Goal: Information Seeking & Learning: Learn about a topic

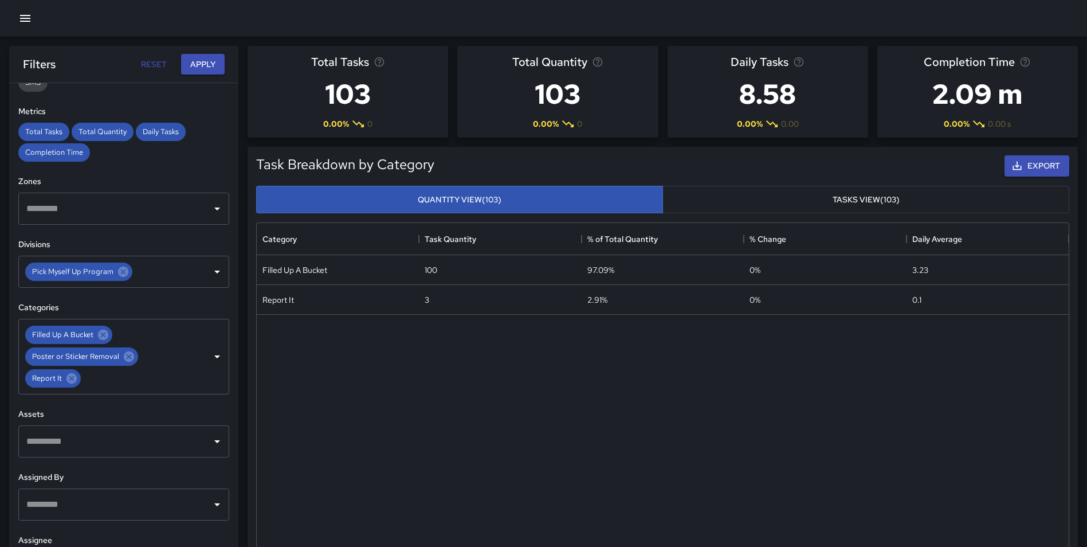
click at [144, 62] on button "Reset" at bounding box center [153, 64] width 37 height 21
type input "**********"
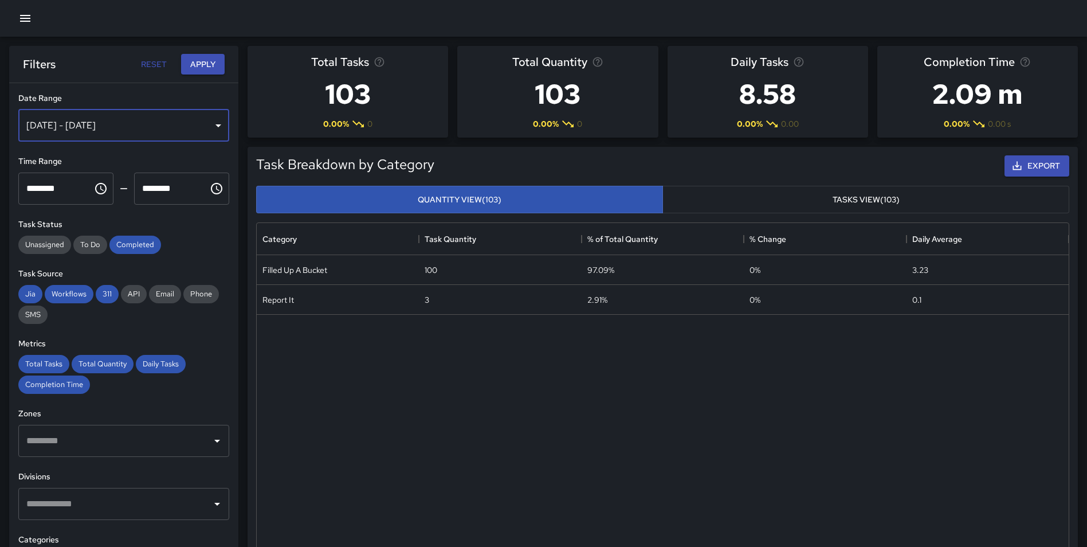
click at [112, 123] on div "[DATE] - [DATE]" at bounding box center [123, 125] width 211 height 32
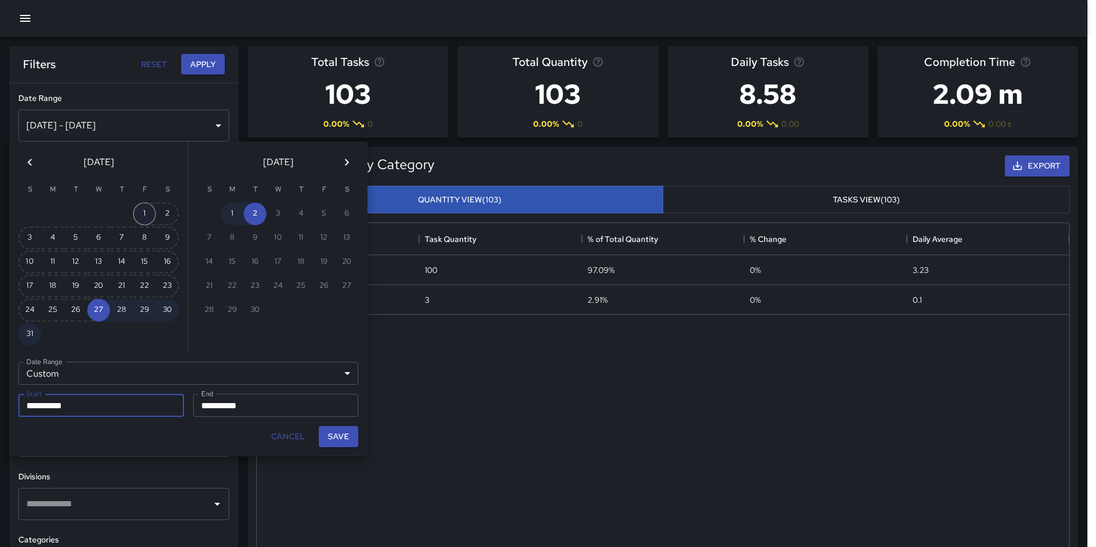
click at [144, 210] on button "1" at bounding box center [144, 213] width 23 height 23
type input "**********"
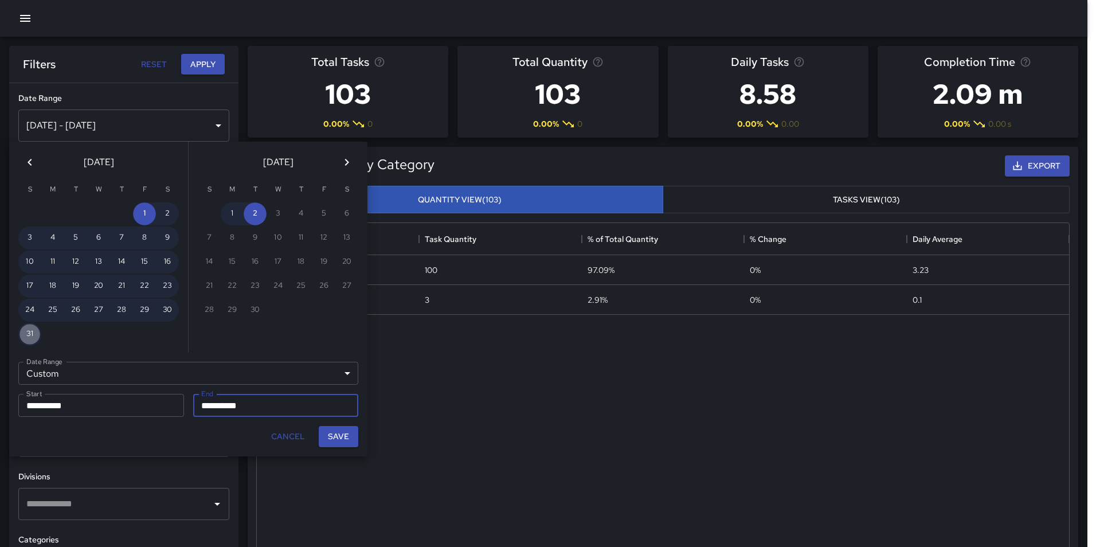
click at [28, 332] on button "31" at bounding box center [29, 334] width 23 height 23
type input "**********"
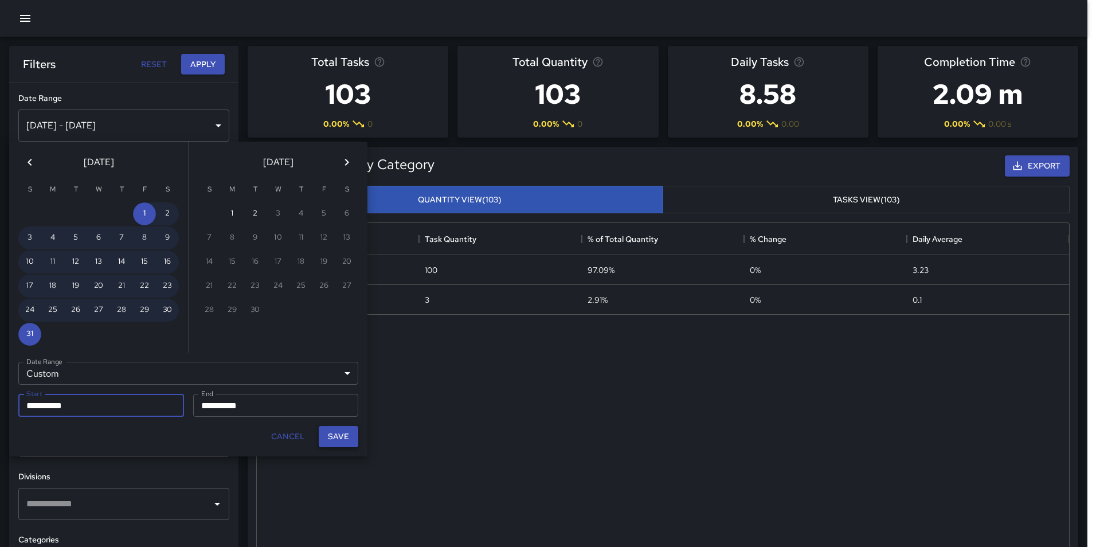
click at [333, 430] on button "Save" at bounding box center [339, 436] width 40 height 21
type input "**********"
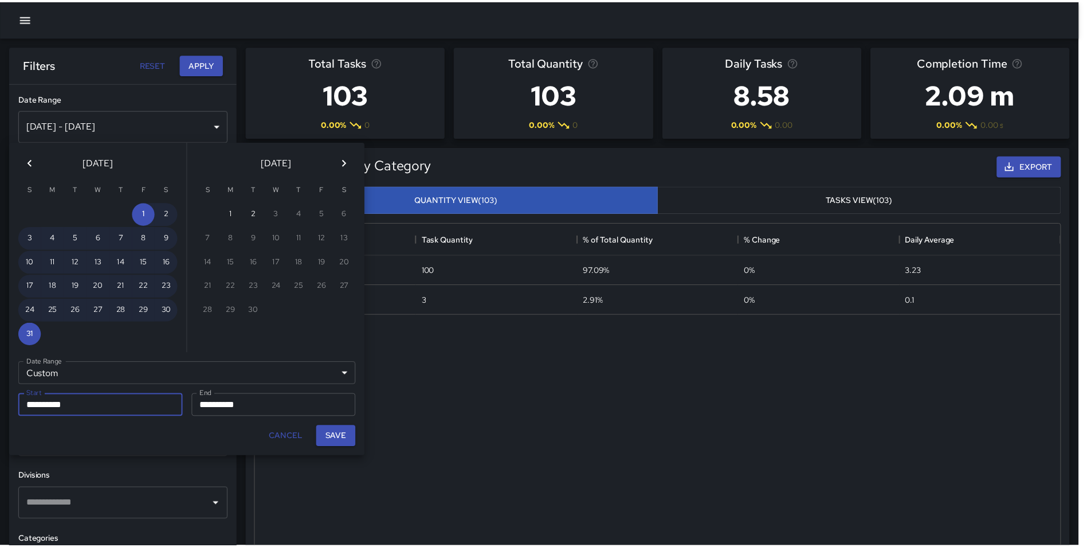
scroll to position [9, 9]
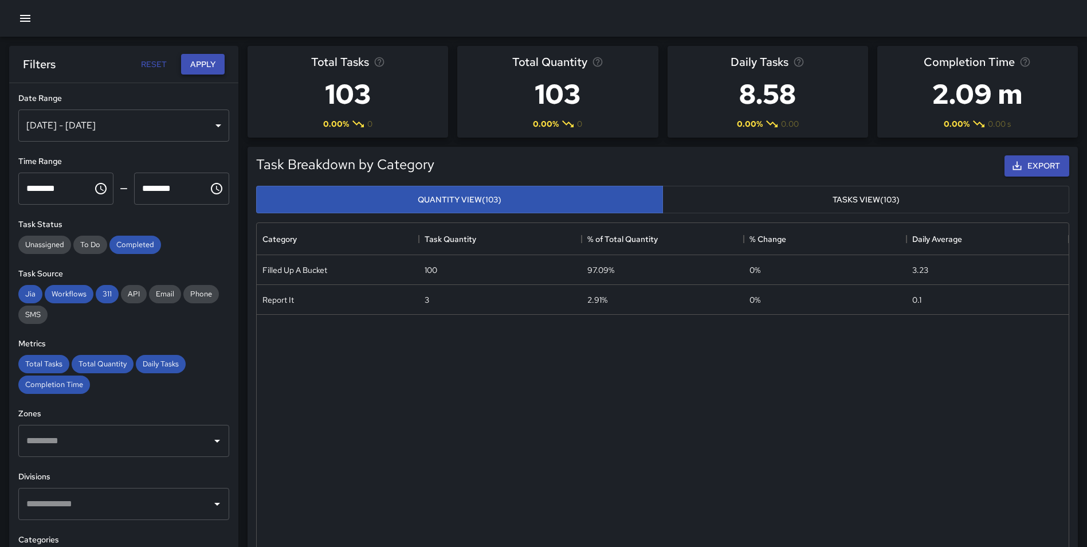
click at [207, 60] on button "Apply" at bounding box center [203, 64] width 44 height 21
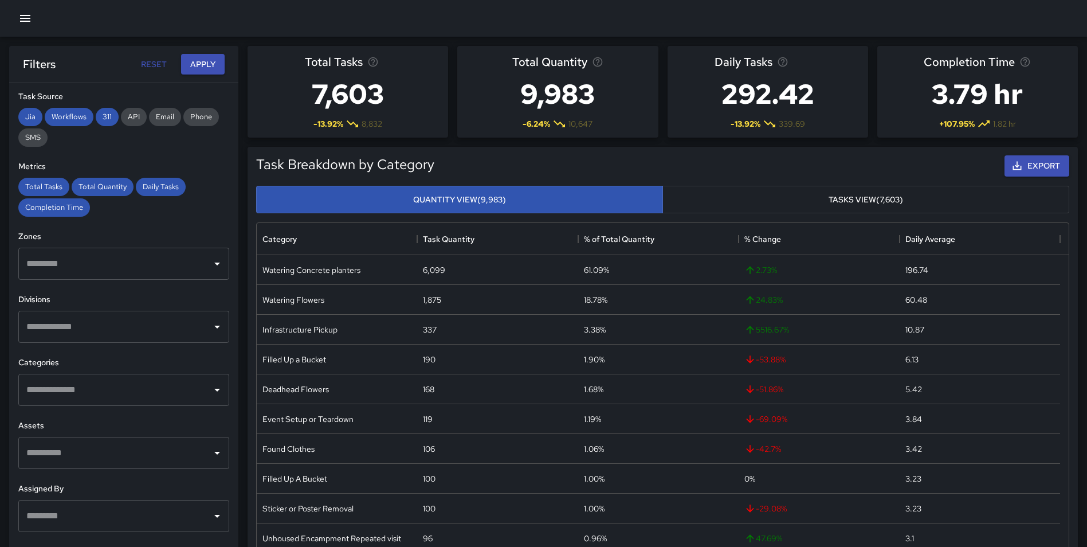
scroll to position [189, 0]
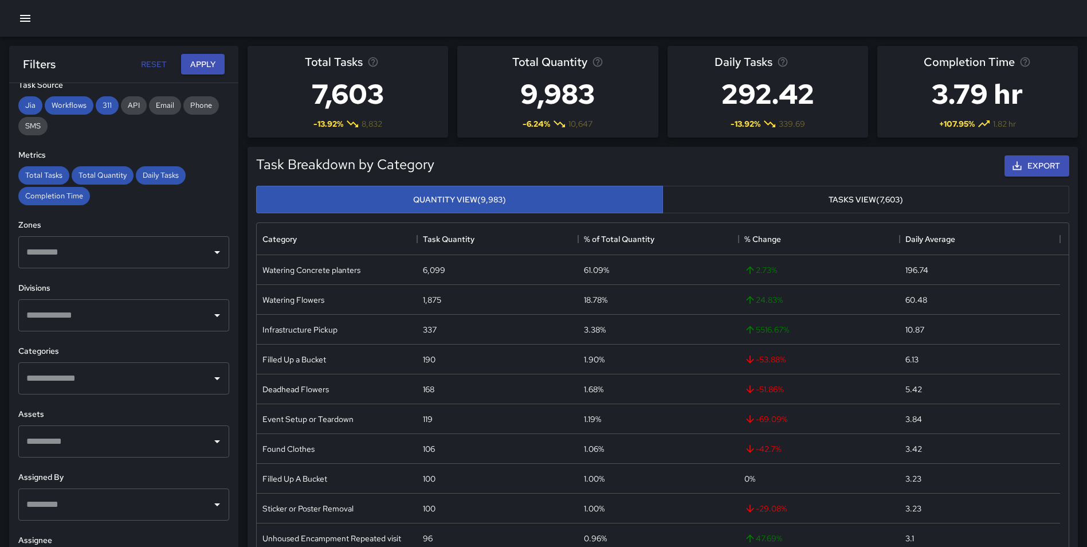
click at [176, 390] on div "​" at bounding box center [123, 378] width 211 height 32
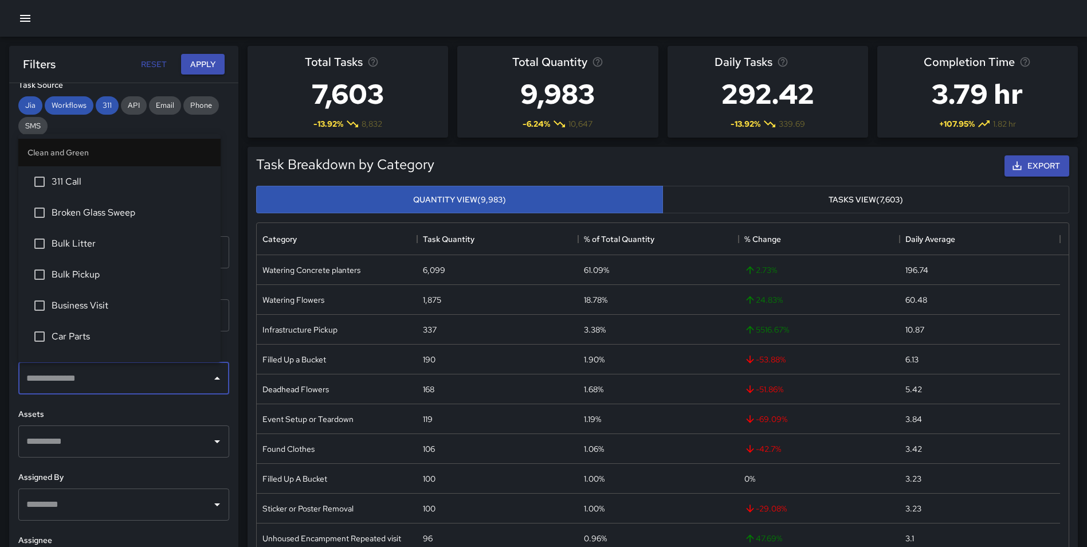
click at [229, 392] on div "**********" at bounding box center [123, 337] width 229 height 509
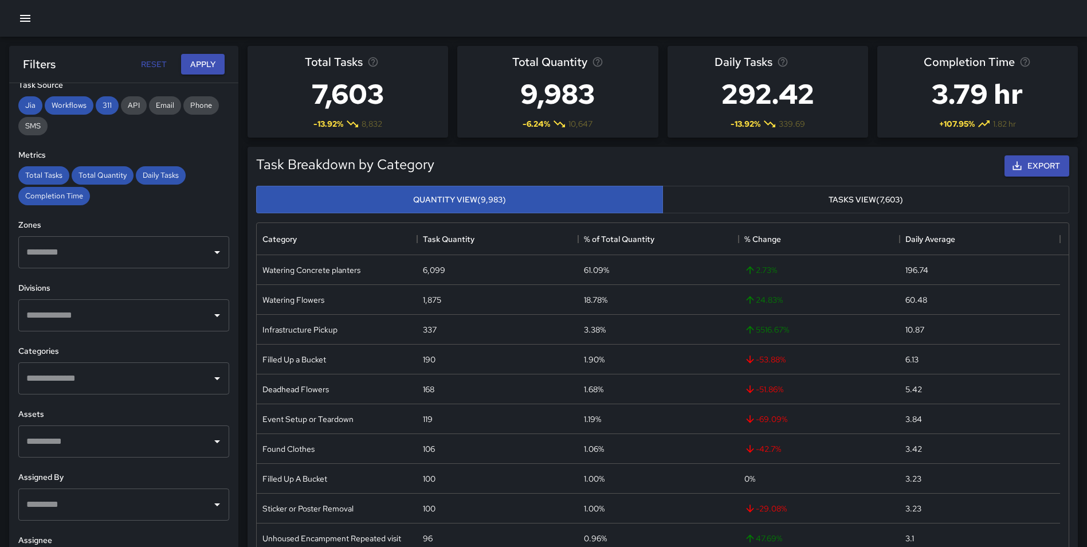
click at [170, 313] on input "text" at bounding box center [114, 315] width 183 height 22
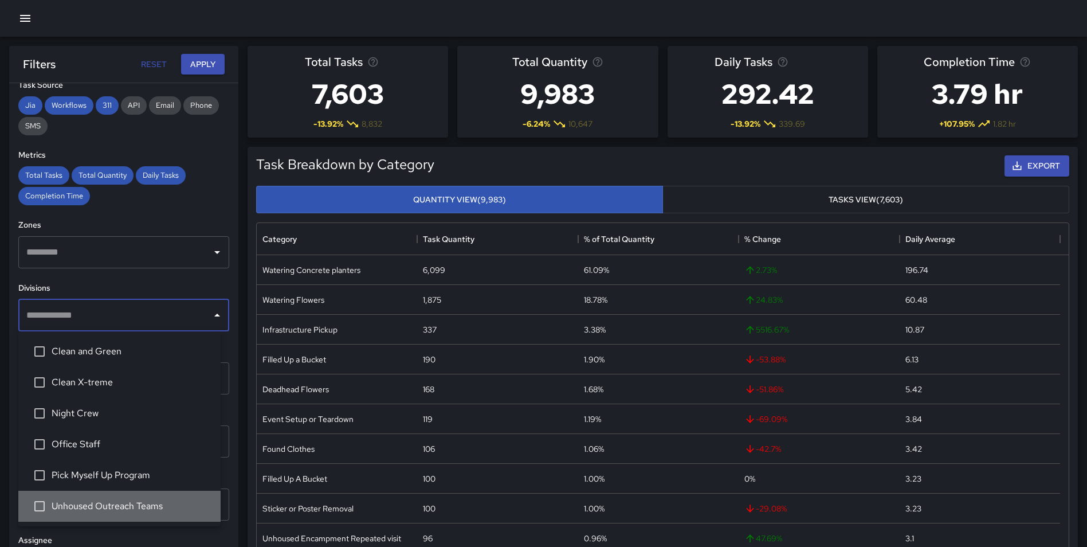
click at [157, 498] on li "Unhoused Outreach Teams" at bounding box center [119, 505] width 202 height 31
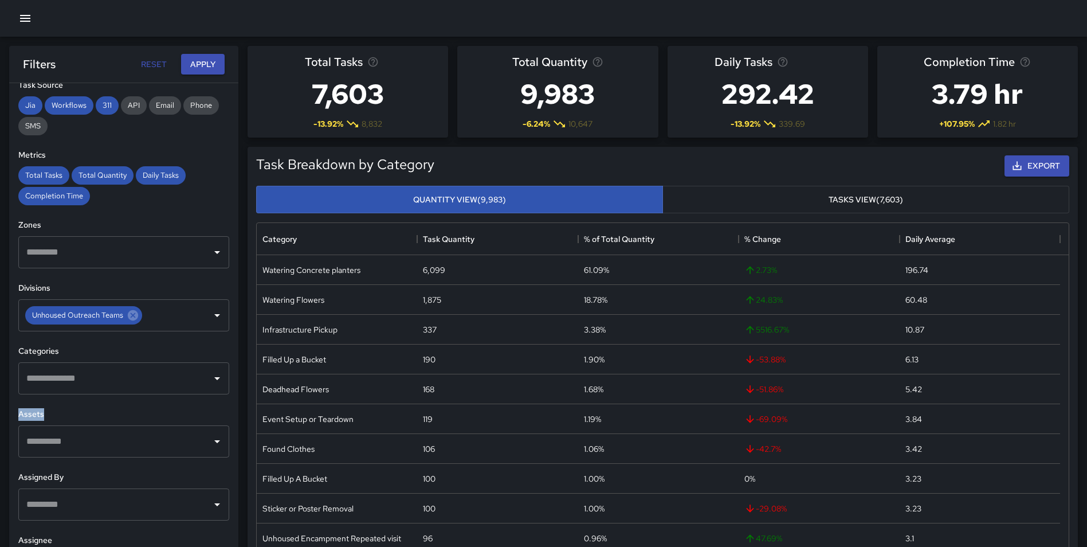
click at [226, 401] on div "**********" at bounding box center [123, 337] width 229 height 509
click at [194, 386] on input "text" at bounding box center [114, 378] width 183 height 22
click at [223, 281] on div "**********" at bounding box center [123, 337] width 229 height 509
click at [146, 313] on input "text" at bounding box center [168, 315] width 48 height 22
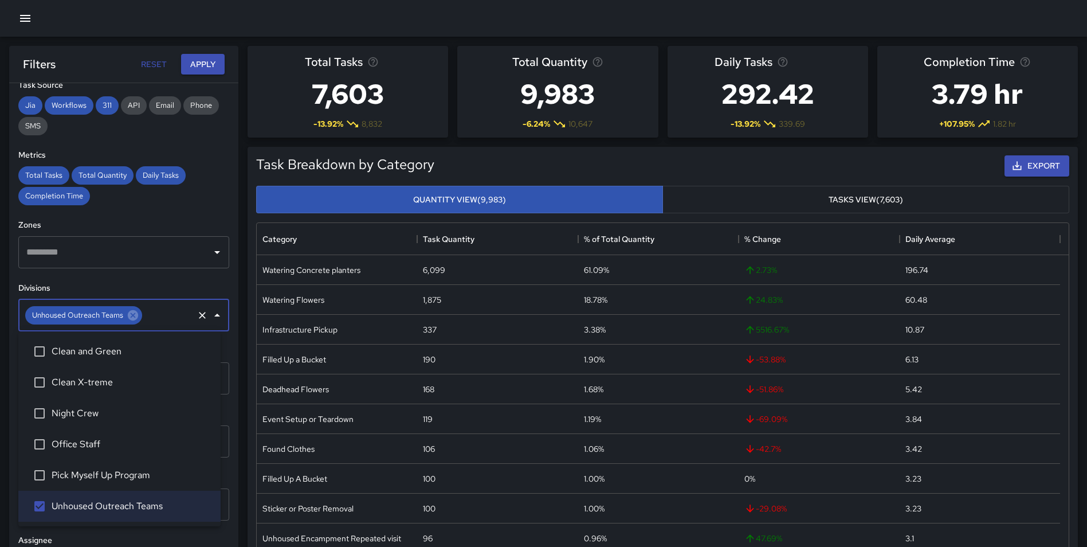
click at [120, 344] on span "Clean and Green" at bounding box center [132, 351] width 160 height 14
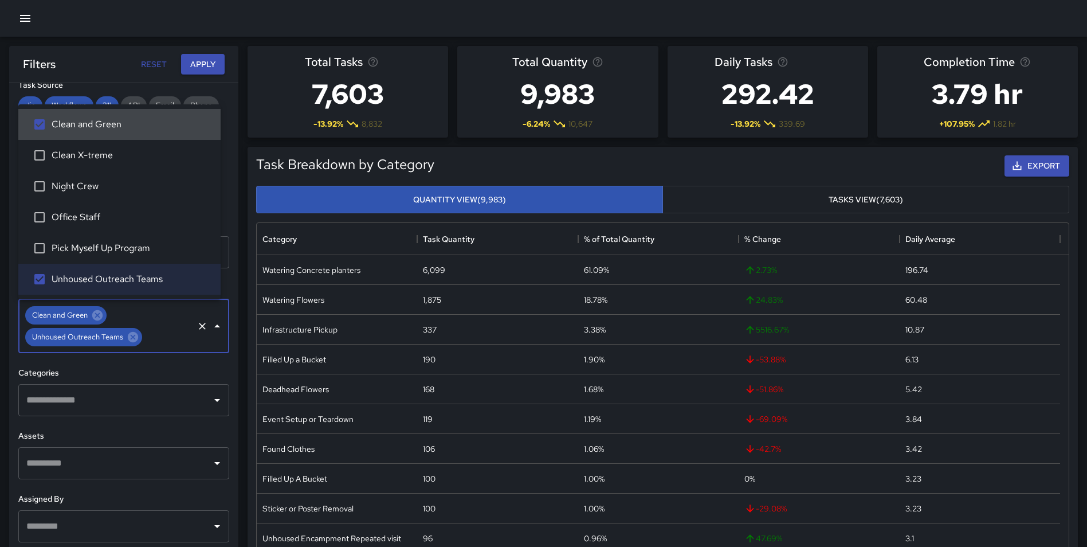
click at [166, 335] on input "text" at bounding box center [168, 337] width 48 height 22
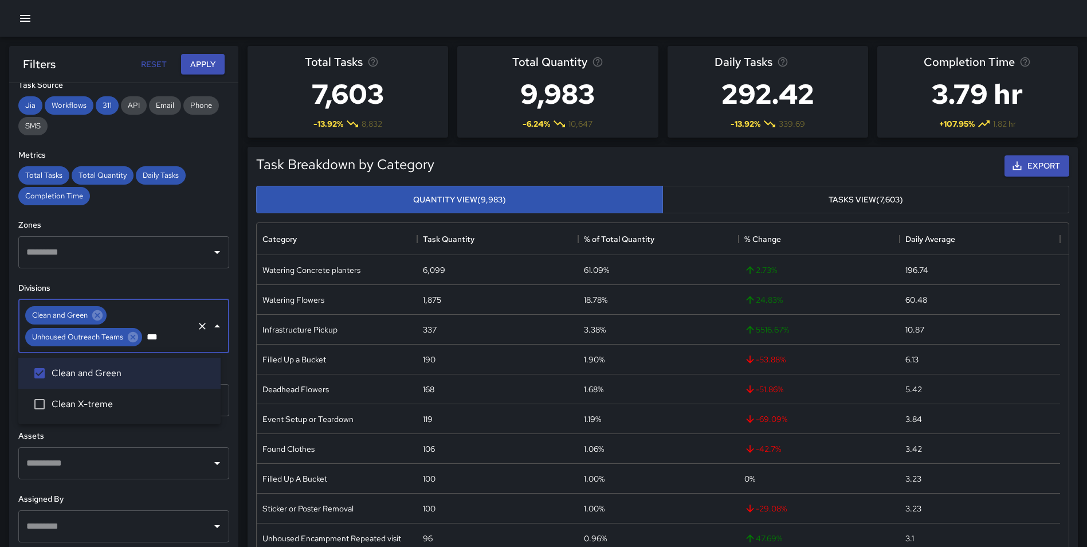
type input "****"
click at [74, 413] on li "Clean X-treme" at bounding box center [119, 403] width 202 height 31
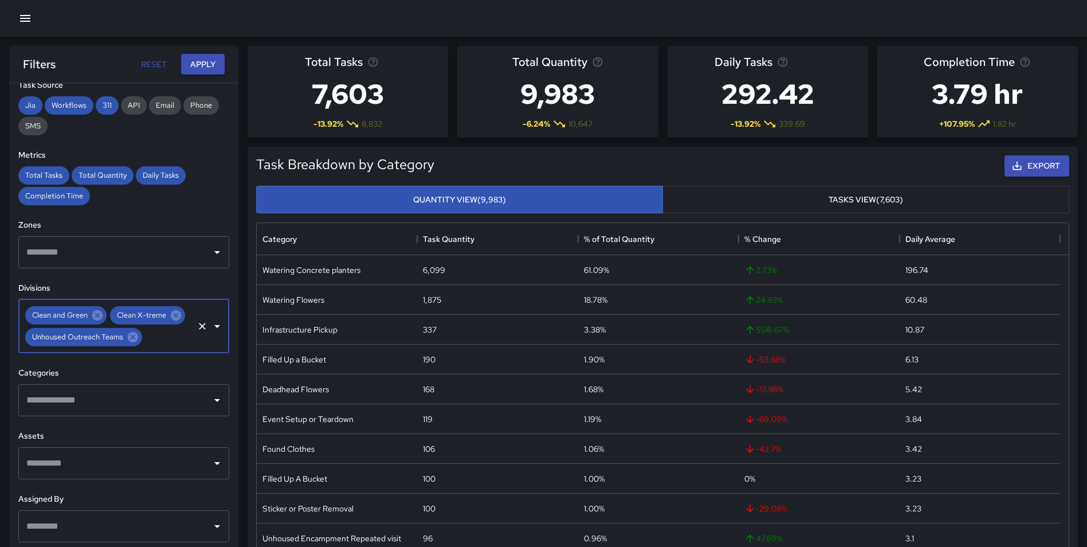
click at [155, 348] on input "text" at bounding box center [168, 337] width 48 height 22
type input "*"
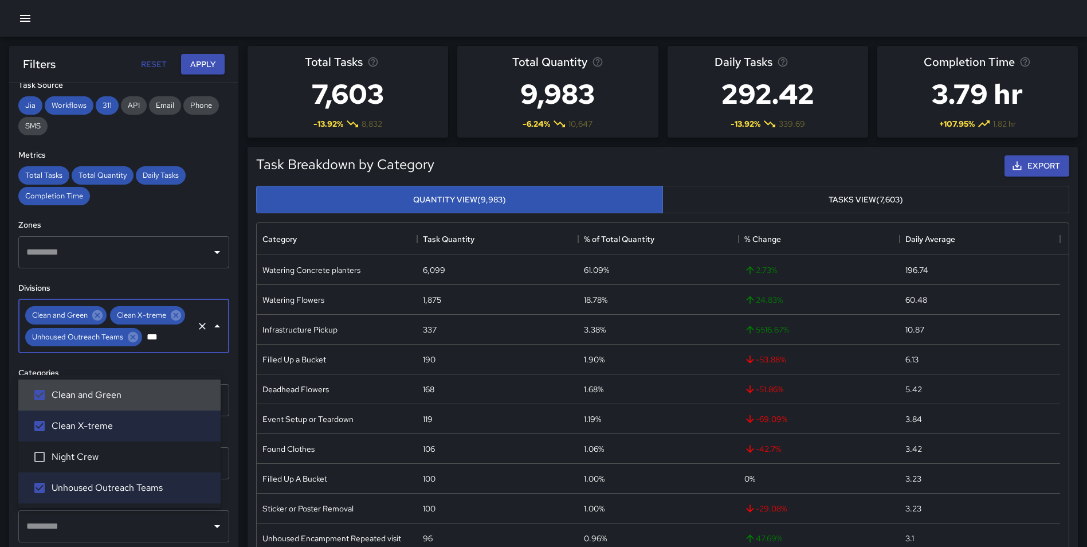
type input "****"
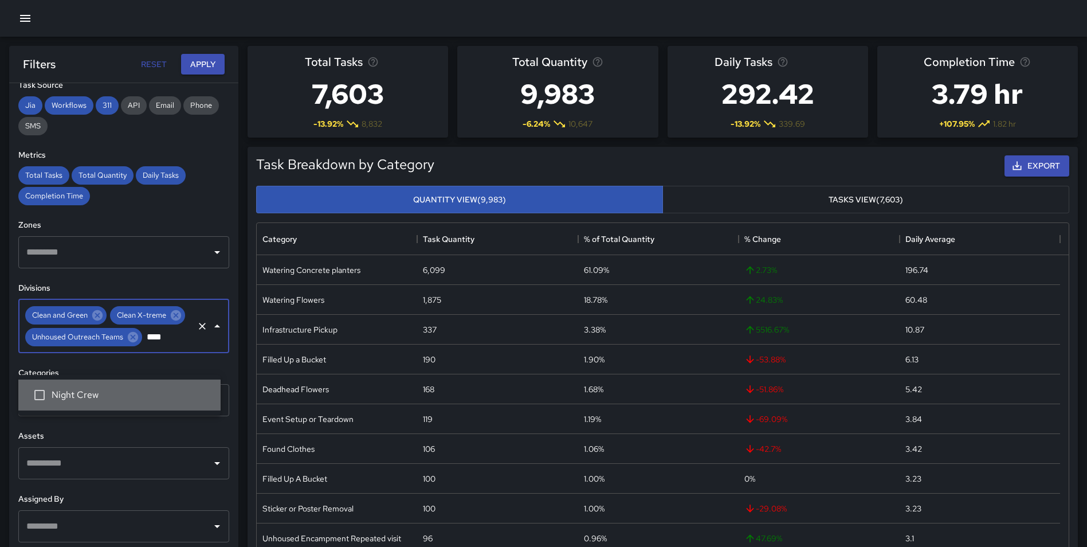
click at [134, 388] on span "Night Crew" at bounding box center [132, 395] width 160 height 14
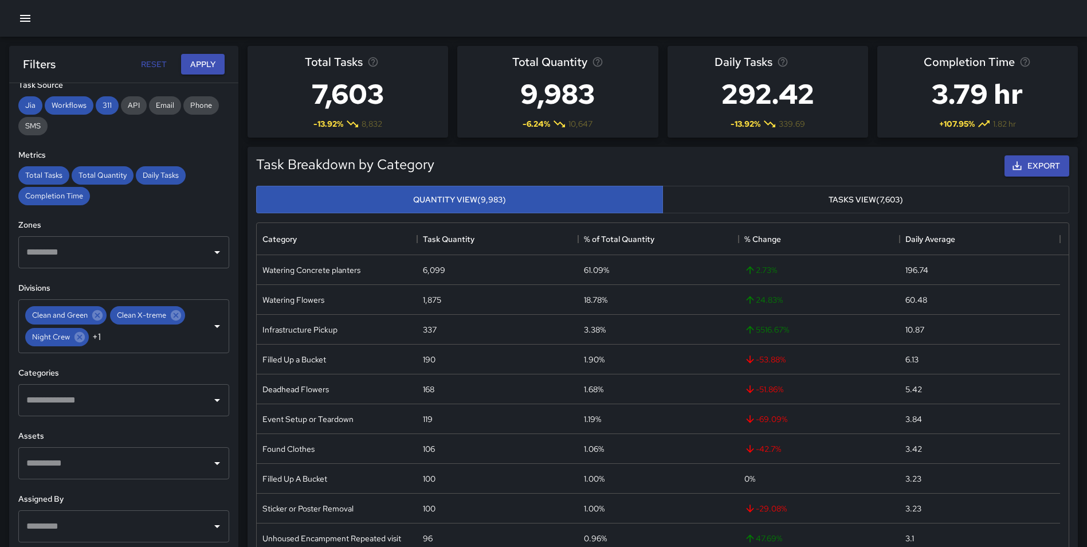
drag, startPoint x: 226, startPoint y: 422, endPoint x: 174, endPoint y: 425, distance: 52.8
click at [226, 423] on div "**********" at bounding box center [123, 337] width 229 height 509
click at [167, 411] on input "text" at bounding box center [114, 400] width 183 height 22
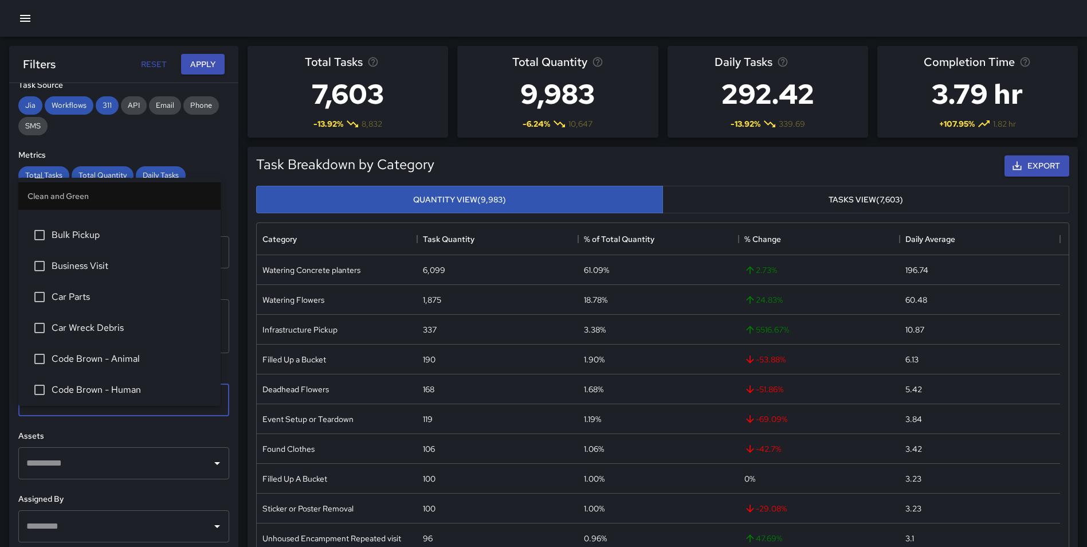
scroll to position [93, 0]
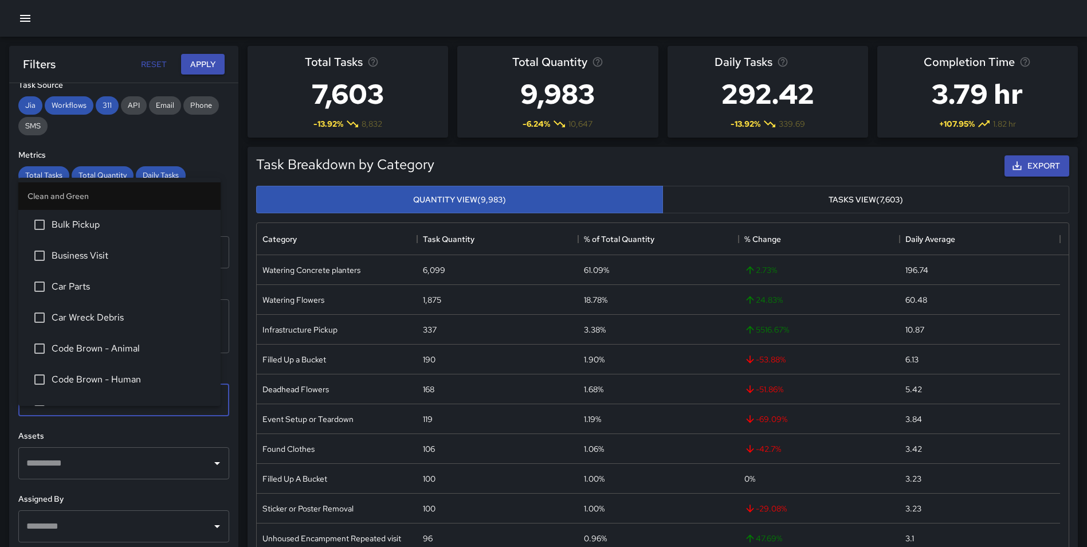
click at [155, 375] on span "Code Brown - Human" at bounding box center [132, 379] width 160 height 14
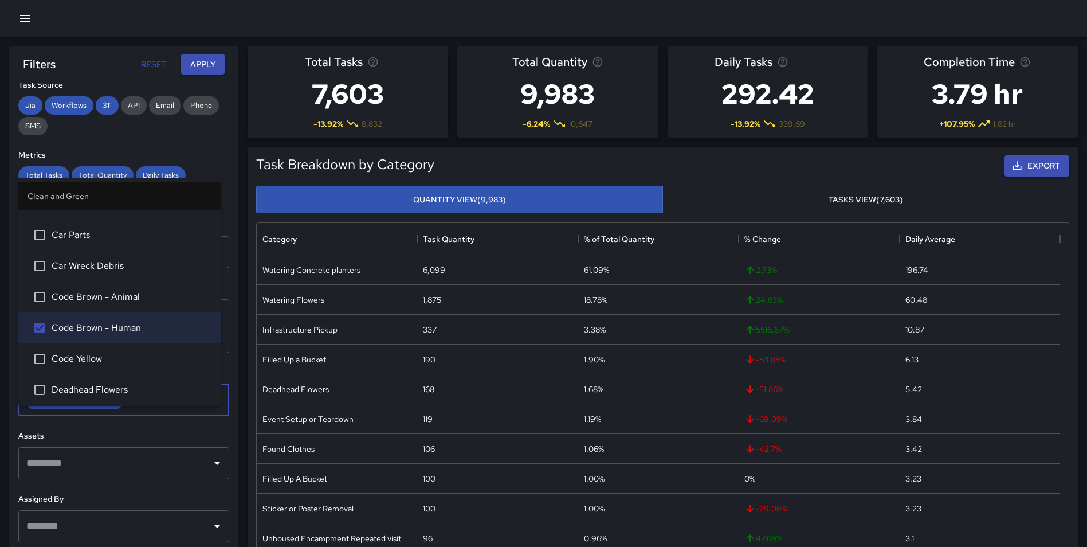
scroll to position [166, 0]
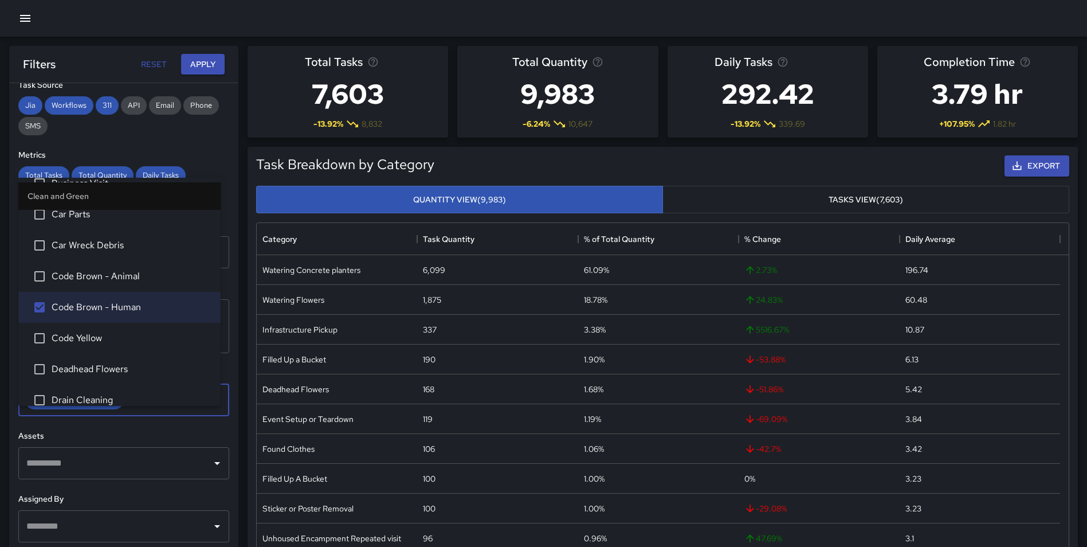
click at [117, 335] on span "Code Yellow" at bounding box center [132, 338] width 160 height 14
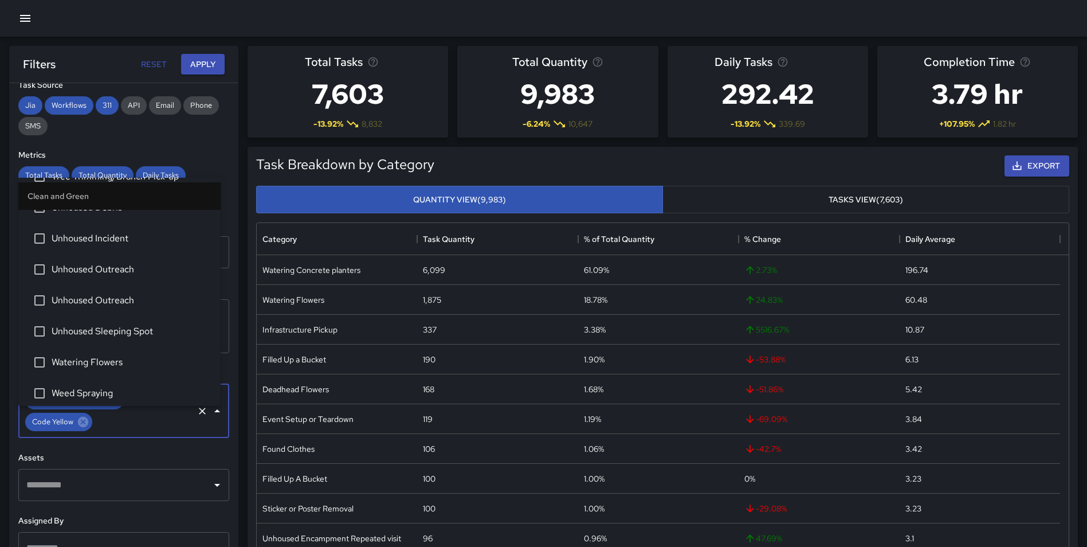
scroll to position [1678, 0]
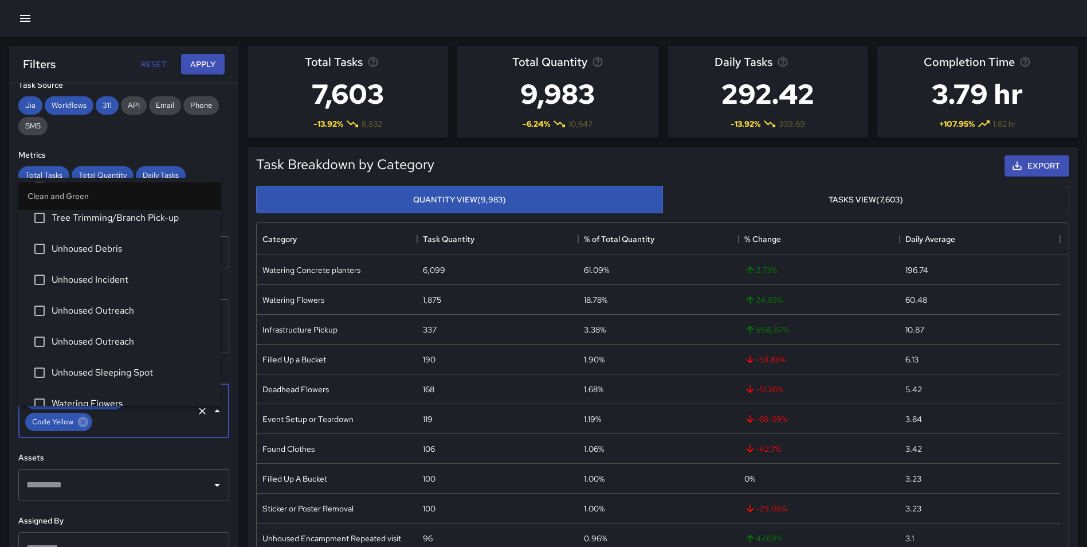
click at [128, 253] on span "Unhoused Debris" at bounding box center [132, 249] width 160 height 14
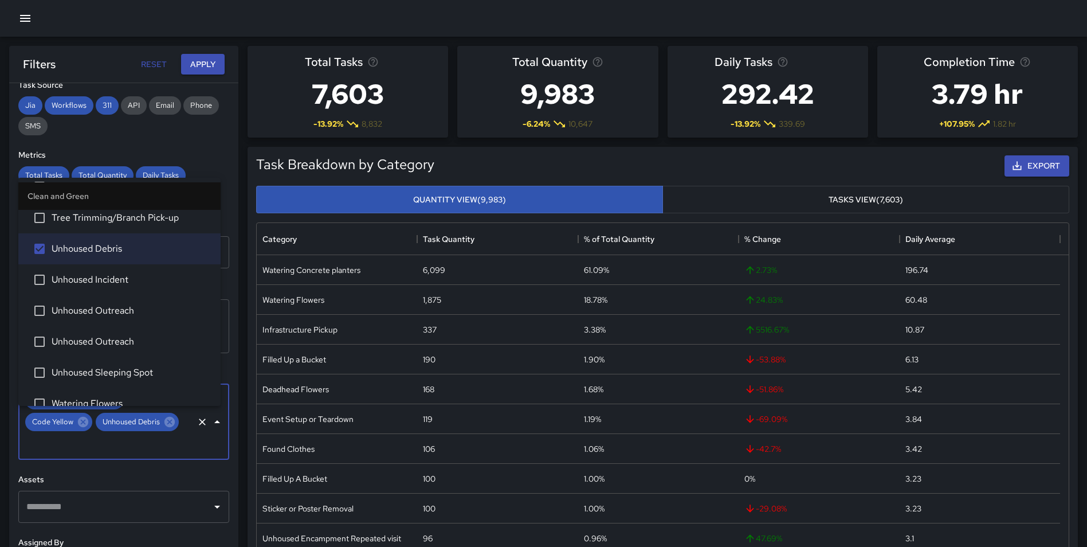
drag, startPoint x: 123, startPoint y: 274, endPoint x: 121, endPoint y: 293, distance: 18.9
click at [123, 275] on span "Unhoused Incident" at bounding box center [132, 280] width 160 height 14
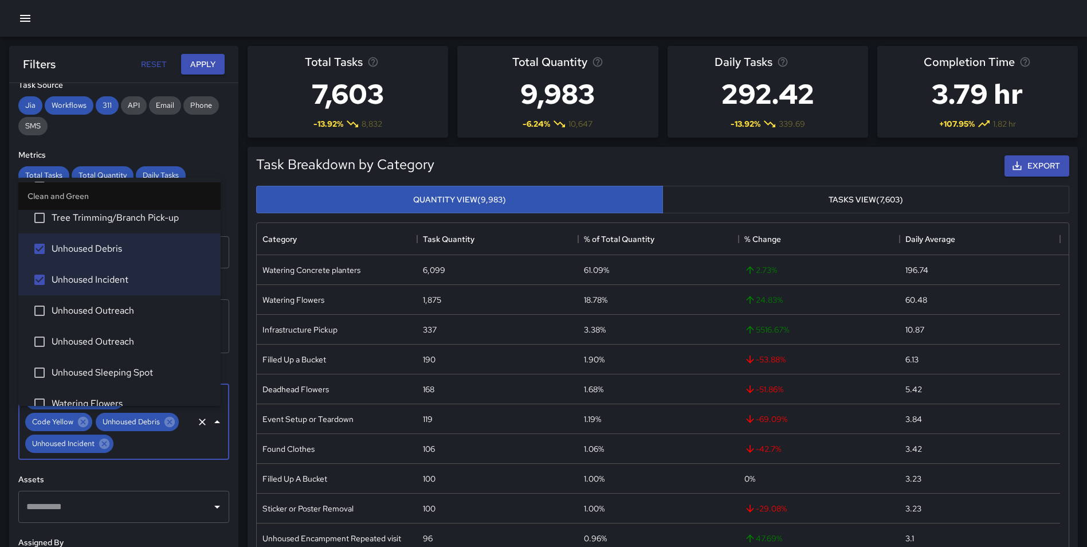
drag, startPoint x: 121, startPoint y: 309, endPoint x: 121, endPoint y: 319, distance: 9.2
click at [121, 311] on span "Unhoused Outreach" at bounding box center [132, 311] width 160 height 14
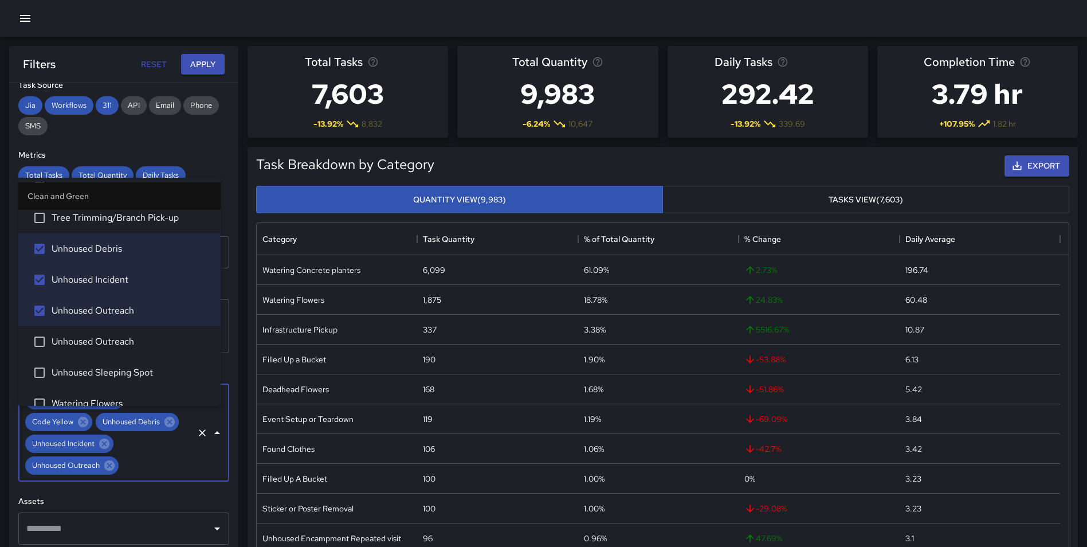
click at [120, 342] on span "Unhoused Outreach" at bounding box center [132, 342] width 160 height 14
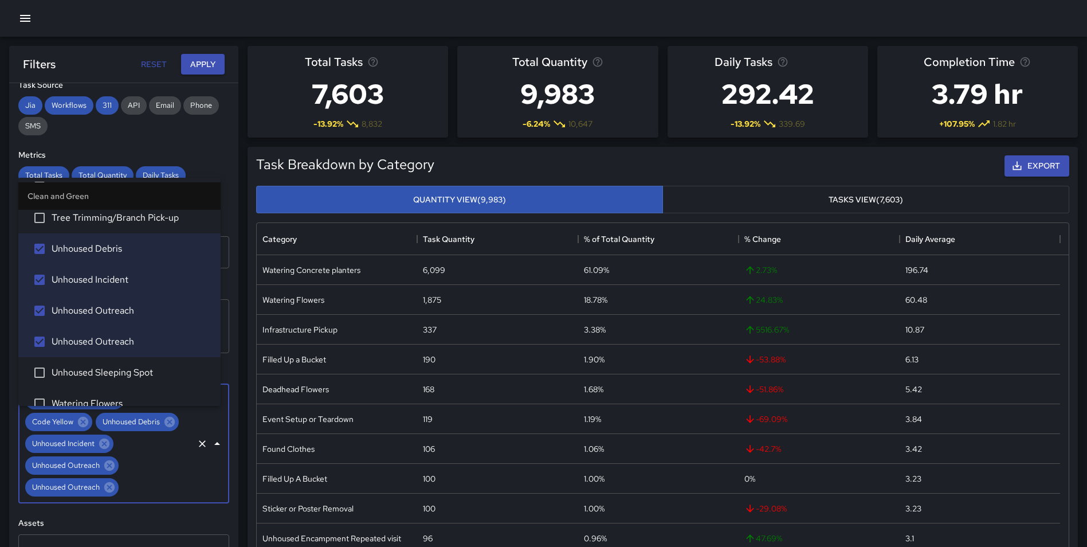
click at [120, 370] on span "Unhoused Sleeping Spot" at bounding box center [132, 373] width 160 height 14
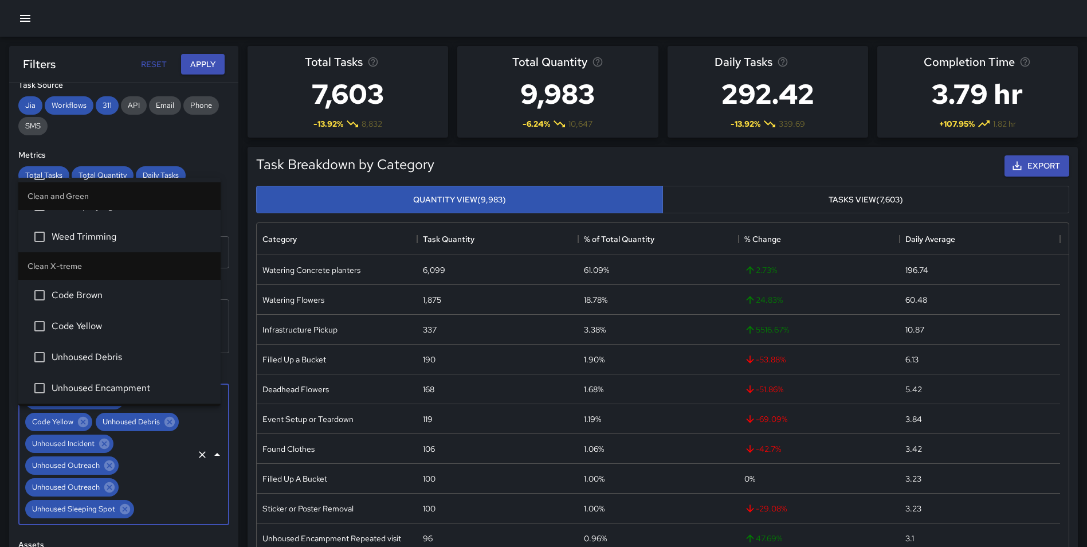
scroll to position [1937, 0]
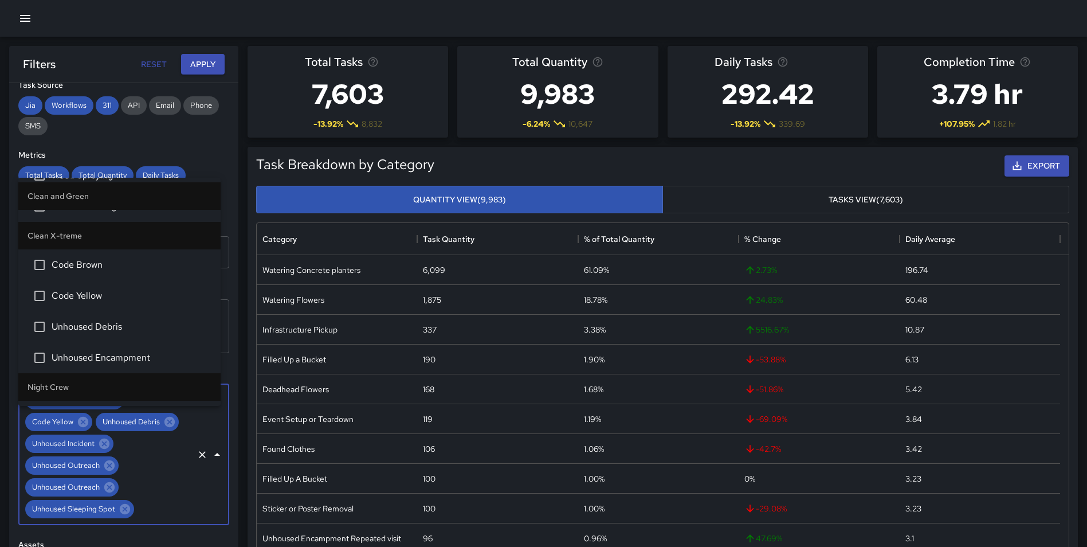
click at [129, 268] on span "Code Brown" at bounding box center [132, 265] width 160 height 14
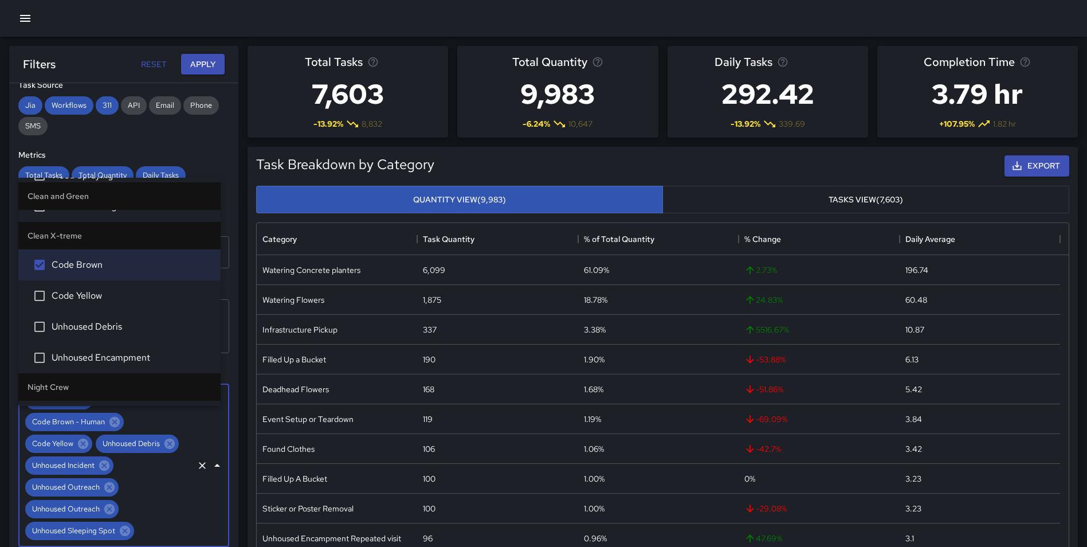
click at [125, 295] on span "Code Yellow" at bounding box center [132, 296] width 160 height 14
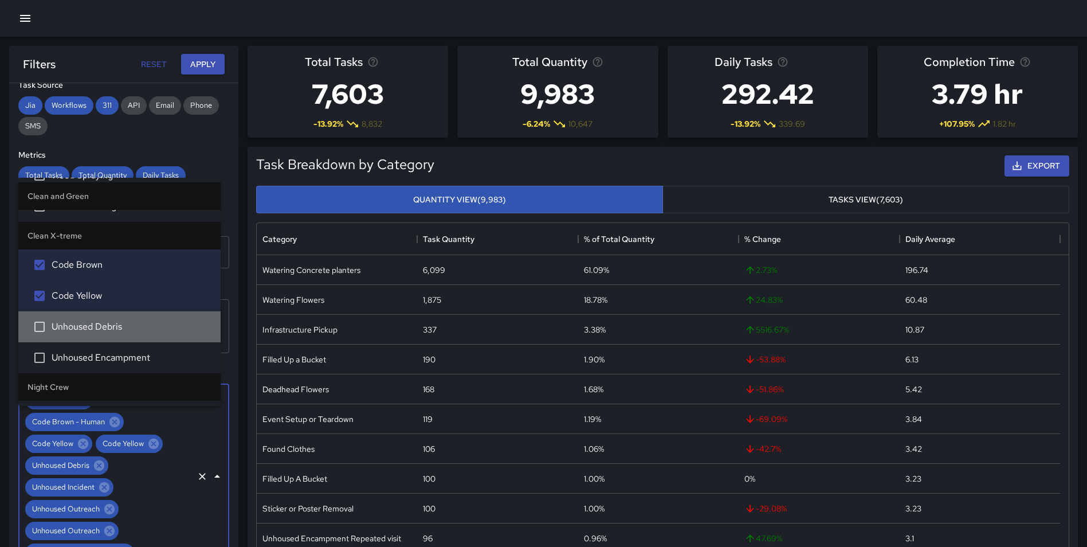
click at [127, 331] on span "Unhoused Debris" at bounding box center [132, 327] width 160 height 14
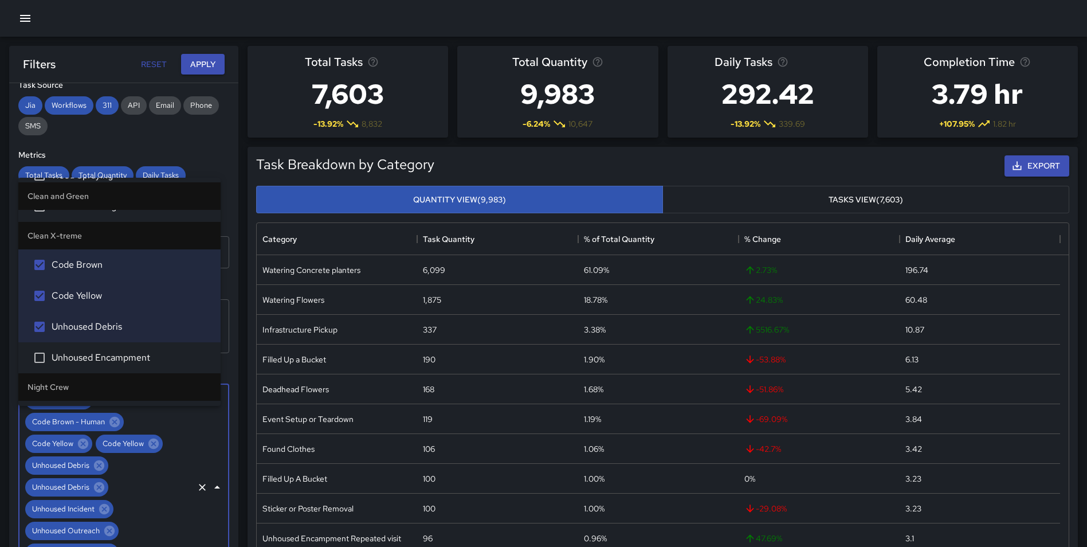
click at [139, 365] on li "Unhoused Encampment" at bounding box center [119, 357] width 202 height 31
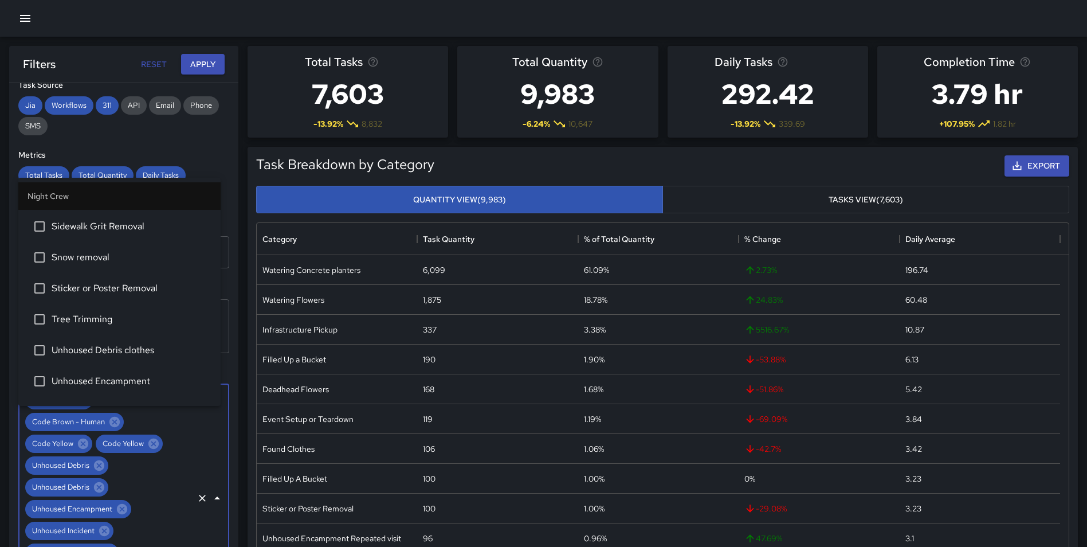
scroll to position [2953, 0]
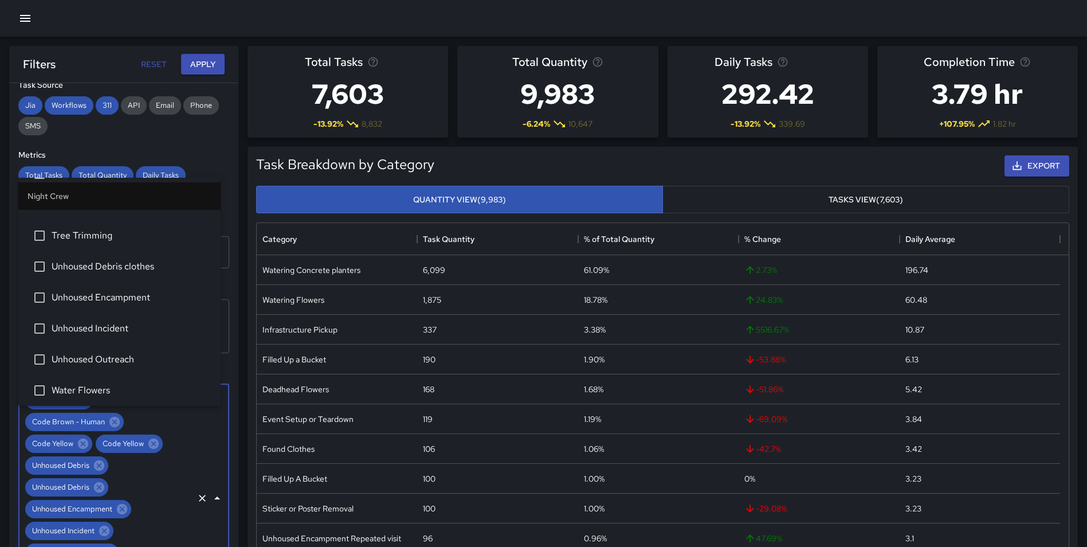
click at [116, 274] on li "Unhoused Debris clothes" at bounding box center [119, 266] width 202 height 31
click at [111, 300] on span "Unhoused Encampment" at bounding box center [132, 298] width 160 height 14
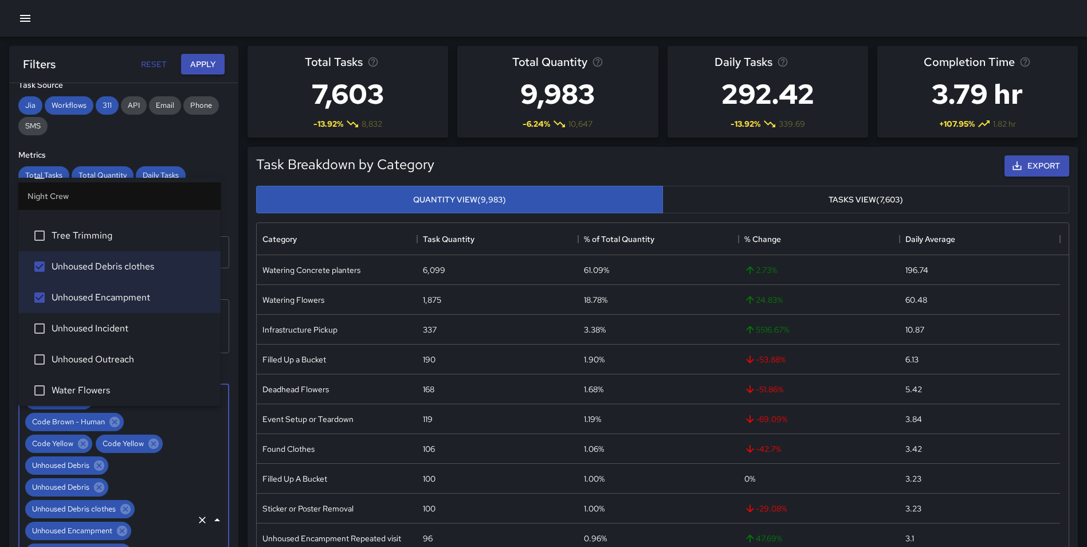
click at [110, 323] on span "Unhoused Incident" at bounding box center [132, 328] width 160 height 14
click at [107, 348] on li "Unhoused Outreach" at bounding box center [119, 359] width 202 height 31
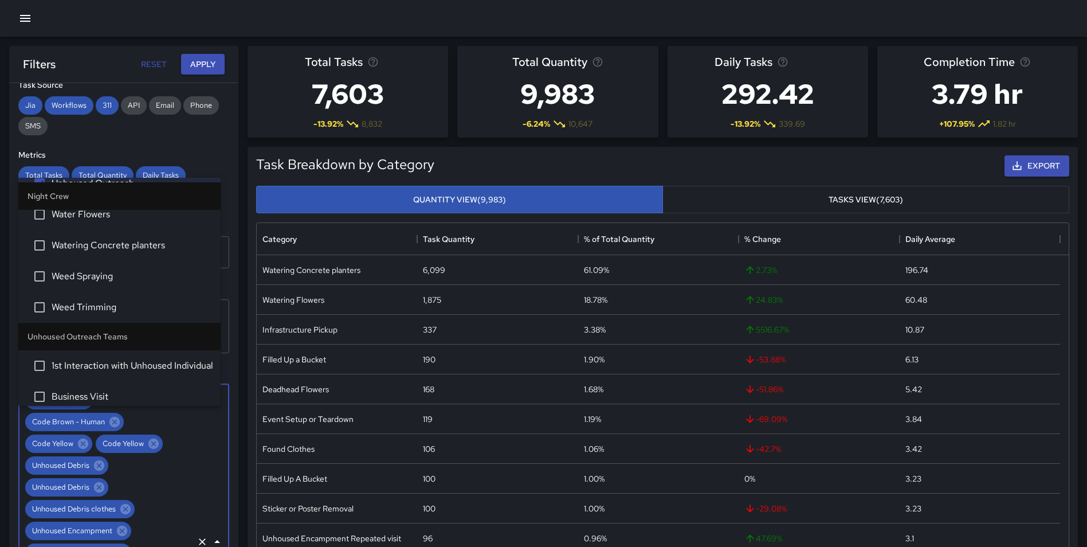
scroll to position [3236, 0]
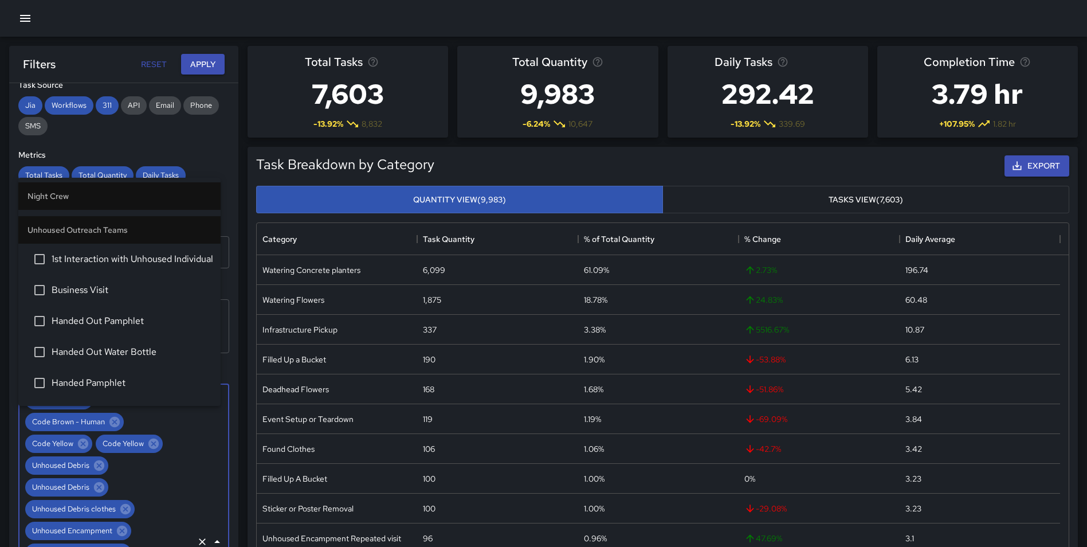
click at [136, 264] on span "1st Interaction with Unhoused Individual" at bounding box center [132, 259] width 160 height 14
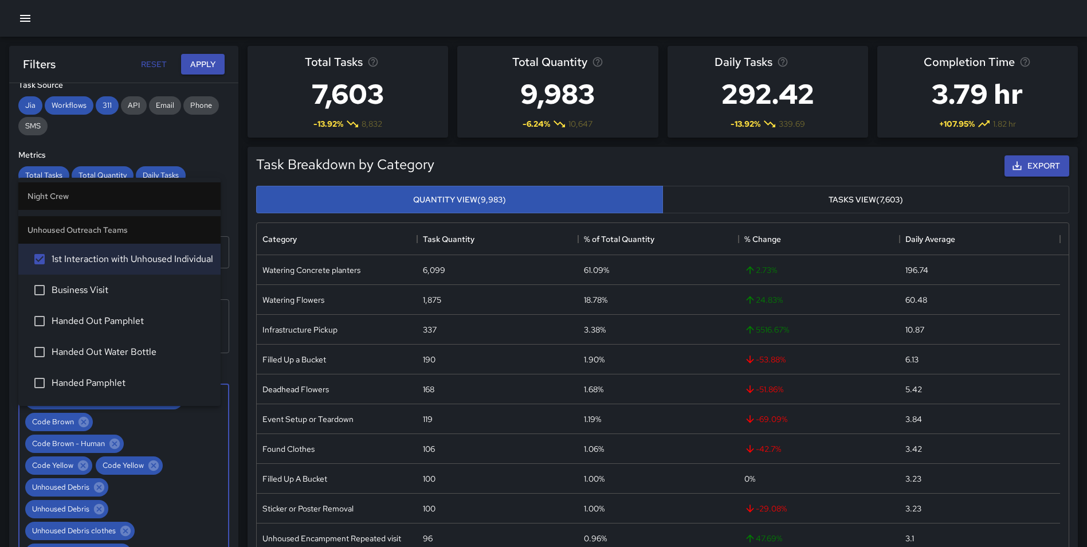
click at [124, 292] on span "Business Visit" at bounding box center [132, 290] width 160 height 14
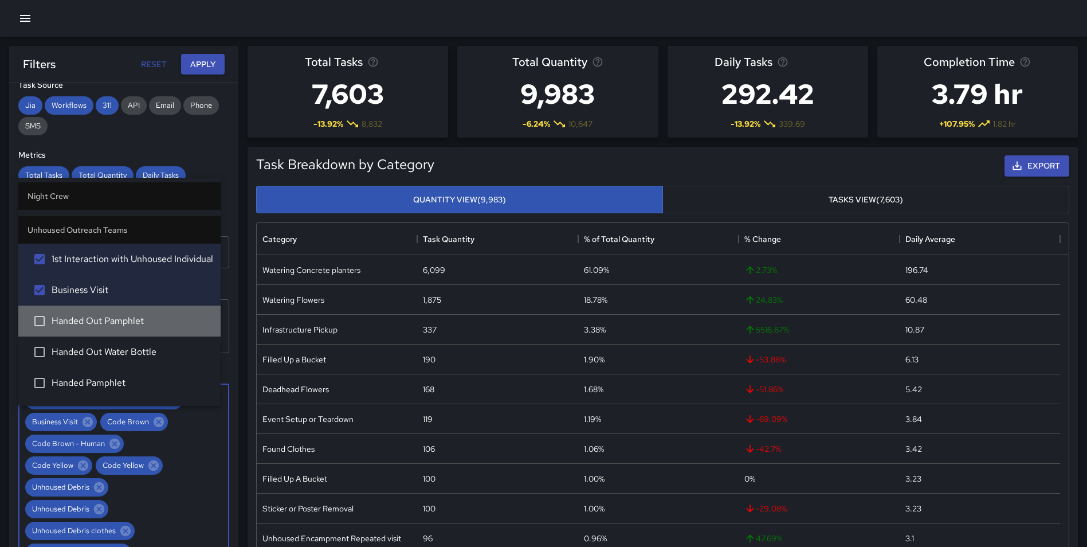
click at [123, 319] on span "Handed Out Pamphlet" at bounding box center [132, 321] width 160 height 14
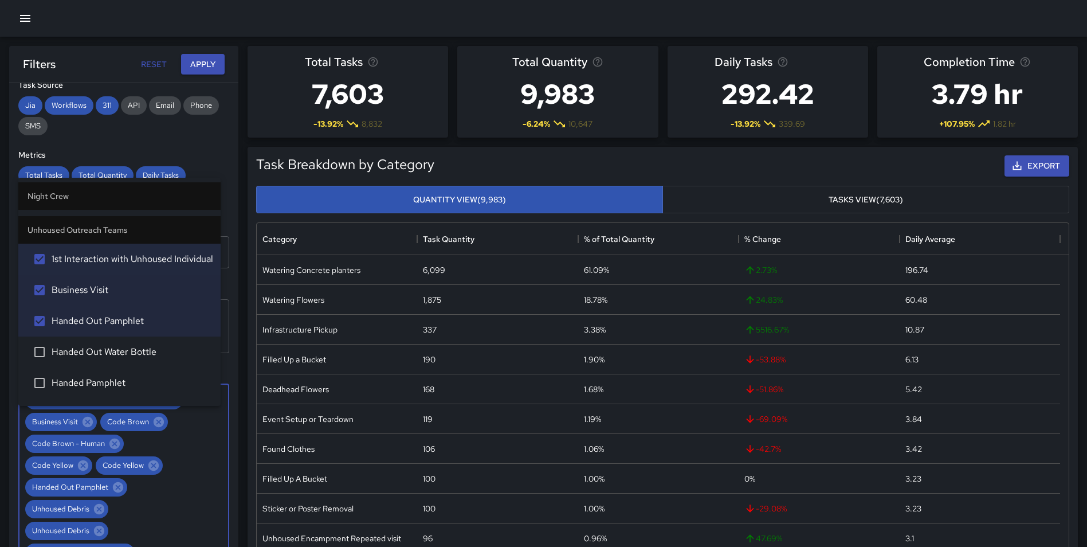
click at [123, 347] on span "Handed Out Water Bottle" at bounding box center [132, 352] width 160 height 14
click at [115, 377] on span "Handed Pamphlet" at bounding box center [132, 383] width 160 height 14
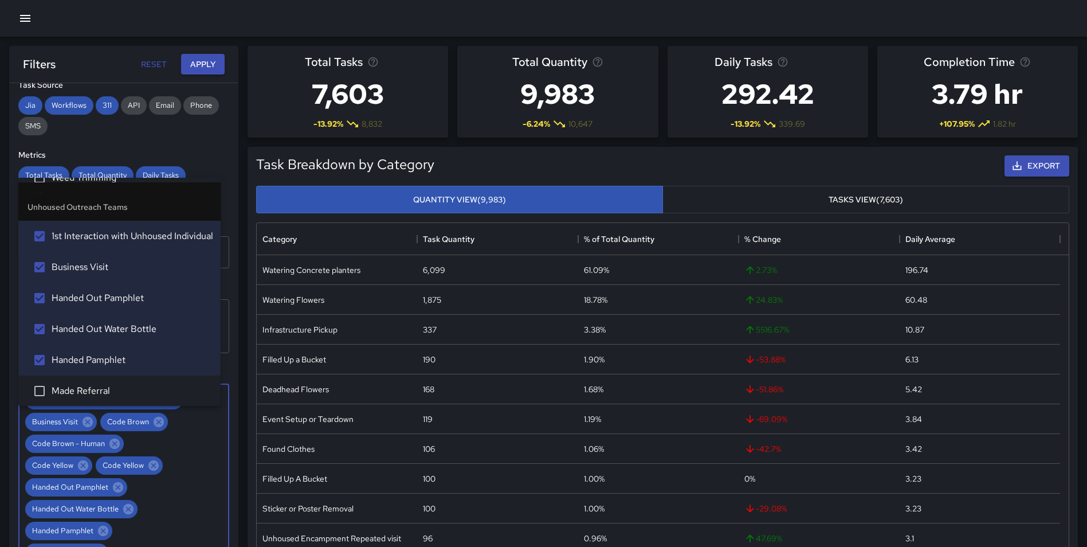
scroll to position [3366, 0]
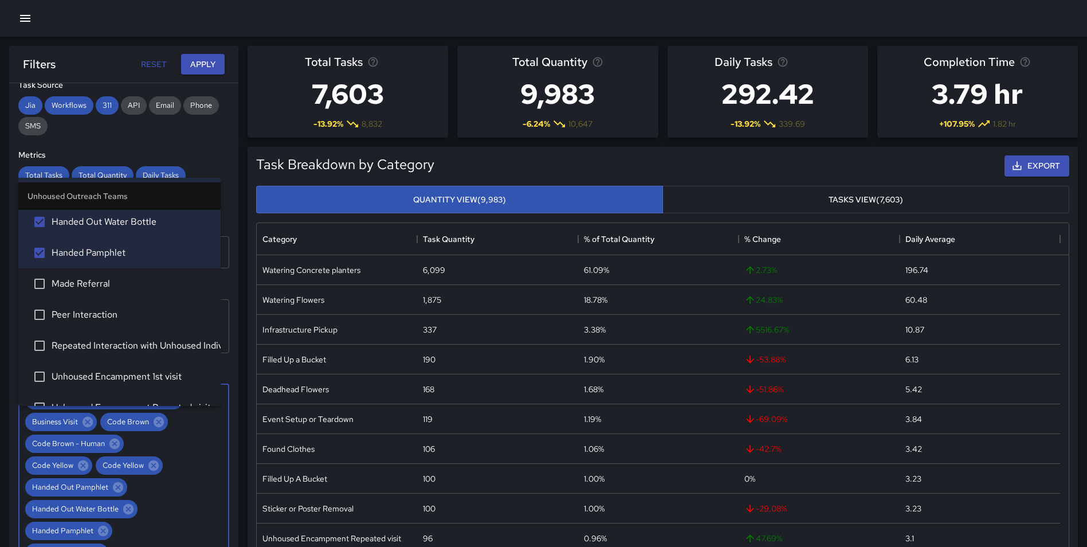
click at [122, 288] on span "Made Referral" at bounding box center [132, 284] width 160 height 14
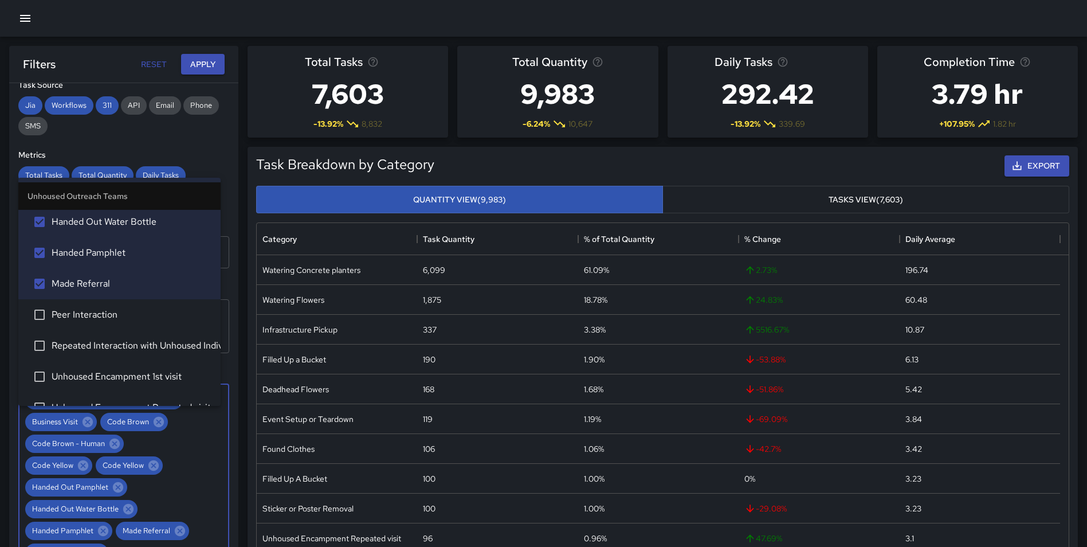
click at [111, 321] on span "Peer Interaction" at bounding box center [132, 315] width 160 height 14
click at [110, 345] on span "Repeated Interaction with Unhoused Individual" at bounding box center [132, 346] width 160 height 14
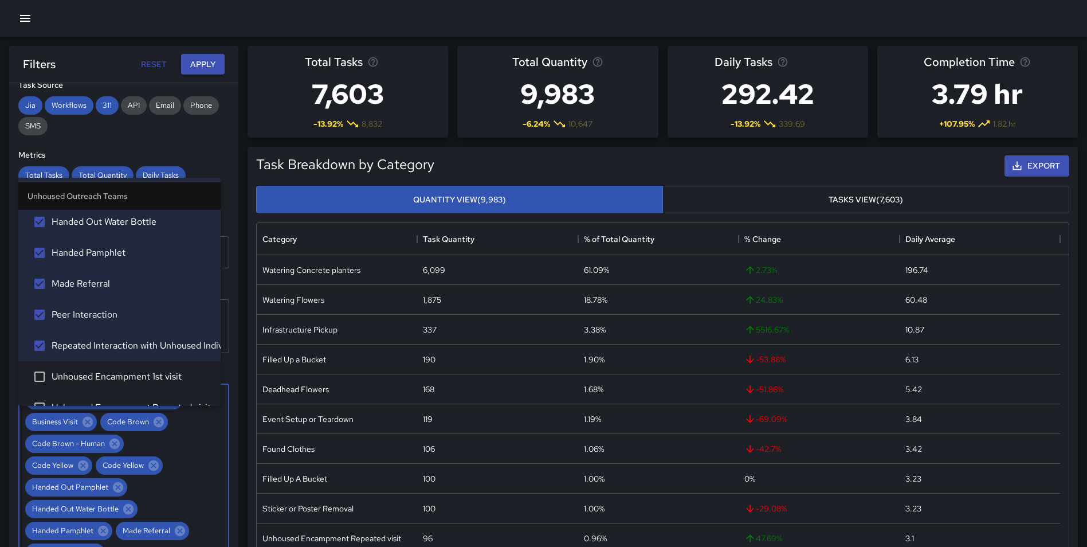
click at [117, 373] on span "Unhoused Encampment 1st visit" at bounding box center [132, 377] width 160 height 14
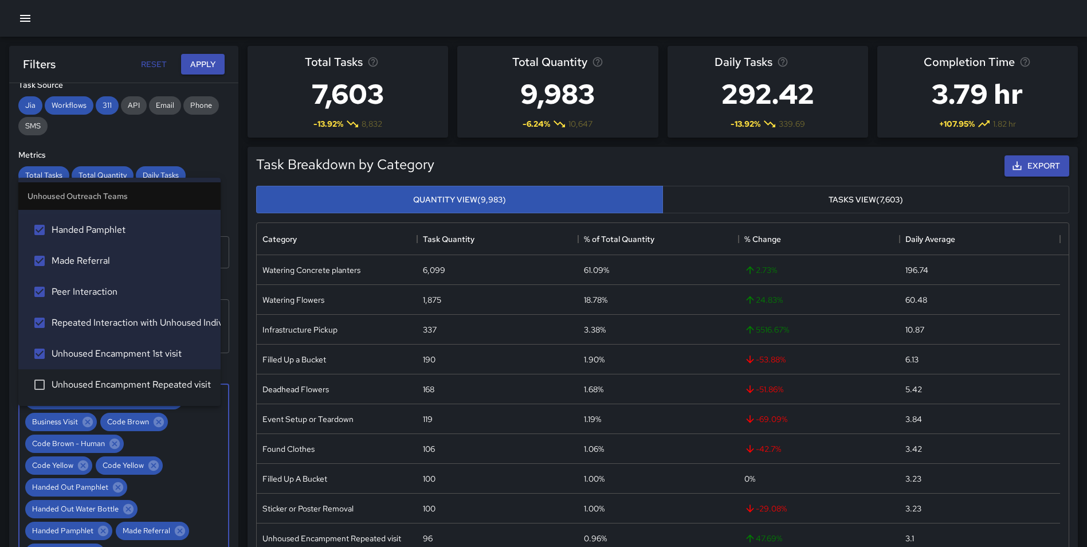
scroll to position [3418, 0]
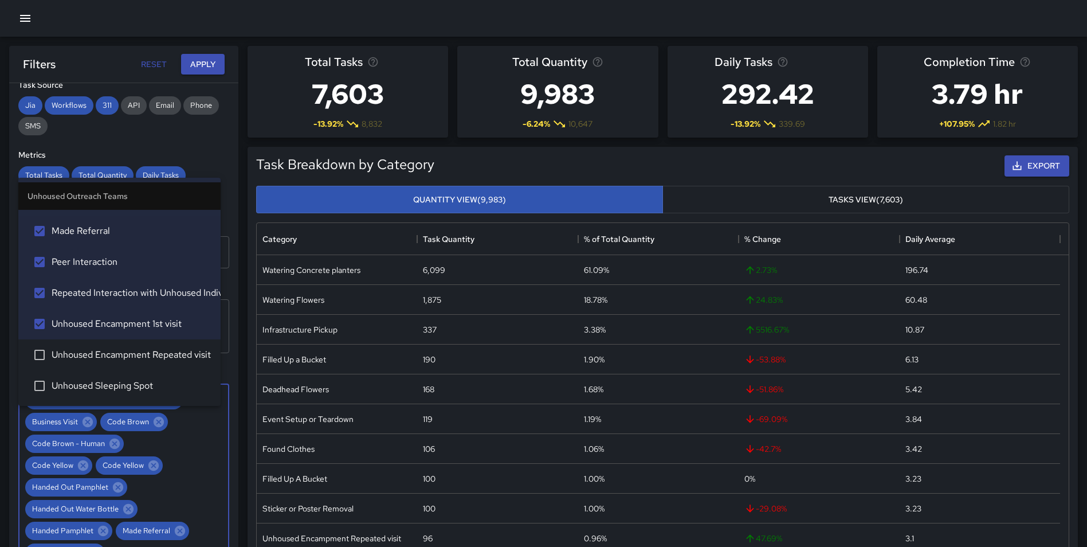
click at [156, 355] on span "Unhoused Encampment Repeated visit" at bounding box center [132, 355] width 160 height 14
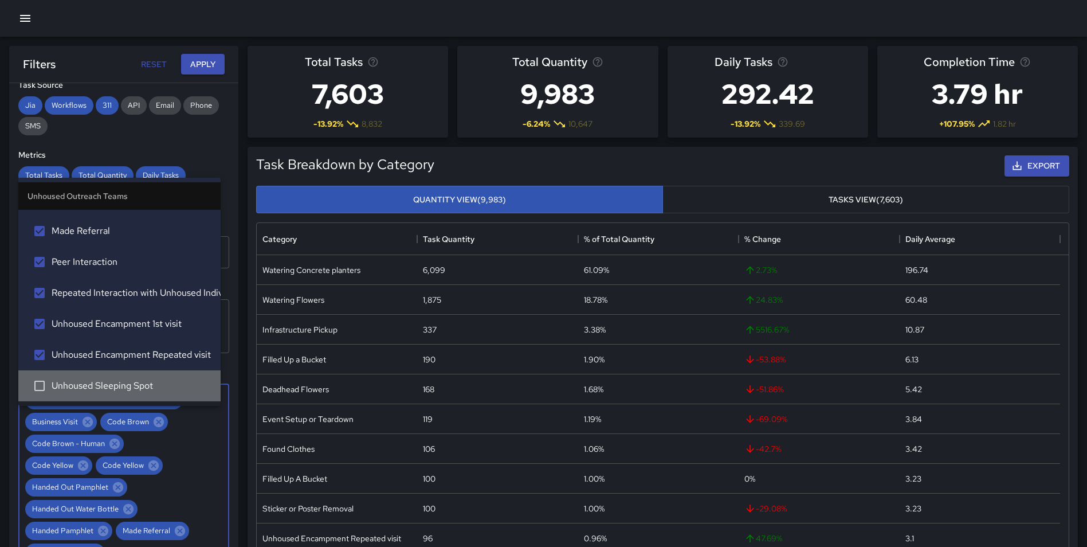
click at [138, 379] on span "Unhoused Sleeping Spot" at bounding box center [132, 386] width 160 height 14
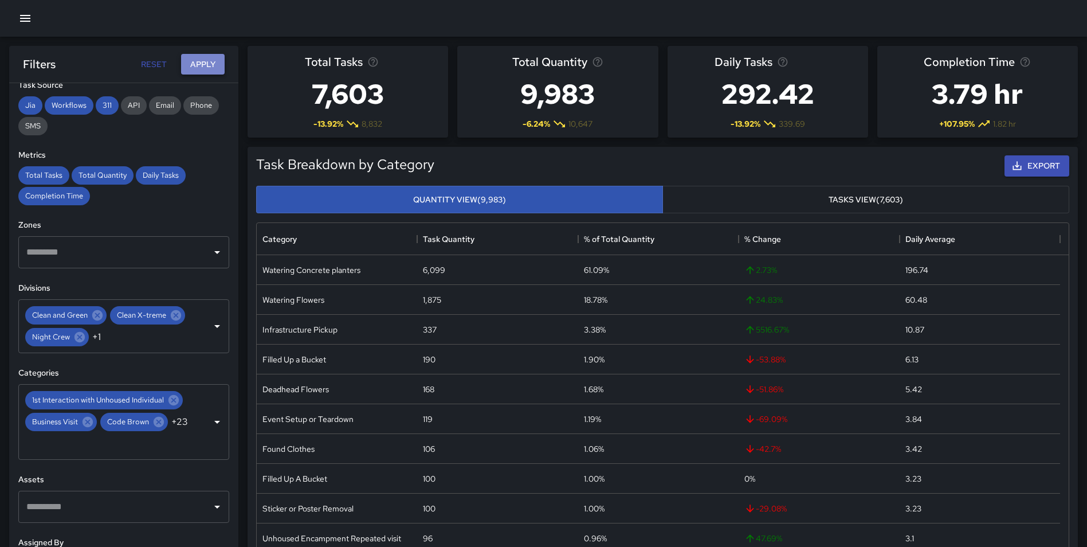
click at [190, 58] on button "Apply" at bounding box center [203, 64] width 44 height 21
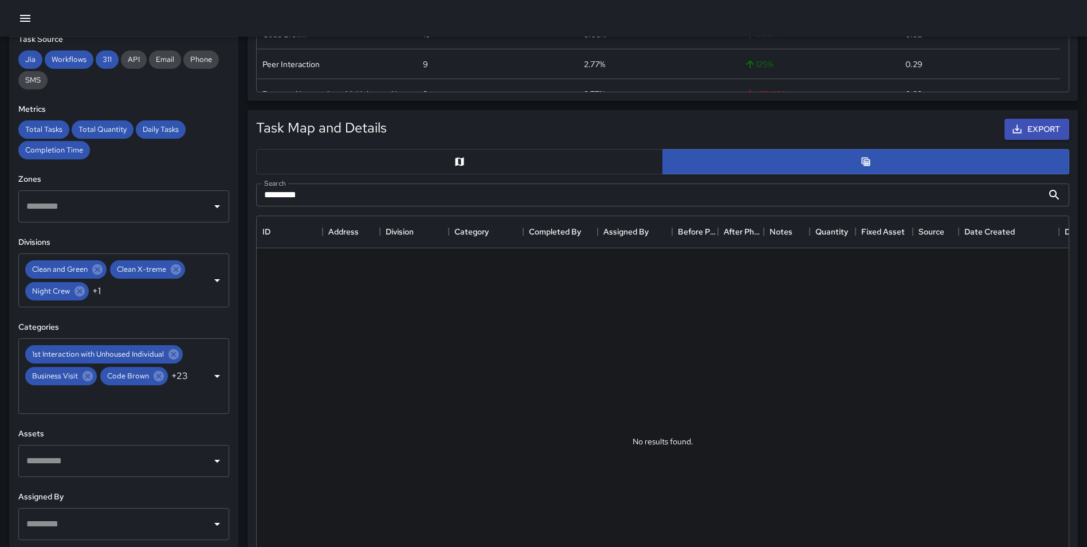
scroll to position [476, 0]
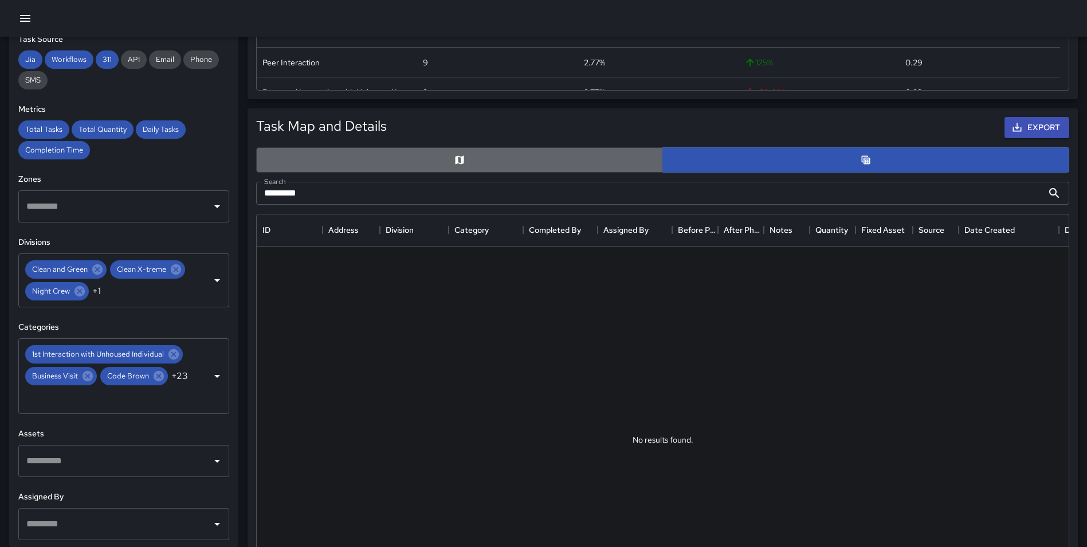
click at [499, 161] on button "button" at bounding box center [459, 159] width 407 height 25
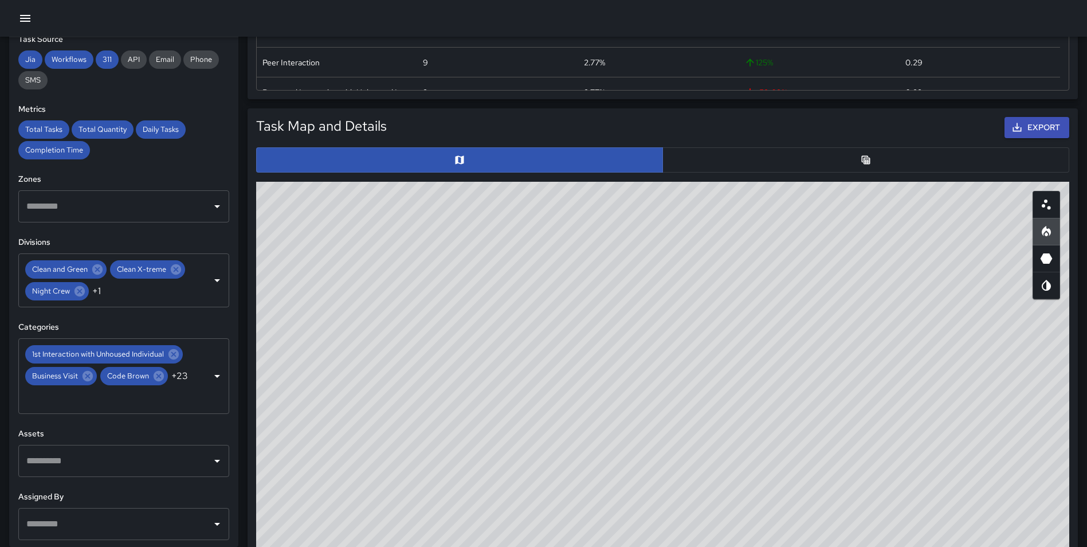
click at [736, 154] on button "button" at bounding box center [865, 159] width 407 height 25
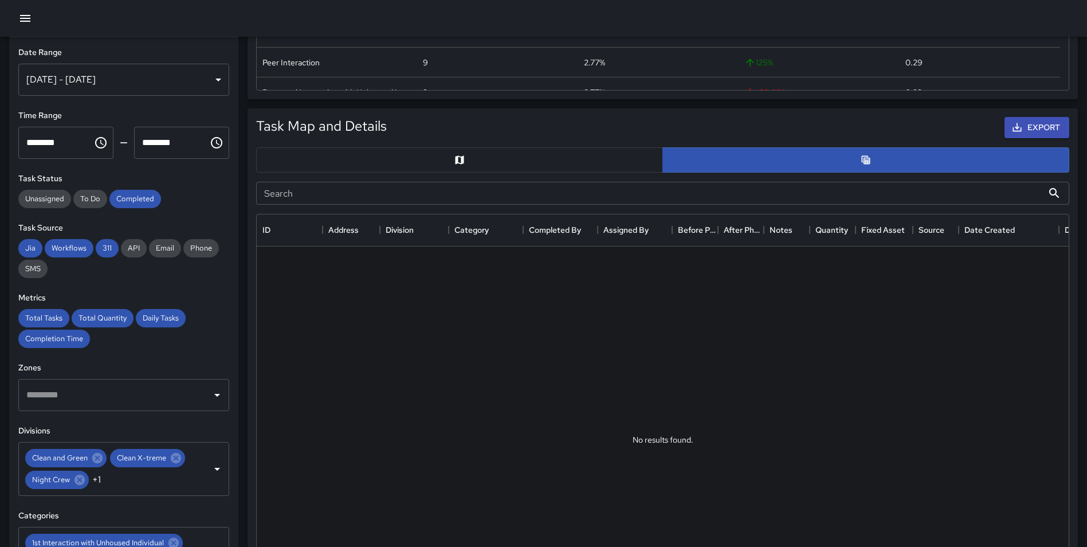
scroll to position [0, 0]
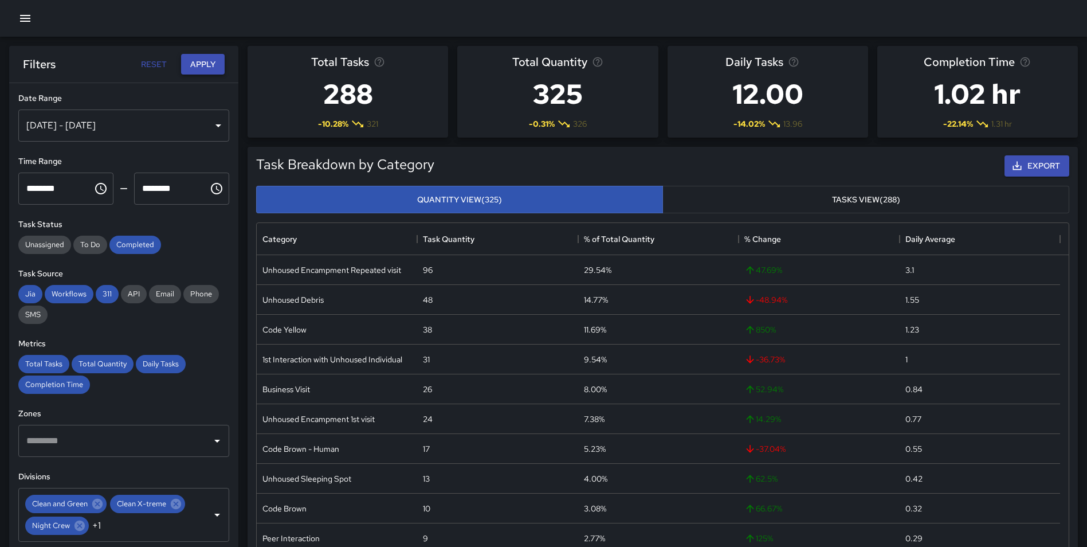
click at [197, 65] on button "Apply" at bounding box center [203, 64] width 44 height 21
click at [161, 64] on button "Reset" at bounding box center [153, 64] width 37 height 21
type input "**********"
click at [196, 61] on button "Apply" at bounding box center [203, 64] width 44 height 21
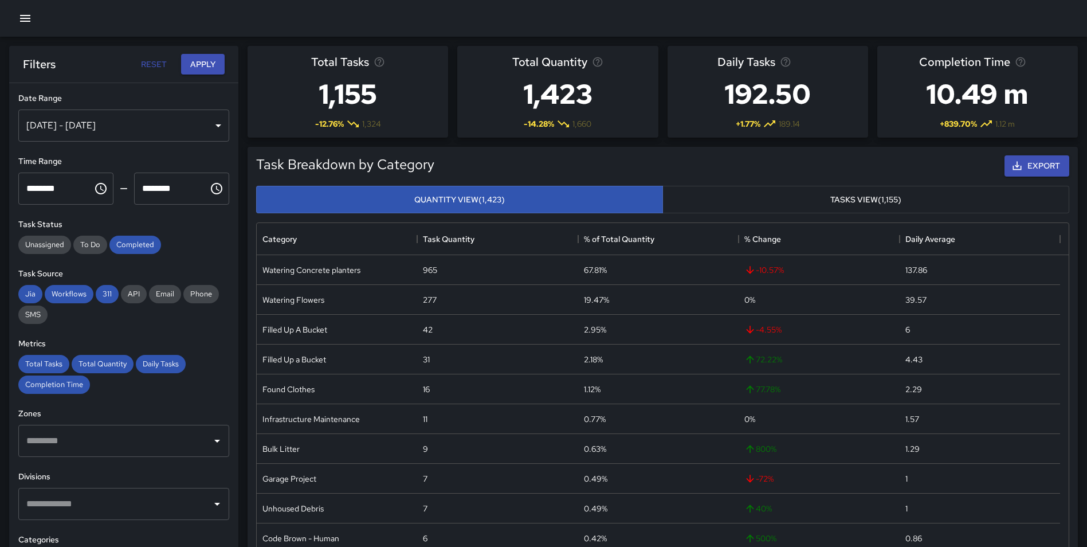
click at [131, 125] on div "[DATE] - [DATE]" at bounding box center [123, 125] width 211 height 32
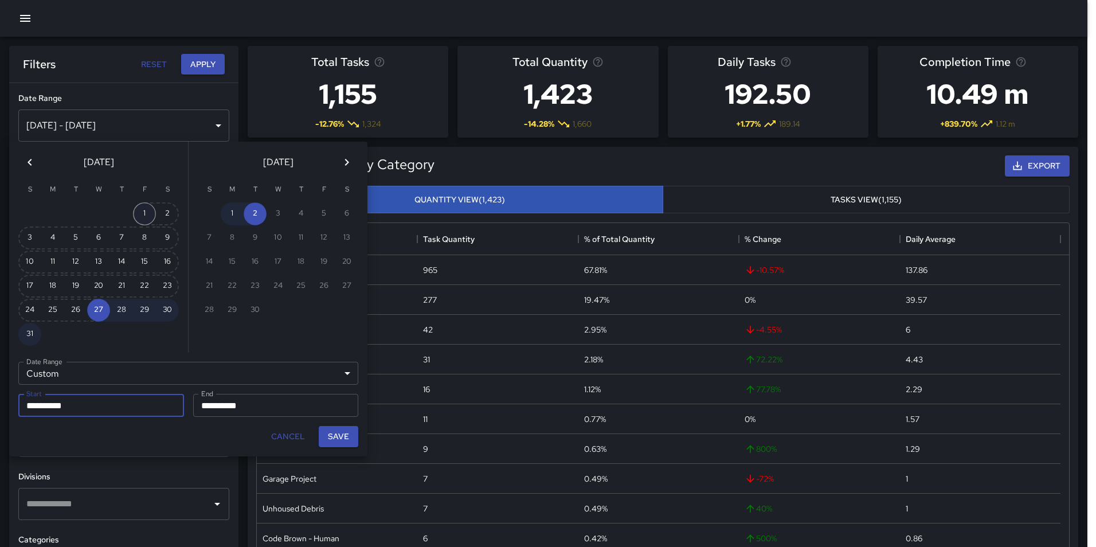
click at [147, 209] on button "1" at bounding box center [144, 213] width 23 height 23
type input "**********"
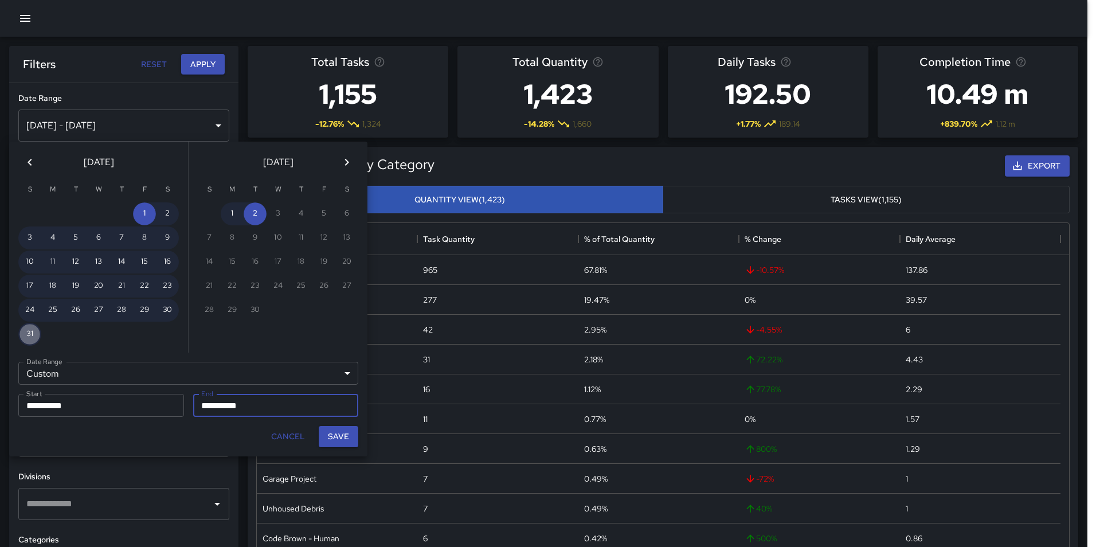
click at [34, 329] on button "31" at bounding box center [29, 334] width 23 height 23
type input "**********"
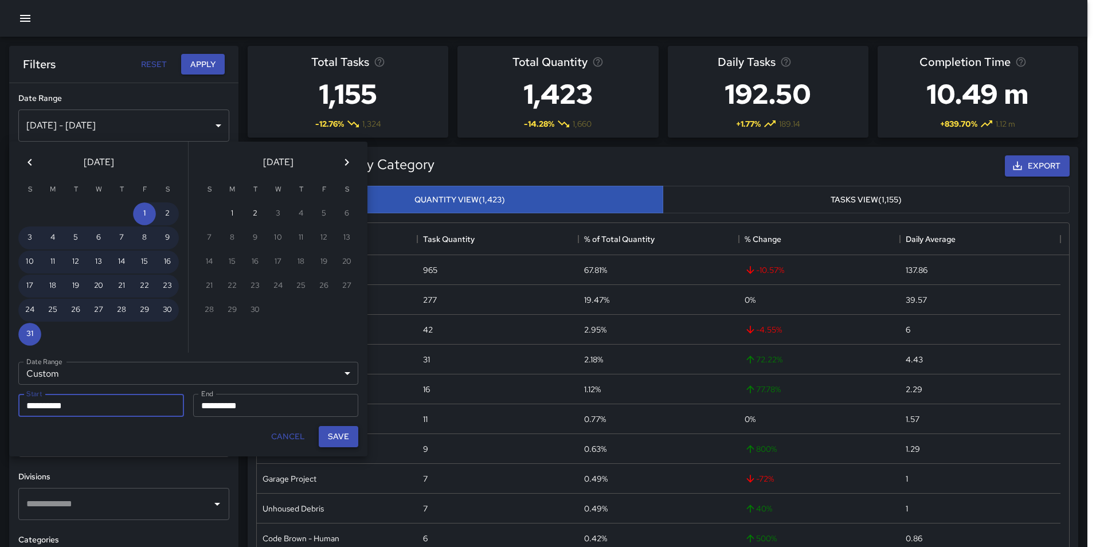
click at [360, 435] on div "Save" at bounding box center [338, 436] width 49 height 30
click at [340, 433] on button "Save" at bounding box center [339, 436] width 40 height 21
type input "**********"
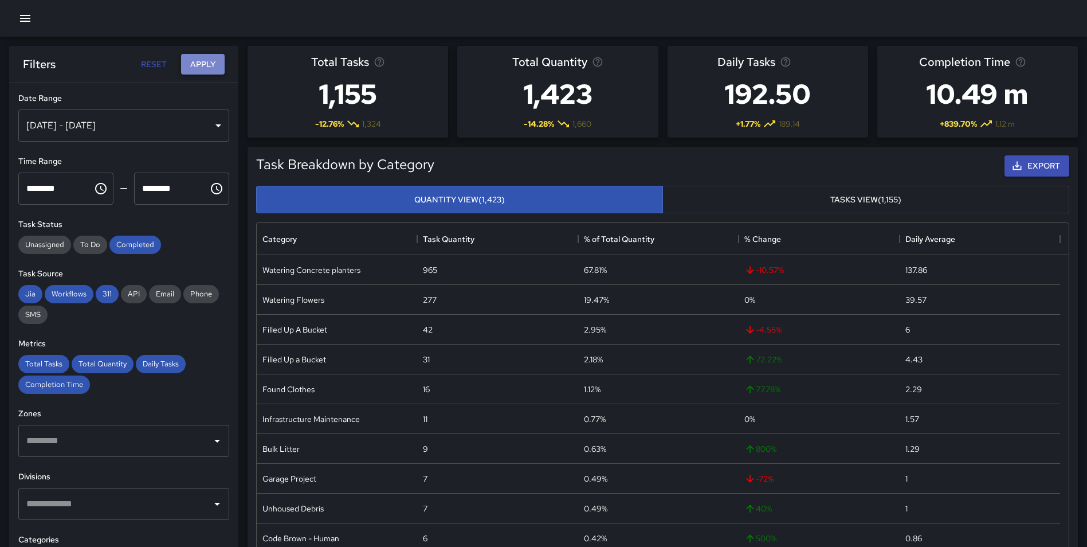
click at [200, 68] on button "Apply" at bounding box center [203, 64] width 44 height 21
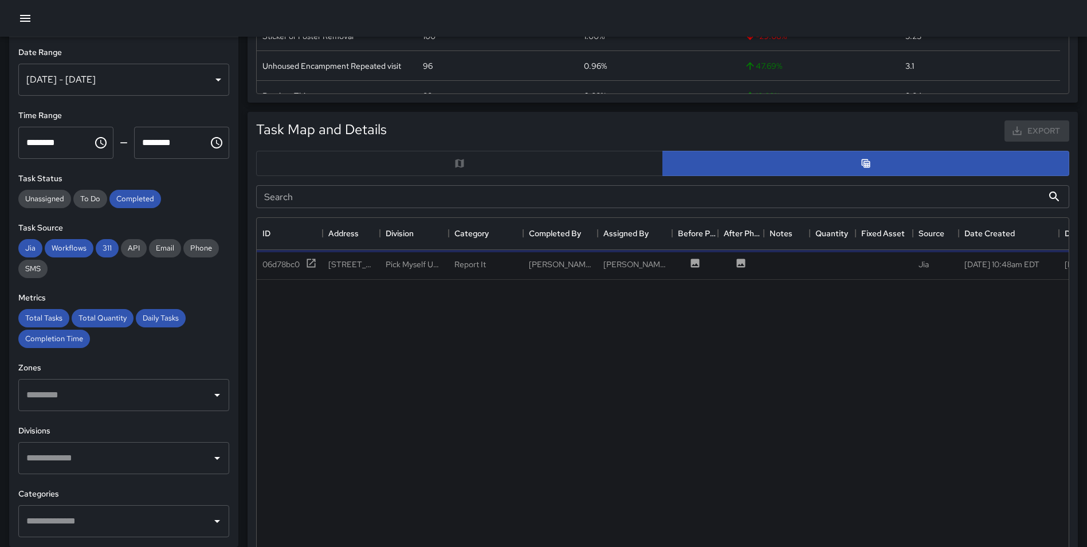
scroll to position [485, 0]
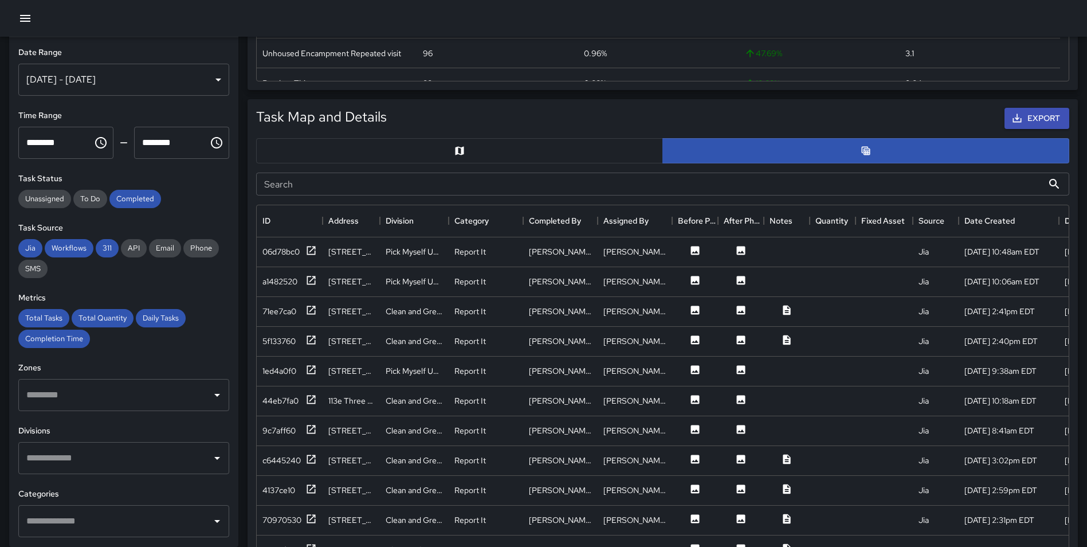
click at [138, 458] on input "text" at bounding box center [114, 458] width 183 height 22
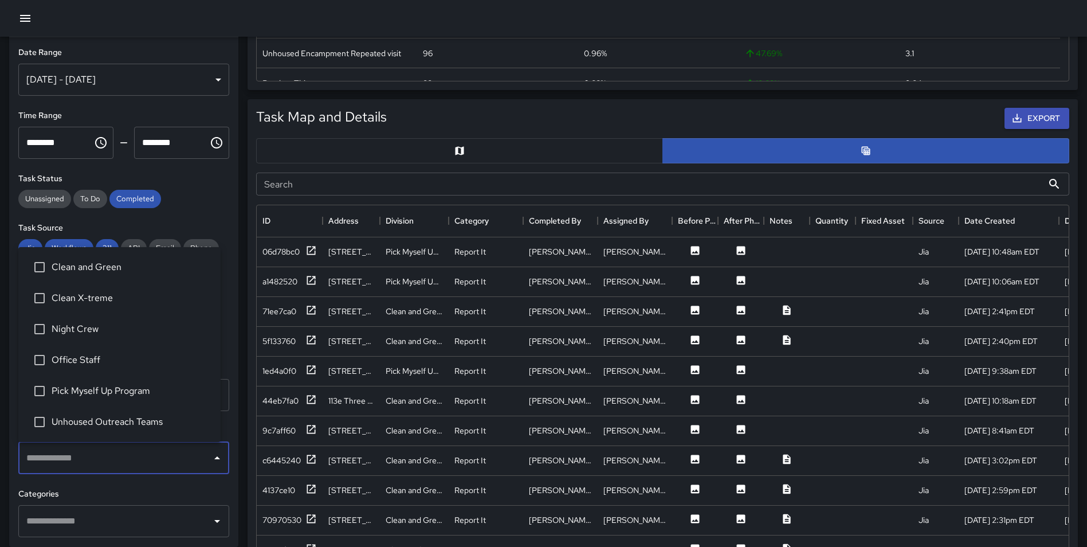
click at [175, 422] on span "Unhoused Outreach Teams" at bounding box center [132, 422] width 160 height 14
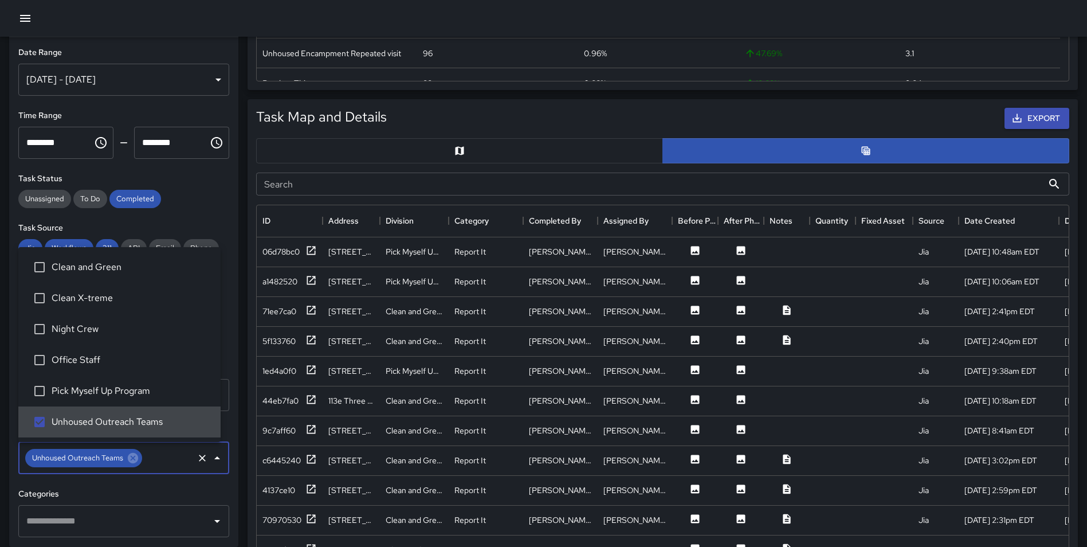
click at [227, 435] on div "**********" at bounding box center [123, 291] width 229 height 509
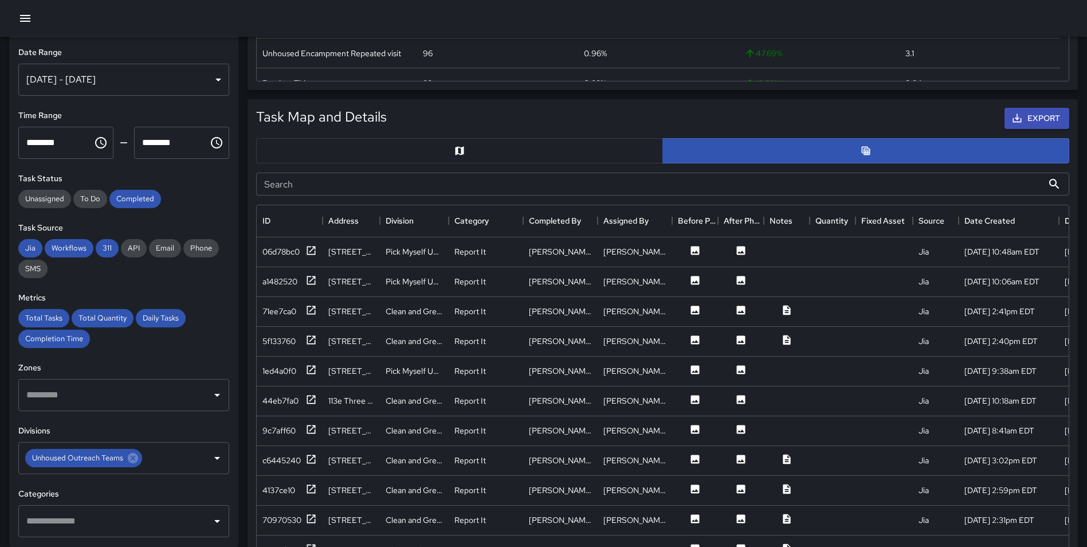
click at [166, 402] on input "text" at bounding box center [114, 395] width 183 height 22
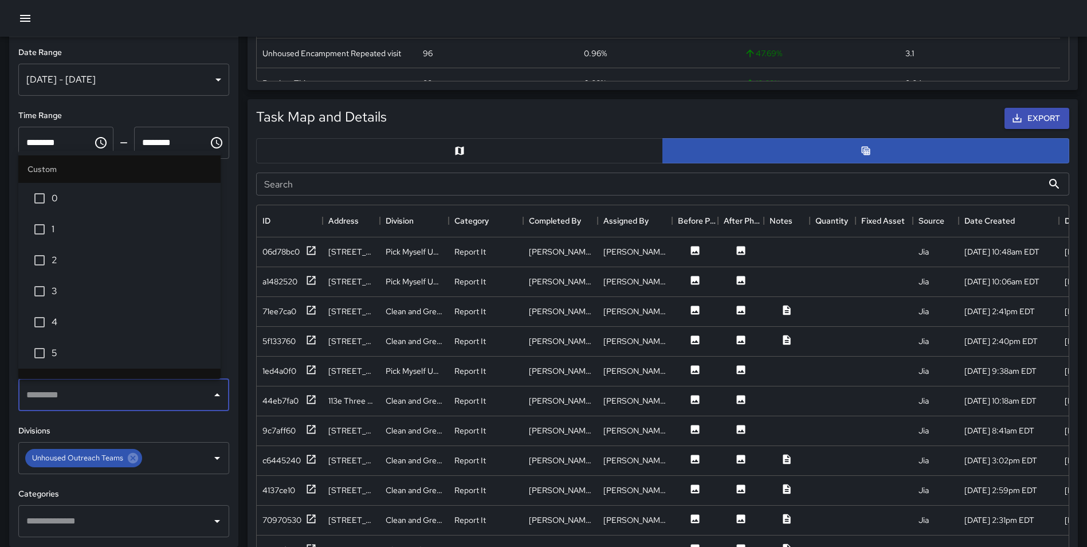
click at [210, 435] on h6 "Divisions" at bounding box center [123, 431] width 211 height 13
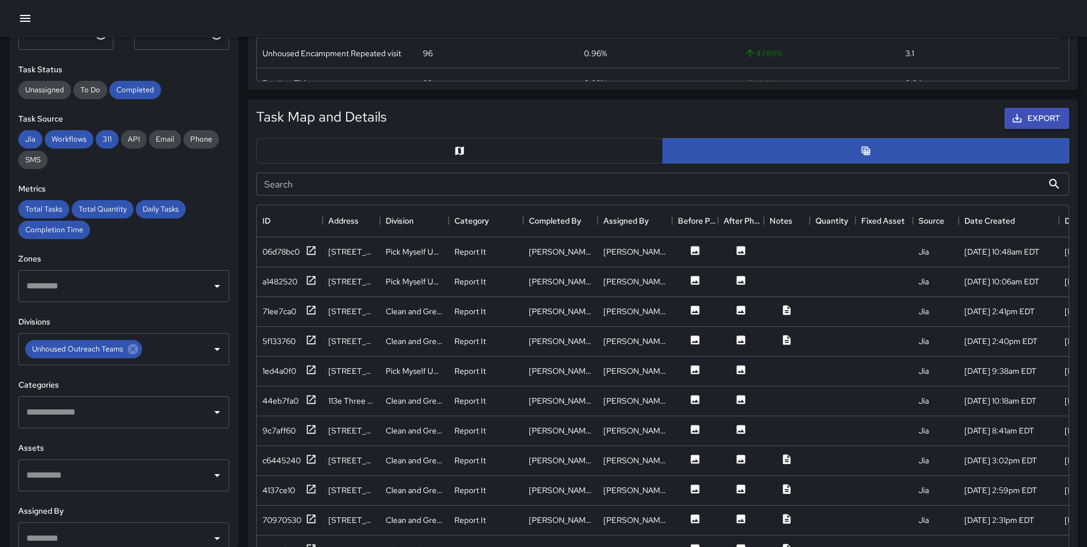
scroll to position [189, 0]
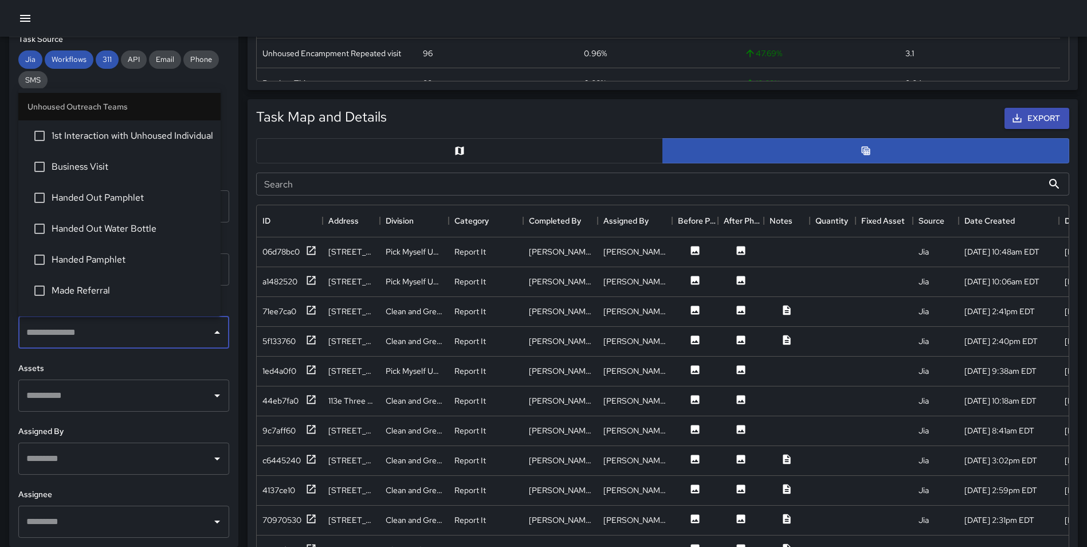
click at [129, 335] on input "text" at bounding box center [114, 332] width 183 height 22
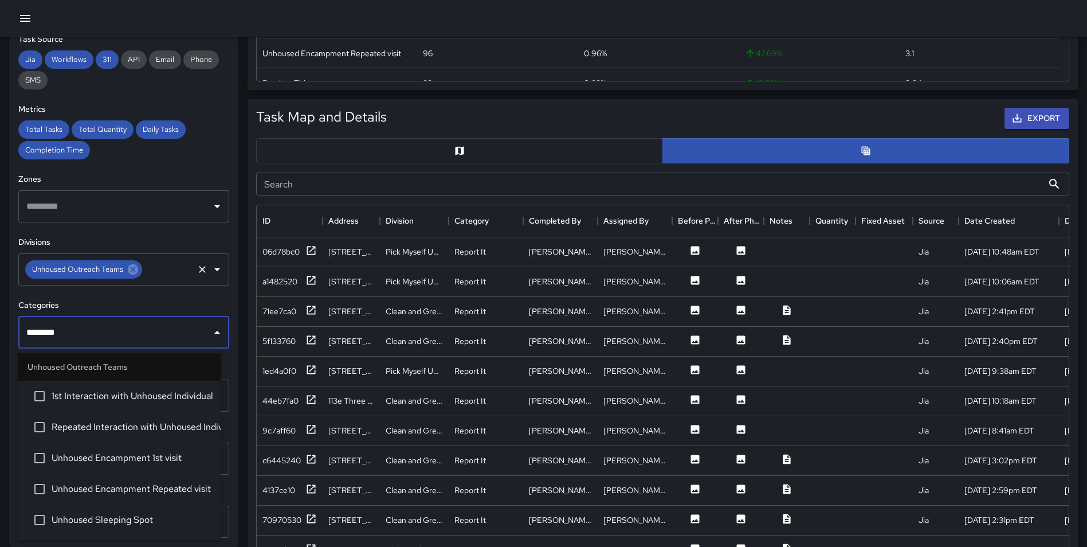
click at [173, 282] on div "Unhoused Outreach Teams ​" at bounding box center [123, 269] width 211 height 32
type input "********"
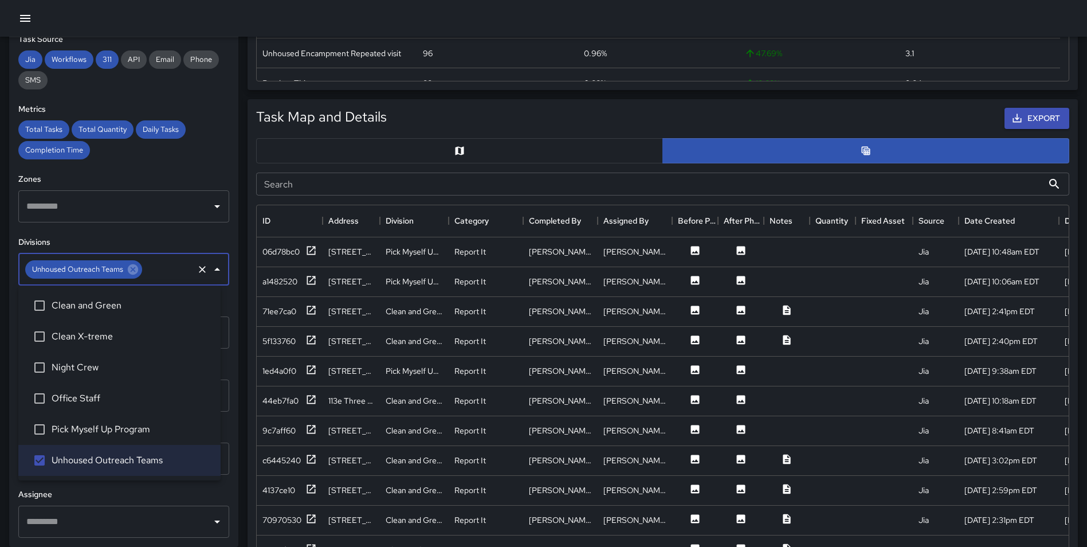
drag, startPoint x: 107, startPoint y: 298, endPoint x: 103, endPoint y: 304, distance: 7.0
click at [105, 299] on li "Clean and Green" at bounding box center [119, 305] width 202 height 31
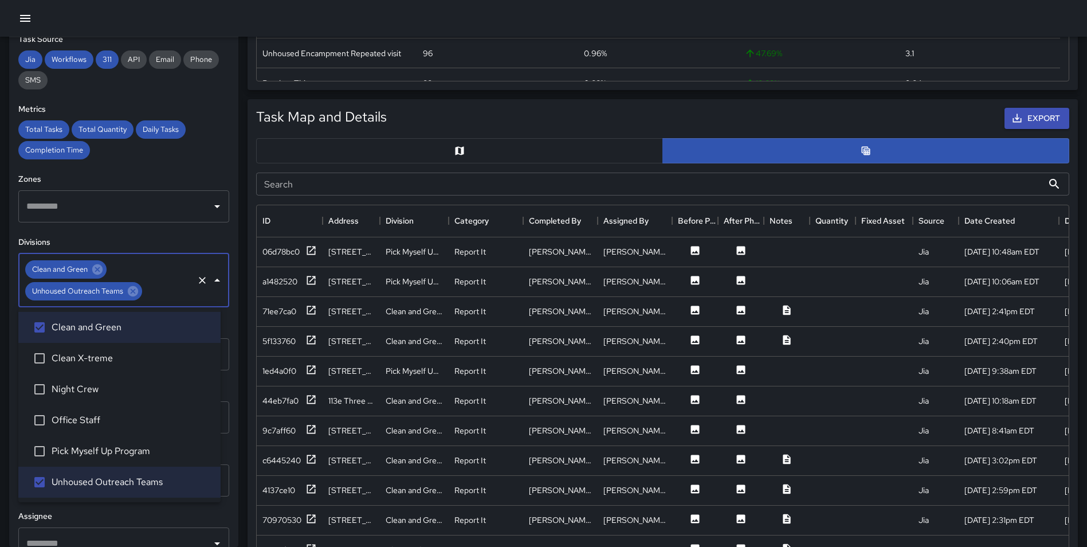
click at [94, 355] on span "Clean X-treme" at bounding box center [132, 358] width 160 height 14
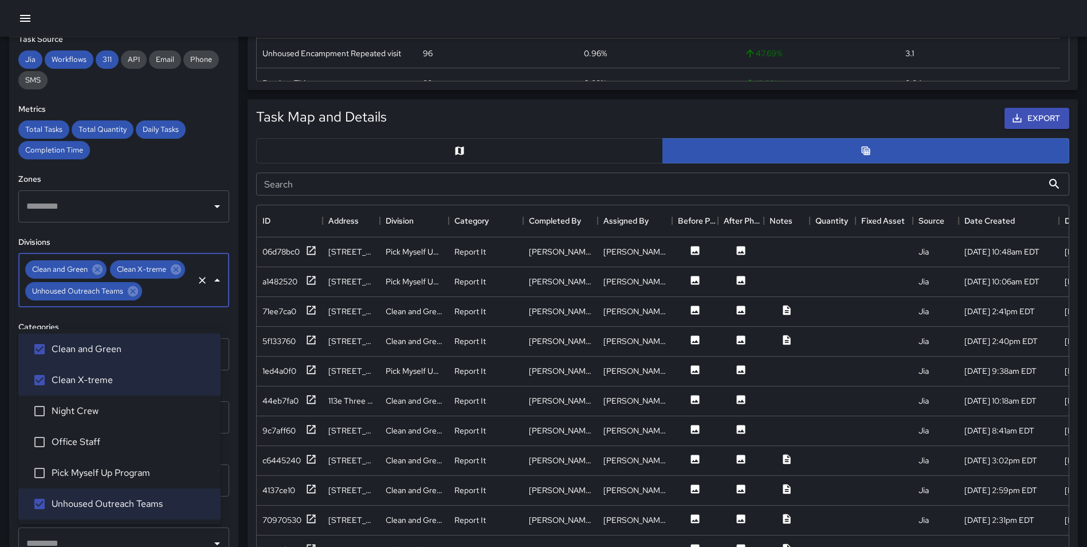
click at [82, 406] on span "Night Crew" at bounding box center [132, 411] width 160 height 14
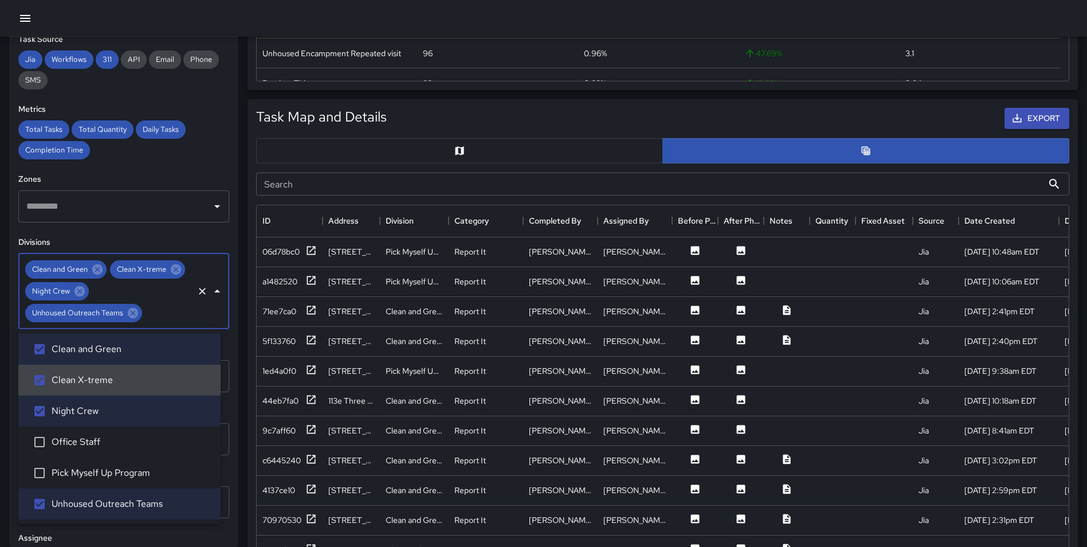
click at [225, 351] on div "**********" at bounding box center [123, 291] width 229 height 509
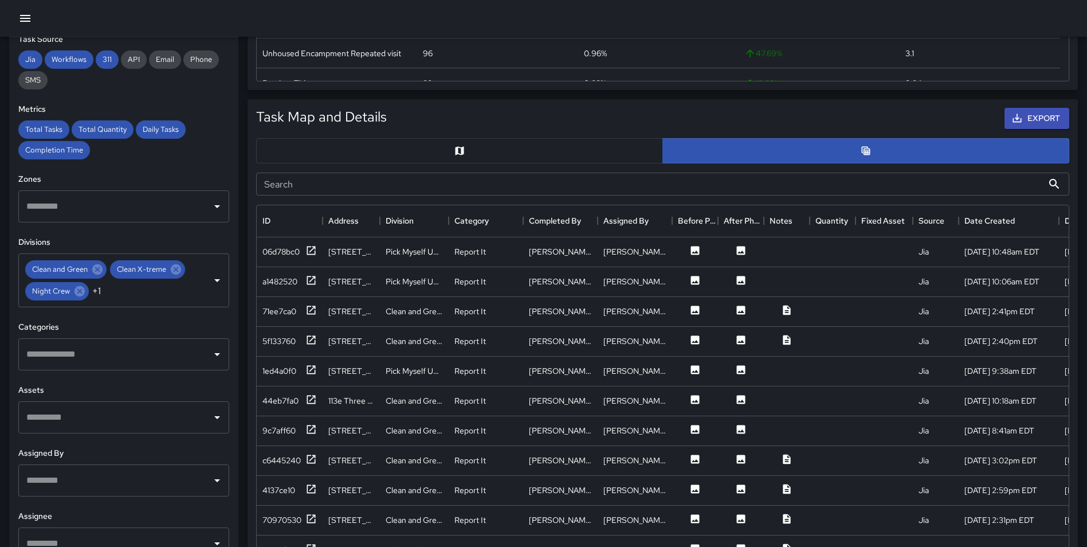
click at [102, 365] on input "text" at bounding box center [114, 354] width 183 height 22
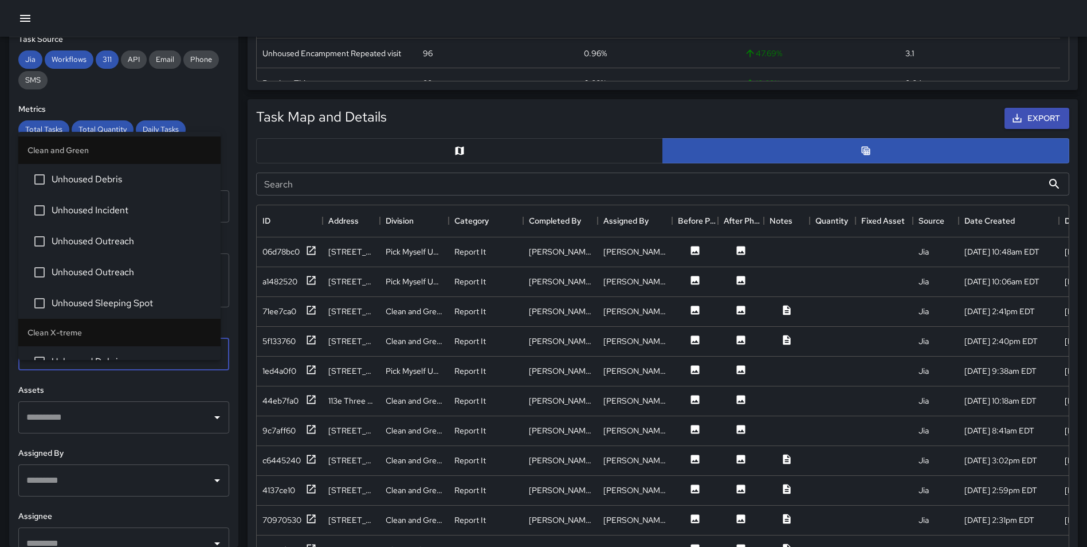
type input "********"
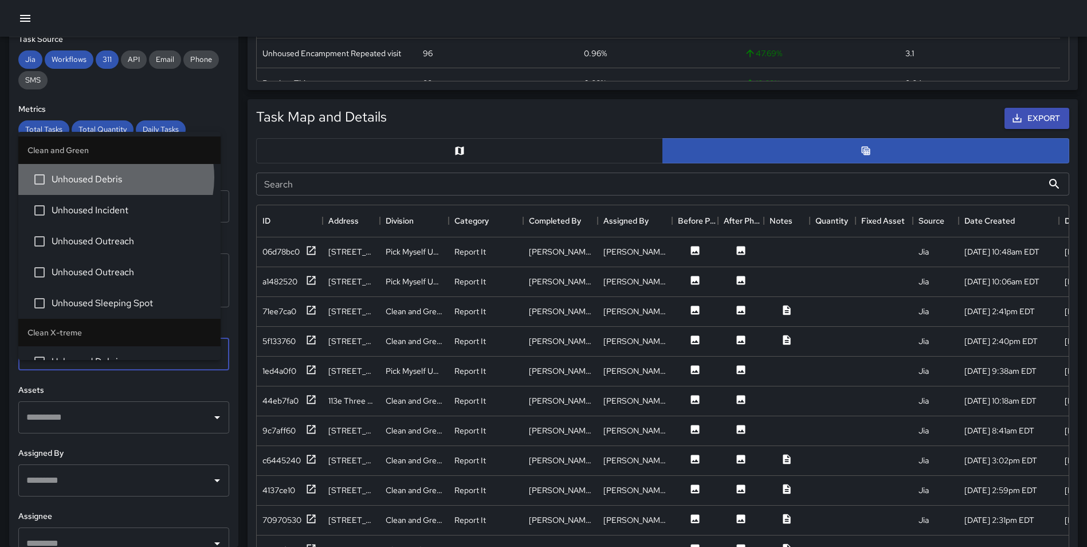
click at [111, 177] on span "Unhoused Debris" at bounding box center [132, 179] width 160 height 14
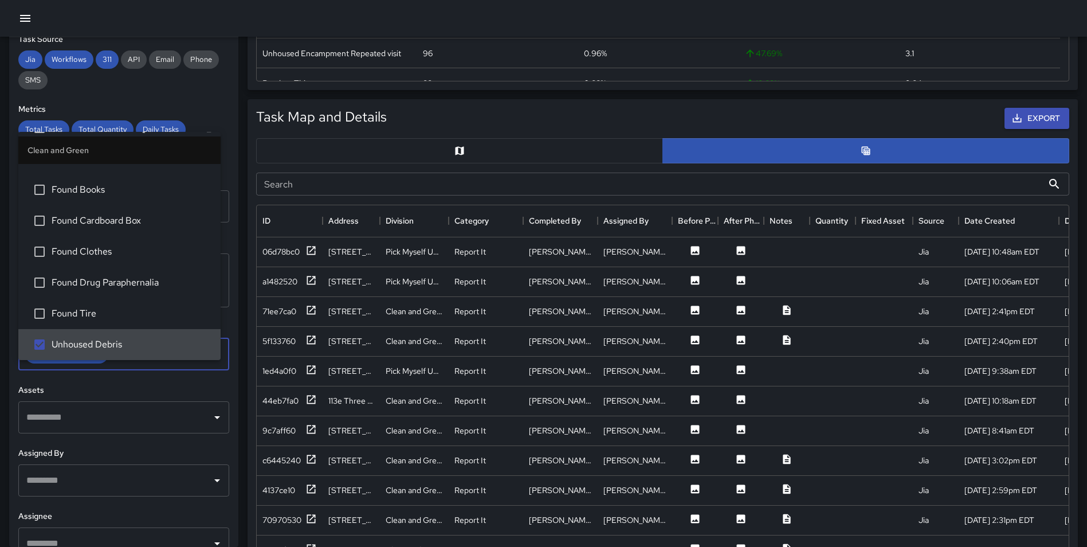
scroll to position [0, 0]
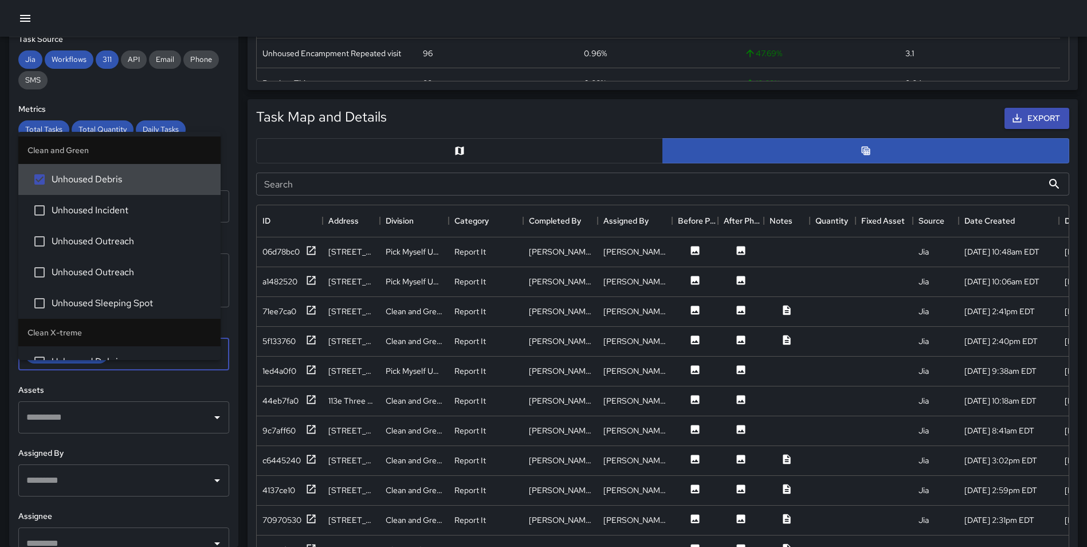
type input "********"
click at [116, 217] on span "Unhoused Incident" at bounding box center [132, 210] width 160 height 14
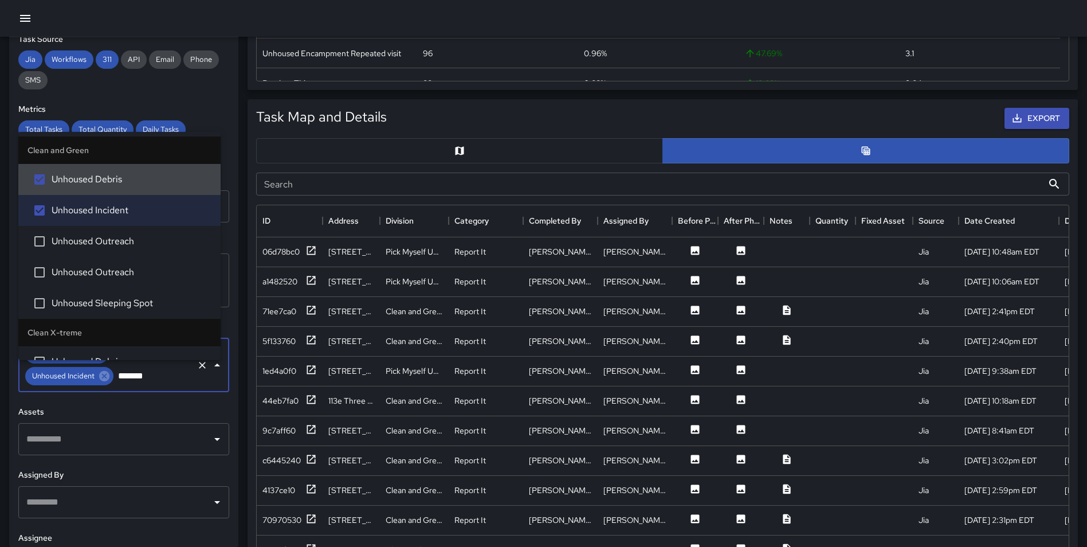
type input "********"
click at [104, 233] on li "Unhoused Outreach" at bounding box center [119, 241] width 202 height 31
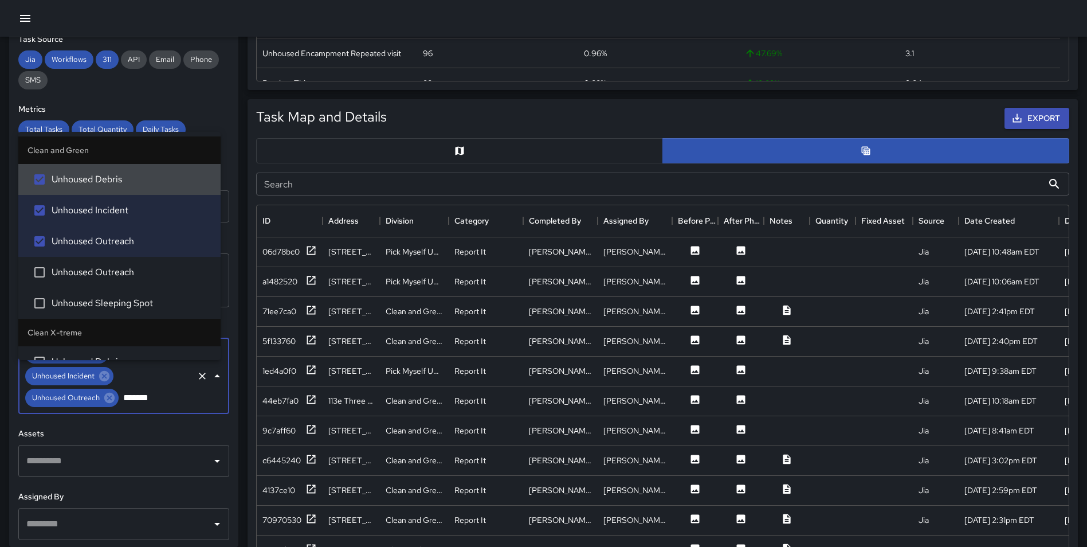
type input "********"
click at [106, 261] on li "Unhoused Outreach" at bounding box center [119, 272] width 202 height 31
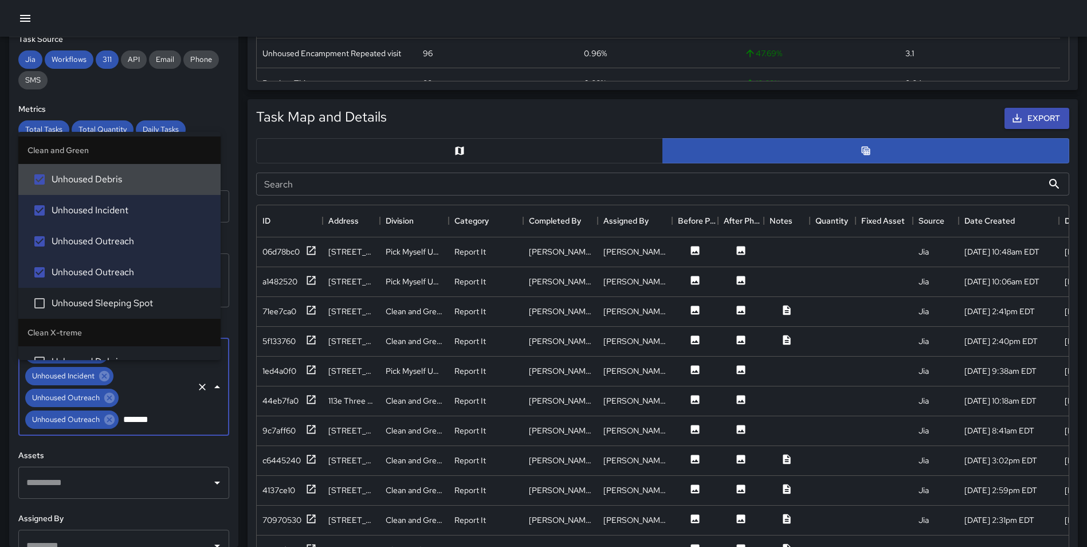
type input "********"
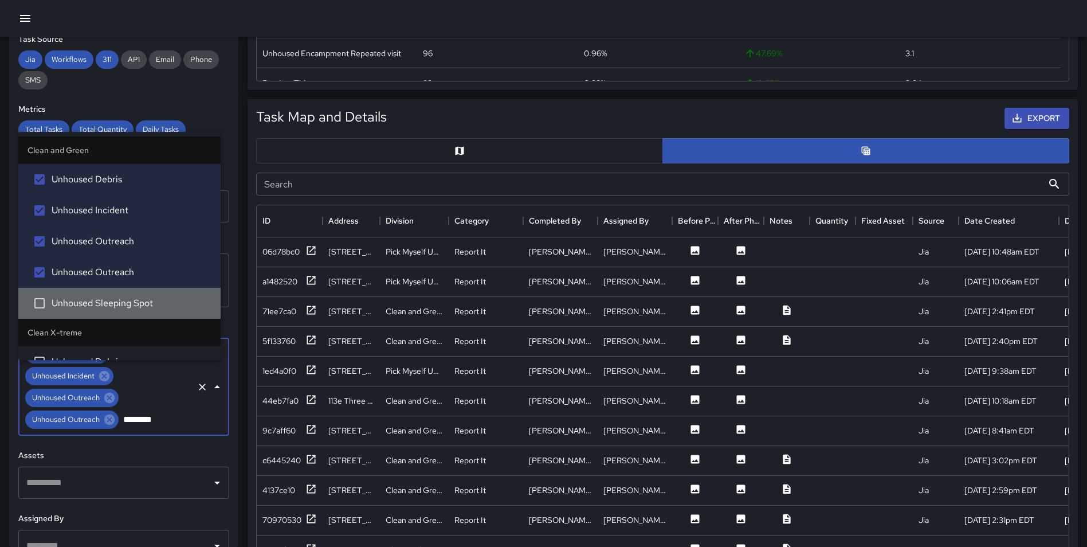
click at [140, 308] on span "Unhoused Sleeping Spot" at bounding box center [132, 303] width 160 height 14
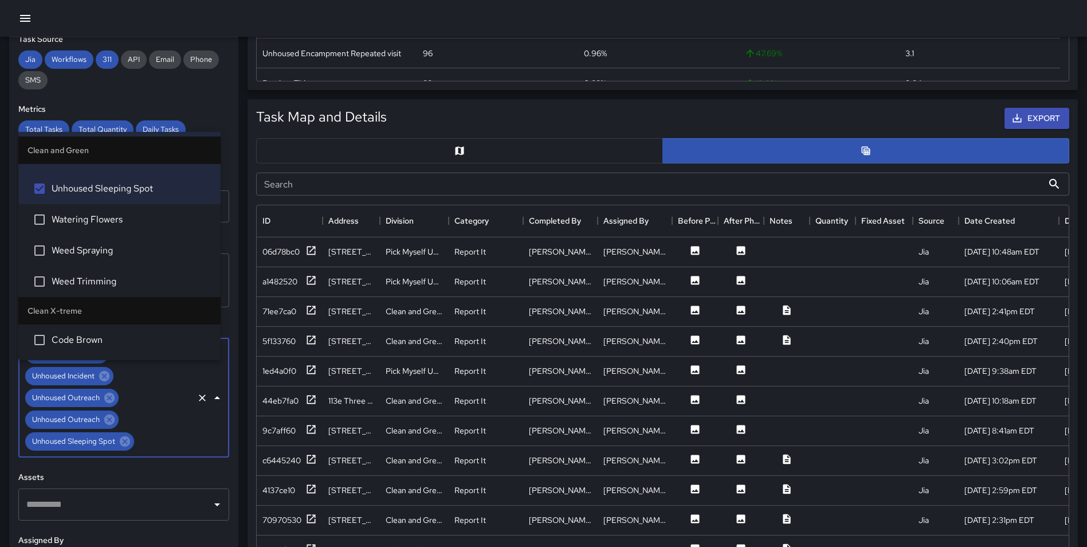
scroll to position [1951, 0]
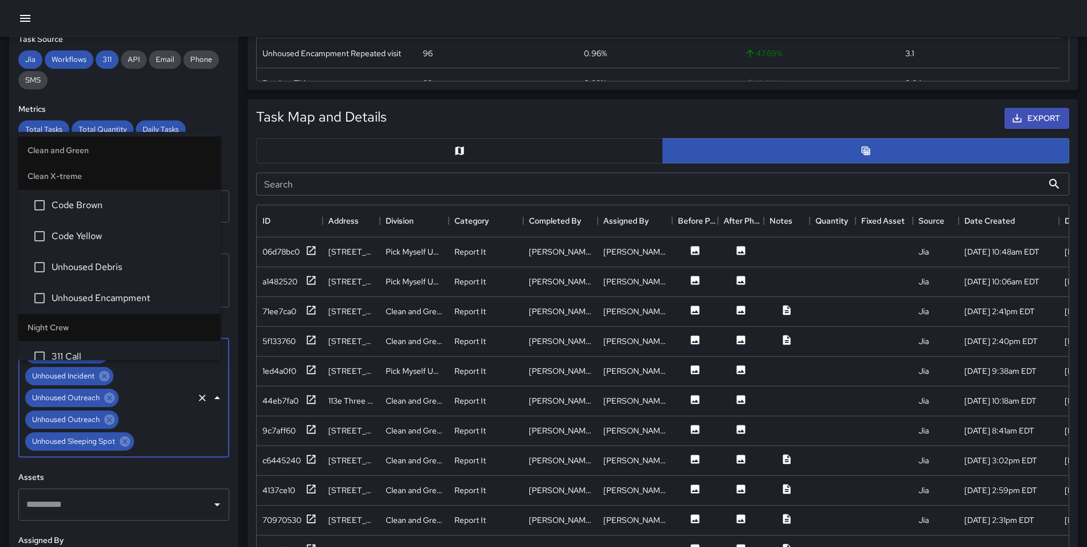
click at [127, 271] on span "Unhoused Debris" at bounding box center [132, 267] width 160 height 14
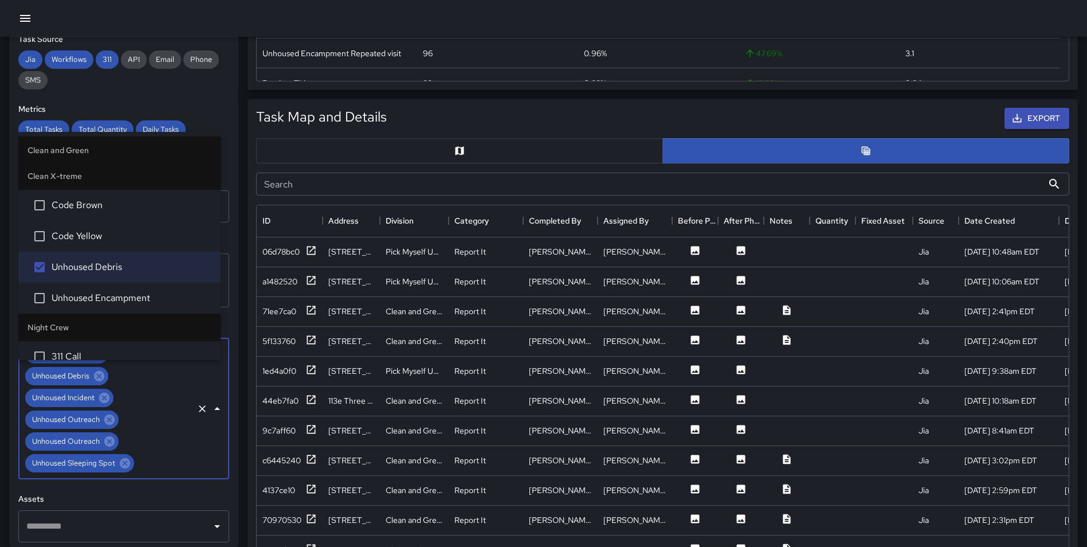
click at [128, 298] on span "Unhoused Encampment" at bounding box center [132, 298] width 160 height 14
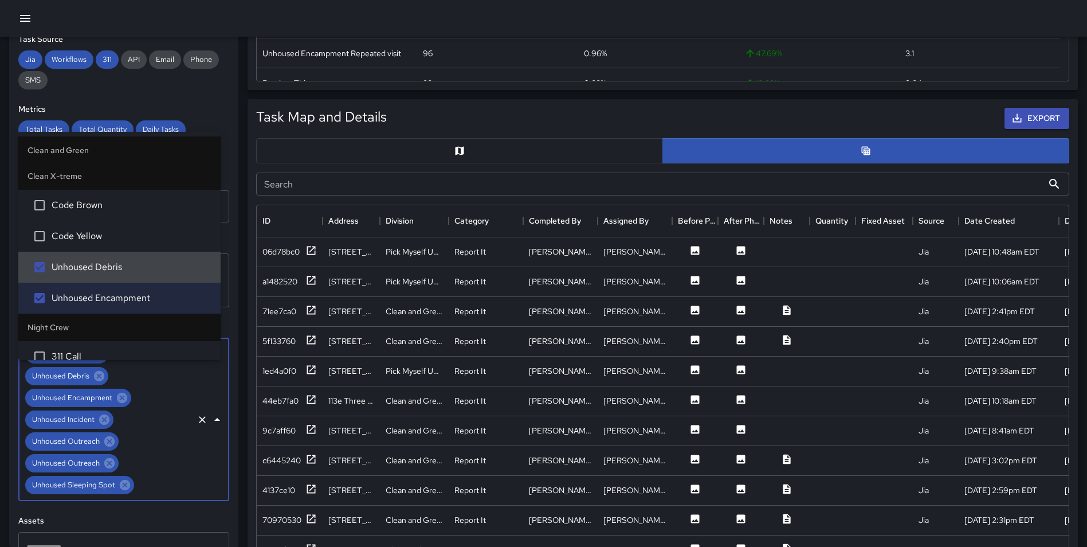
drag, startPoint x: 211, startPoint y: 257, endPoint x: 214, endPoint y: 264, distance: 6.7
click at [214, 264] on ul "Clean and Green 311 Call Broken Glass Sweep Bulk Litter Bulk Pickup Business Vi…" at bounding box center [119, 246] width 202 height 228
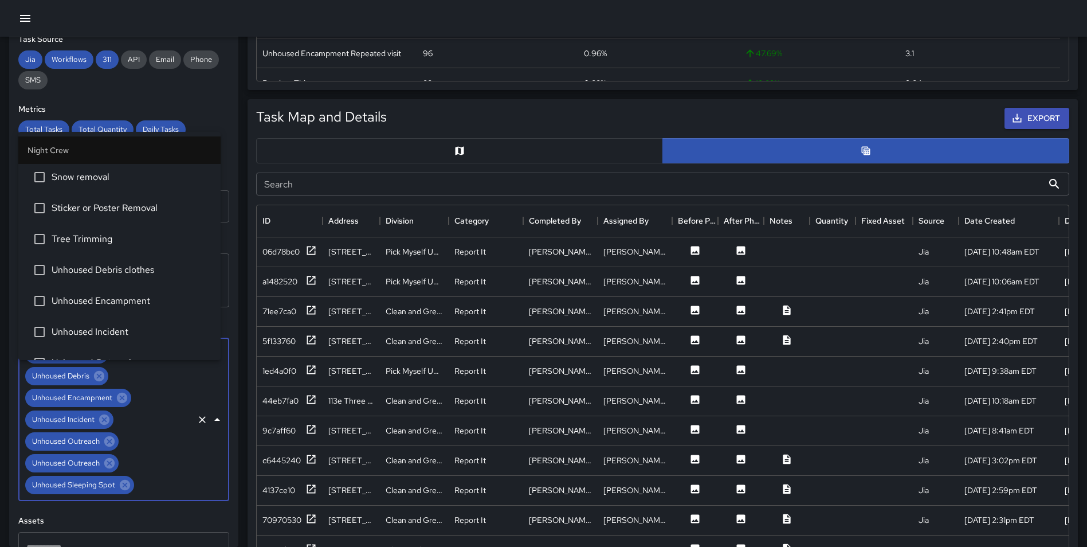
scroll to position [2956, 0]
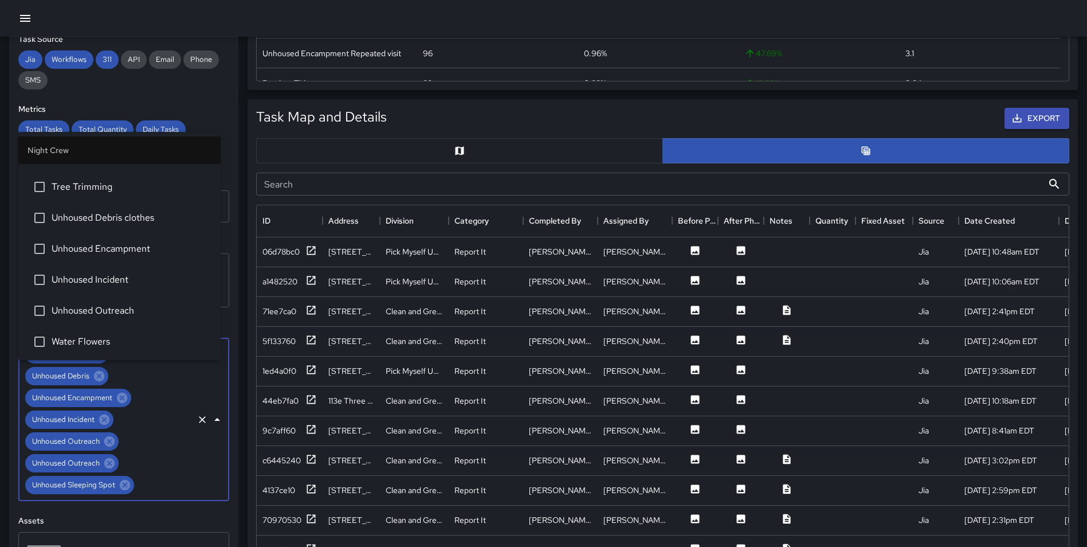
click at [142, 227] on li "Unhoused Debris clothes" at bounding box center [119, 217] width 202 height 31
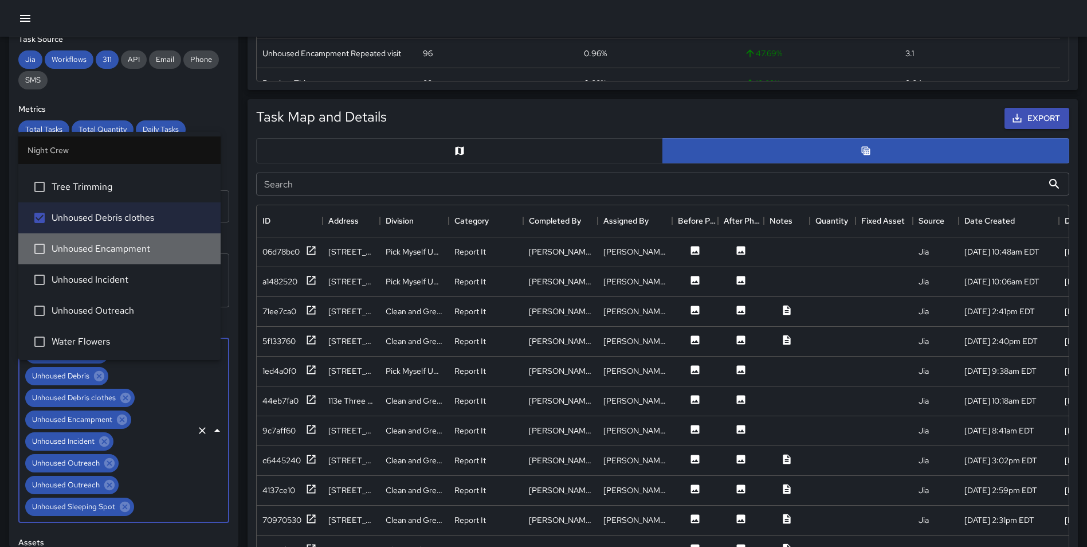
click at [123, 248] on span "Unhoused Encampment" at bounding box center [132, 249] width 160 height 14
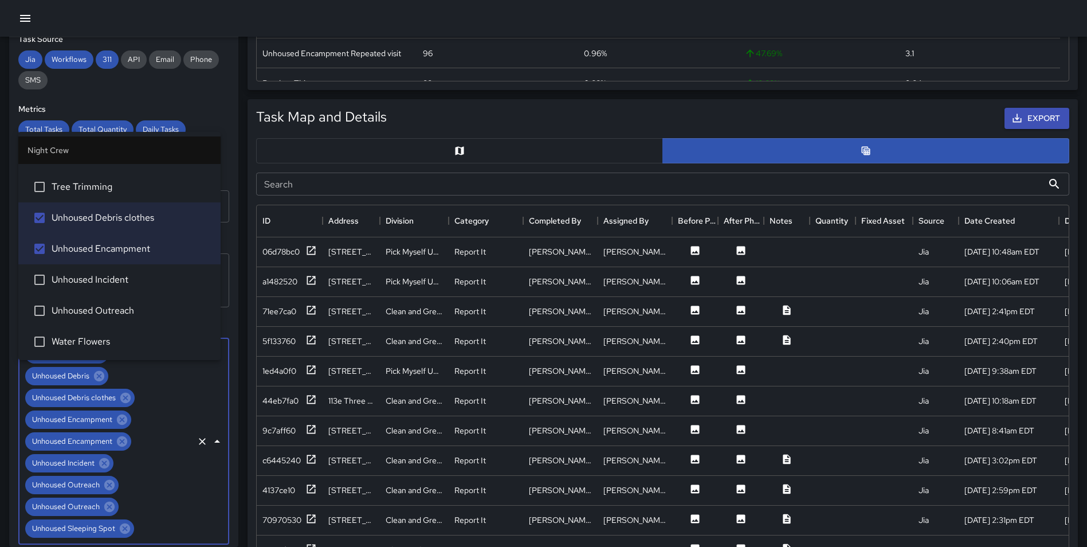
click at [101, 273] on span "Unhoused Incident" at bounding box center [132, 280] width 160 height 14
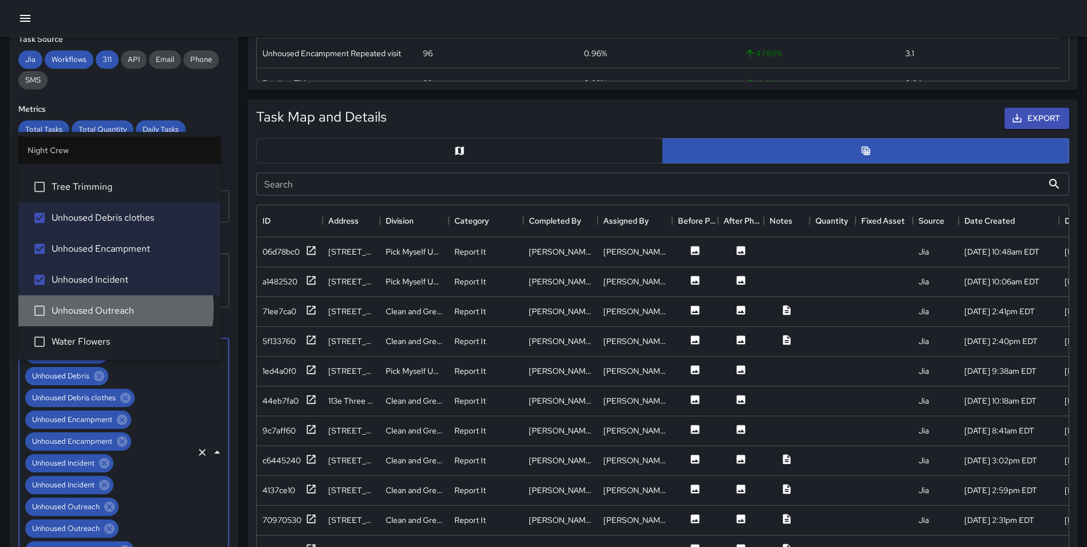
click at [95, 309] on span "Unhoused Outreach" at bounding box center [132, 311] width 160 height 14
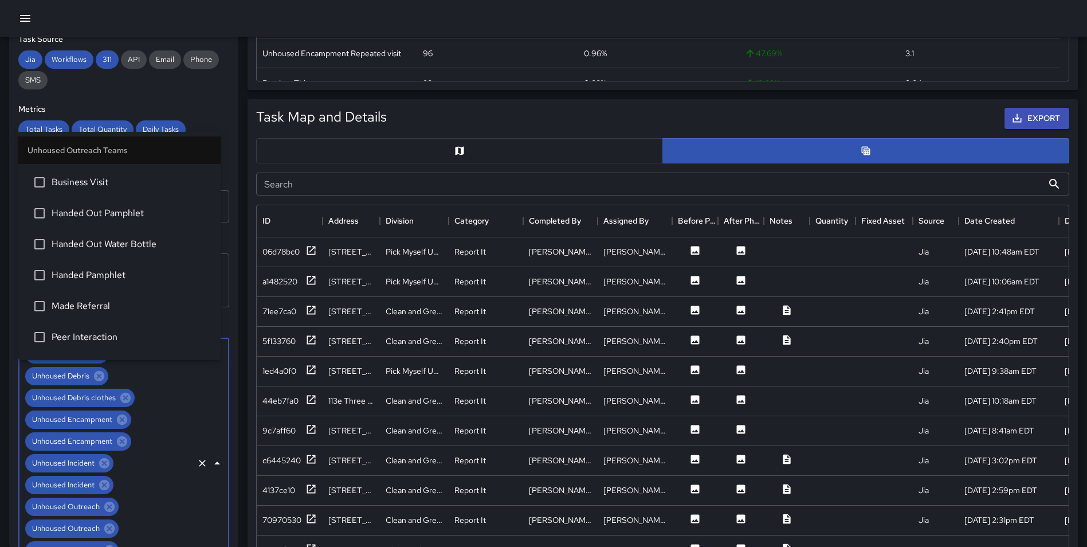
scroll to position [3418, 0]
click at [134, 286] on li "Unhoused Encampment 1st visit" at bounding box center [119, 277] width 202 height 31
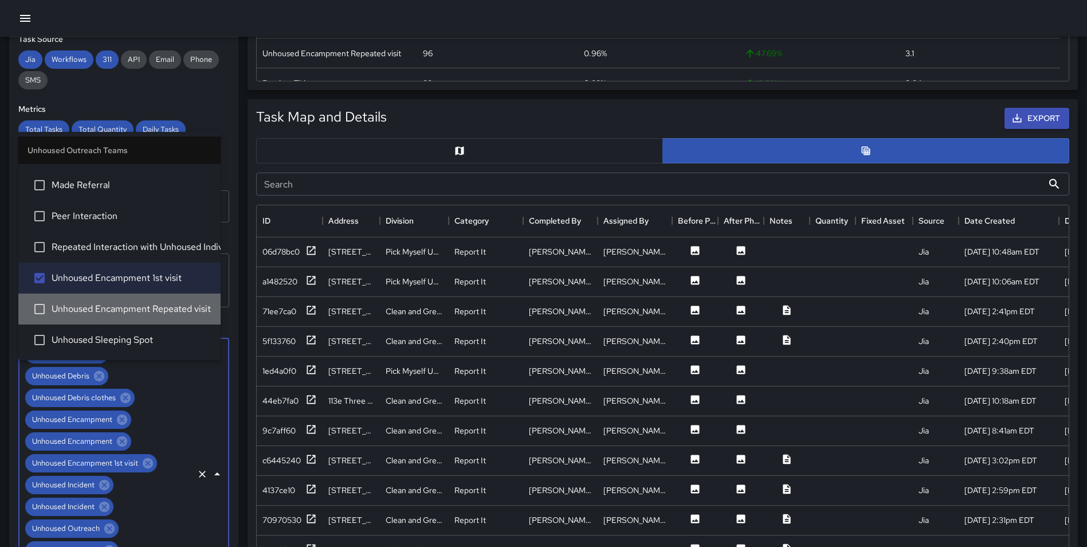
click at [132, 305] on span "Unhoused Encampment Repeated visit" at bounding box center [132, 309] width 160 height 14
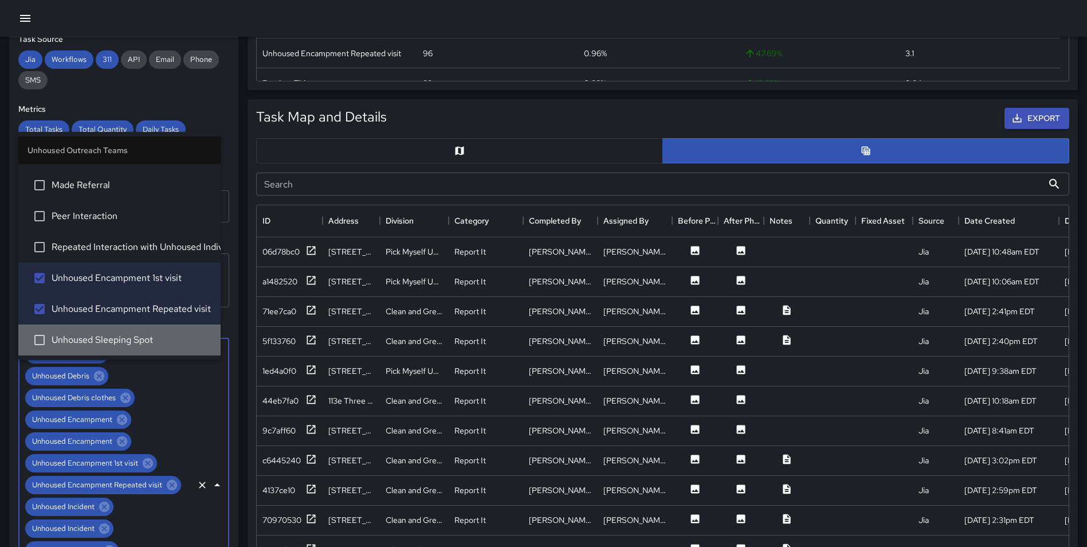
click at [125, 332] on li "Unhoused Sleeping Spot" at bounding box center [119, 339] width 202 height 31
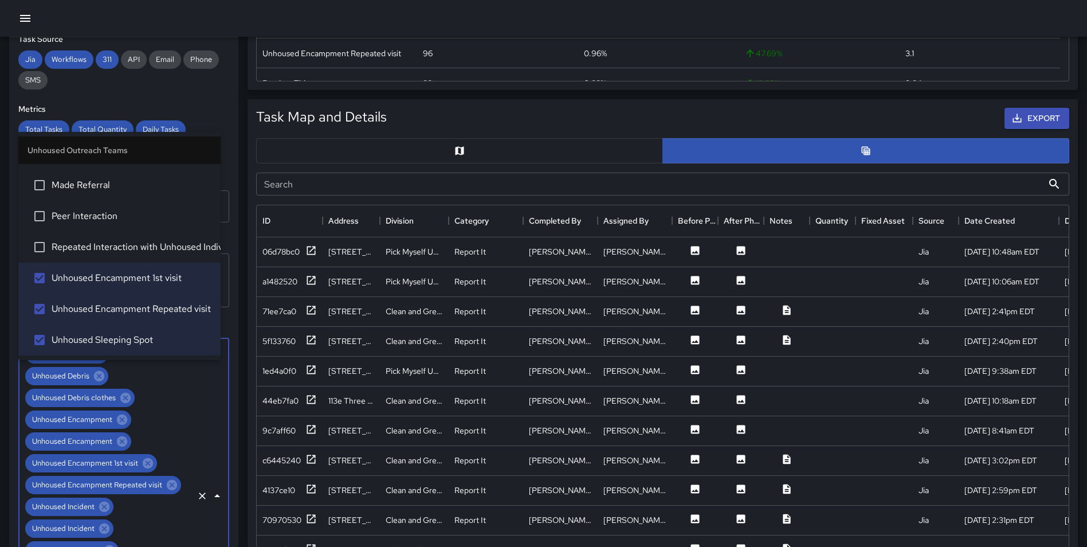
click at [126, 246] on span "Repeated Interaction with Unhoused Individual" at bounding box center [132, 247] width 160 height 14
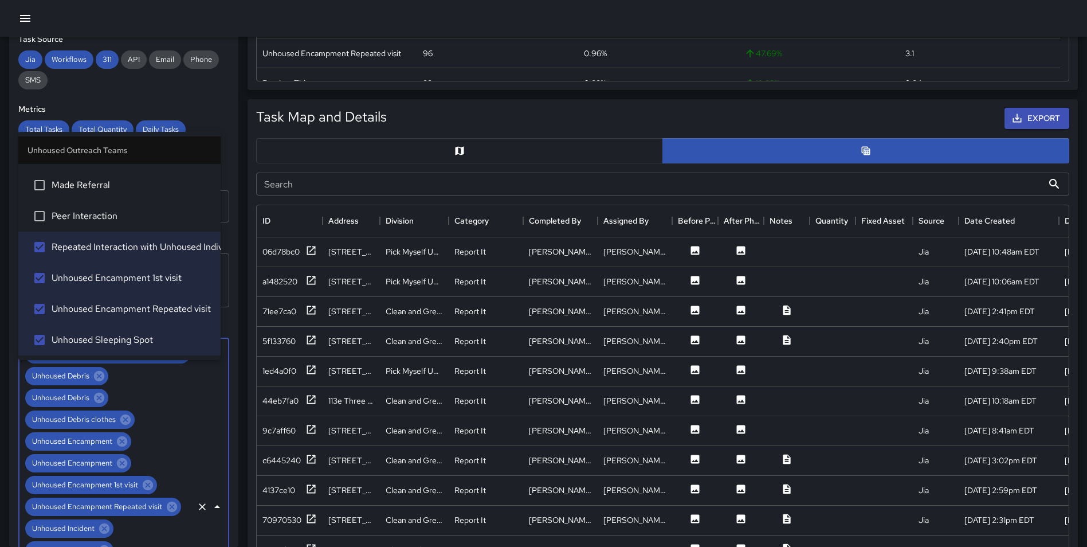
click at [104, 200] on li "Made Referral" at bounding box center [119, 185] width 202 height 31
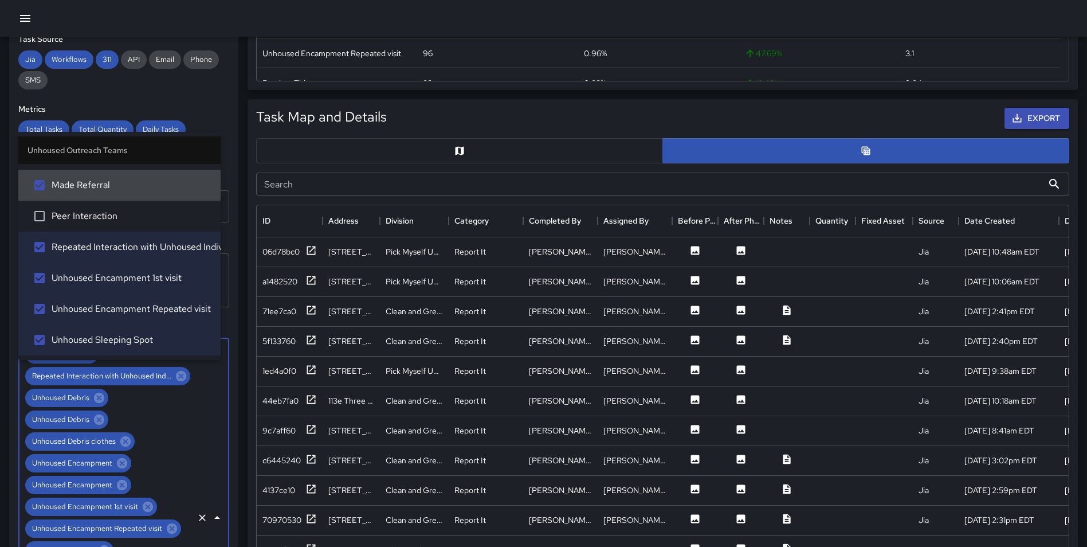
click at [105, 181] on span "Made Referral" at bounding box center [132, 185] width 160 height 14
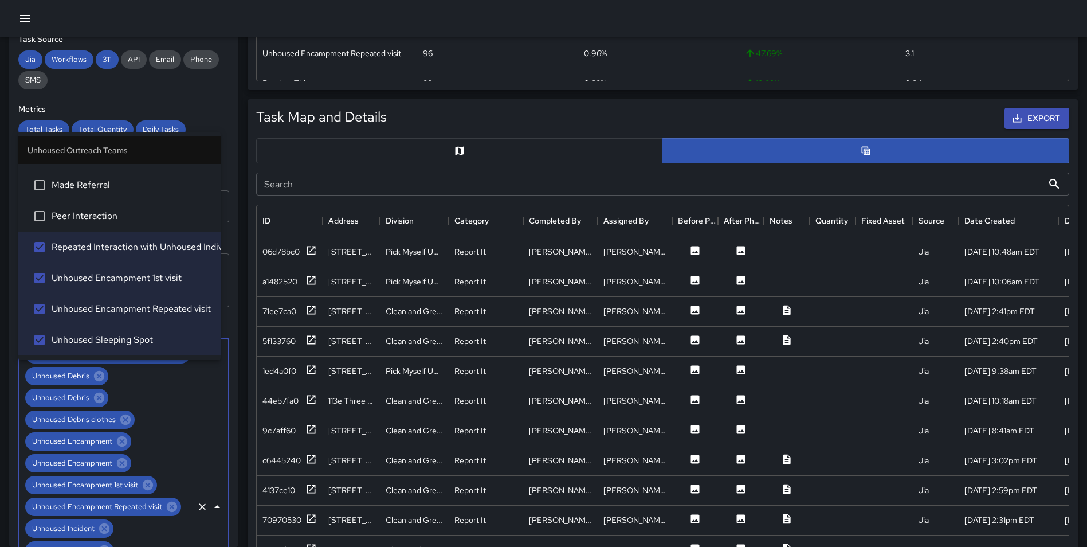
click at [123, 230] on li "Peer Interaction" at bounding box center [119, 216] width 202 height 31
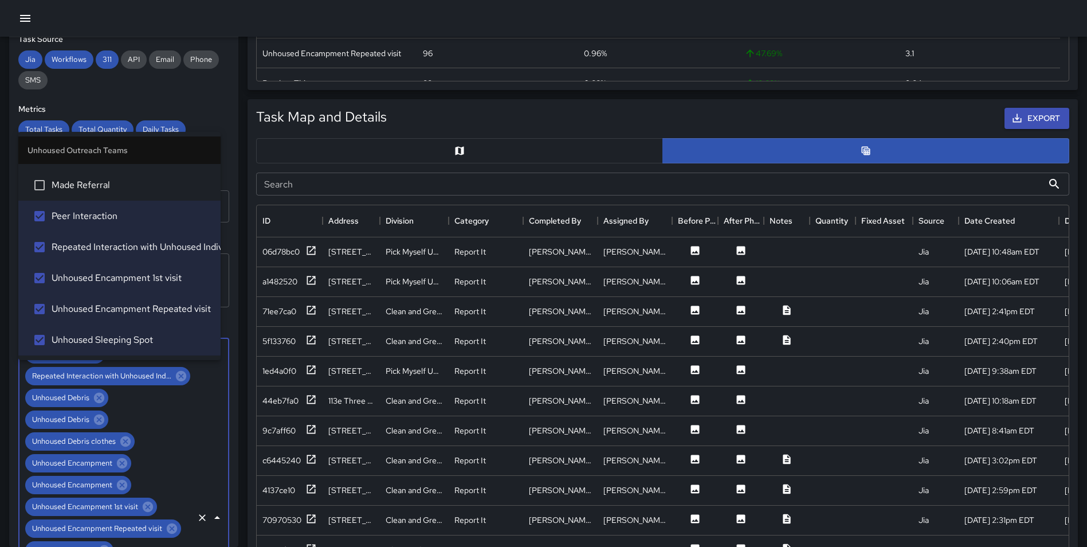
click at [107, 182] on span "Made Referral" at bounding box center [132, 185] width 160 height 14
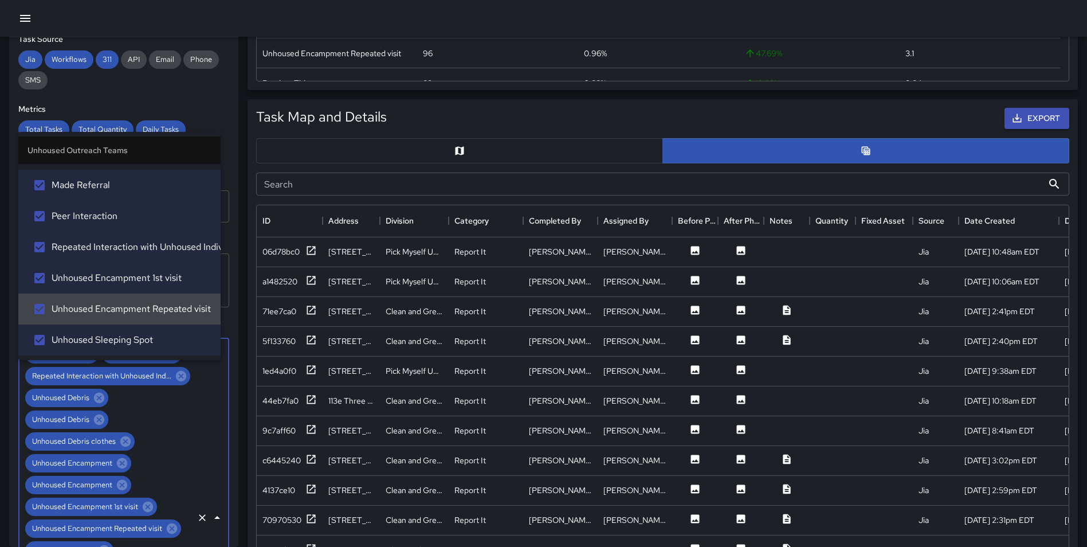
click at [229, 95] on div "**********" at bounding box center [123, 291] width 229 height 509
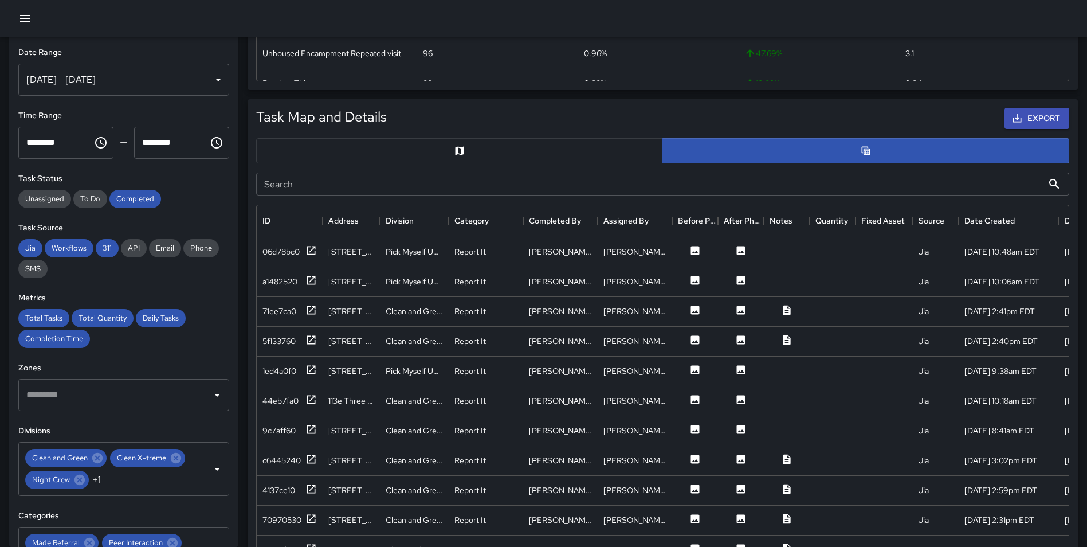
scroll to position [0, 0]
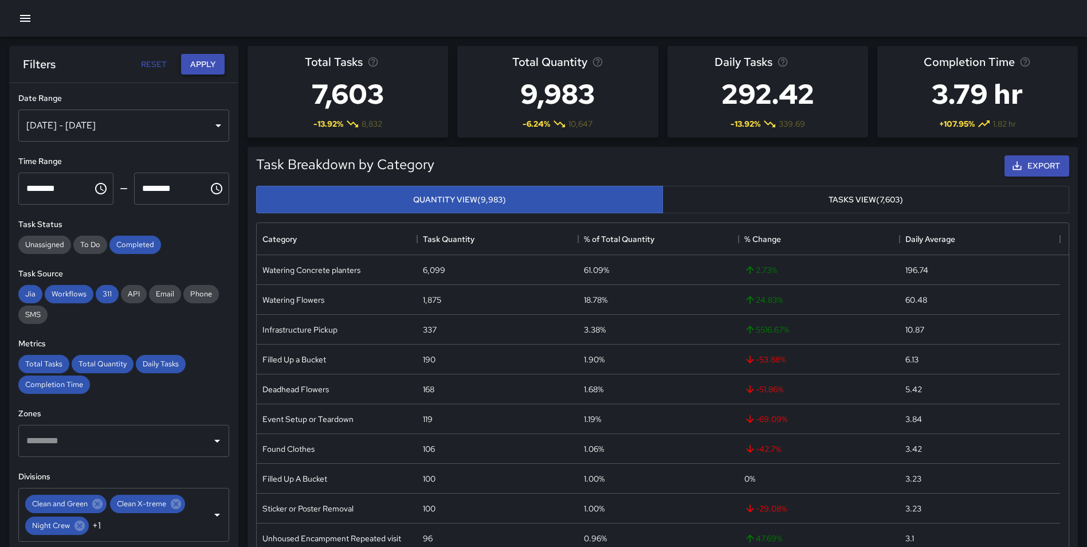
click at [207, 65] on button "Apply" at bounding box center [203, 64] width 44 height 21
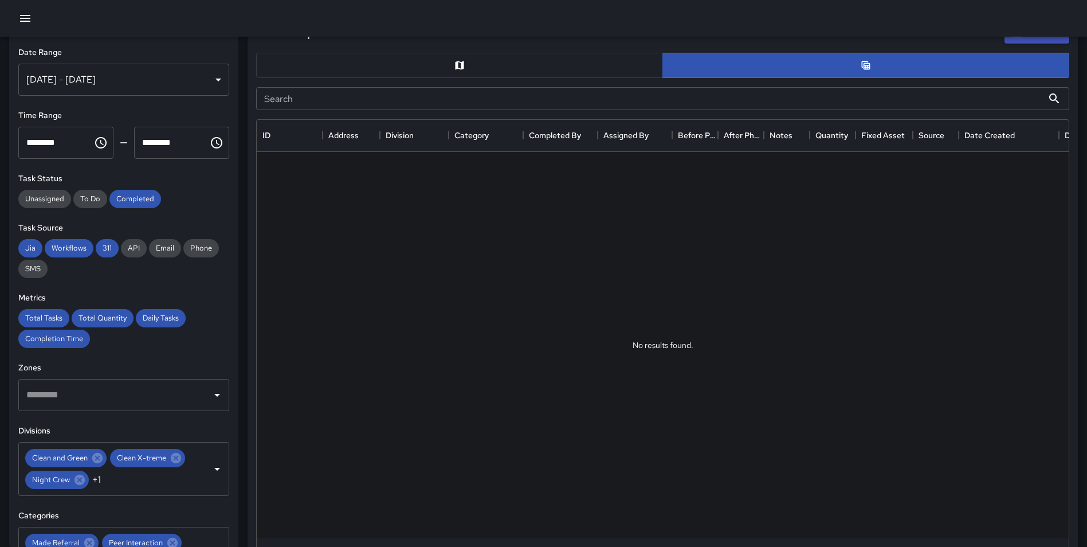
scroll to position [563, 0]
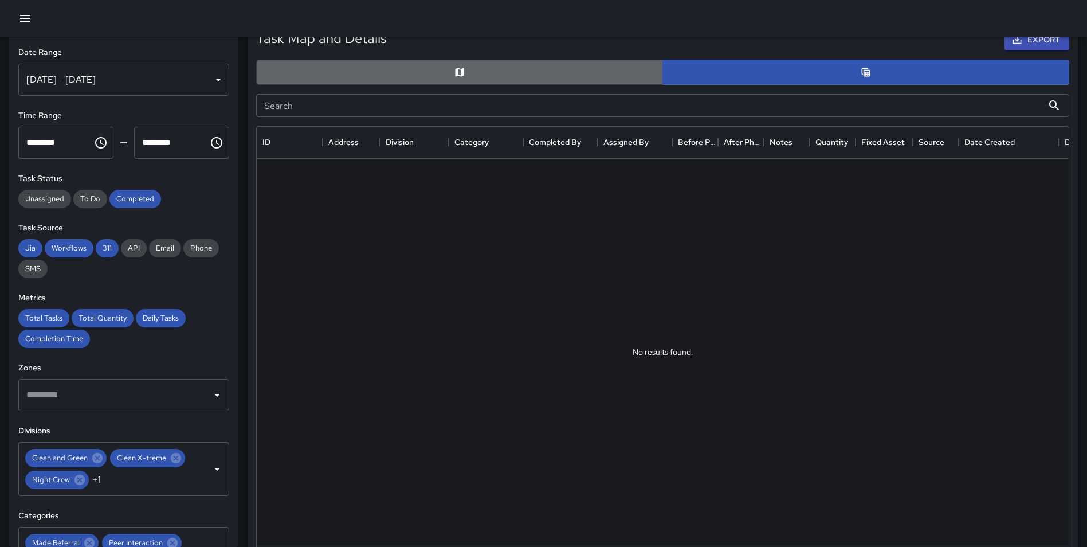
click at [472, 73] on button "button" at bounding box center [459, 72] width 407 height 25
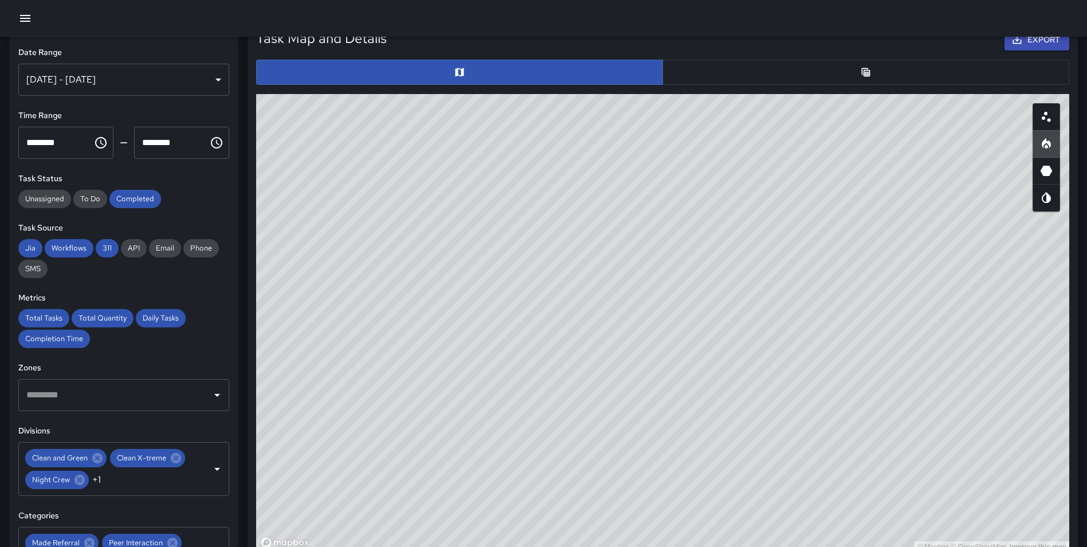
click at [786, 61] on button "button" at bounding box center [865, 72] width 407 height 25
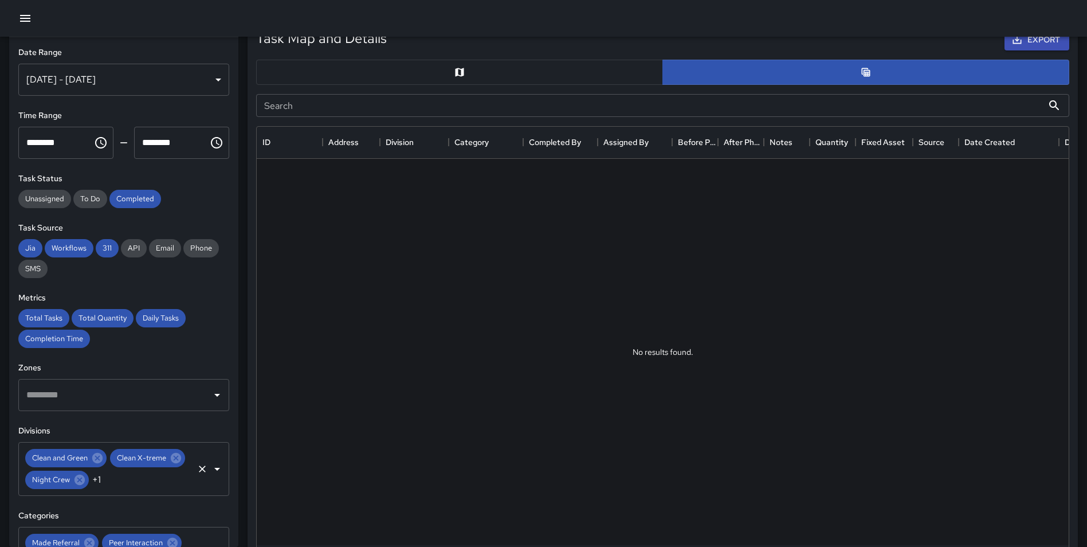
click at [197, 474] on icon "Clear" at bounding box center [202, 468] width 11 height 11
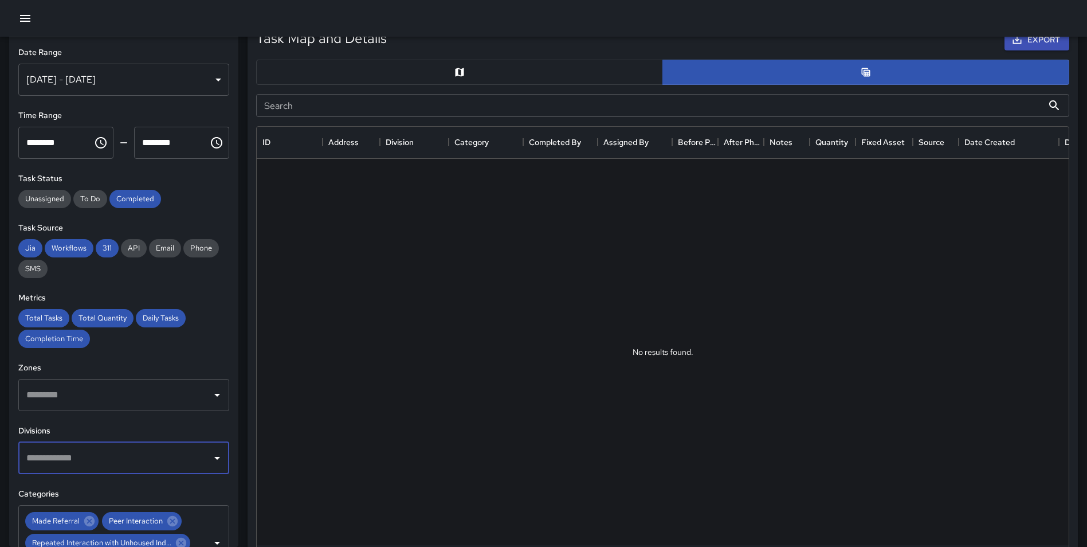
scroll to position [0, 0]
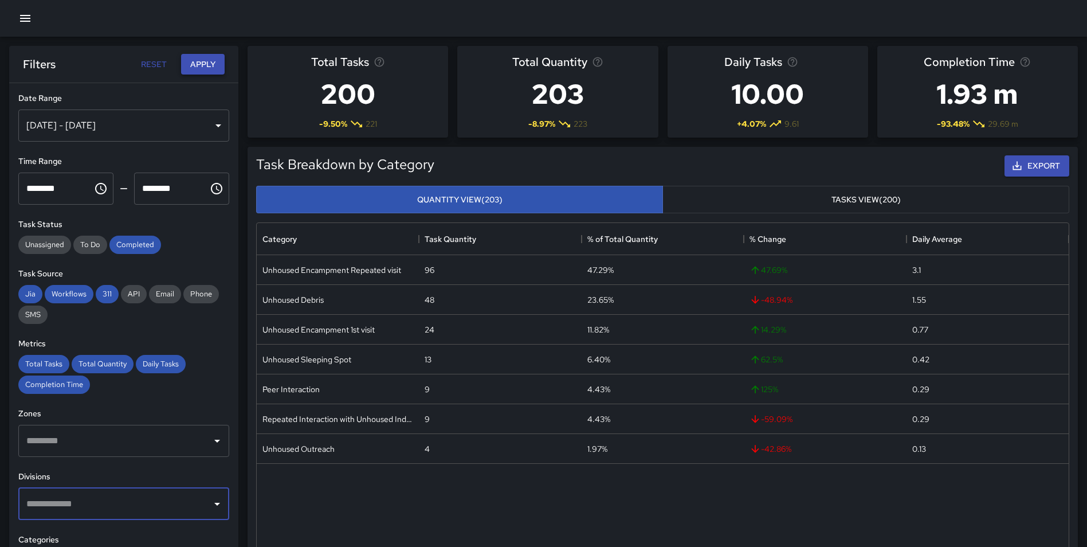
click at [213, 64] on button "Apply" at bounding box center [203, 64] width 44 height 21
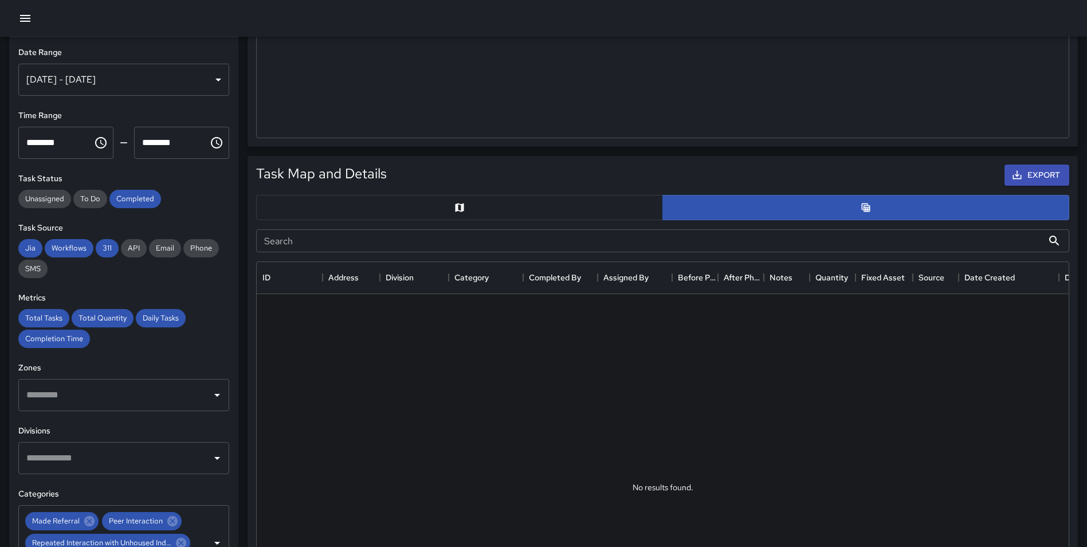
scroll to position [504, 0]
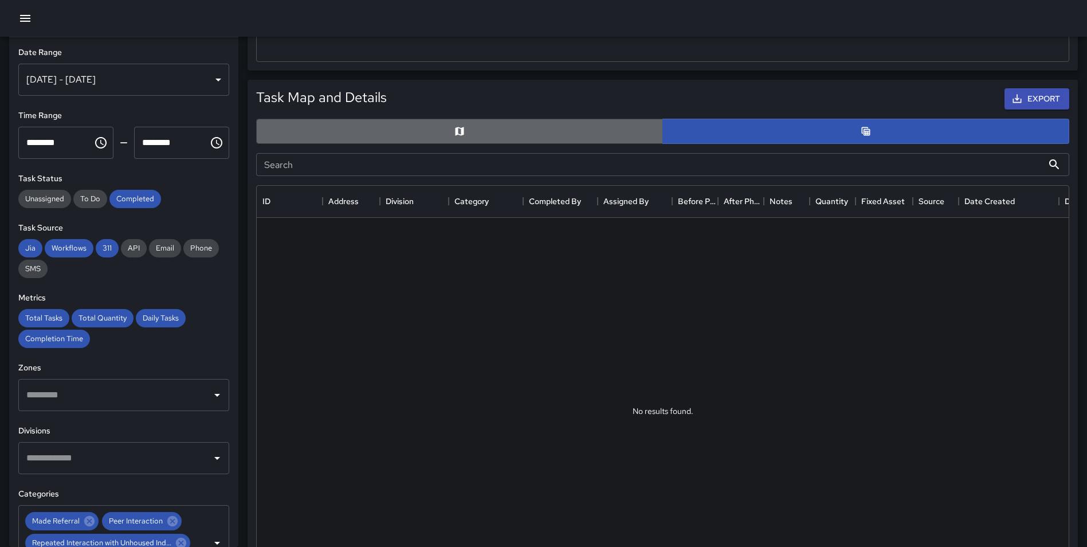
click at [550, 136] on button "button" at bounding box center [459, 131] width 407 height 25
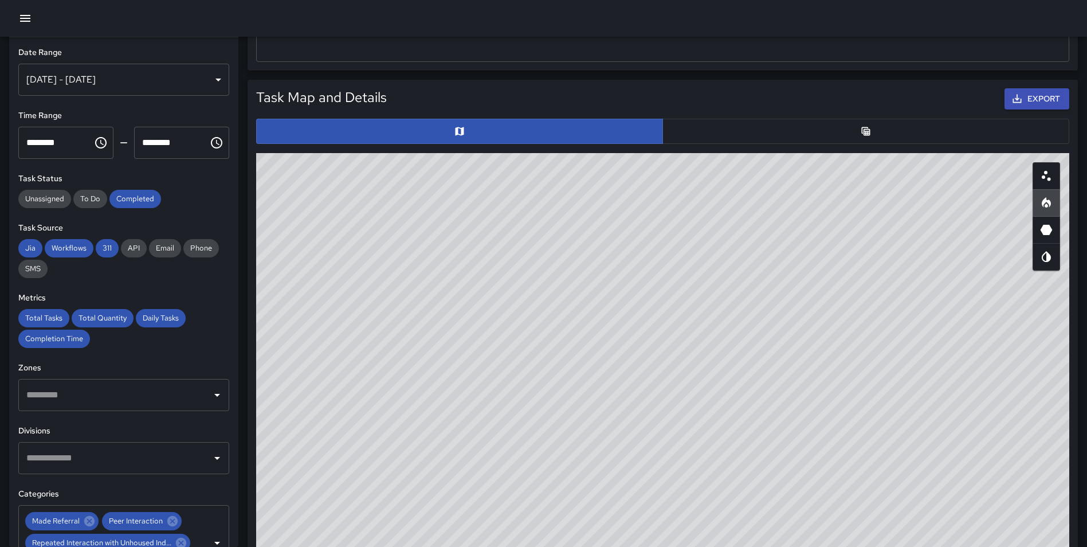
click at [783, 122] on button "button" at bounding box center [865, 131] width 407 height 25
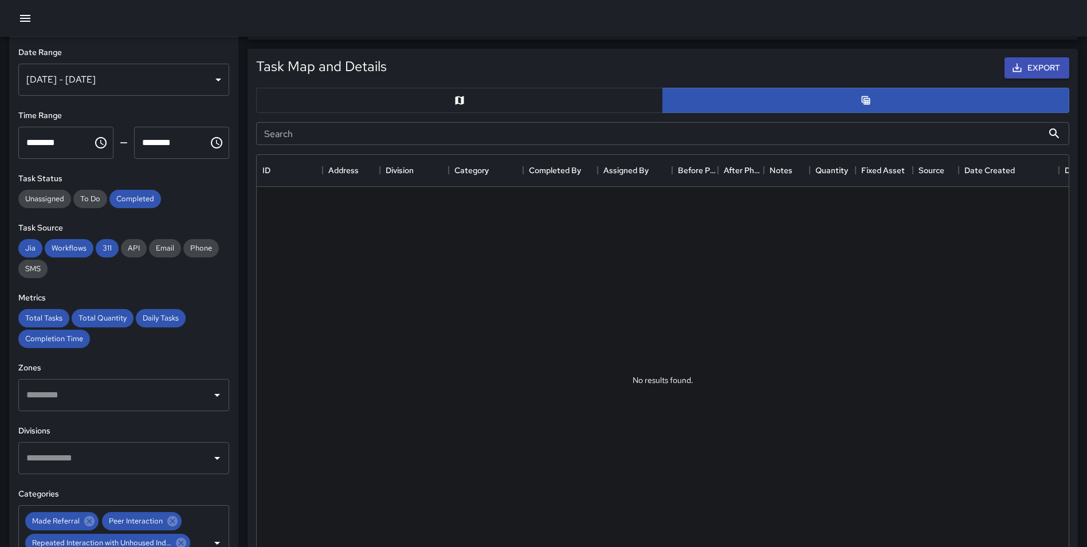
scroll to position [537, 0]
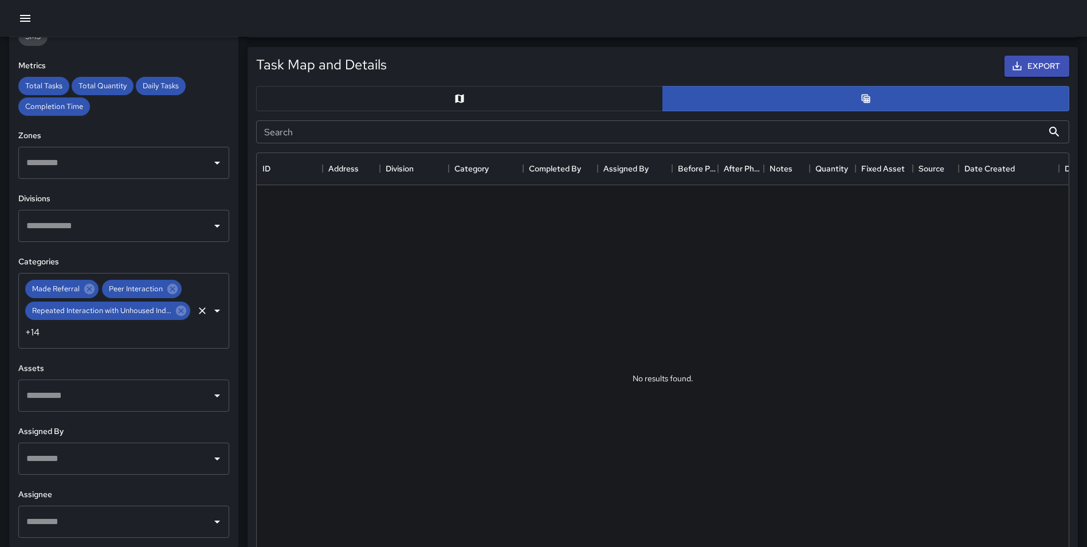
click at [197, 308] on icon "Clear" at bounding box center [202, 310] width 11 height 11
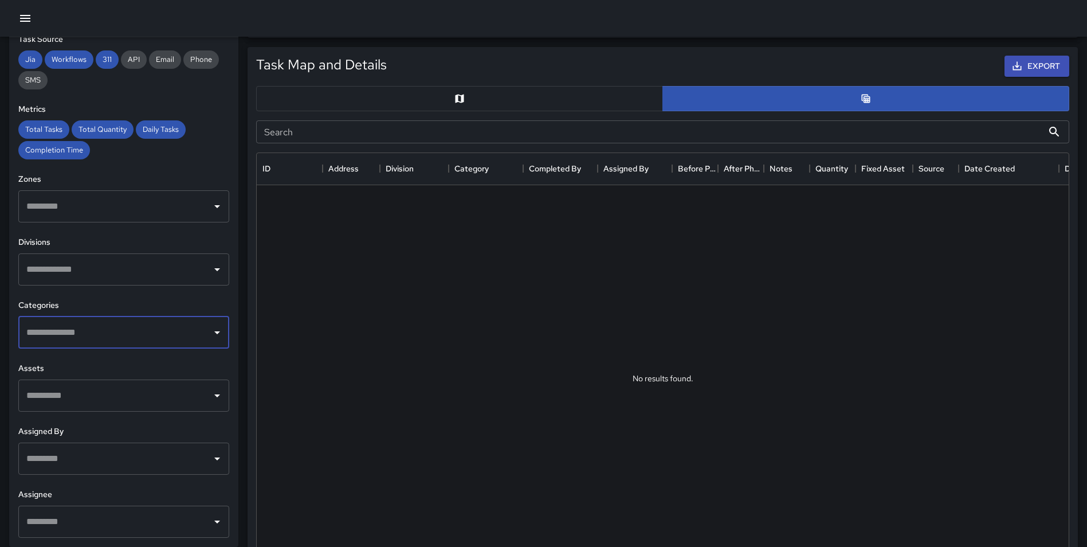
scroll to position [189, 0]
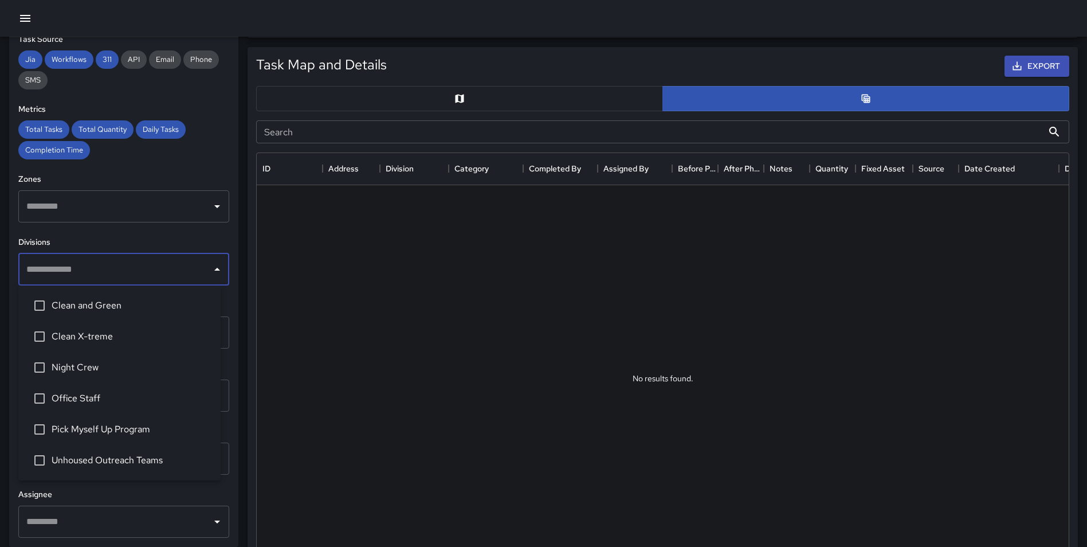
click at [124, 270] on input "text" at bounding box center [114, 269] width 183 height 22
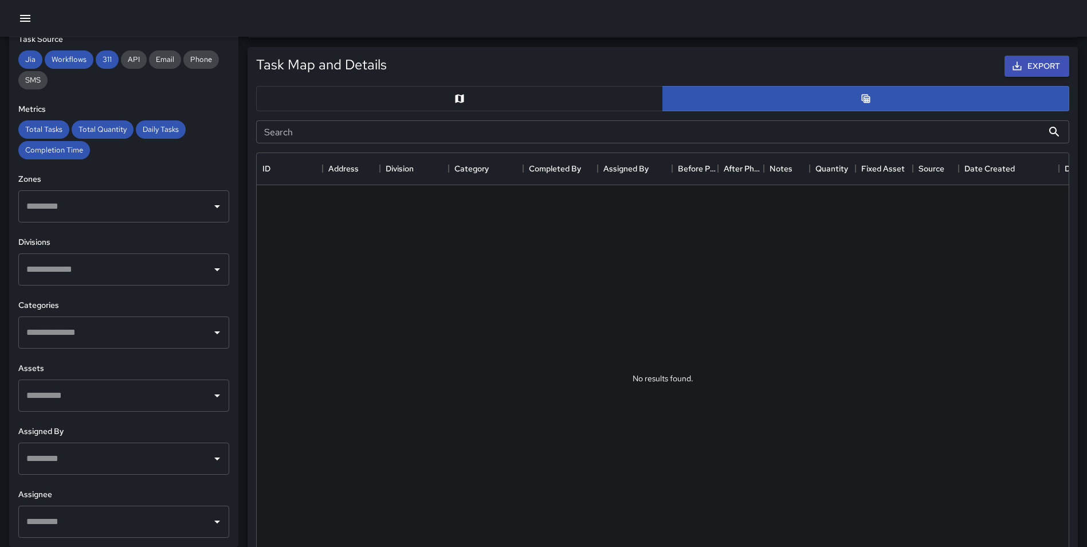
click at [214, 240] on h6 "Divisions" at bounding box center [123, 242] width 211 height 13
click at [113, 335] on input "text" at bounding box center [114, 332] width 183 height 22
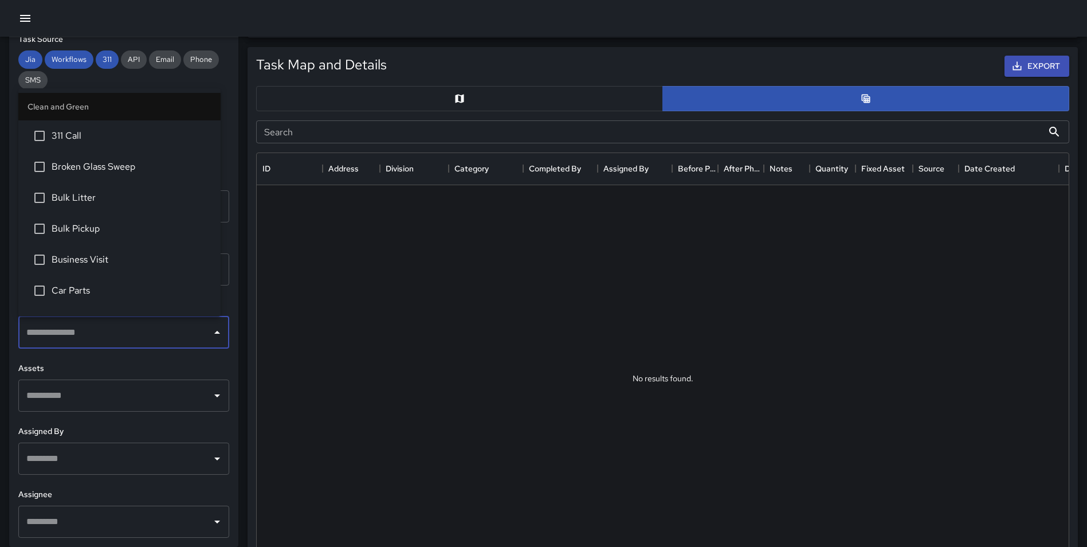
click at [199, 365] on h6 "Assets" at bounding box center [123, 368] width 211 height 13
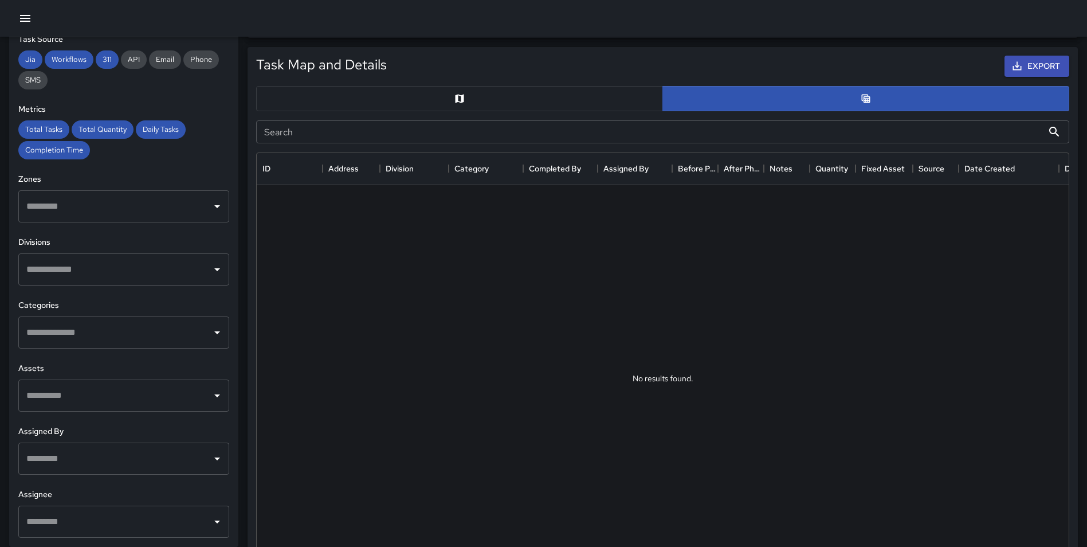
click at [106, 339] on input "text" at bounding box center [114, 332] width 183 height 22
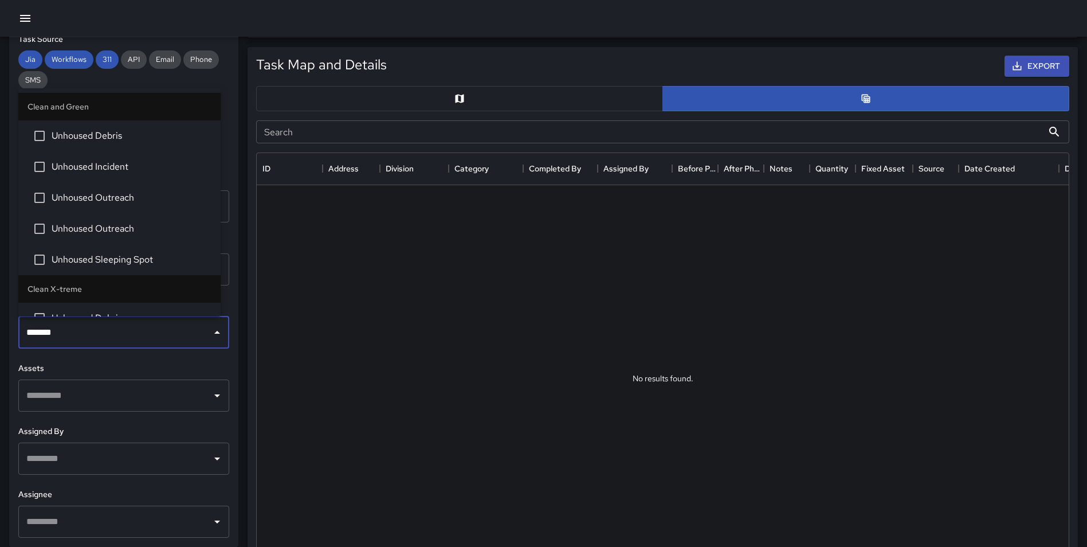
type input "********"
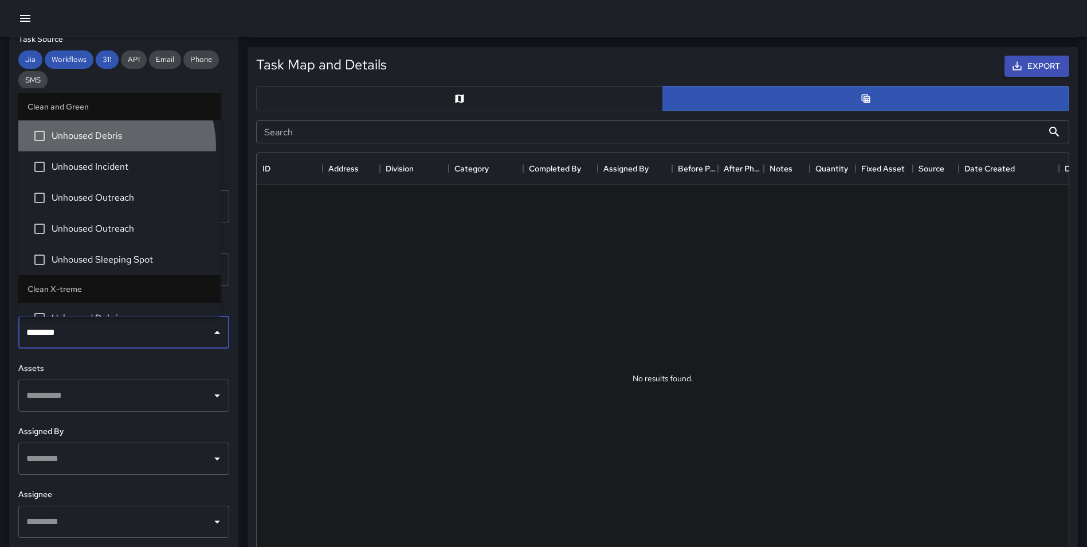
click at [112, 146] on li "Unhoused Debris" at bounding box center [119, 135] width 202 height 31
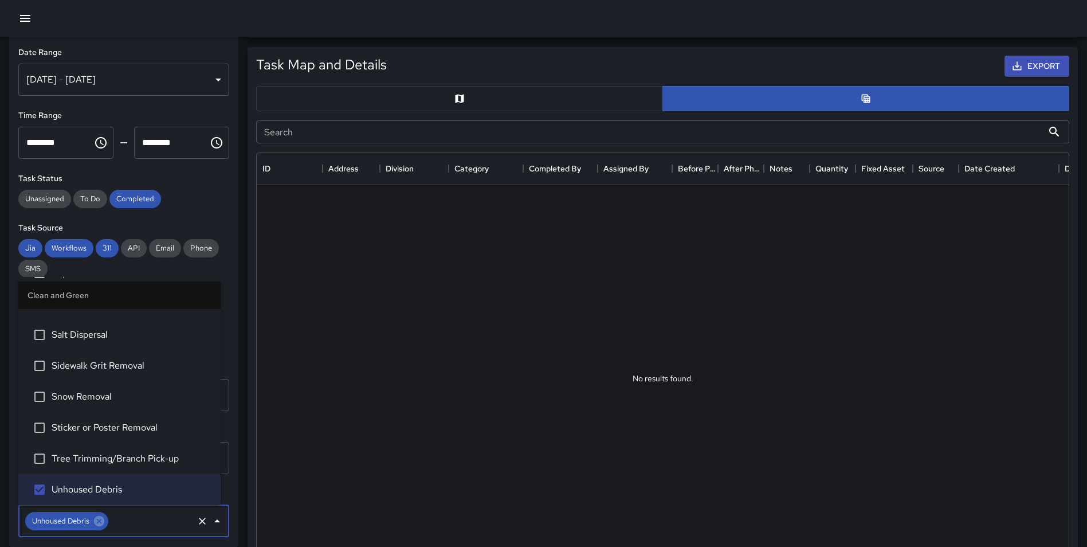
scroll to position [0, 0]
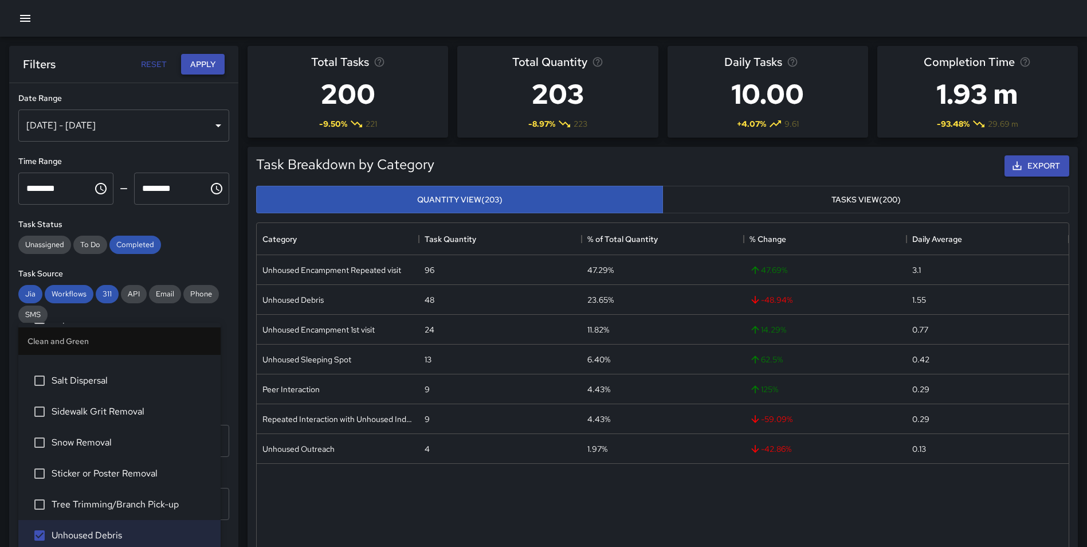
click at [203, 72] on button "Apply" at bounding box center [203, 64] width 44 height 21
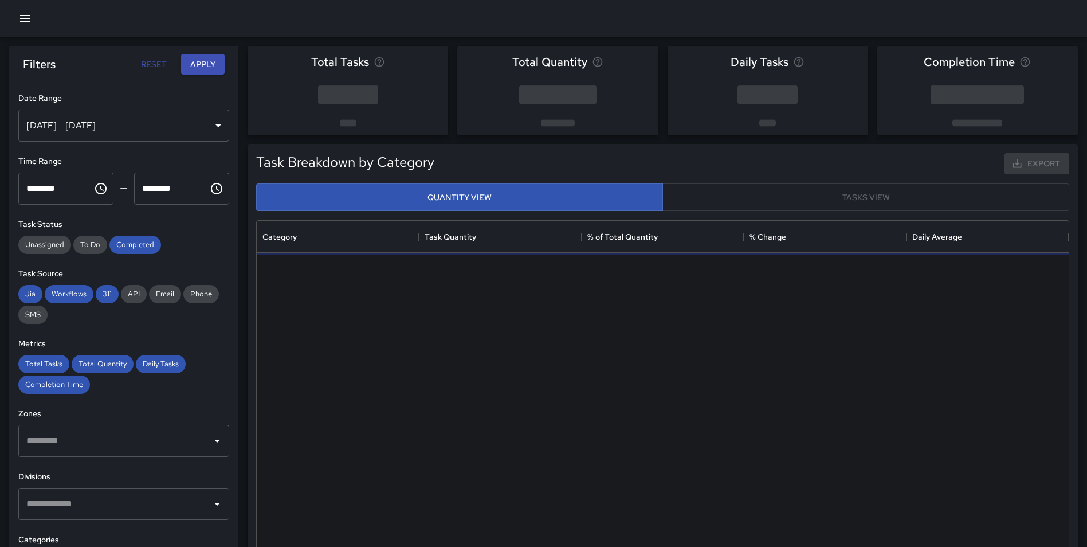
scroll to position [334, 803]
click at [124, 120] on div "[DATE] - [DATE]" at bounding box center [123, 125] width 211 height 32
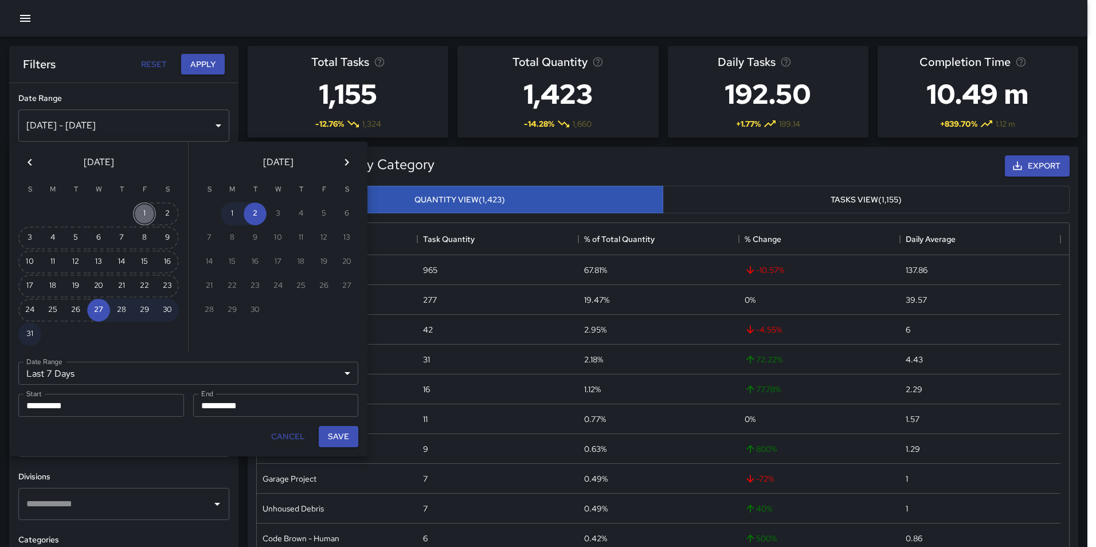
click at [144, 212] on button "1" at bounding box center [144, 213] width 23 height 23
type input "******"
type input "**********"
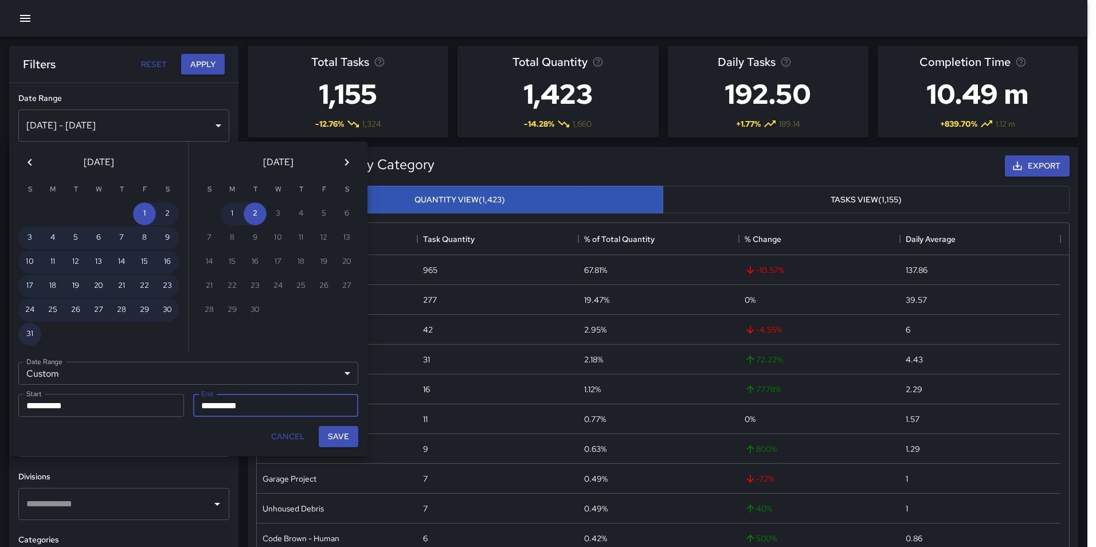
click at [32, 331] on button "31" at bounding box center [29, 334] width 23 height 23
type input "**********"
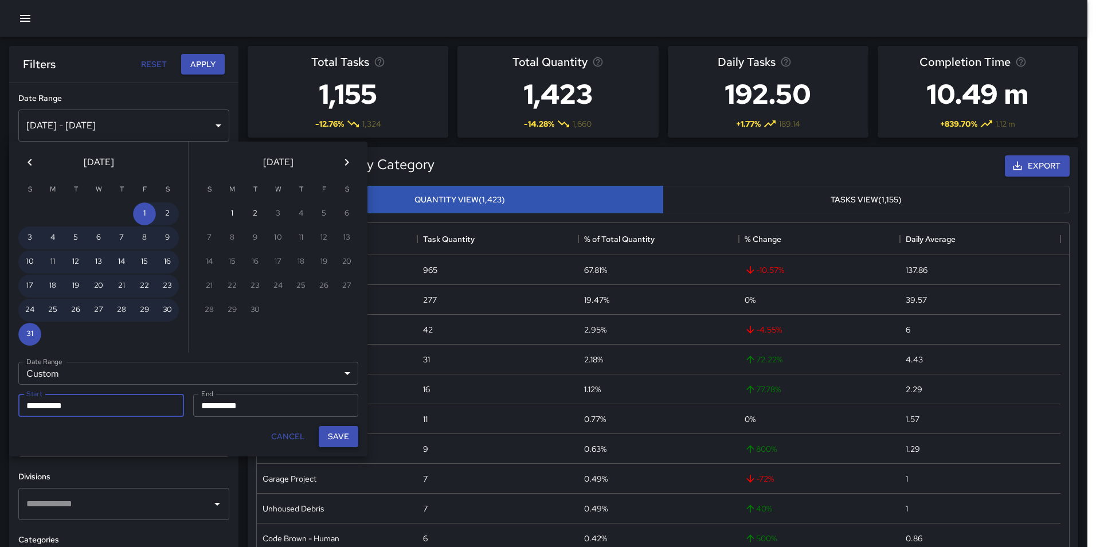
click at [336, 435] on button "Save" at bounding box center [339, 436] width 40 height 21
type input "**********"
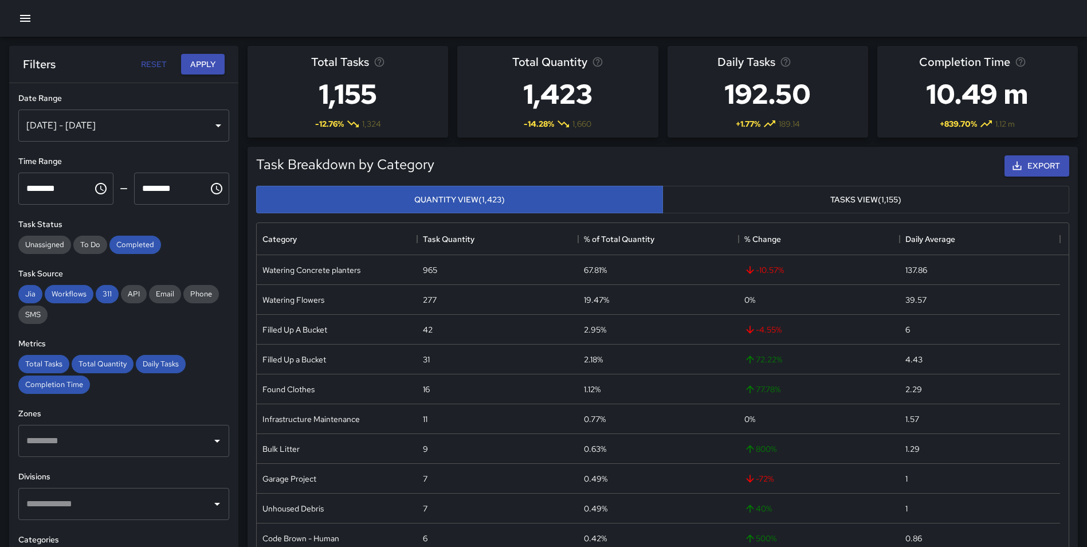
scroll to position [9, 9]
click at [214, 64] on button "Apply" at bounding box center [203, 64] width 44 height 21
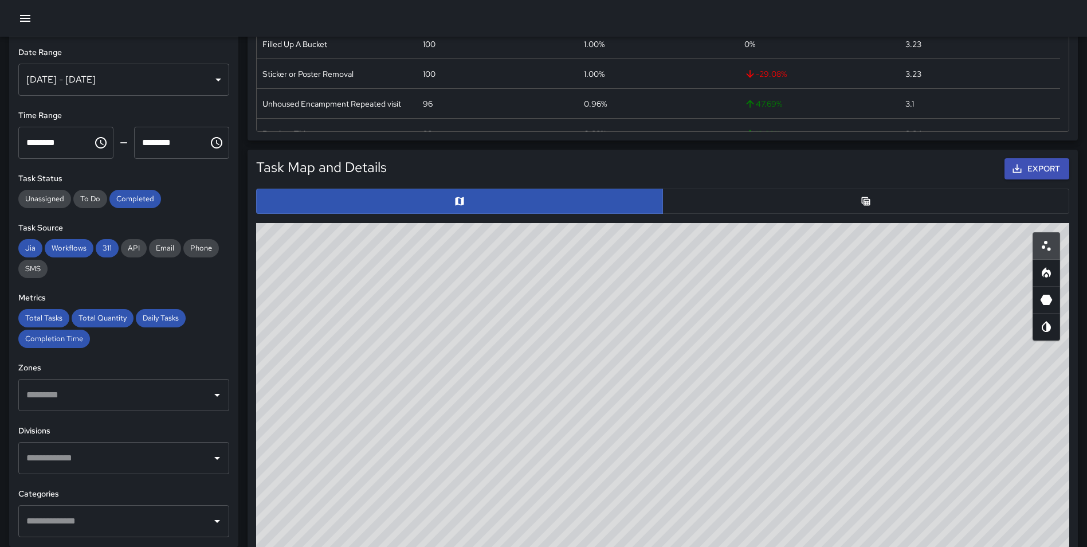
scroll to position [440, 0]
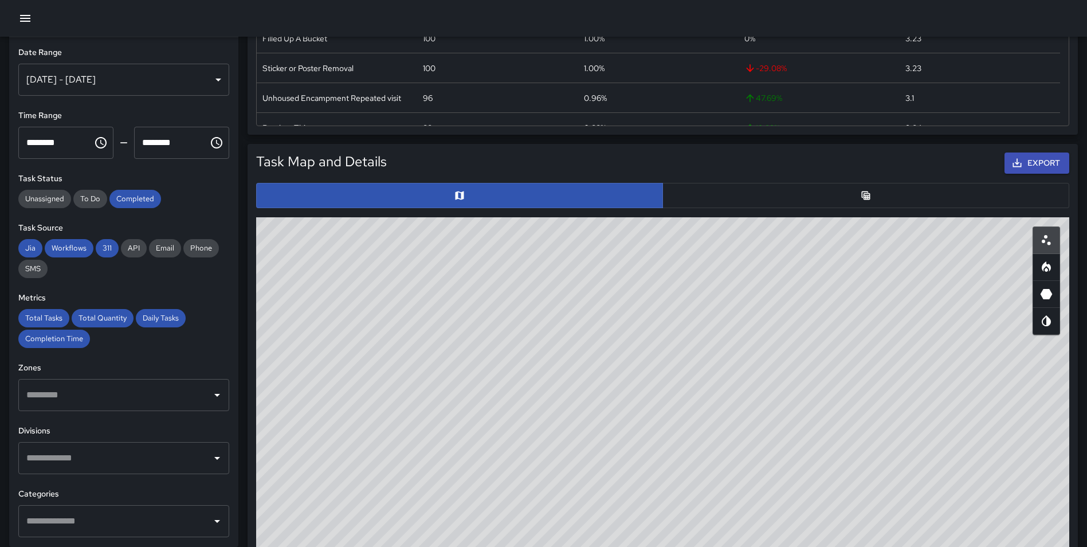
click at [866, 195] on icon "Table" at bounding box center [866, 195] width 9 height 9
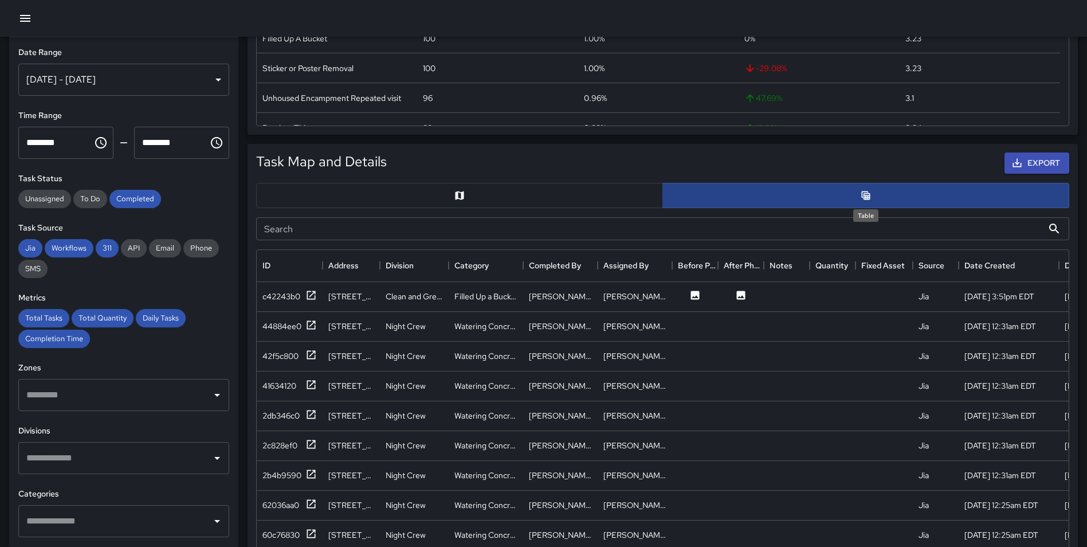
scroll to position [9, 9]
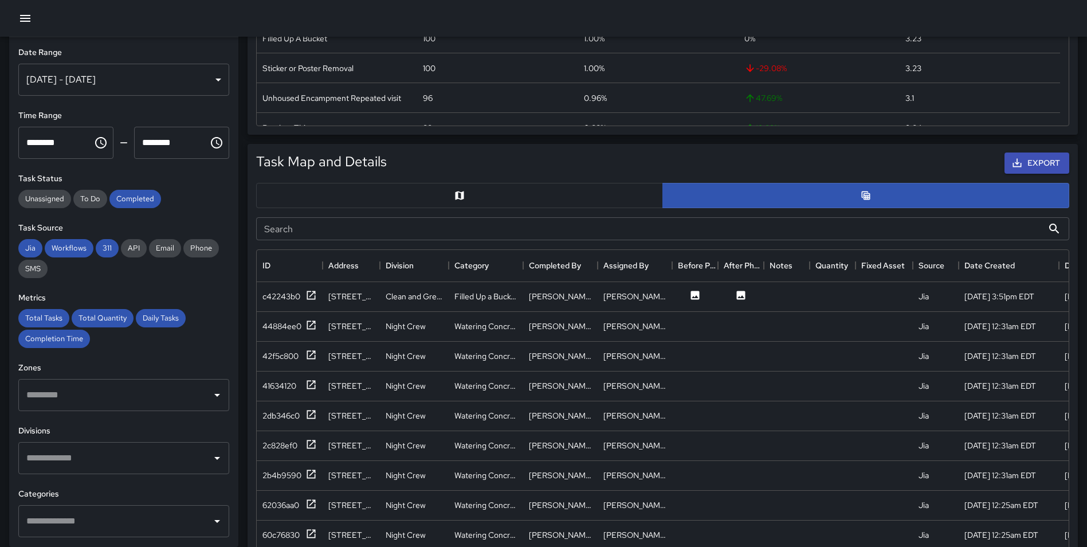
click at [160, 462] on input "text" at bounding box center [114, 458] width 183 height 22
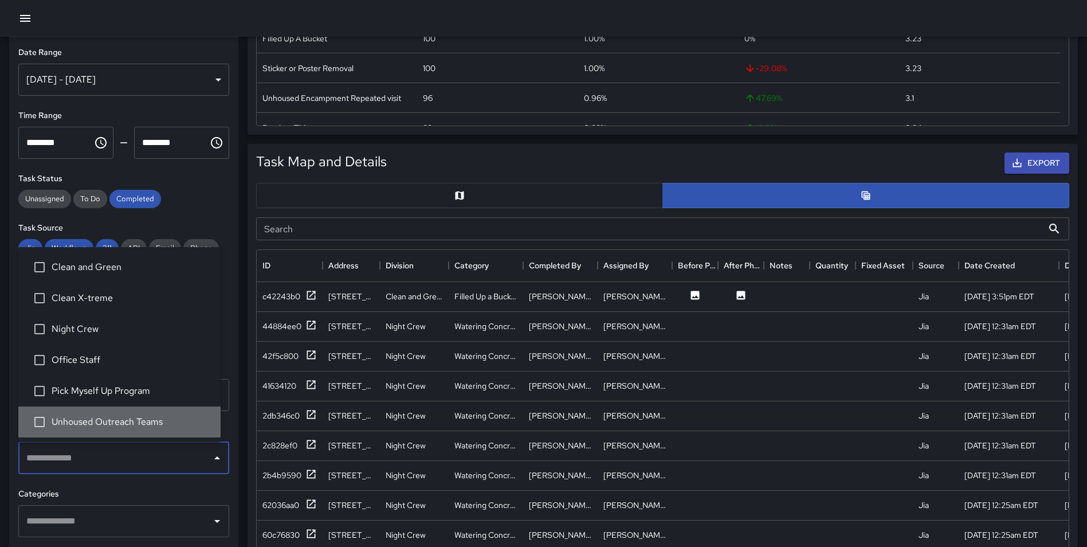
click at [170, 423] on span "Unhoused Outreach Teams" at bounding box center [132, 422] width 160 height 14
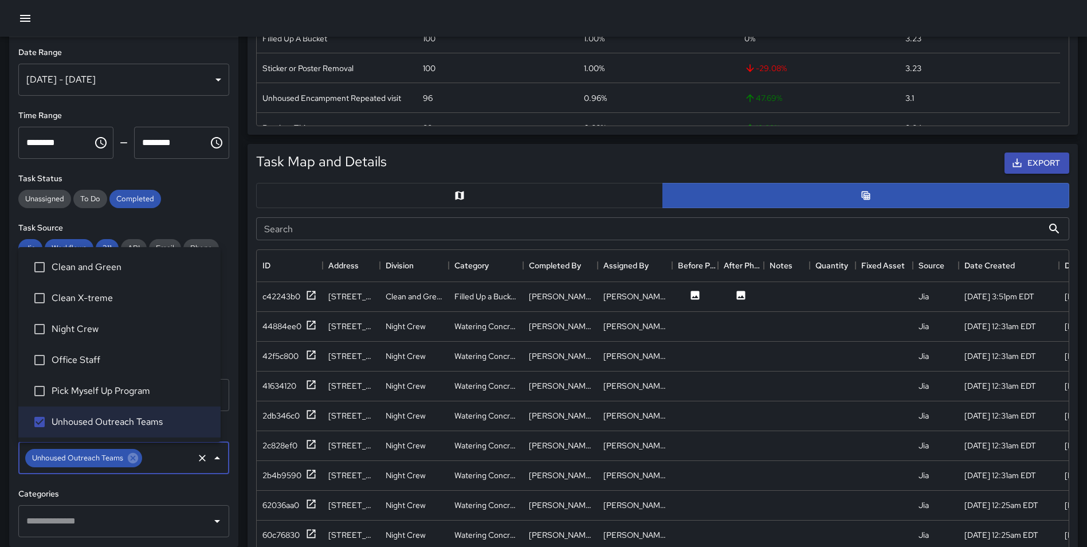
click at [108, 278] on li "Clean and Green" at bounding box center [119, 267] width 202 height 31
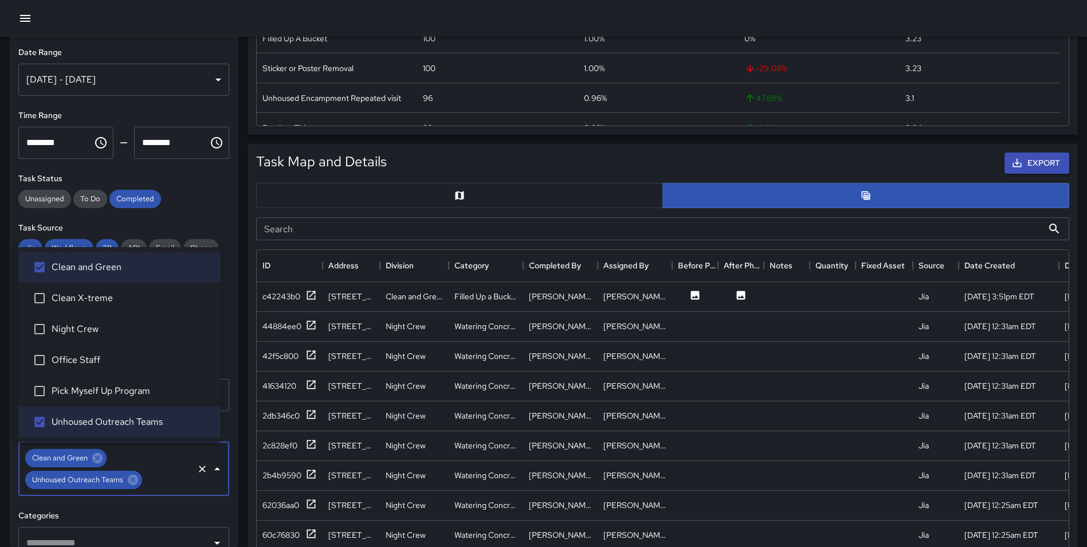
click at [105, 301] on span "Clean X-treme" at bounding box center [132, 298] width 160 height 14
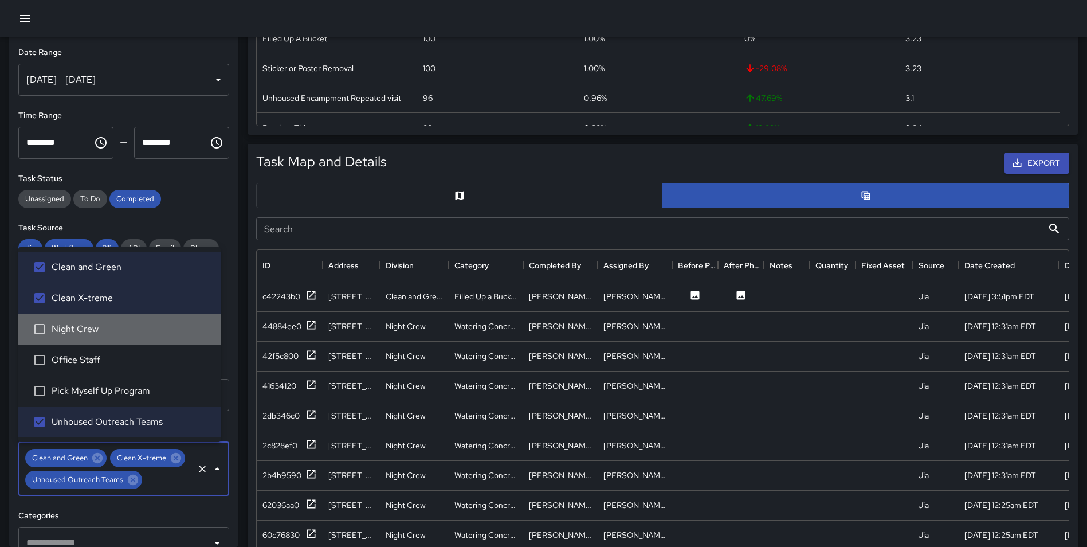
click at [103, 331] on span "Night Crew" at bounding box center [132, 329] width 160 height 14
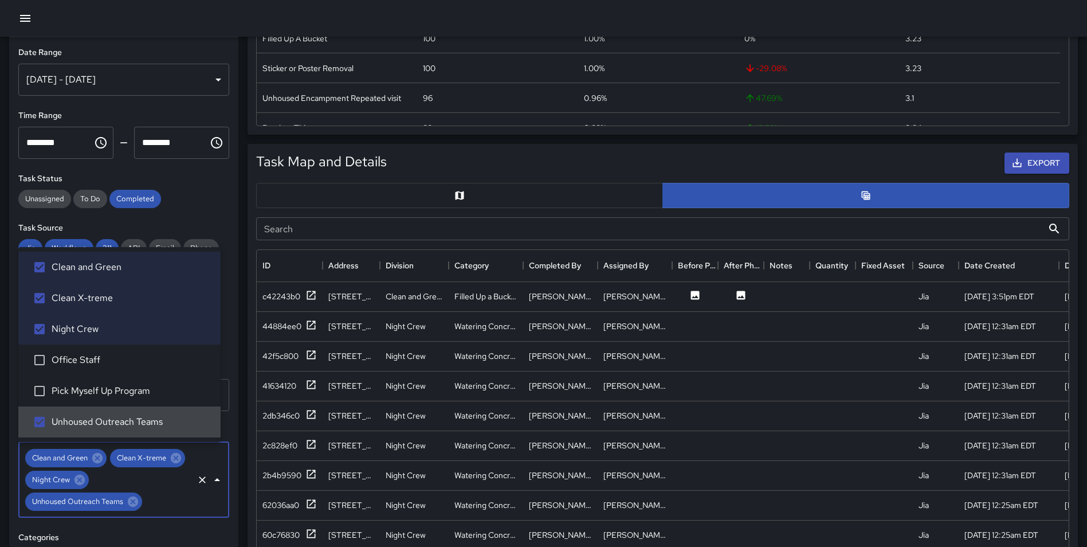
click at [227, 473] on div "**********" at bounding box center [123, 291] width 229 height 509
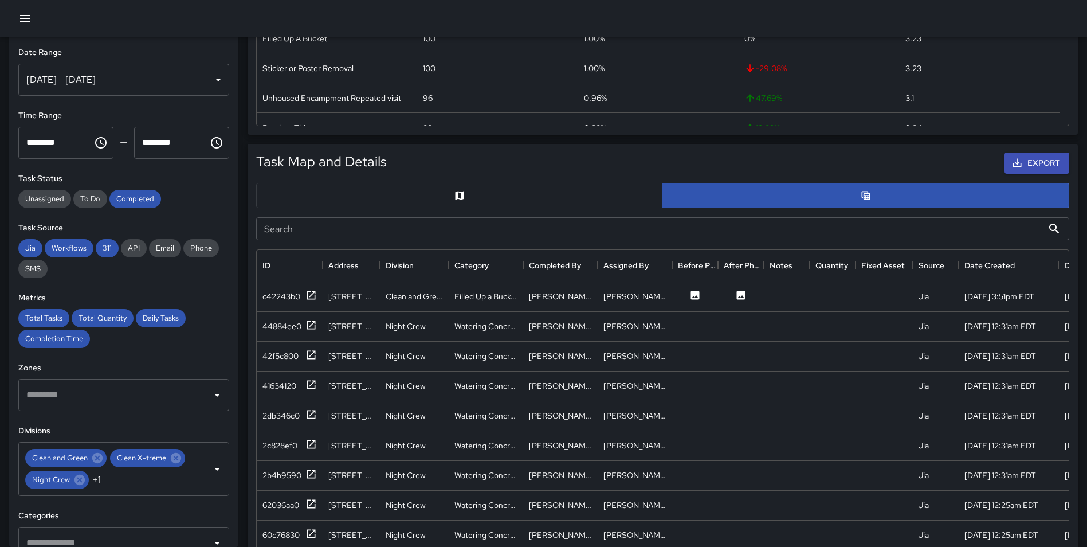
scroll to position [0, 0]
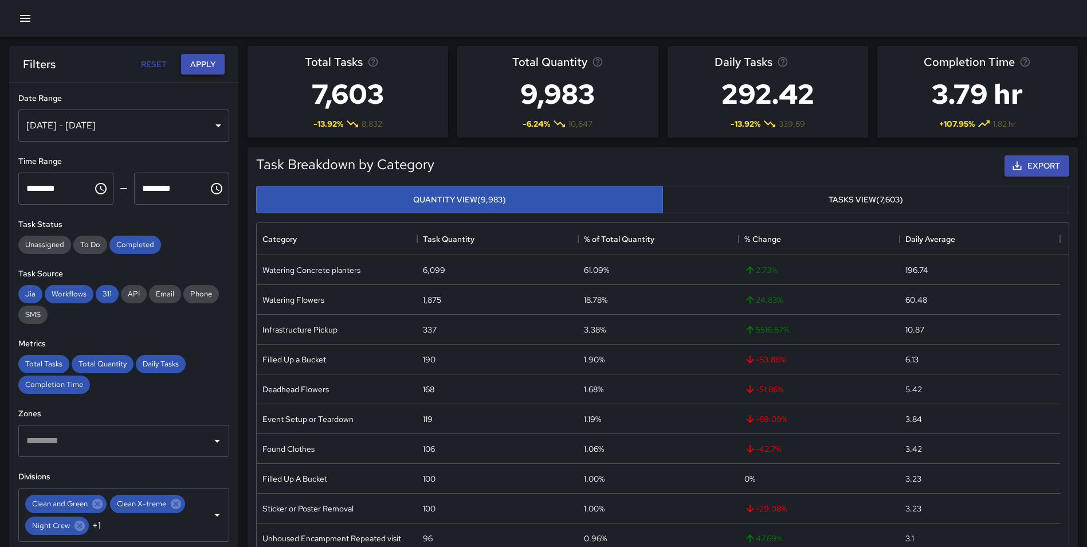
click at [207, 57] on button "Apply" at bounding box center [203, 64] width 44 height 21
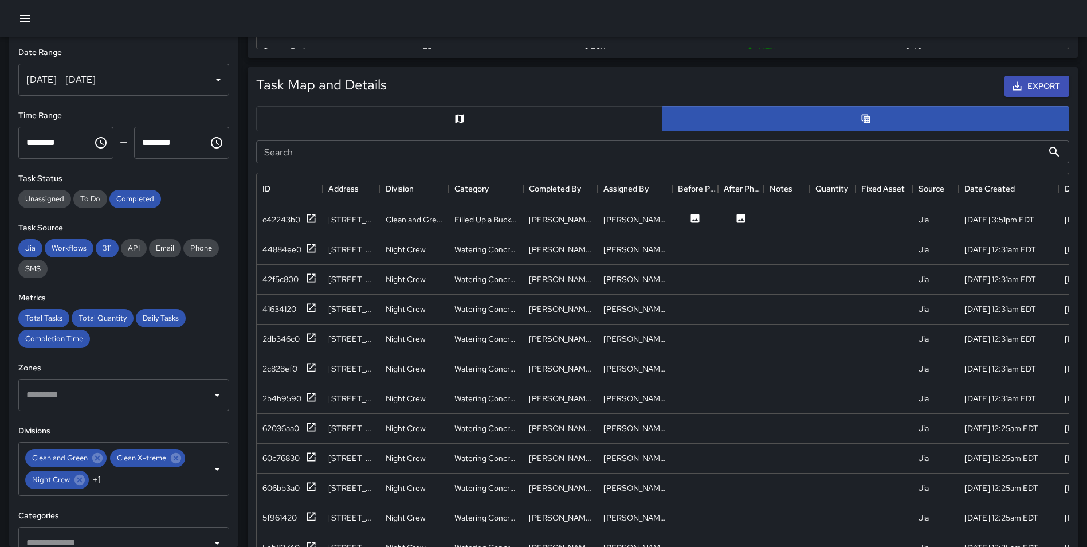
scroll to position [523, 0]
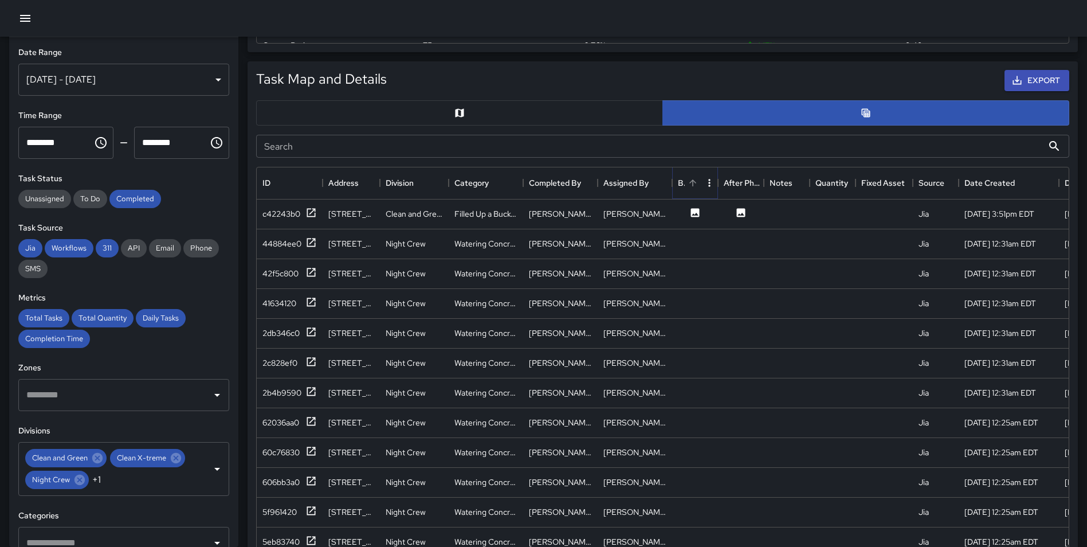
click at [696, 183] on icon "Sort" at bounding box center [692, 182] width 7 height 7
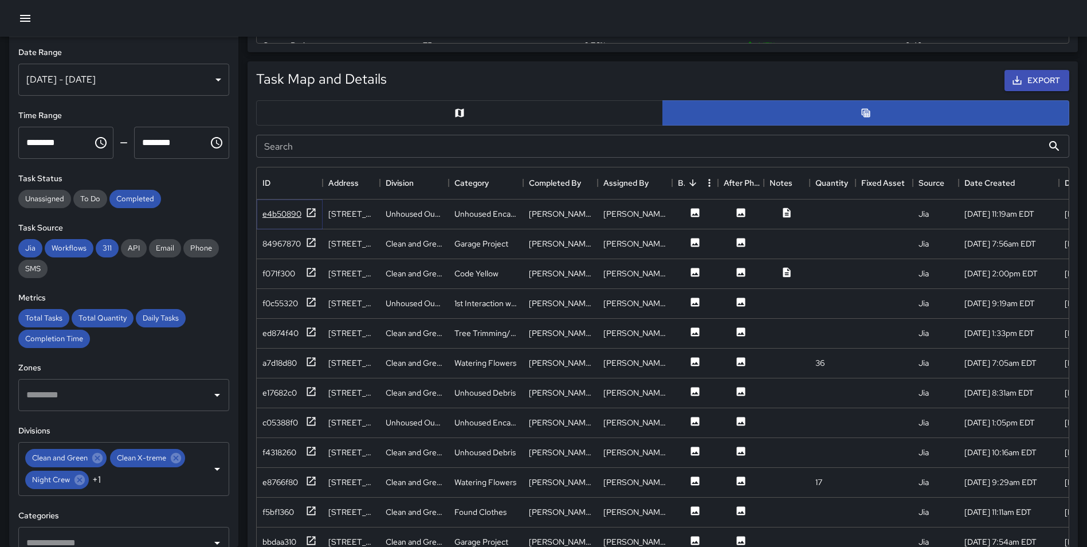
click at [308, 213] on icon at bounding box center [310, 212] width 11 height 11
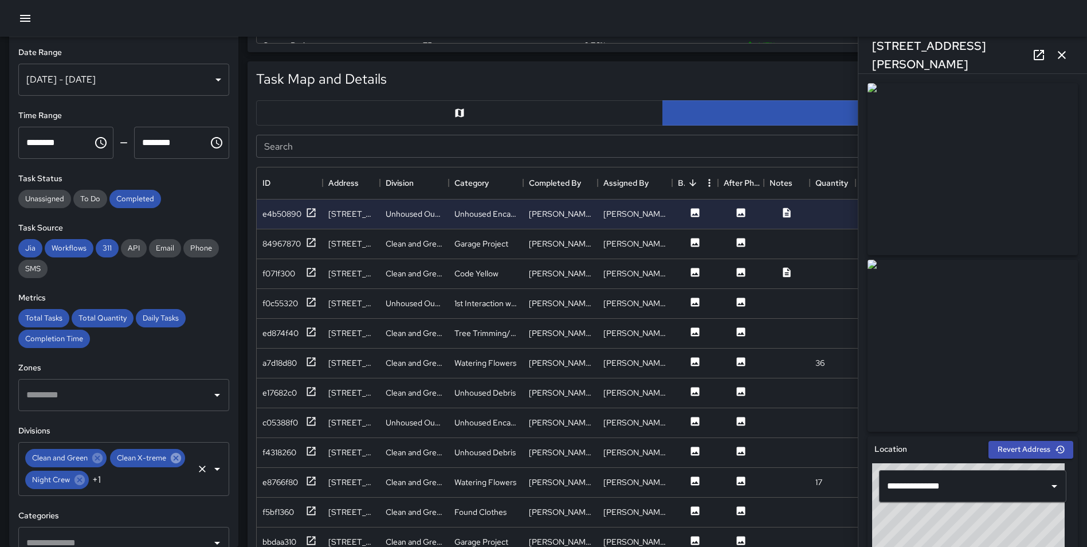
click at [170, 464] on icon at bounding box center [176, 458] width 13 height 13
click at [98, 456] on icon at bounding box center [97, 458] width 10 height 10
click at [76, 456] on icon at bounding box center [79, 458] width 10 height 10
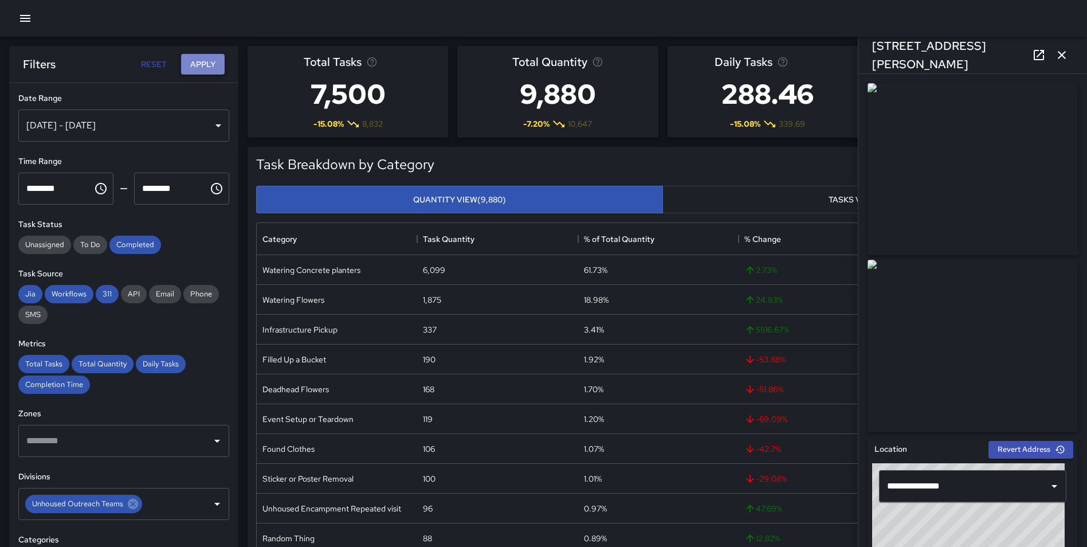
click at [213, 60] on button "Apply" at bounding box center [203, 64] width 44 height 21
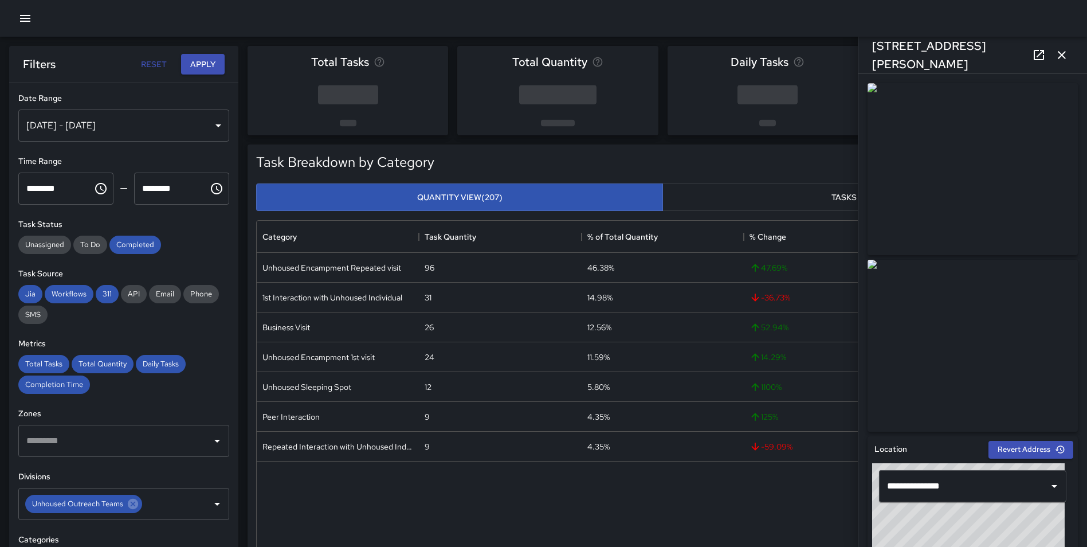
click at [1058, 58] on icon "button" at bounding box center [1062, 55] width 14 height 14
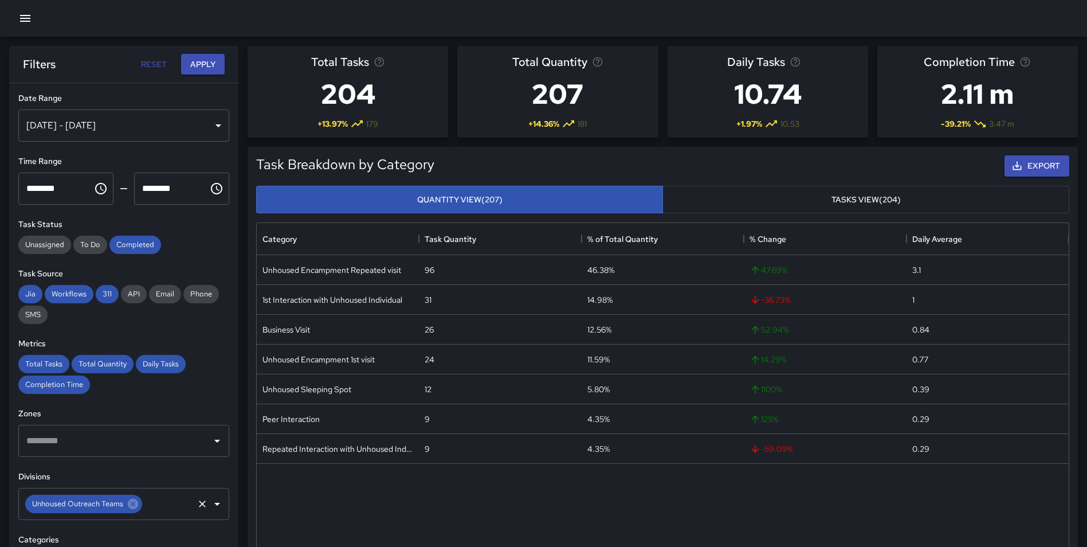
click at [166, 504] on input "text" at bounding box center [168, 504] width 48 height 22
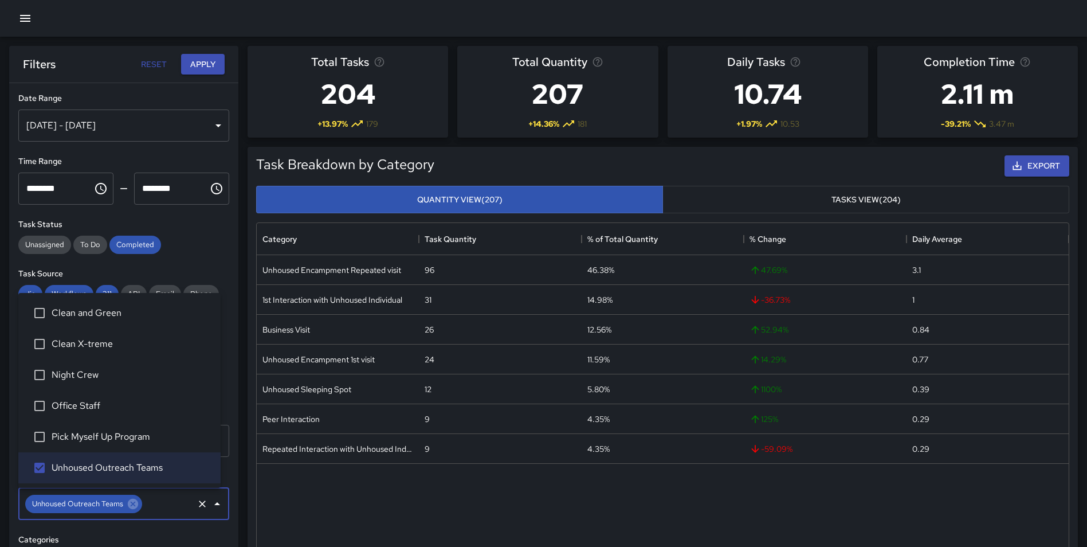
click at [100, 313] on span "Clean and Green" at bounding box center [132, 313] width 160 height 14
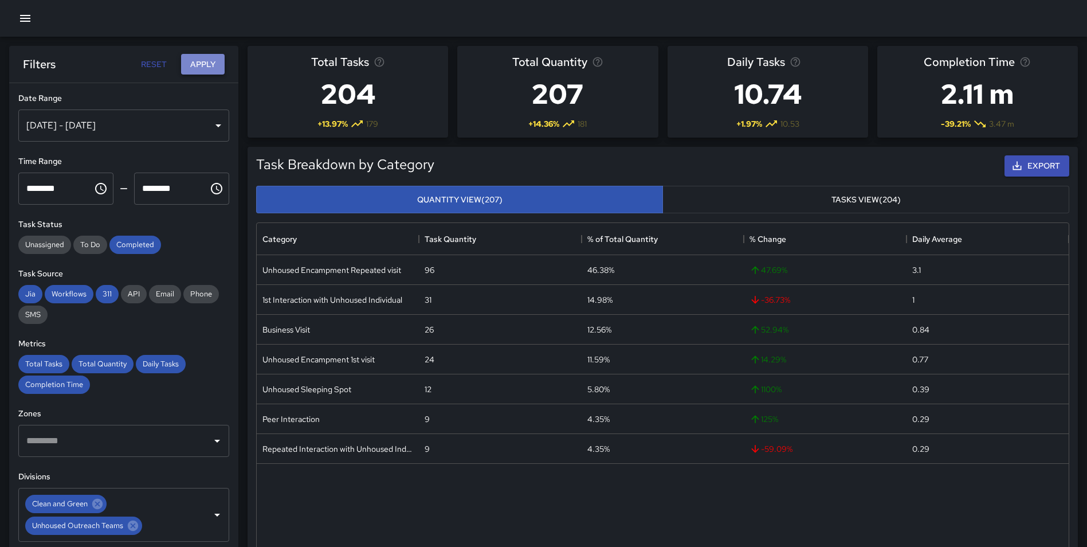
click at [213, 65] on button "Apply" at bounding box center [203, 64] width 44 height 21
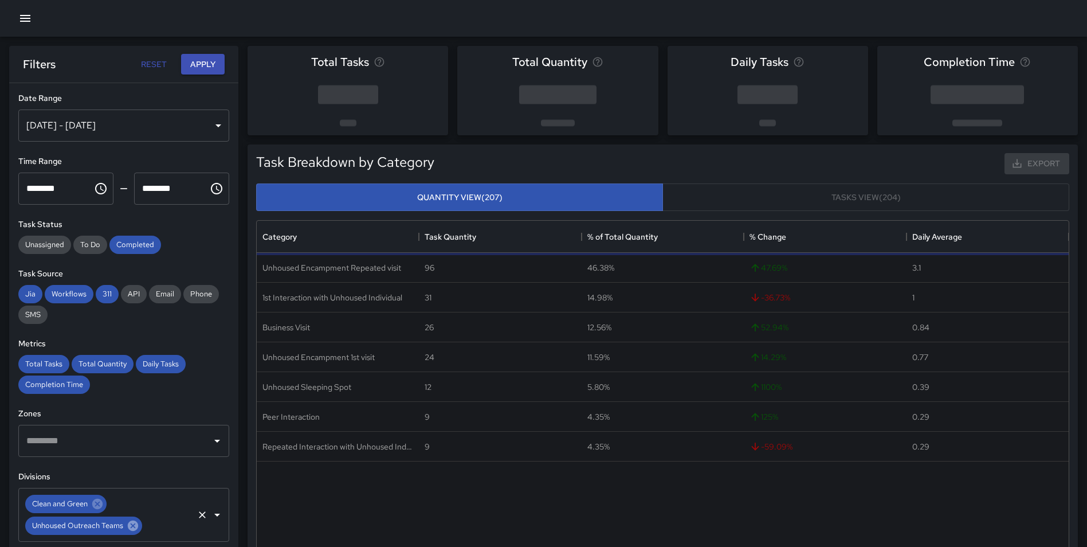
click at [135, 529] on icon at bounding box center [133, 525] width 10 height 10
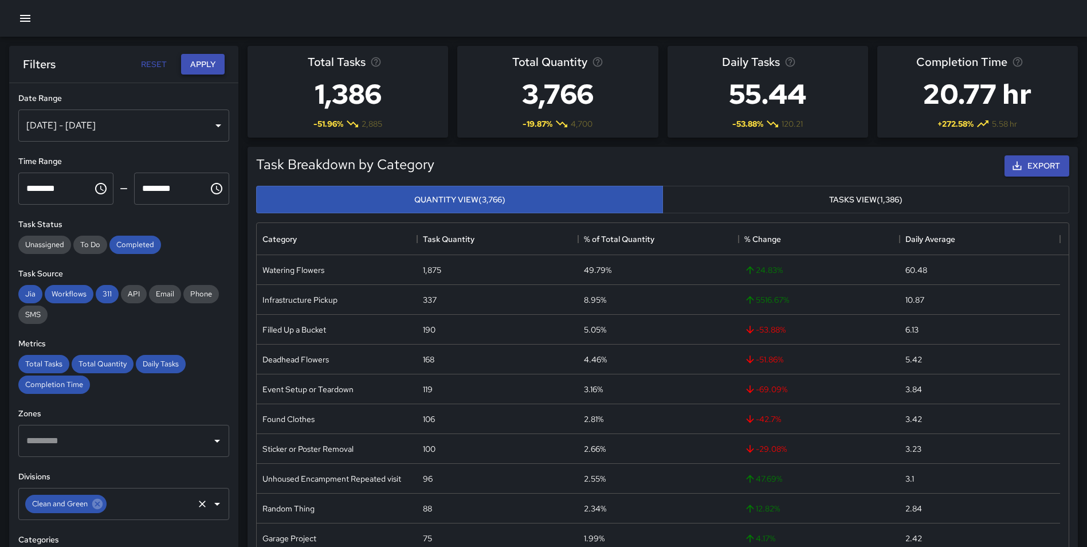
click at [205, 64] on button "Apply" at bounding box center [203, 64] width 44 height 21
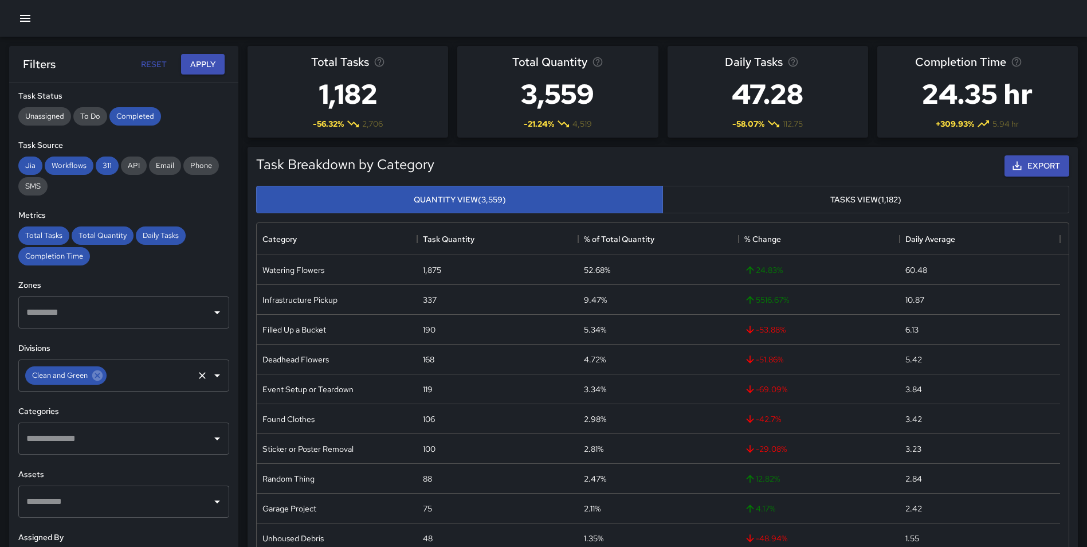
scroll to position [130, 0]
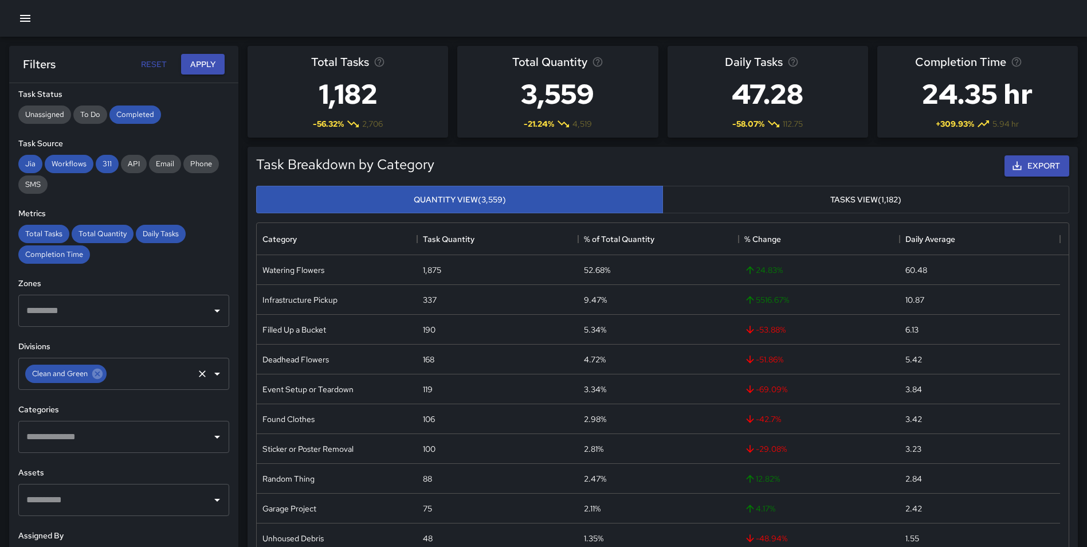
click at [171, 438] on input "text" at bounding box center [114, 437] width 183 height 22
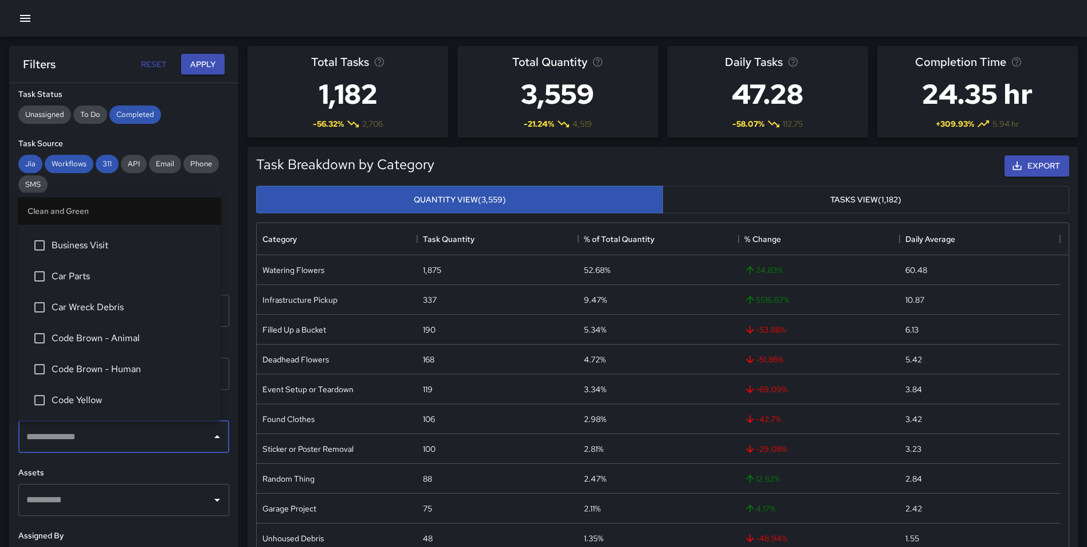
scroll to position [152, 0]
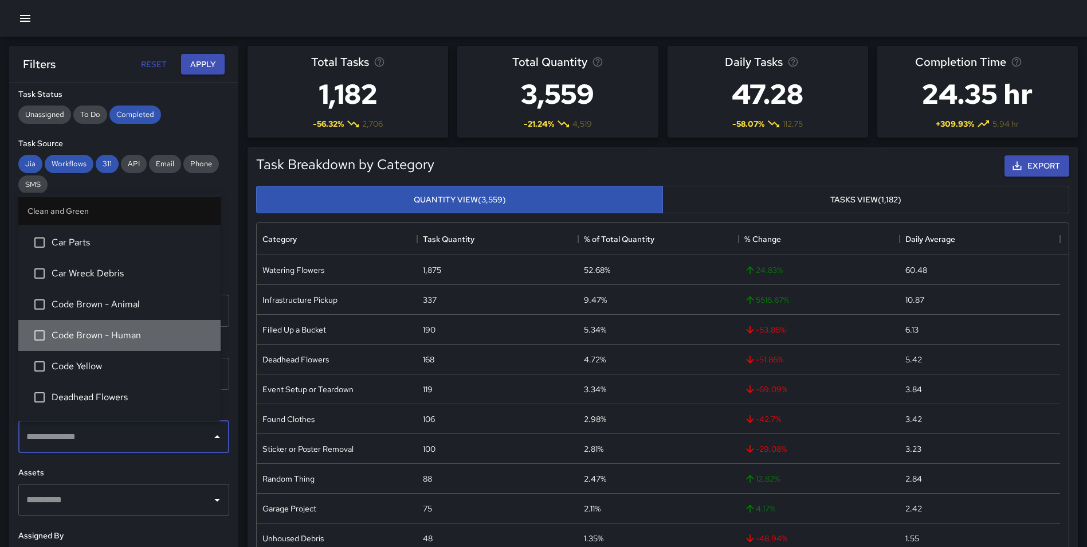
click at [142, 331] on span "Code Brown - Human" at bounding box center [132, 335] width 160 height 14
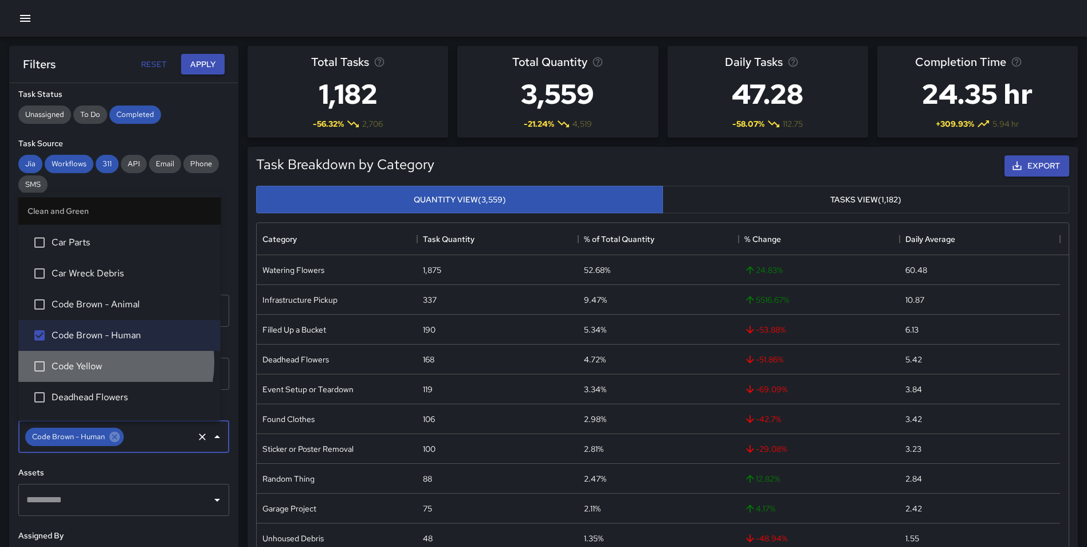
drag, startPoint x: 107, startPoint y: 362, endPoint x: 166, endPoint y: 303, distance: 83.5
click at [107, 363] on span "Code Yellow" at bounding box center [132, 366] width 160 height 14
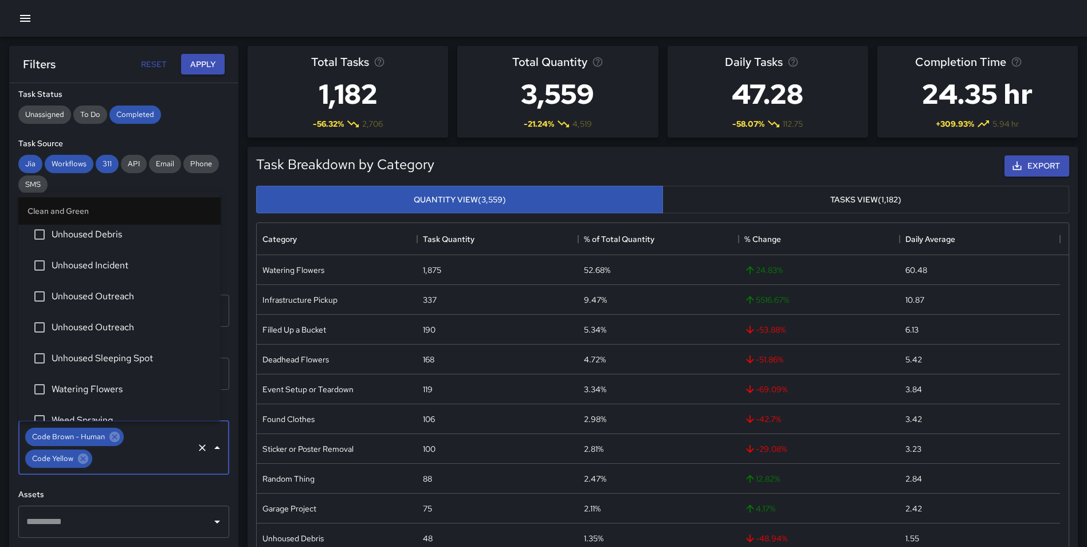
scroll to position [1668, 0]
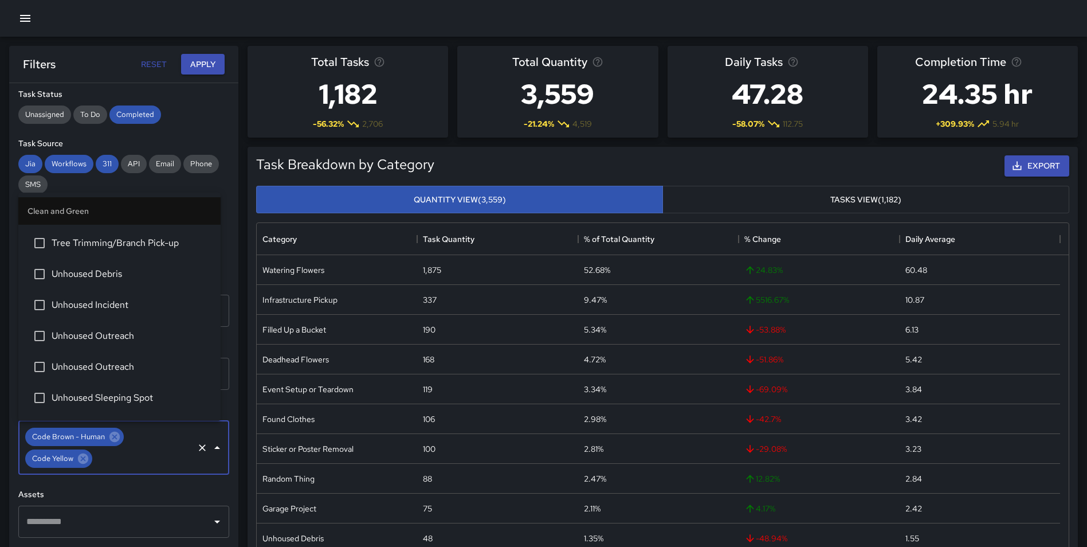
click at [104, 265] on li "Unhoused Debris" at bounding box center [119, 273] width 202 height 31
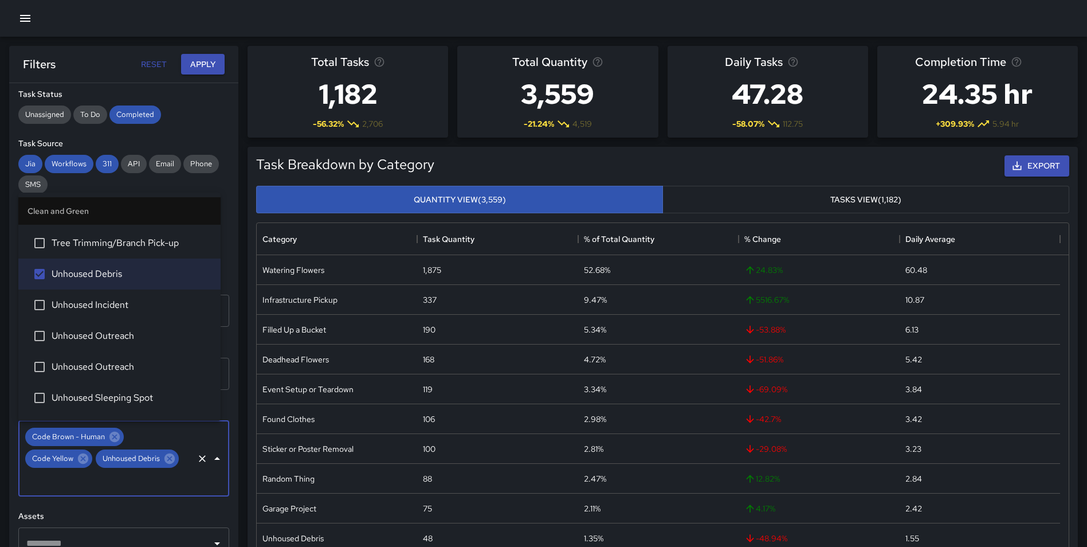
click at [96, 303] on span "Unhoused Incident" at bounding box center [132, 305] width 160 height 14
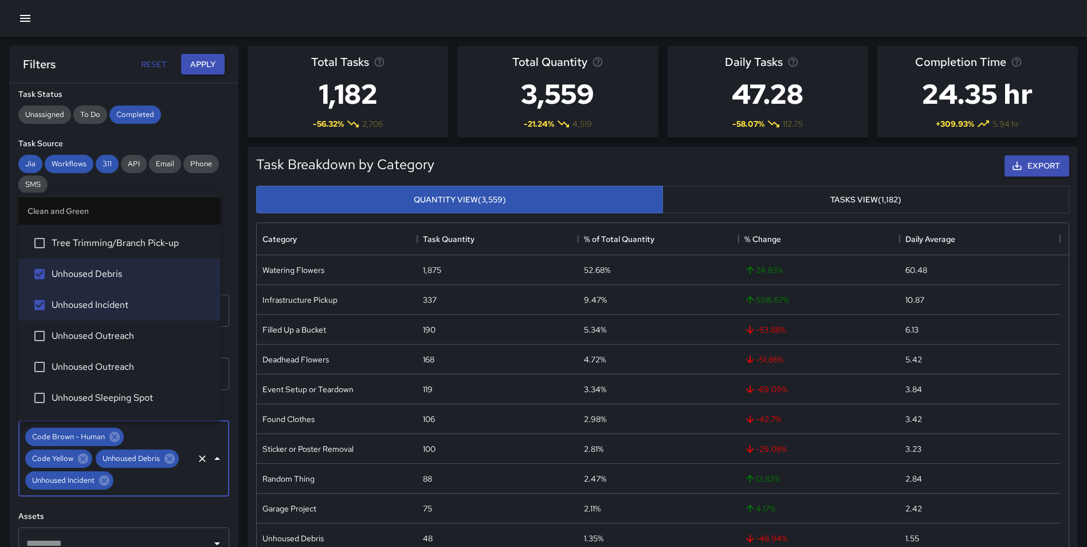
click at [98, 340] on span "Unhoused Outreach" at bounding box center [132, 336] width 160 height 14
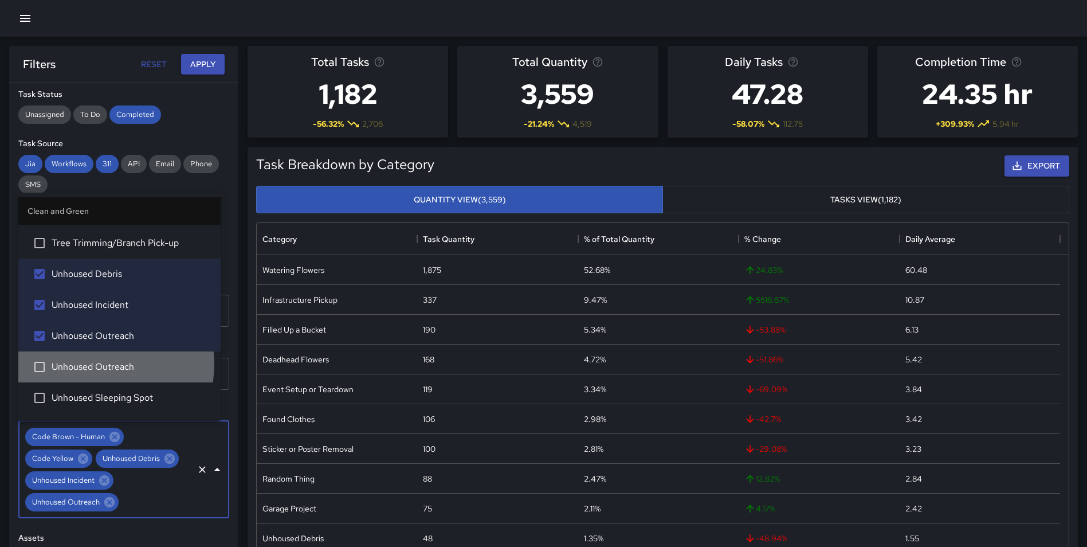
click at [96, 364] on span "Unhoused Outreach" at bounding box center [132, 367] width 160 height 14
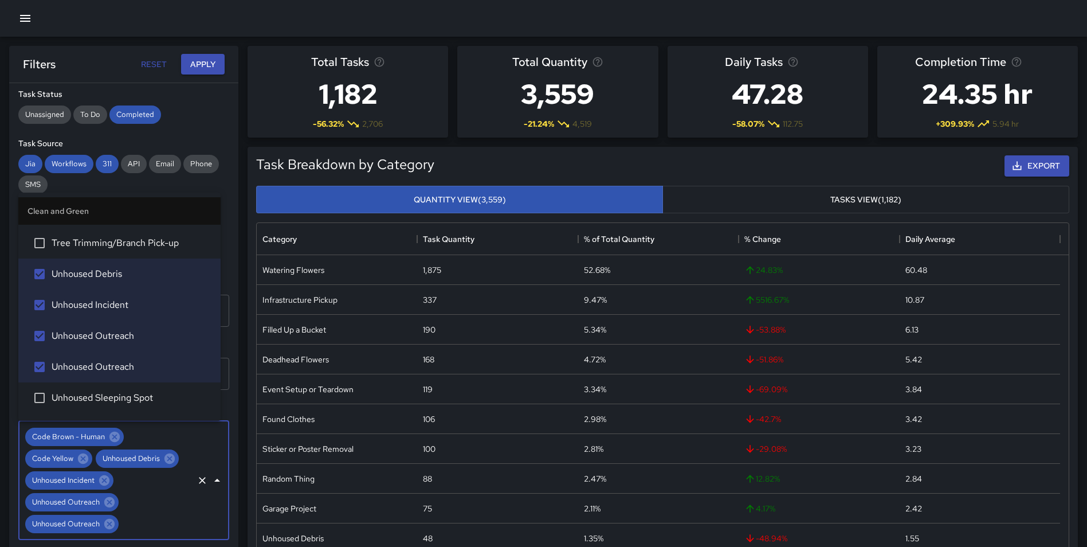
click at [111, 389] on li "Unhoused Sleeping Spot" at bounding box center [119, 397] width 202 height 31
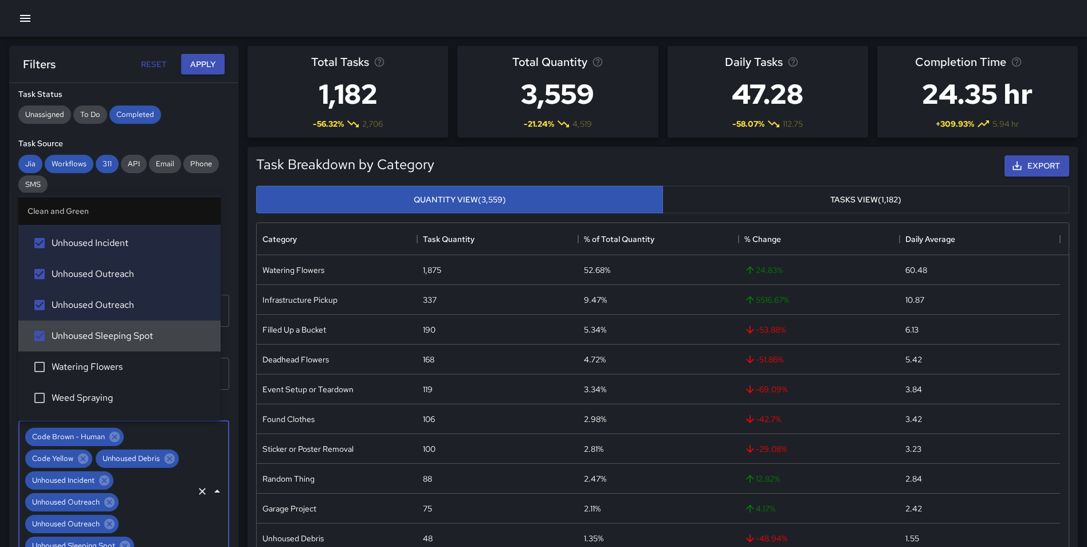
scroll to position [1758, 0]
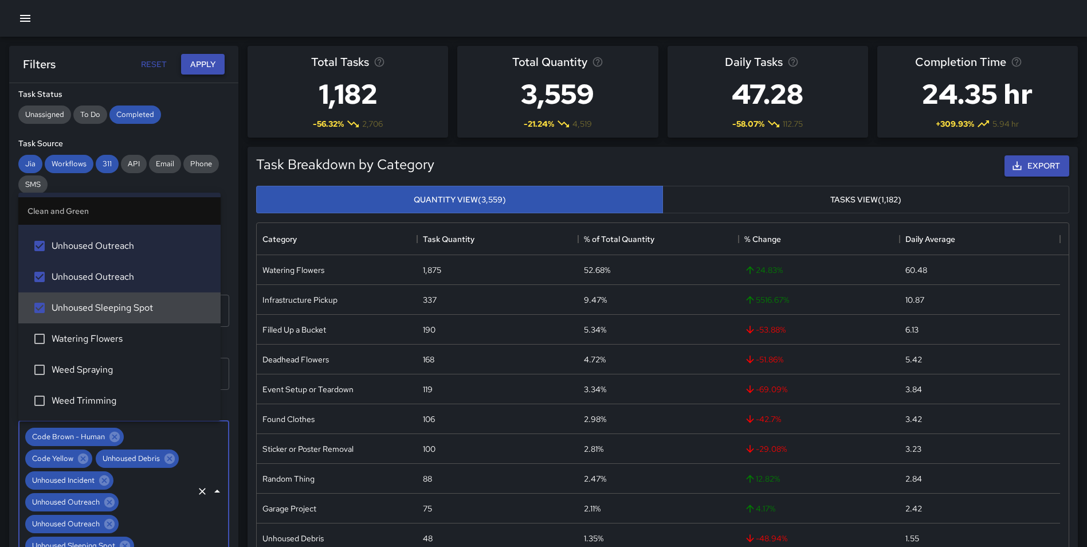
click at [189, 66] on button "Apply" at bounding box center [203, 64] width 44 height 21
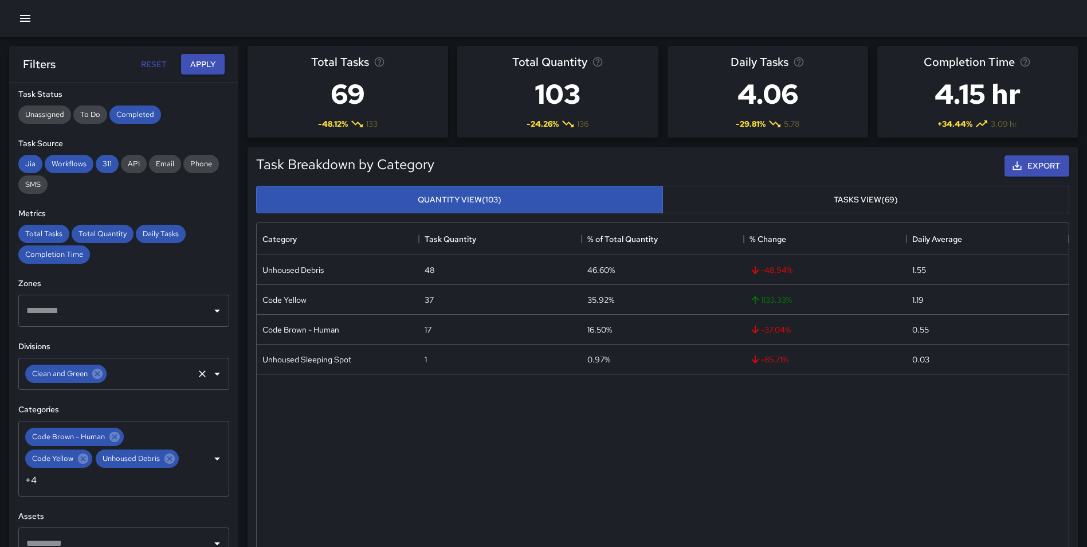
click at [197, 375] on icon "Clear" at bounding box center [202, 373] width 11 height 11
click at [131, 374] on input "text" at bounding box center [114, 374] width 183 height 22
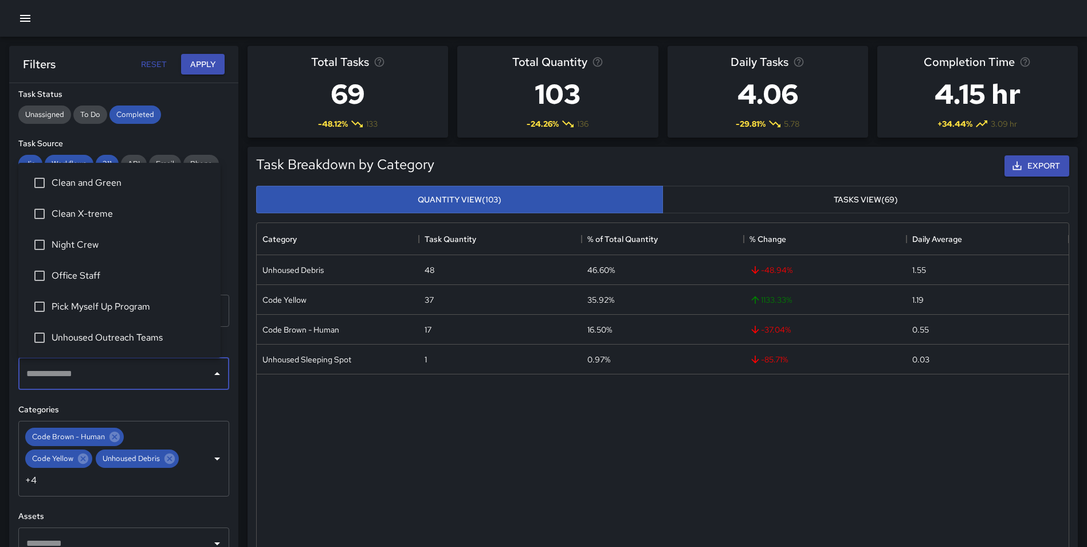
click at [104, 240] on span "Night Crew" at bounding box center [132, 245] width 160 height 14
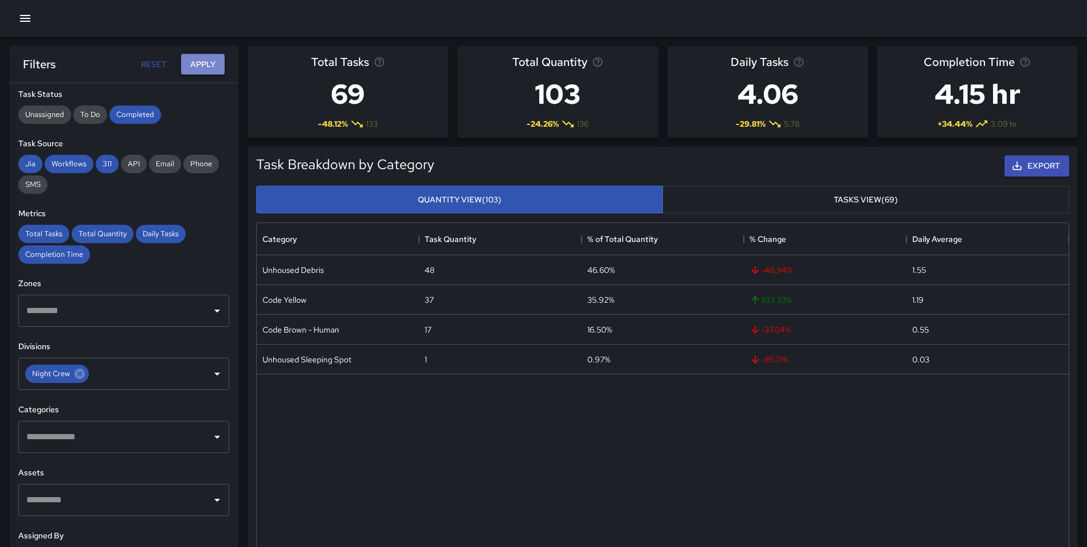
click at [199, 61] on button "Apply" at bounding box center [203, 64] width 44 height 21
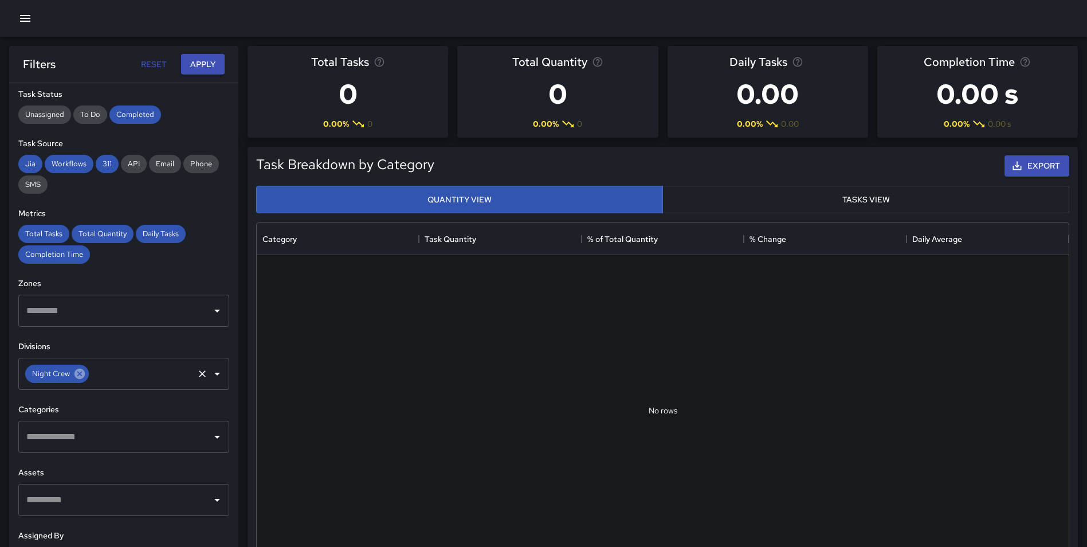
click at [77, 377] on icon at bounding box center [79, 373] width 13 height 13
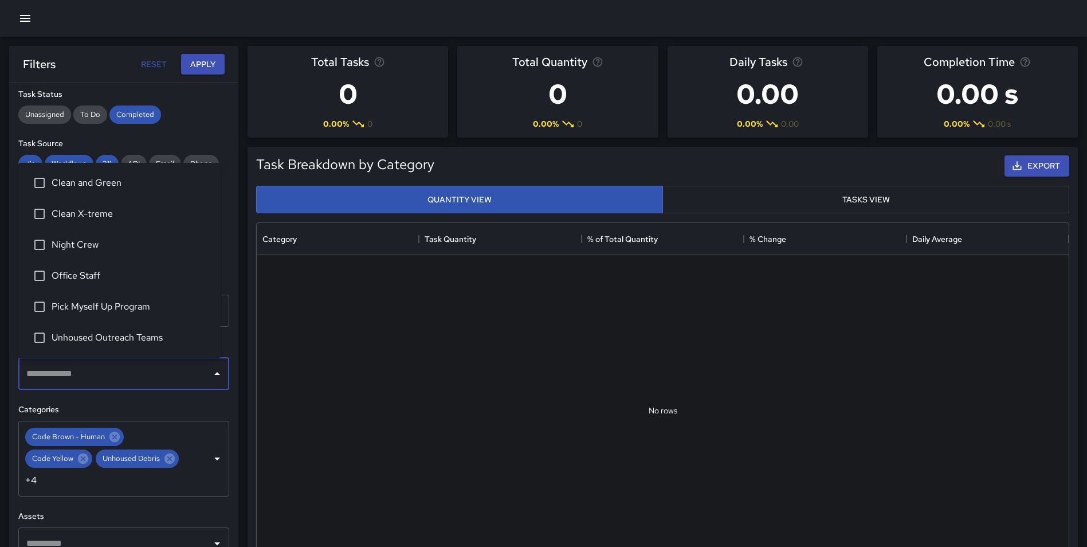
click at [76, 374] on input "text" at bounding box center [114, 374] width 183 height 22
type input "*"
click at [108, 215] on span "Clean X-treme" at bounding box center [132, 214] width 160 height 14
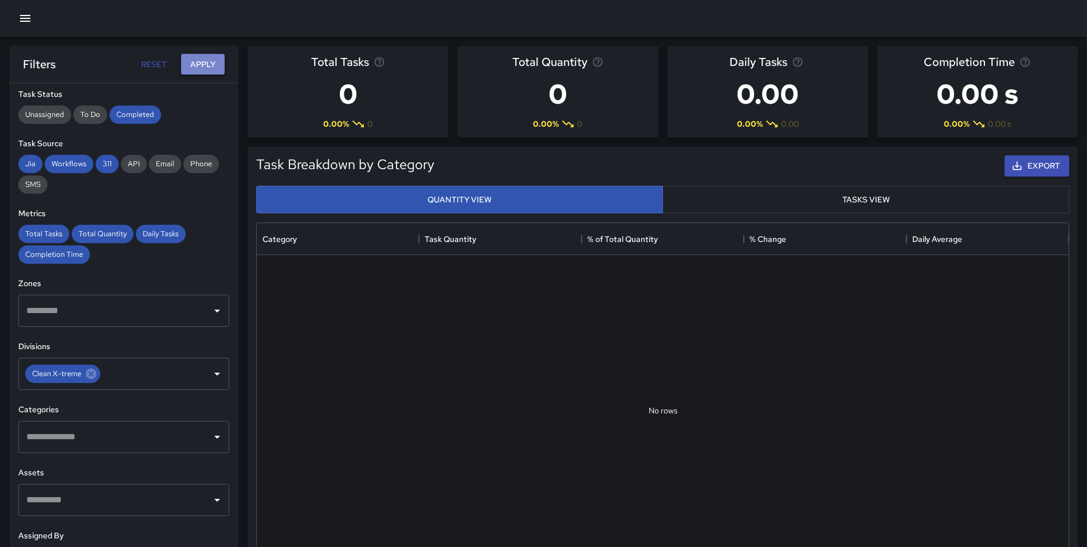
click at [198, 68] on button "Apply" at bounding box center [203, 64] width 44 height 21
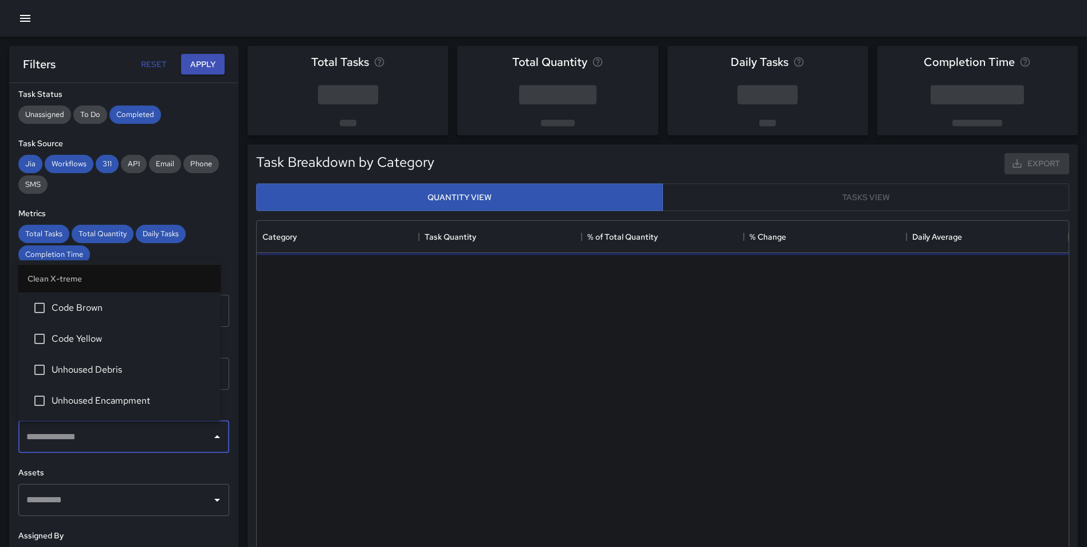
click at [117, 438] on input "text" at bounding box center [114, 437] width 183 height 22
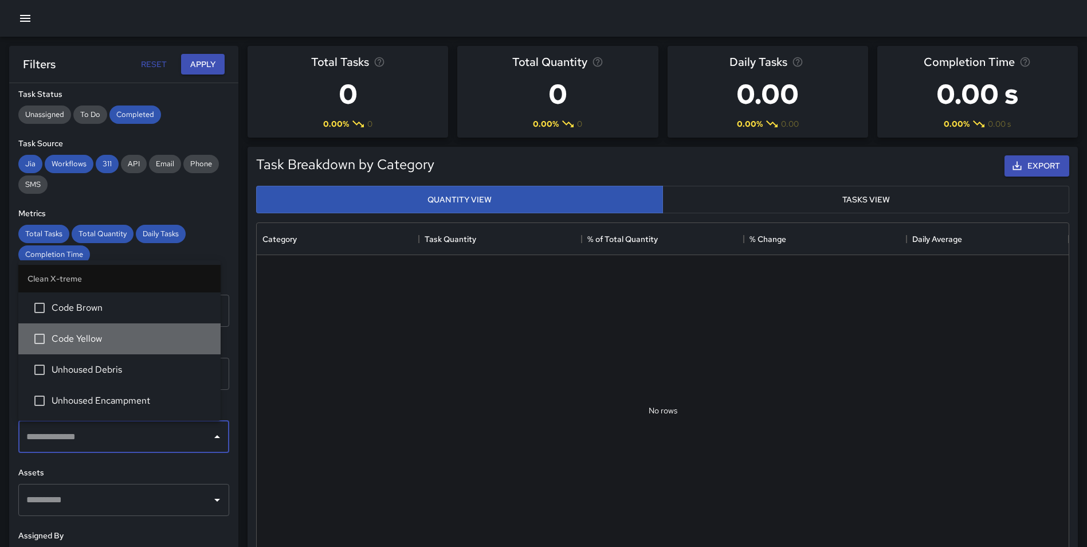
click at [117, 335] on span "Code Yellow" at bounding box center [132, 339] width 160 height 14
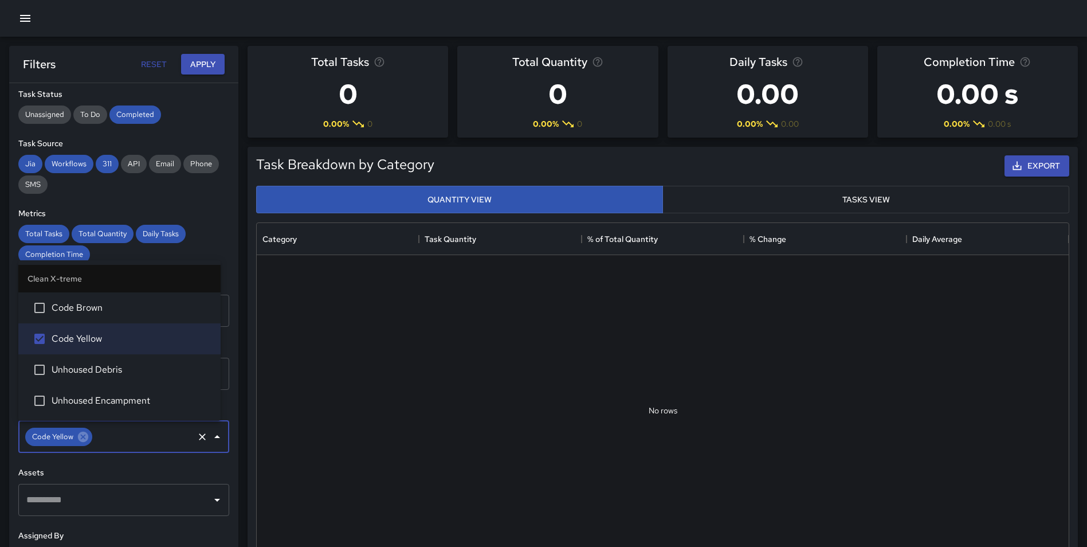
click at [121, 368] on span "Unhoused Debris" at bounding box center [132, 370] width 160 height 14
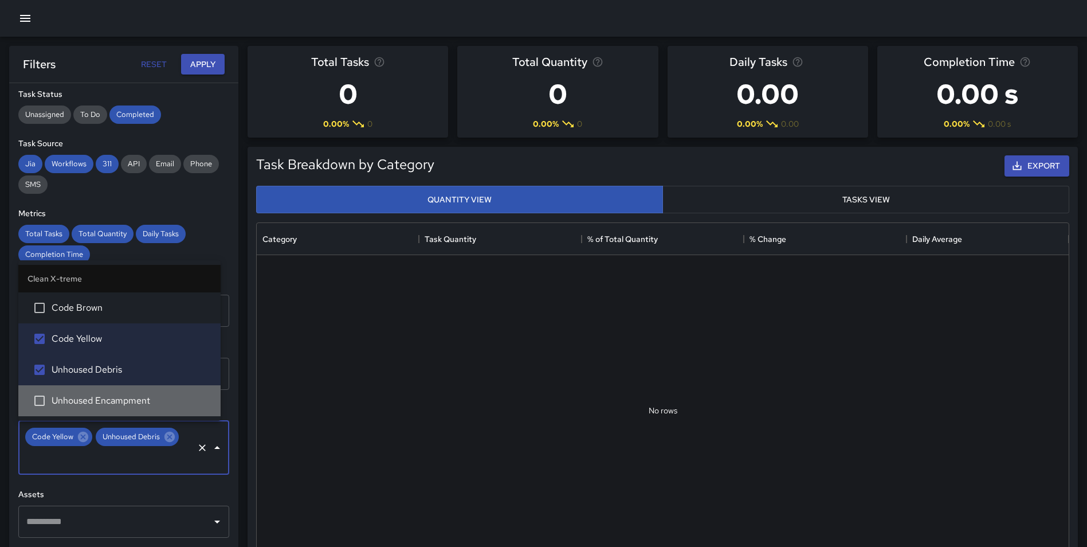
click at [124, 396] on span "Unhoused Encampment" at bounding box center [132, 401] width 160 height 14
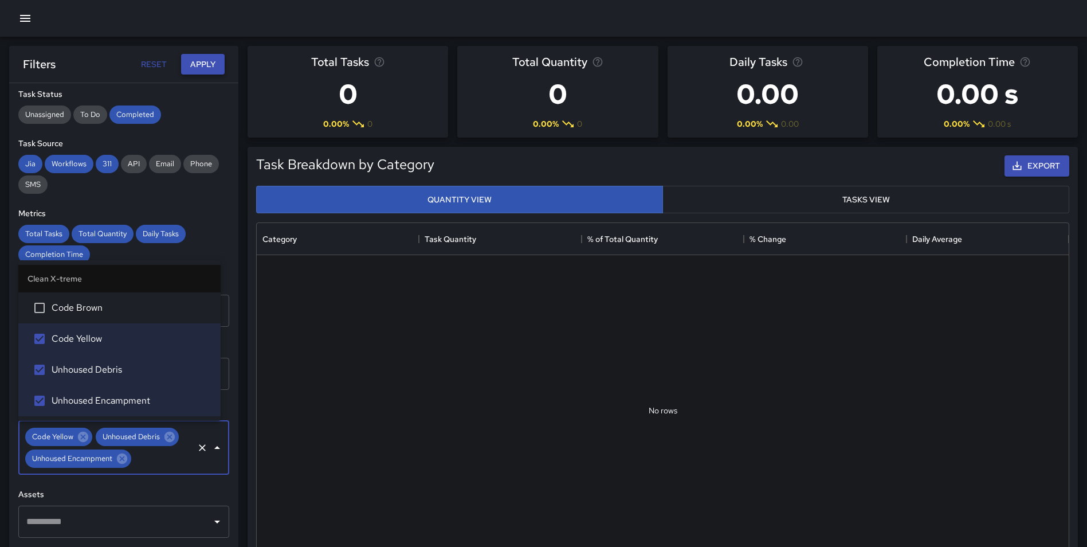
click at [209, 66] on button "Apply" at bounding box center [203, 64] width 44 height 21
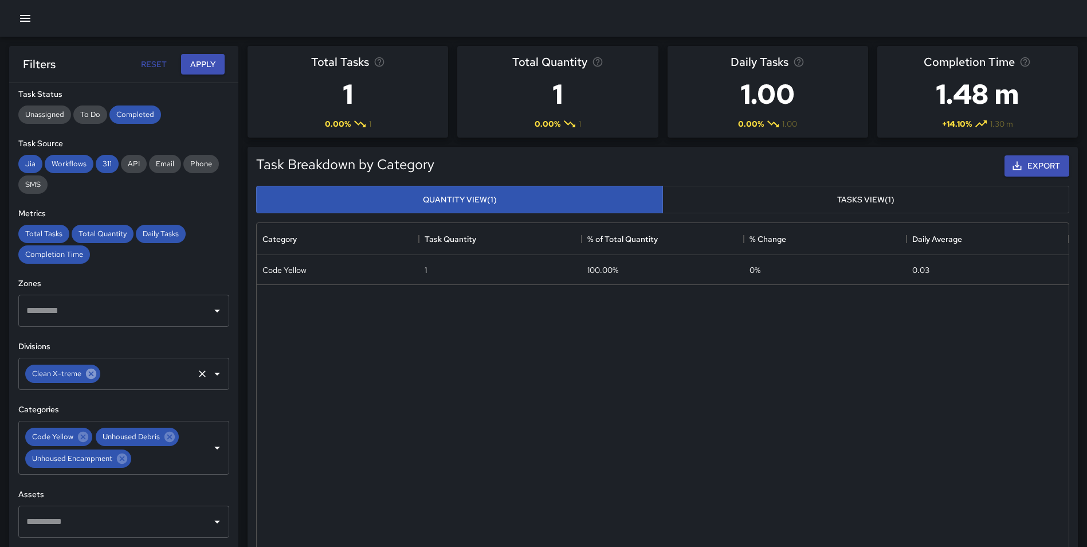
click at [87, 374] on icon at bounding box center [91, 373] width 10 height 10
click at [197, 448] on icon "Clear" at bounding box center [202, 447] width 11 height 11
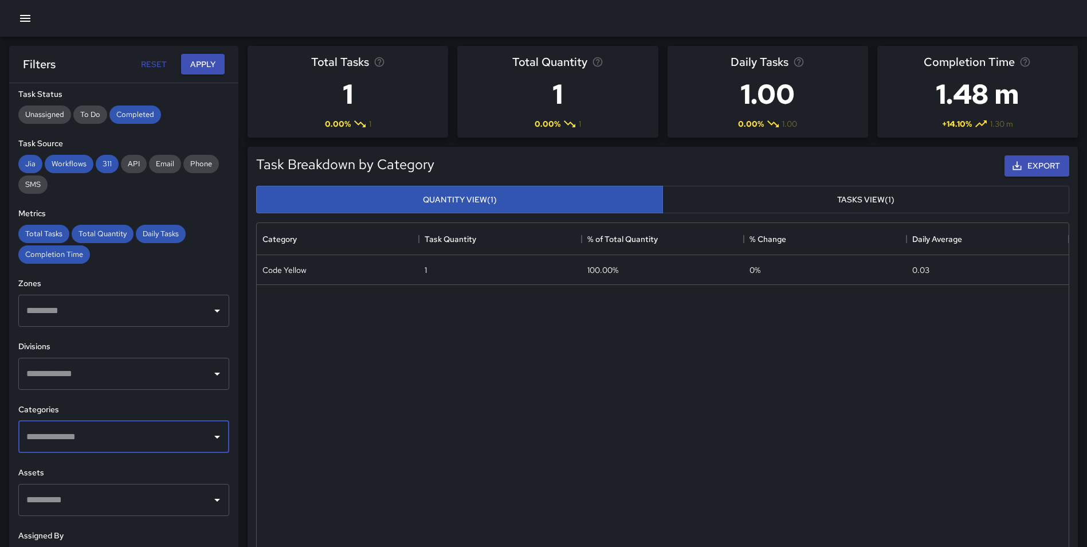
click at [111, 367] on input "text" at bounding box center [114, 374] width 183 height 22
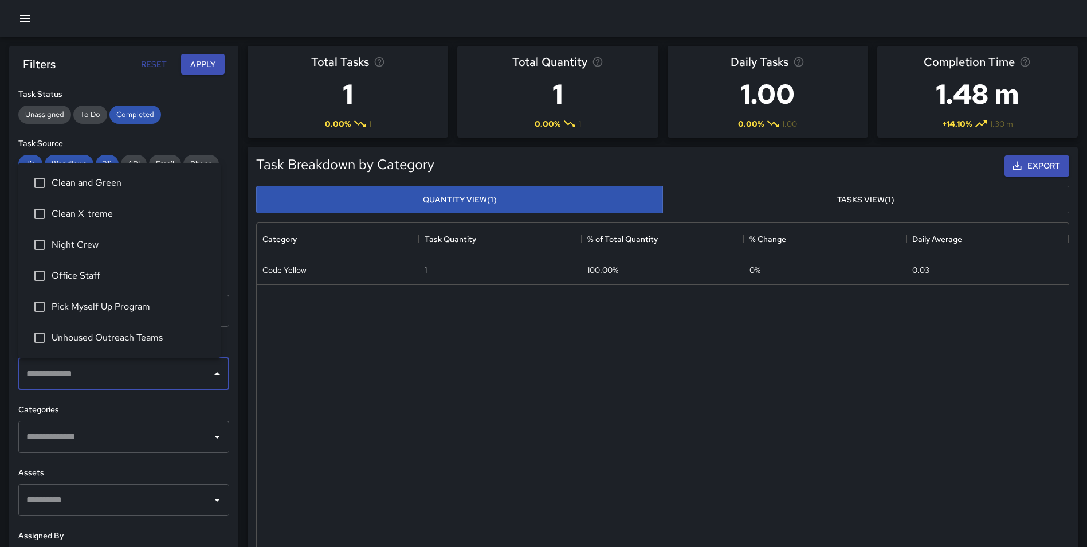
click at [114, 246] on span "Night Crew" at bounding box center [132, 245] width 160 height 14
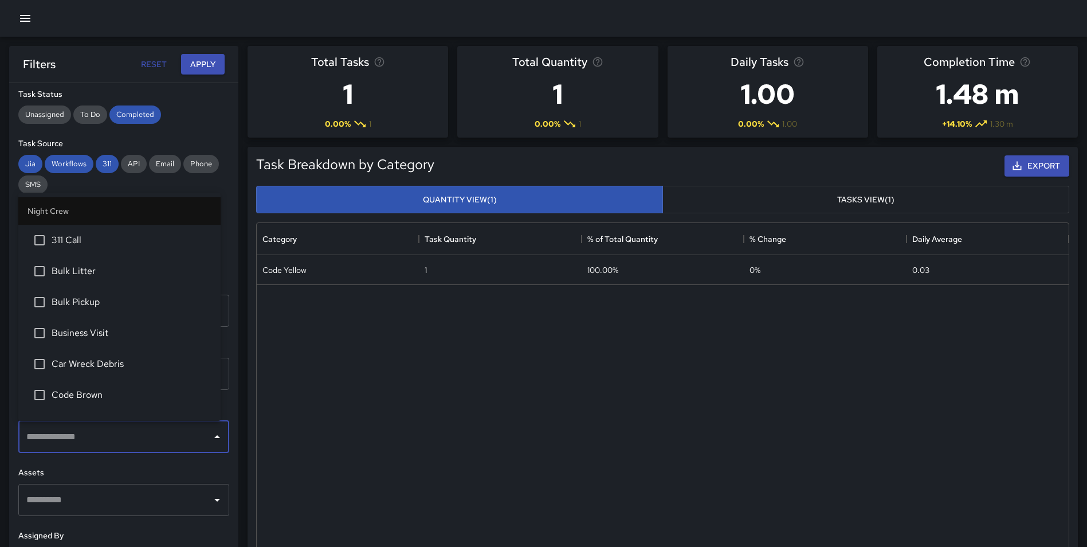
click at [170, 442] on input "text" at bounding box center [114, 437] width 183 height 22
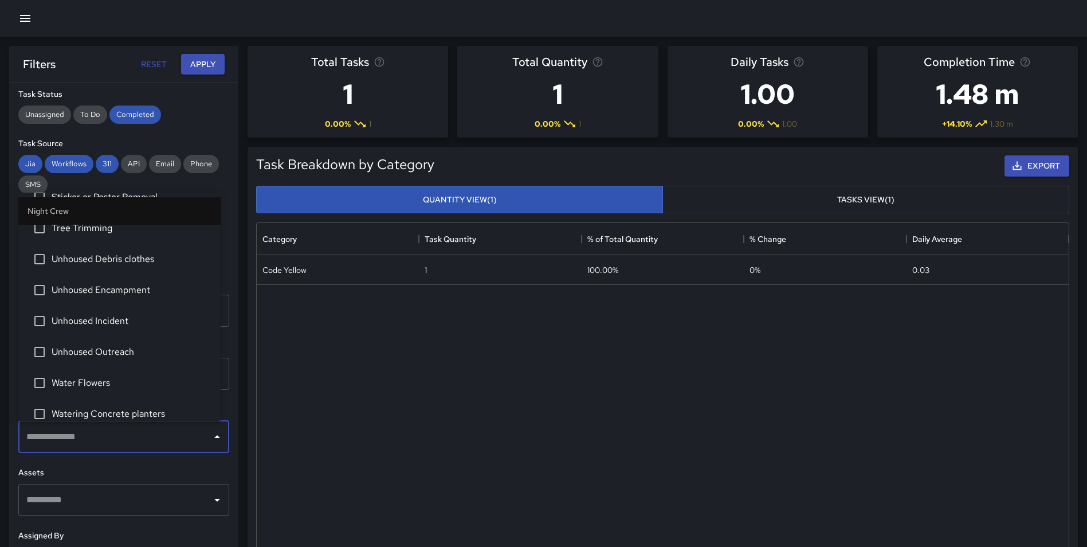
scroll to position [834, 0]
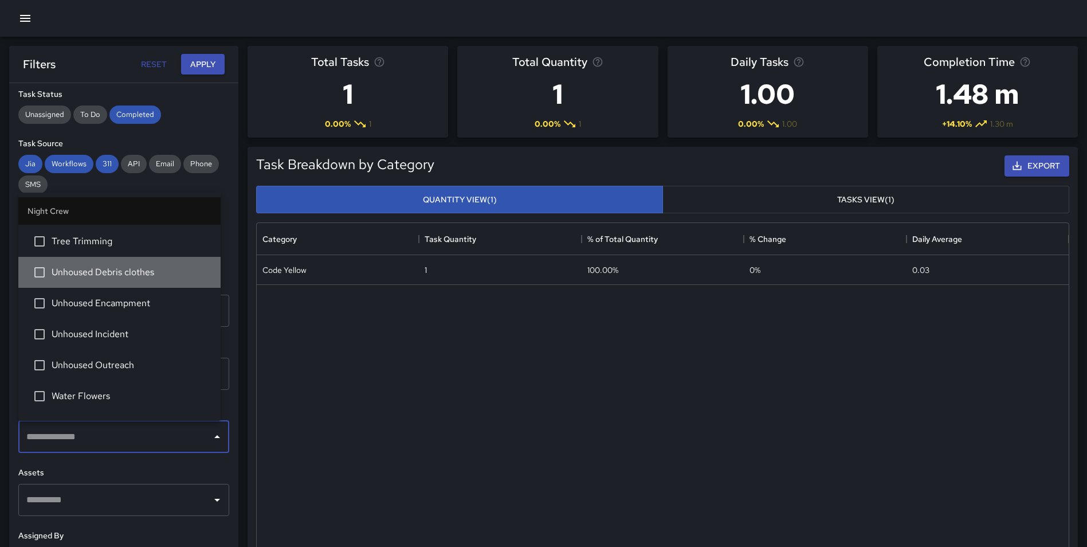
drag, startPoint x: 138, startPoint y: 265, endPoint x: 121, endPoint y: 308, distance: 46.1
click at [138, 266] on li "Unhoused Debris clothes" at bounding box center [119, 272] width 202 height 31
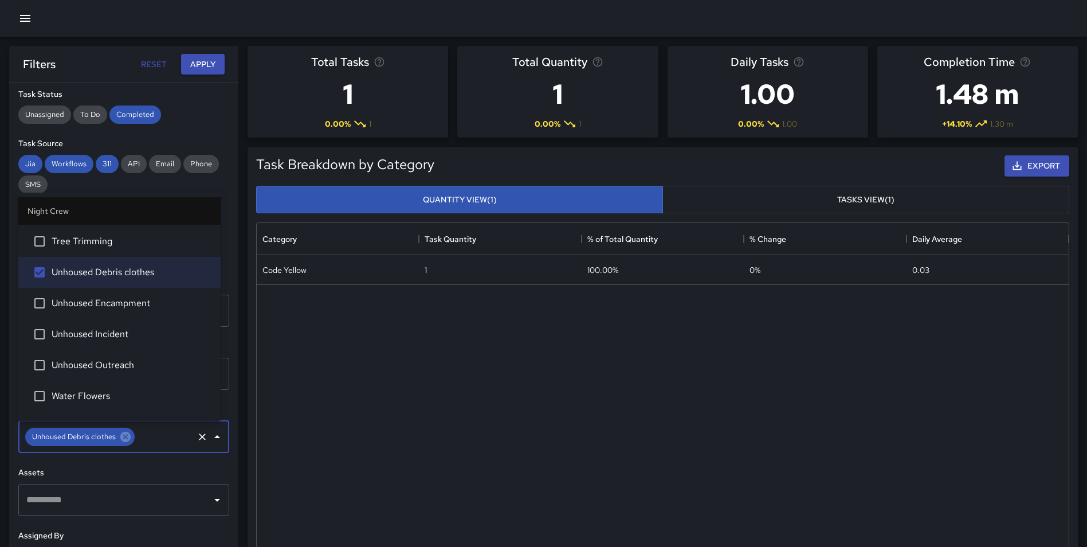
click at [115, 313] on li "Unhoused Encampment" at bounding box center [119, 303] width 202 height 31
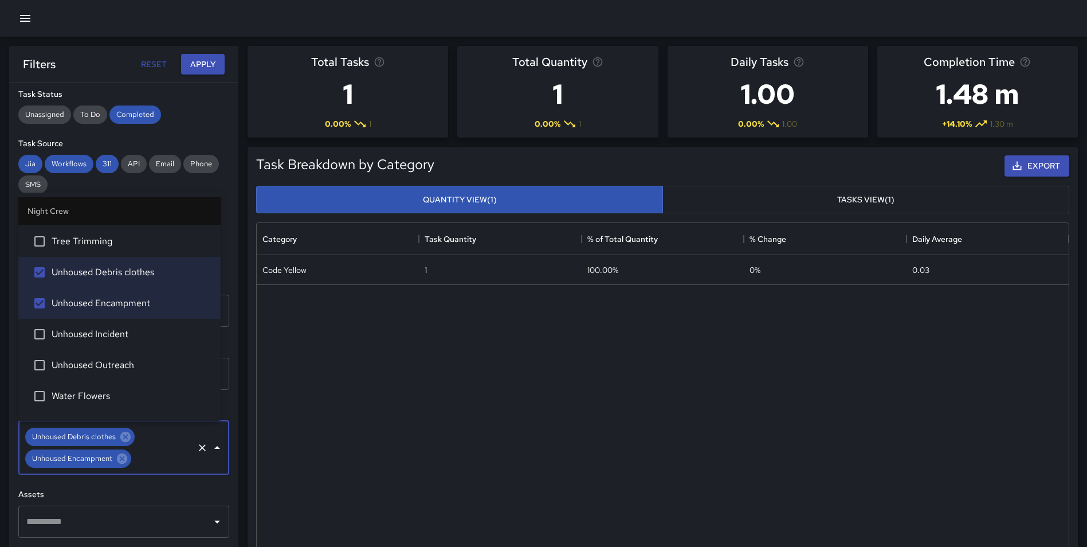
click at [104, 334] on span "Unhoused Incident" at bounding box center [132, 334] width 160 height 14
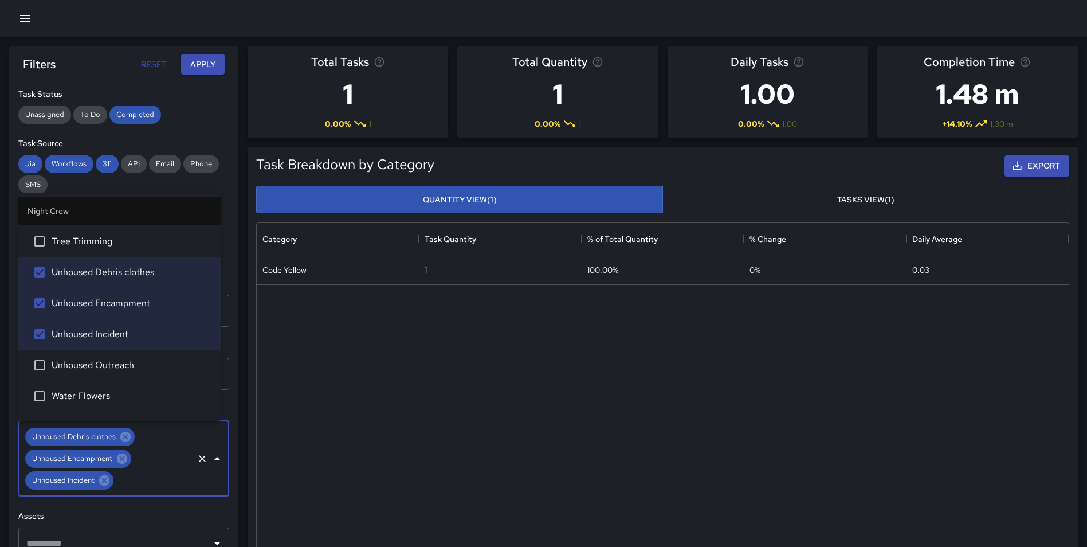
click at [97, 362] on span "Unhoused Outreach" at bounding box center [132, 365] width 160 height 14
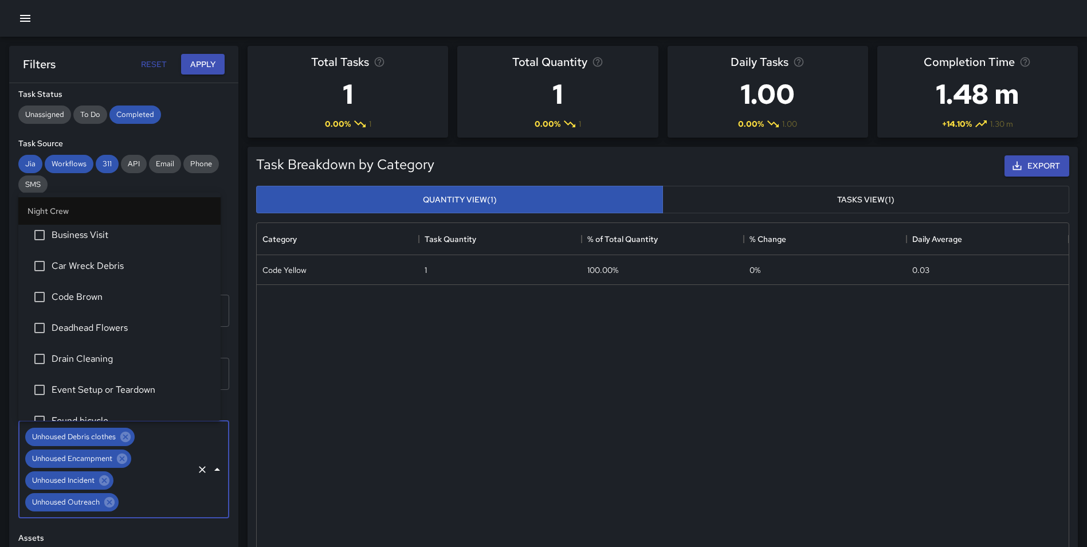
scroll to position [0, 0]
click at [198, 62] on button "Apply" at bounding box center [203, 64] width 44 height 21
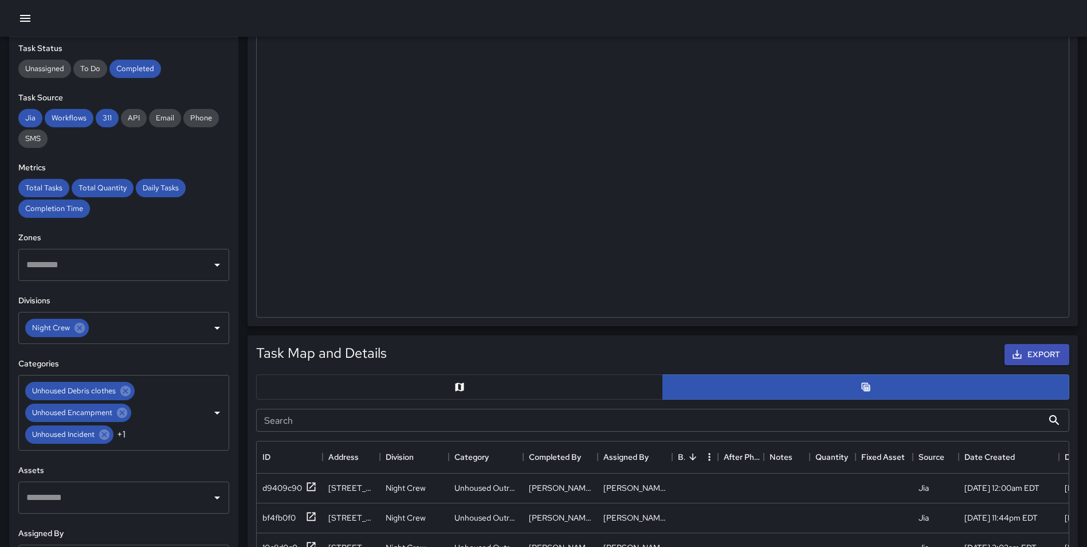
scroll to position [270, 0]
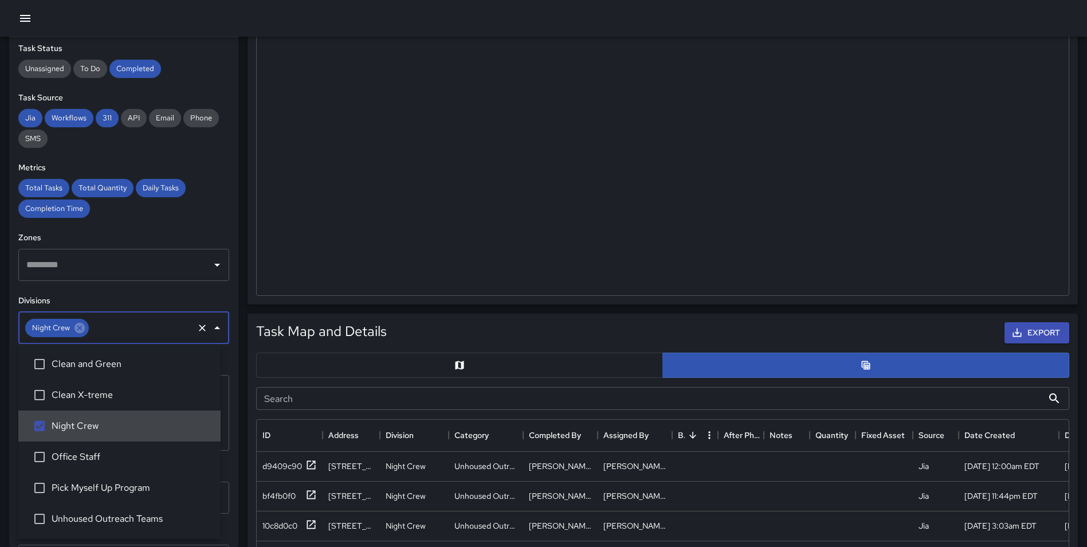
click at [111, 319] on input "text" at bounding box center [141, 328] width 101 height 22
click at [101, 362] on span "Clean and Green" at bounding box center [132, 364] width 160 height 14
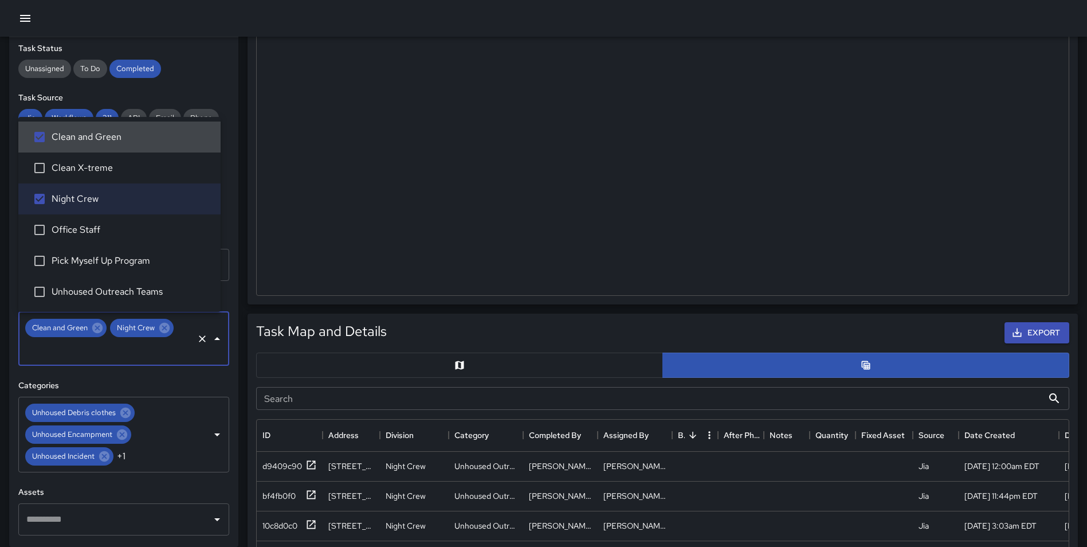
click at [136, 351] on input "text" at bounding box center [107, 350] width 168 height 22
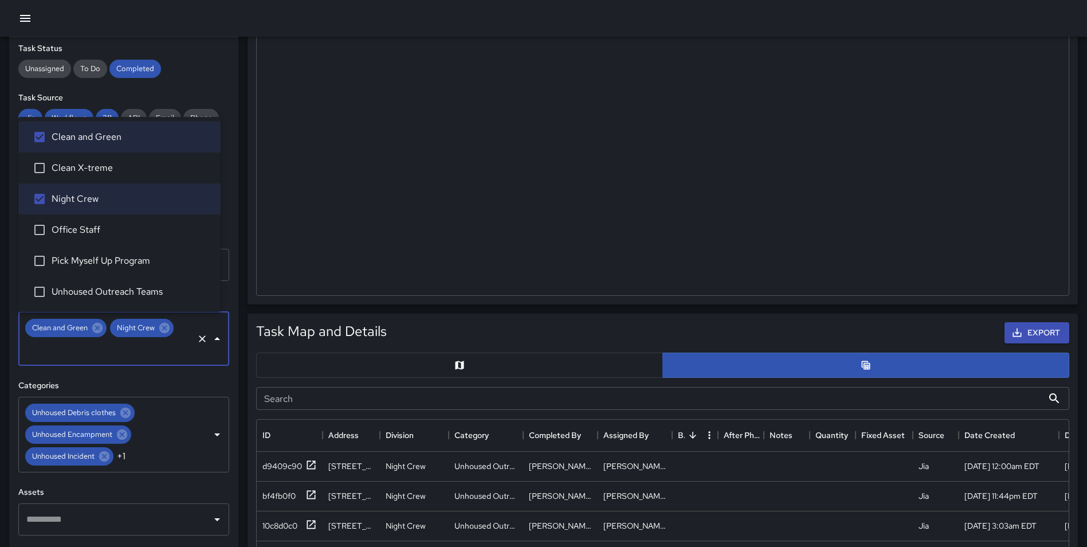
click at [144, 352] on input "text" at bounding box center [107, 350] width 168 height 22
type input "*"
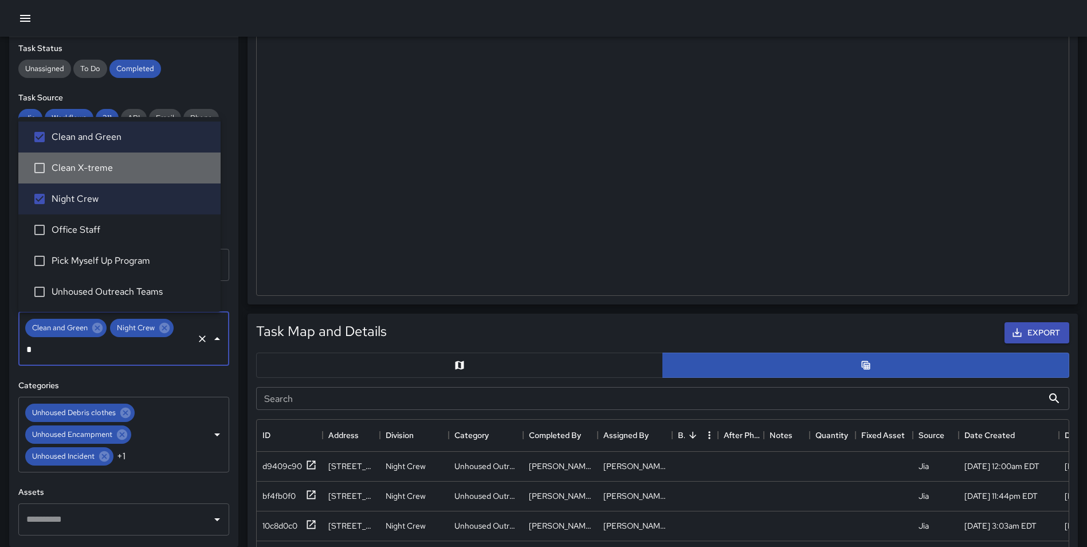
click at [113, 178] on li "Clean X-treme" at bounding box center [119, 167] width 202 height 31
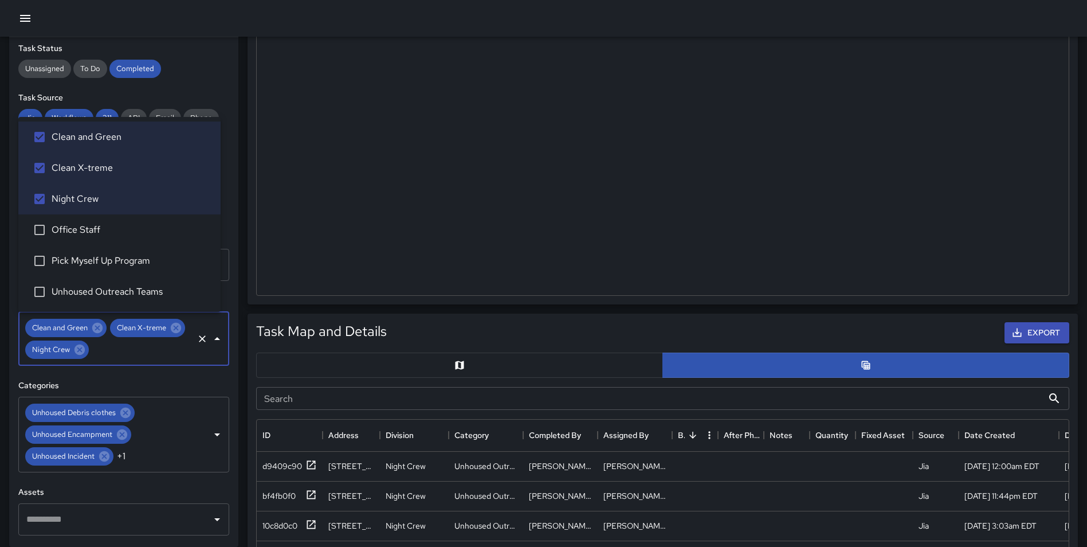
click at [124, 286] on span "Unhoused Outreach Teams" at bounding box center [132, 292] width 160 height 14
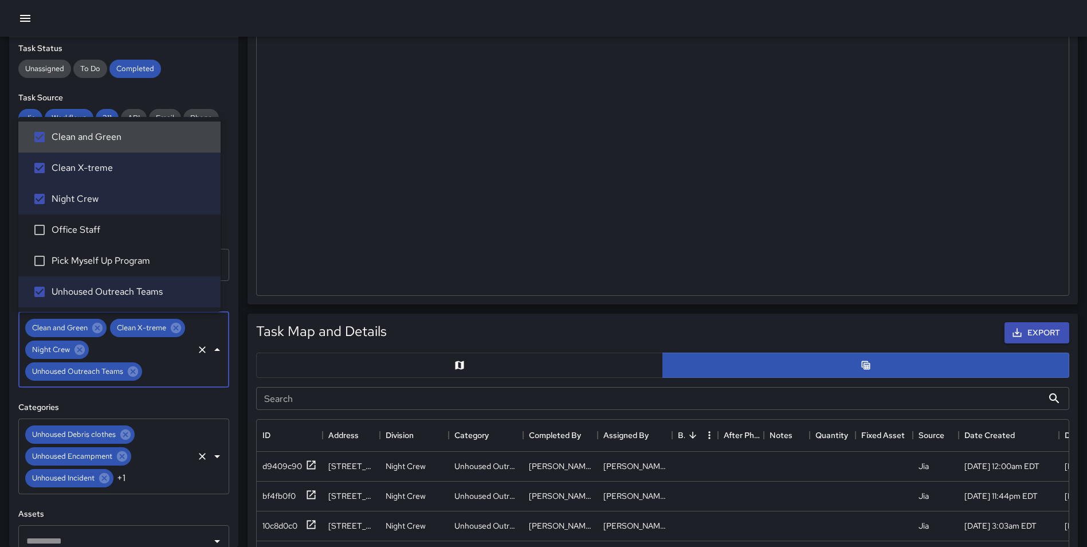
click at [162, 453] on div "Unhoused Debris clothes Unhoused Encampment Unhoused Incident +1 ​" at bounding box center [123, 456] width 211 height 76
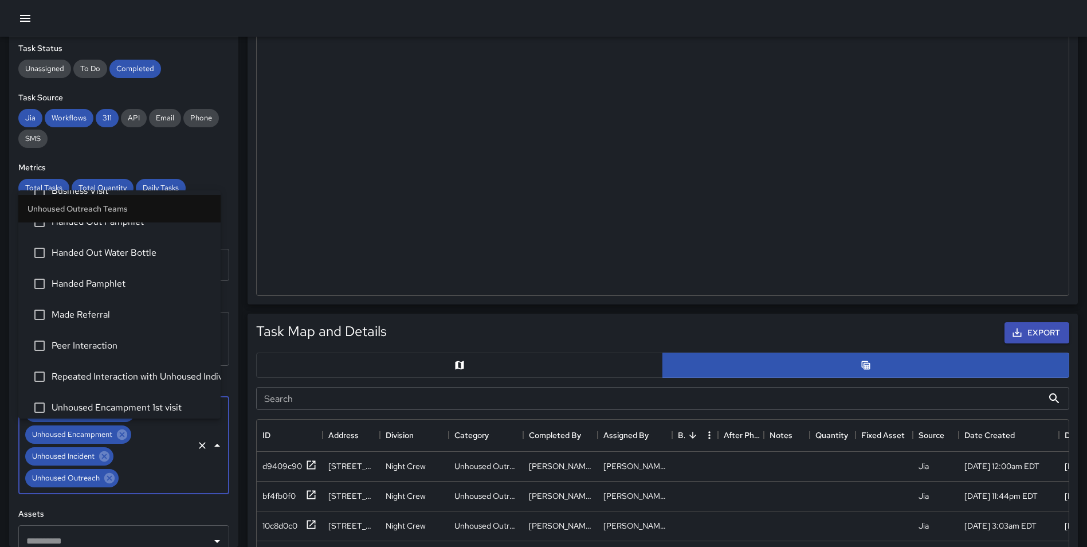
scroll to position [3233, 0]
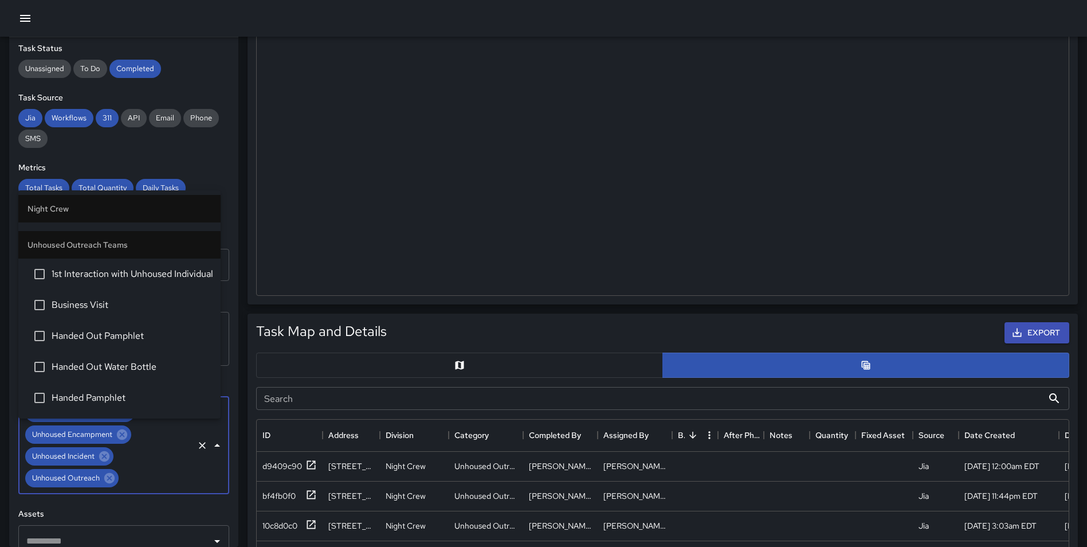
click at [128, 279] on span "1st Interaction with Unhoused Individual" at bounding box center [132, 274] width 160 height 14
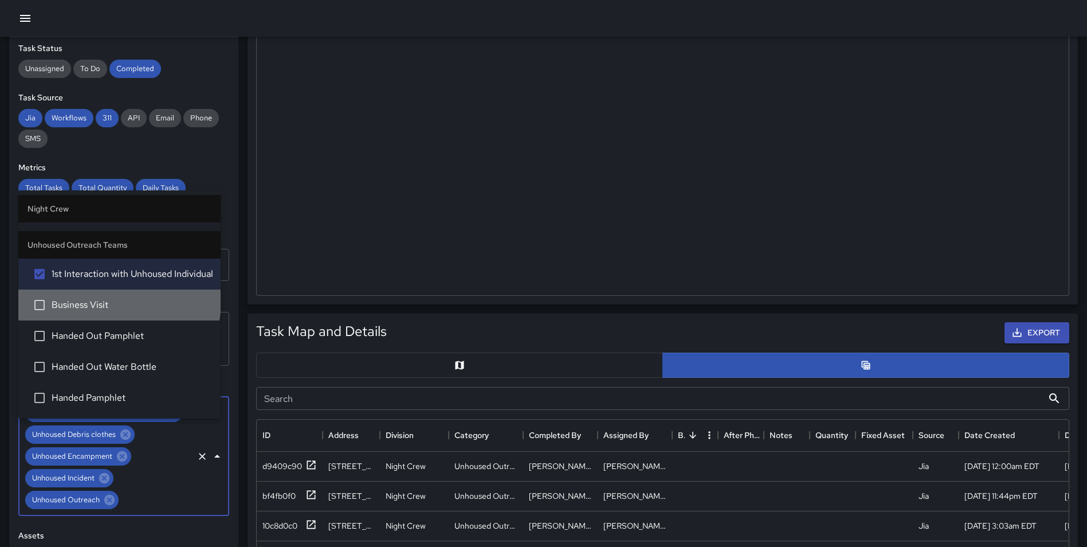
click at [119, 301] on span "Business Visit" at bounding box center [132, 305] width 160 height 14
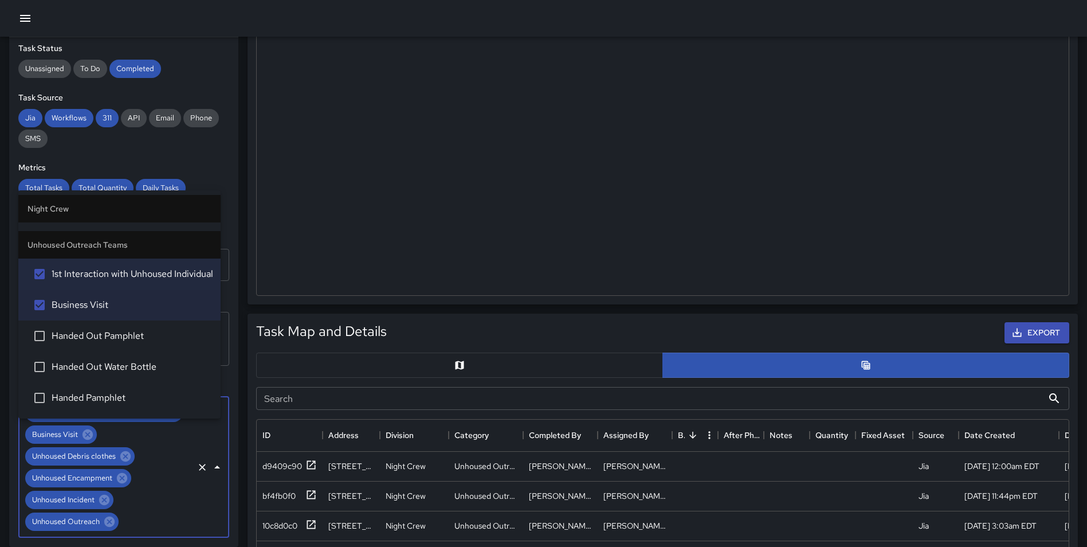
click at [125, 335] on span "Handed Out Pamphlet" at bounding box center [132, 336] width 160 height 14
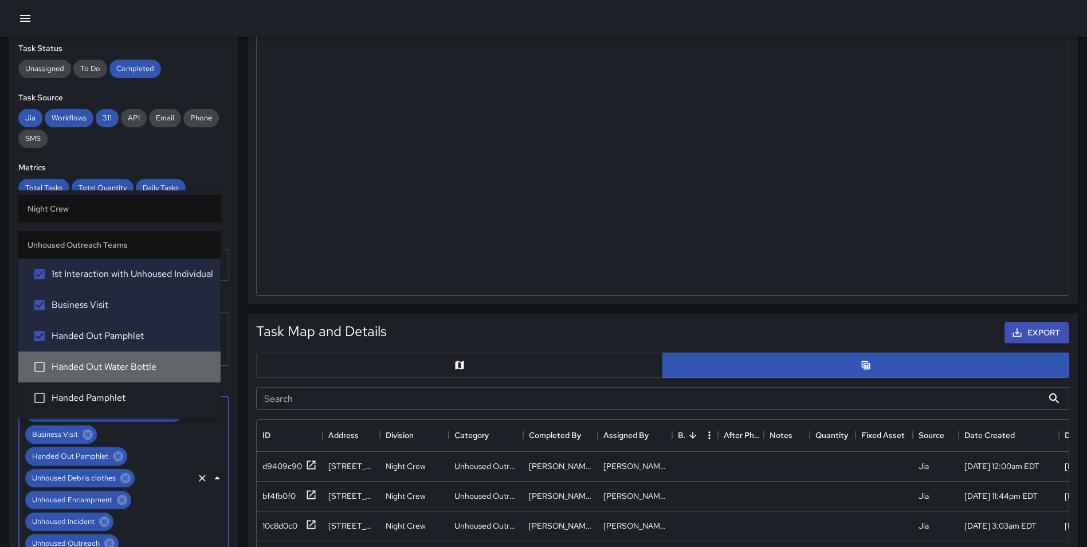
click at [126, 365] on span "Handed Out Water Bottle" at bounding box center [132, 367] width 160 height 14
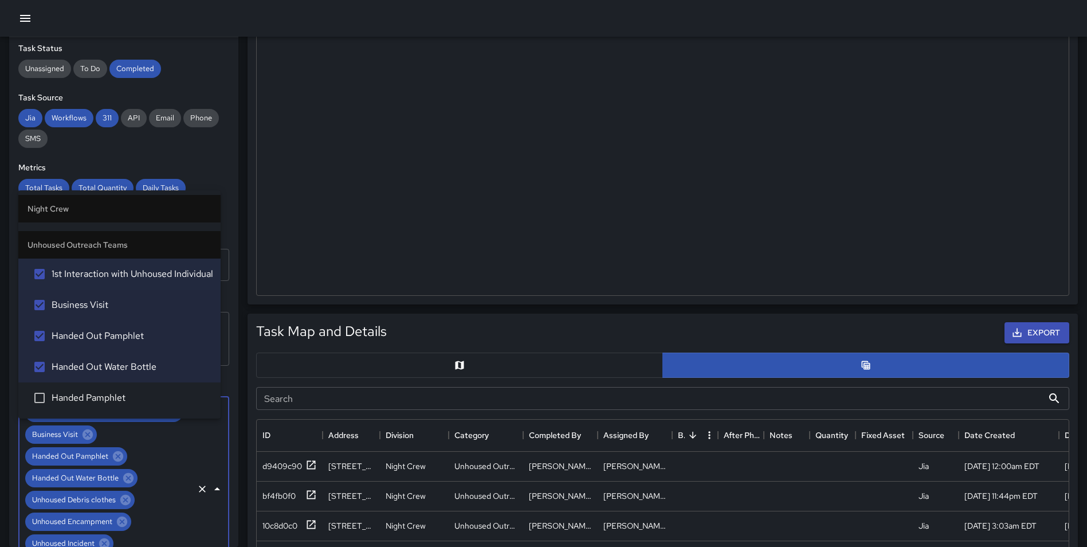
click at [131, 402] on span "Handed Pamphlet" at bounding box center [132, 398] width 160 height 14
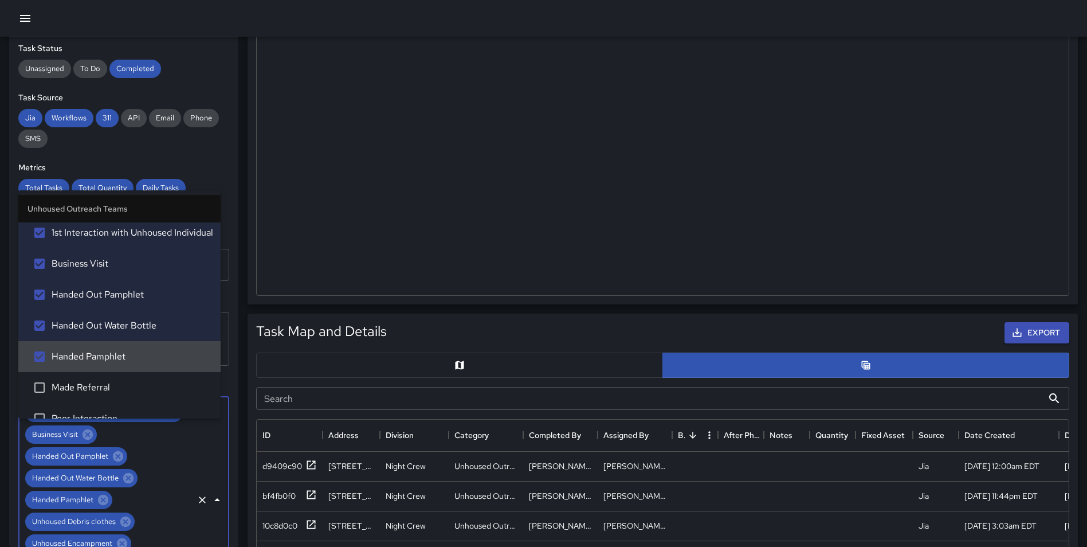
scroll to position [3368, 0]
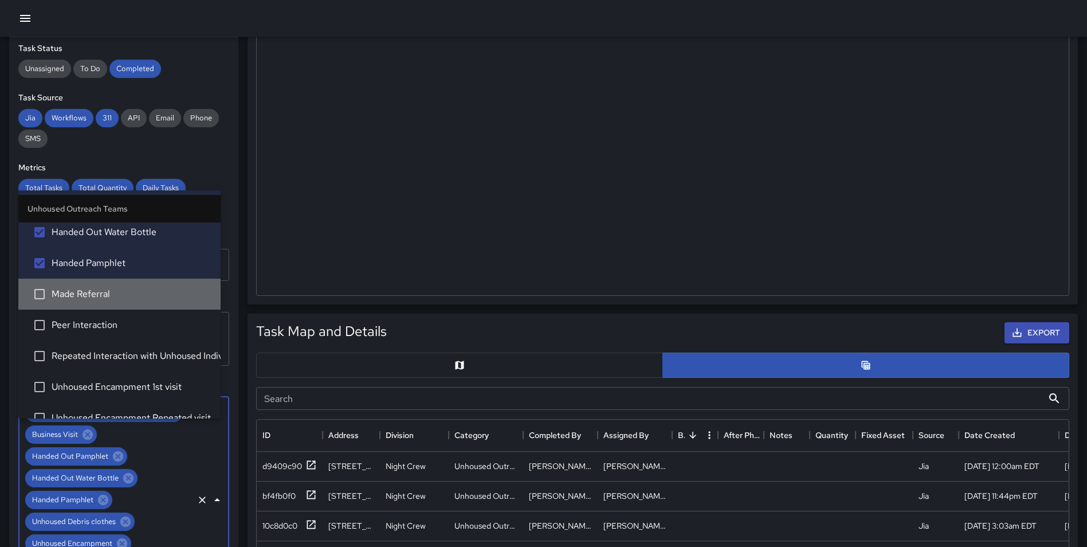
click at [132, 303] on li "Made Referral" at bounding box center [119, 293] width 202 height 31
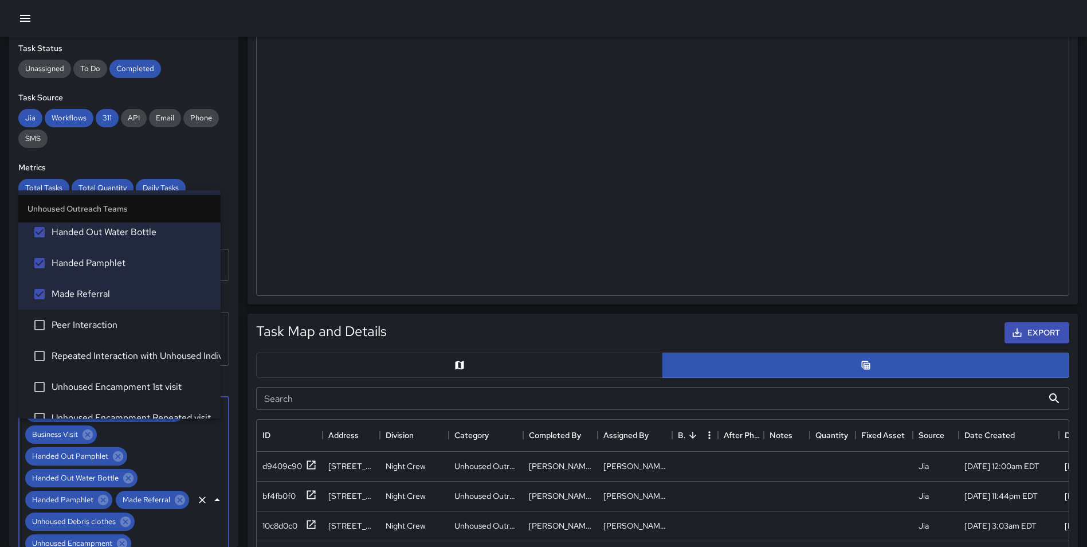
click at [125, 324] on span "Peer Interaction" at bounding box center [132, 325] width 160 height 14
click at [138, 355] on span "Repeated Interaction with Unhoused Individual" at bounding box center [132, 356] width 160 height 14
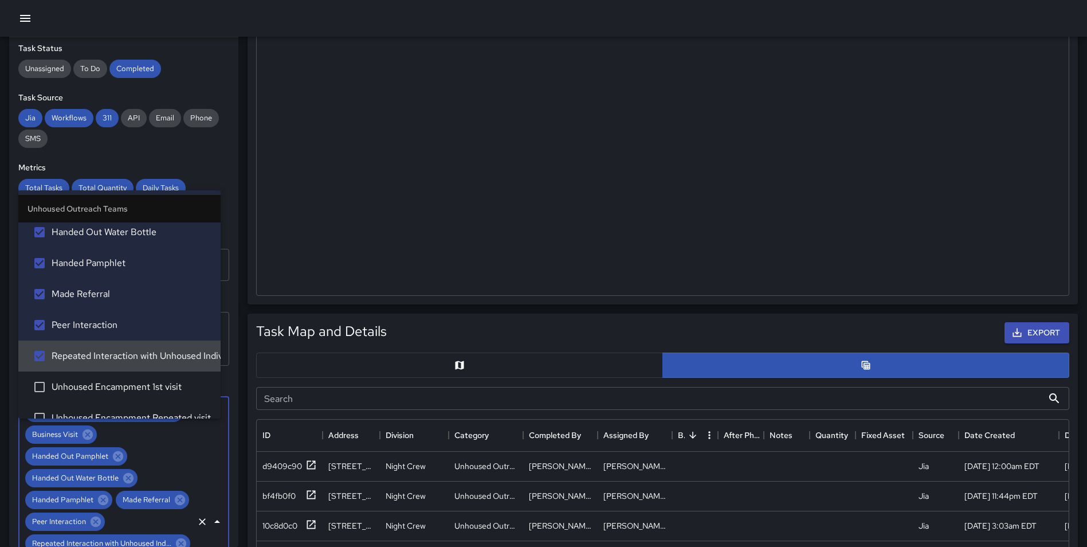
click at [142, 382] on span "Unhoused Encampment 1st visit" at bounding box center [132, 387] width 160 height 14
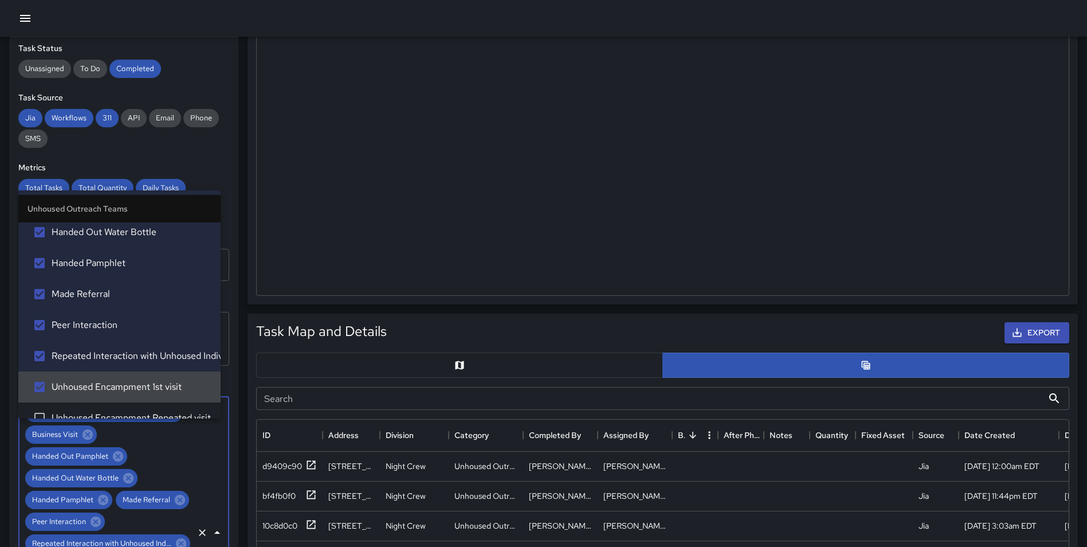
scroll to position [3418, 0]
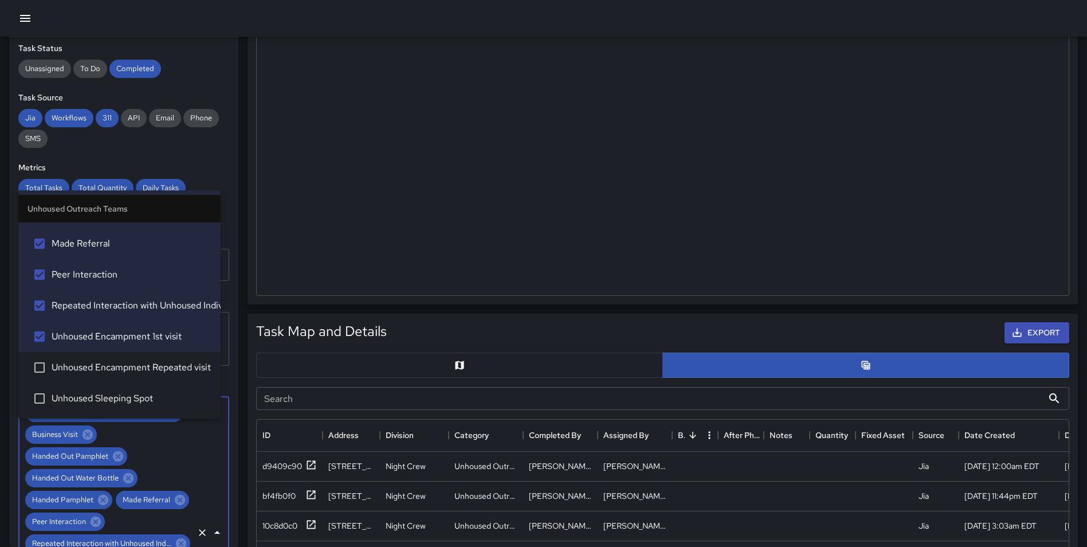
click at [161, 366] on span "Unhoused Encampment Repeated visit" at bounding box center [132, 367] width 160 height 14
click at [146, 391] on span "Unhoused Sleeping Spot" at bounding box center [132, 398] width 160 height 14
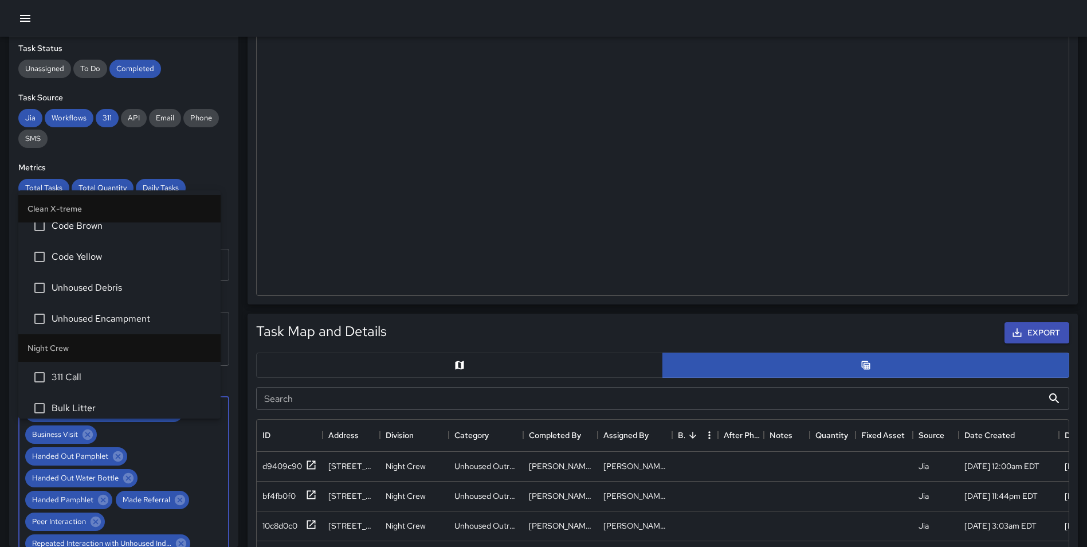
scroll to position [1927, 0]
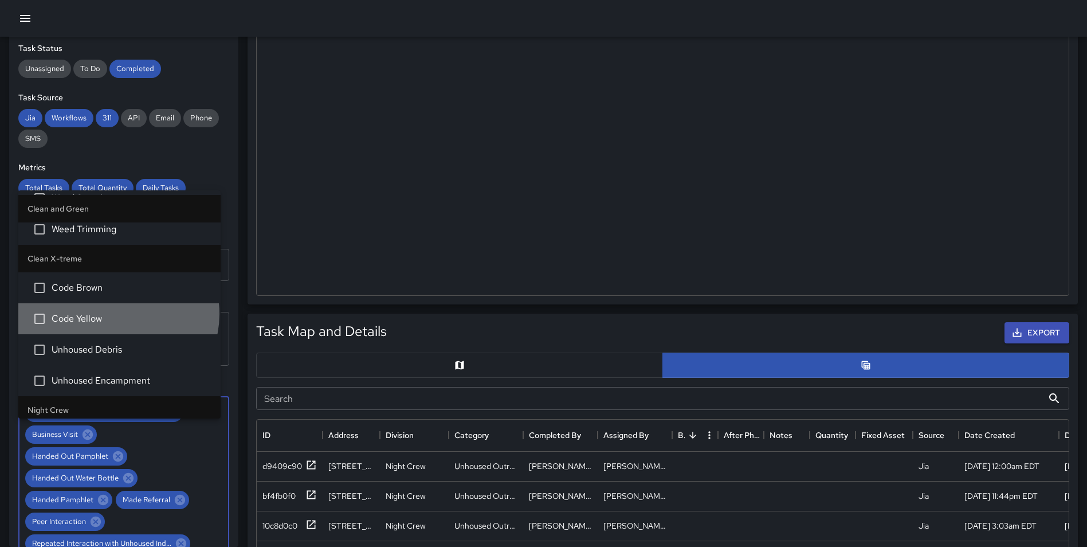
click at [117, 313] on span "Code Yellow" at bounding box center [132, 319] width 160 height 14
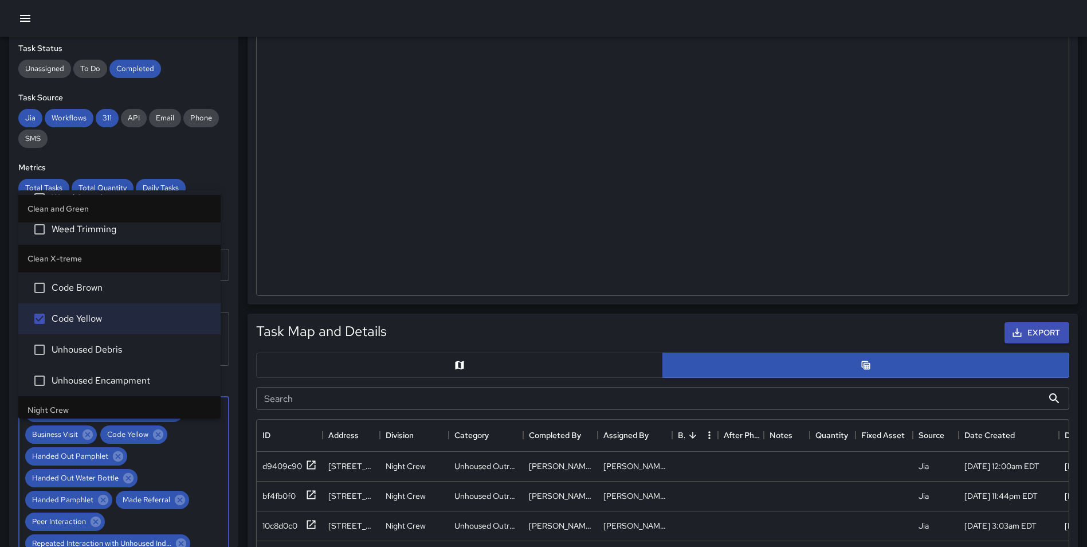
click at [114, 344] on span "Unhoused Debris" at bounding box center [132, 350] width 160 height 14
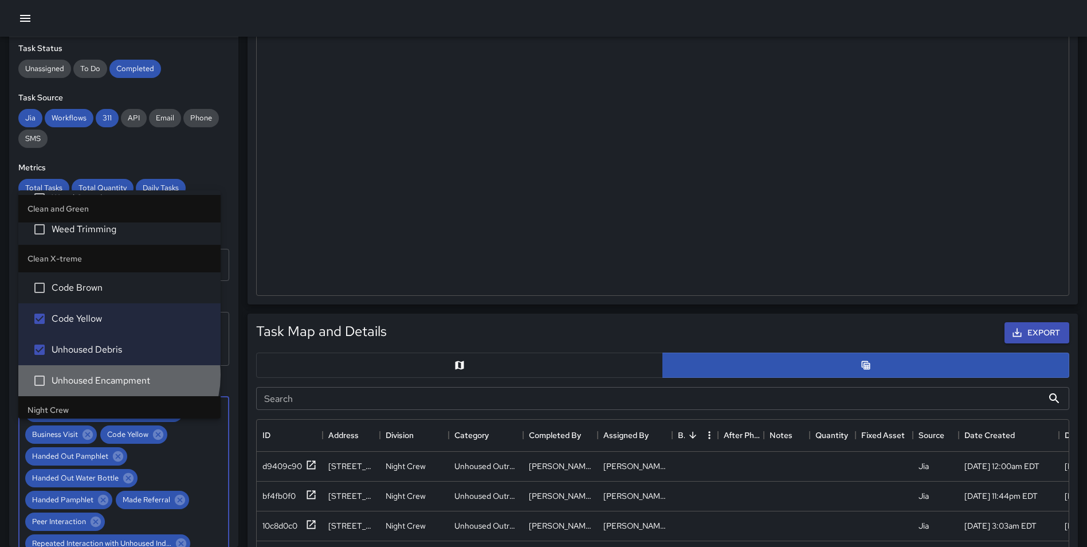
click at [118, 375] on span "Unhoused Encampment" at bounding box center [132, 381] width 160 height 14
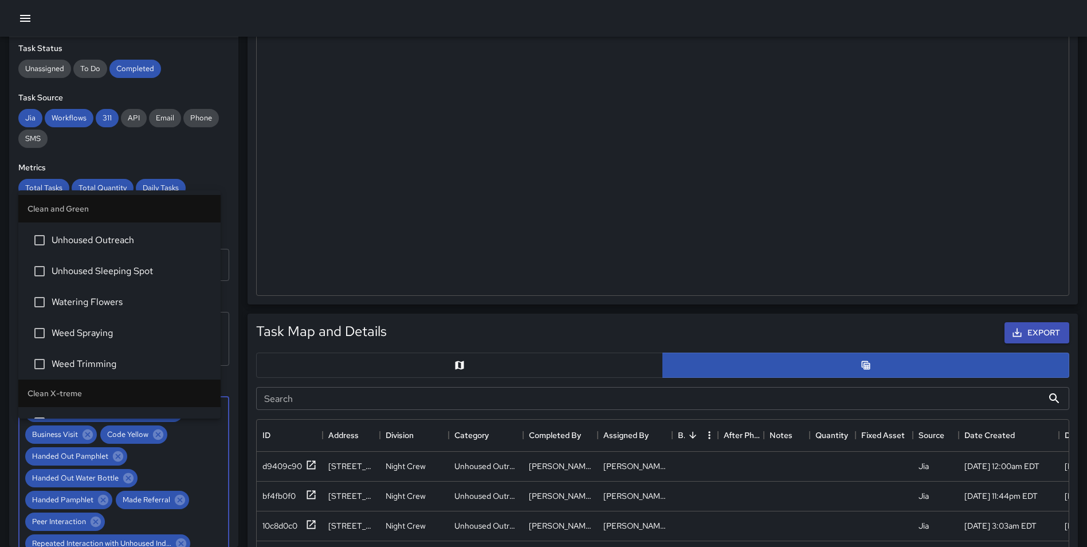
scroll to position [1771, 0]
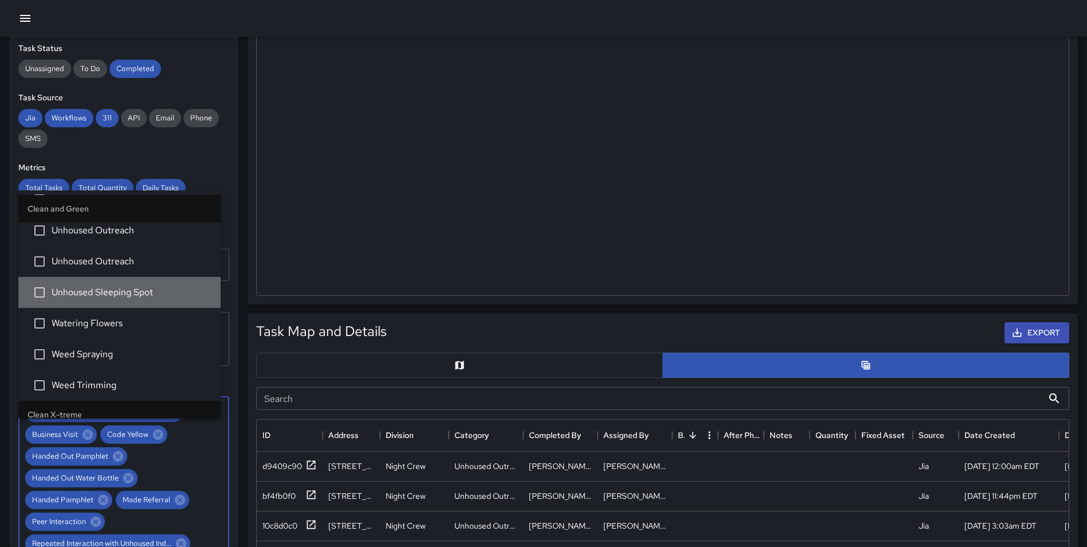
click at [147, 286] on span "Unhoused Sleeping Spot" at bounding box center [132, 292] width 160 height 14
drag, startPoint x: 138, startPoint y: 266, endPoint x: 131, endPoint y: 232, distance: 34.5
click at [137, 266] on span "Unhoused Outreach" at bounding box center [132, 261] width 160 height 14
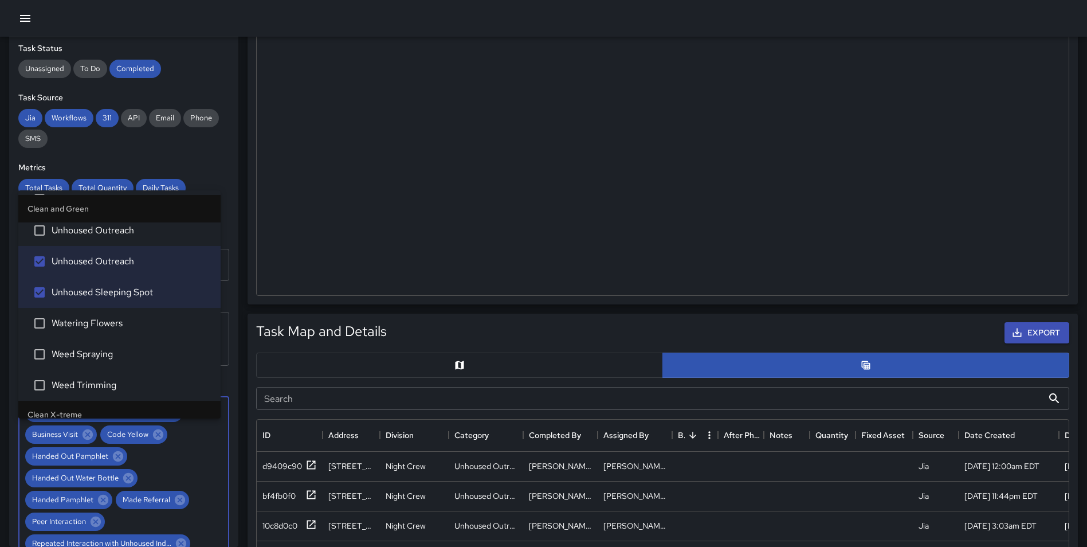
click at [131, 230] on span "Unhoused Outreach" at bounding box center [132, 230] width 160 height 14
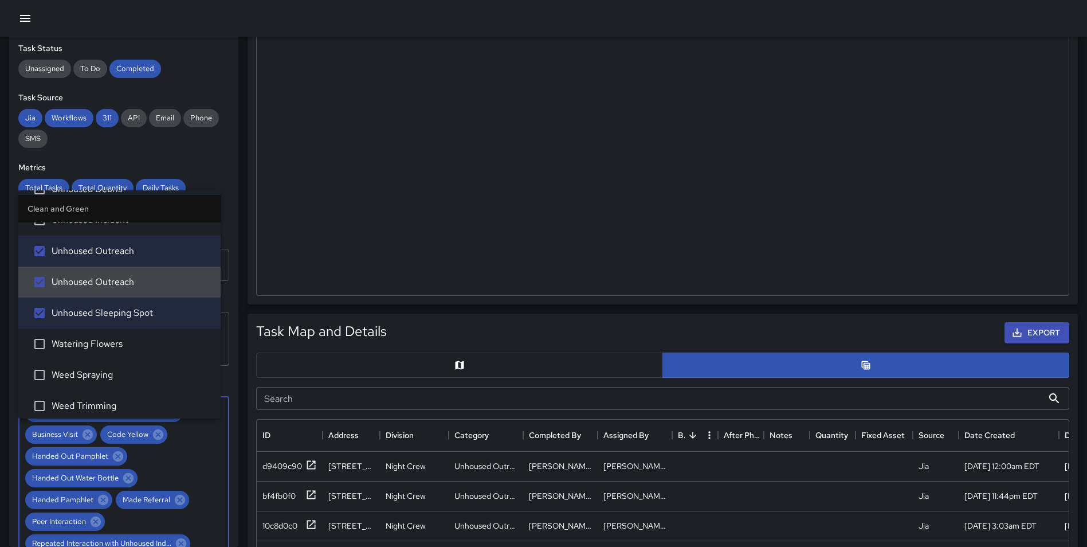
scroll to position [1678, 0]
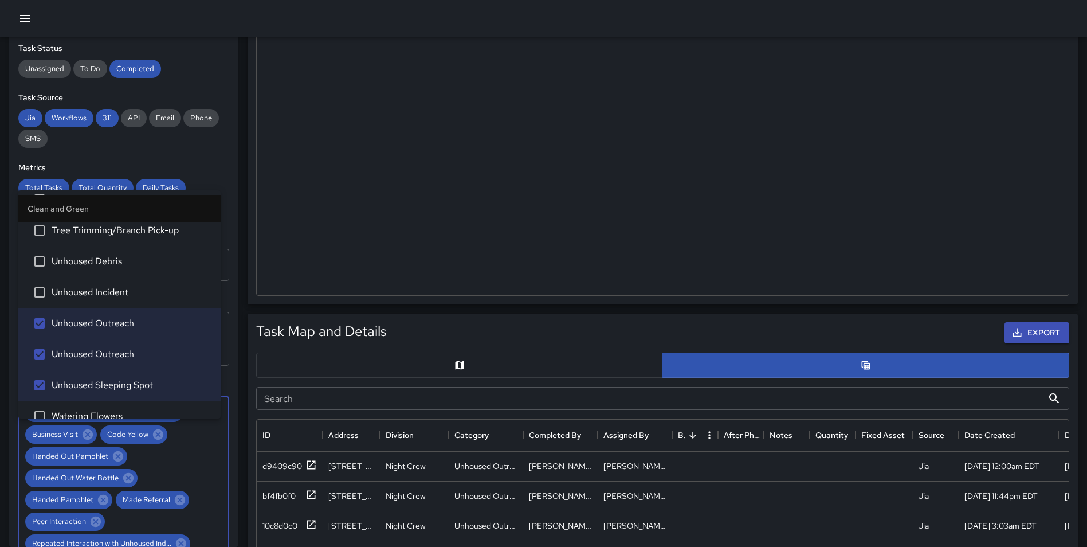
click at [150, 285] on li "Unhoused Incident" at bounding box center [119, 292] width 202 height 31
click at [136, 262] on span "Unhoused Debris" at bounding box center [132, 261] width 160 height 14
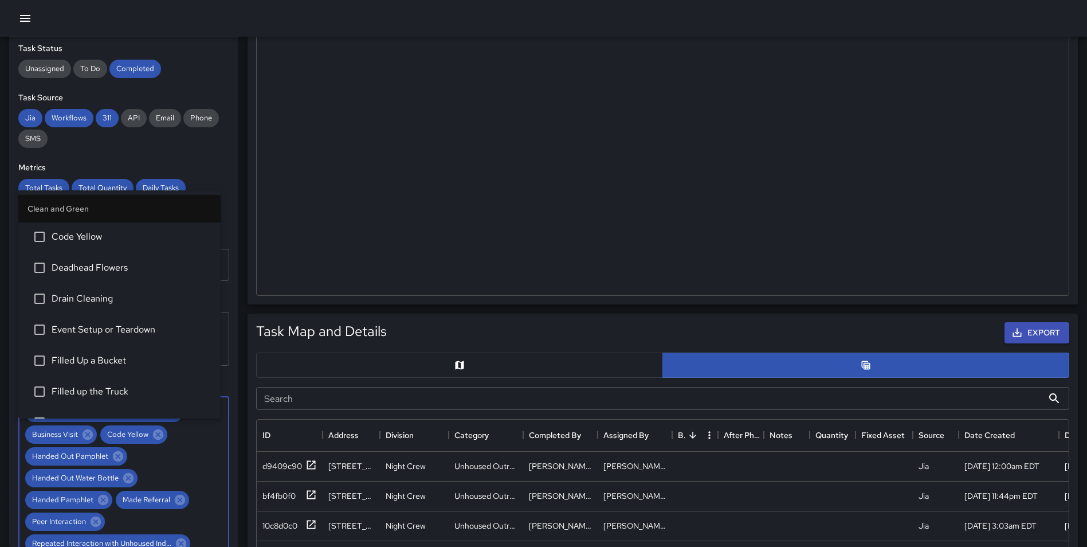
scroll to position [238, 0]
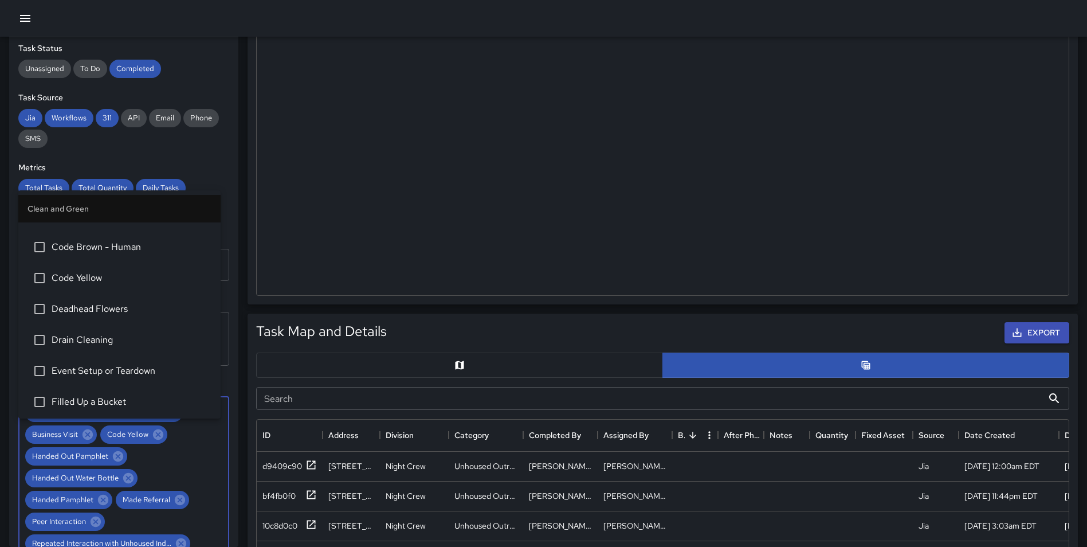
click at [147, 269] on li "Code Yellow" at bounding box center [119, 277] width 202 height 31
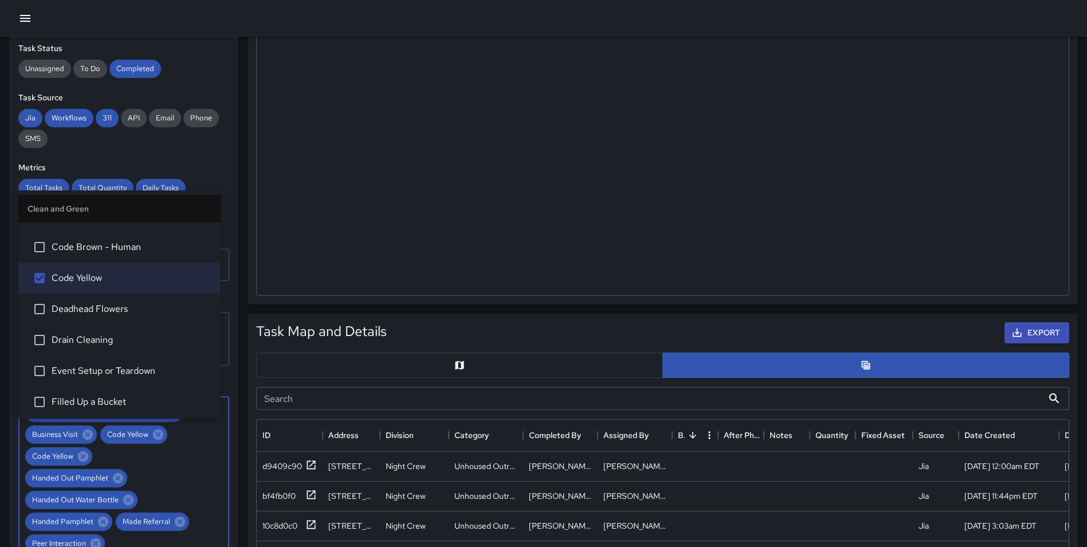
click at [139, 250] on span "Code Brown - Human" at bounding box center [132, 247] width 160 height 14
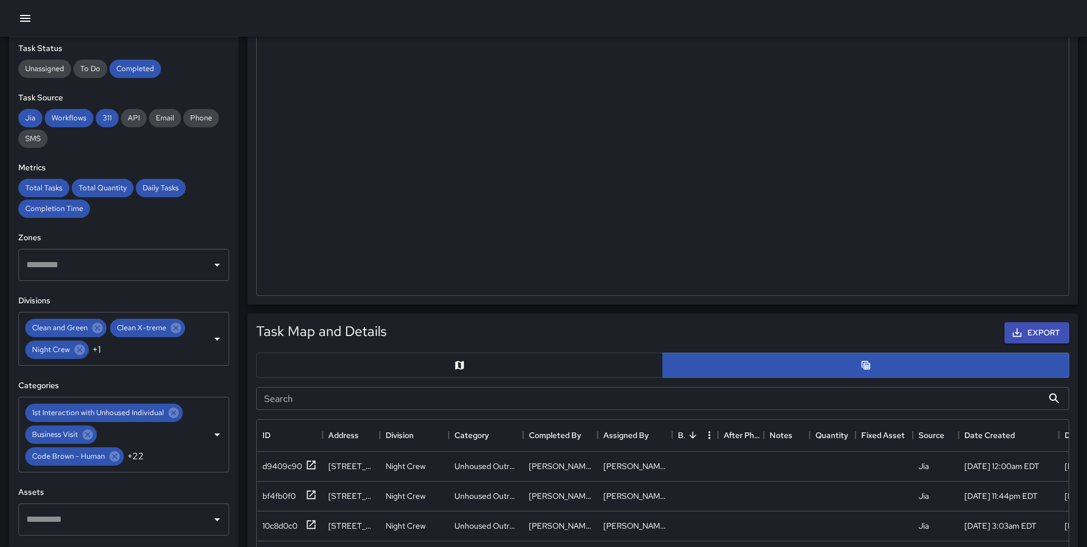
click at [223, 160] on div "**********" at bounding box center [123, 291] width 229 height 509
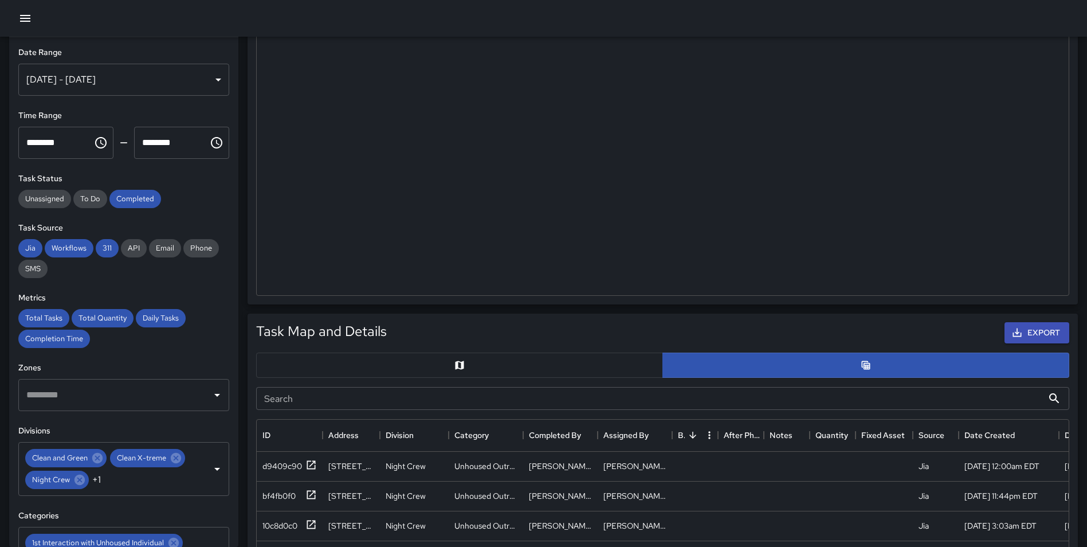
scroll to position [0, 0]
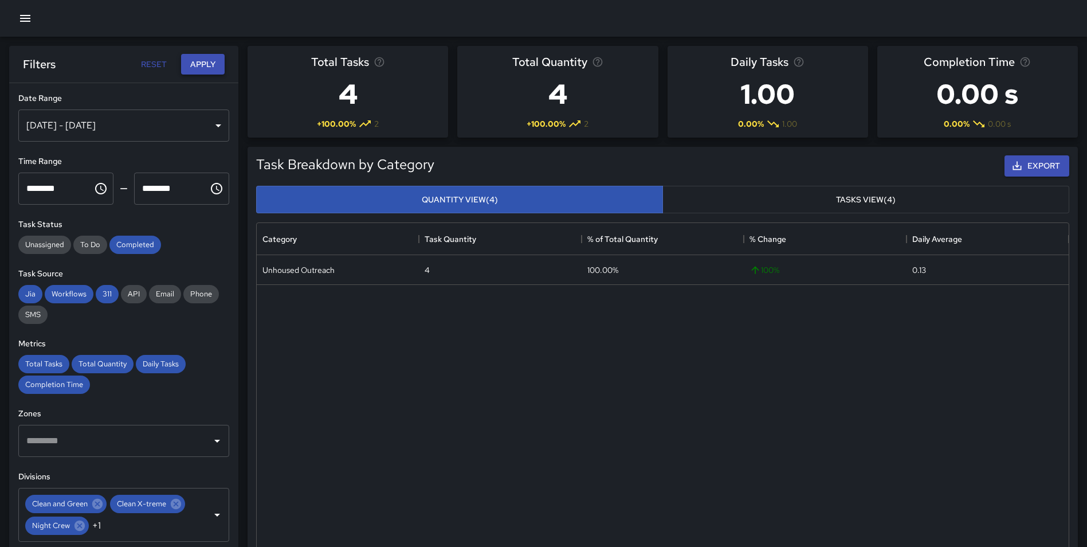
click at [201, 60] on button "Apply" at bounding box center [203, 64] width 44 height 21
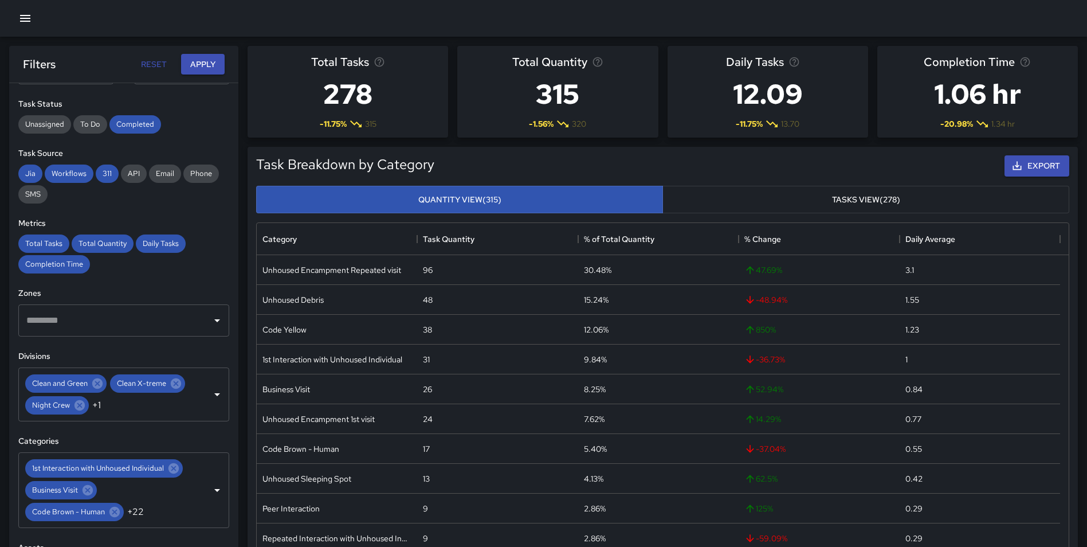
scroll to position [123, 0]
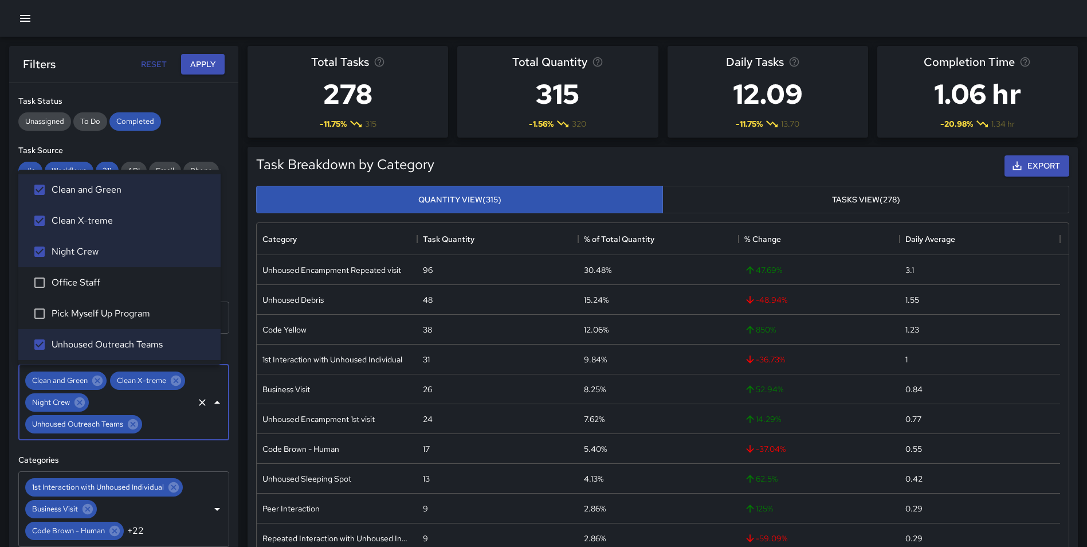
click at [148, 423] on input "text" at bounding box center [168, 424] width 48 height 22
click at [170, 520] on div "1st Interaction with Unhoused Individual Business Visit Code Brown - Human +22 ​" at bounding box center [123, 509] width 211 height 76
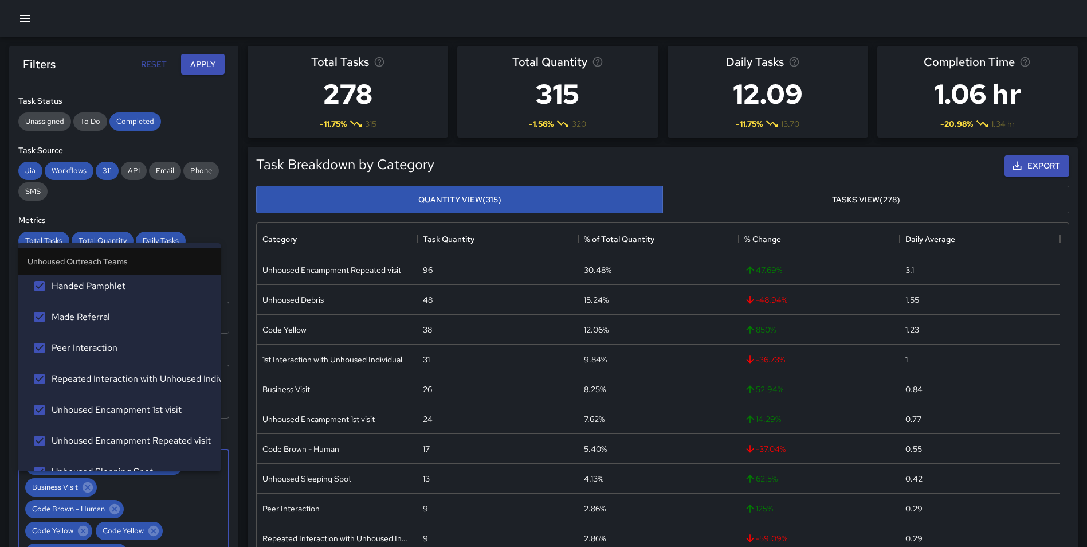
scroll to position [3418, 0]
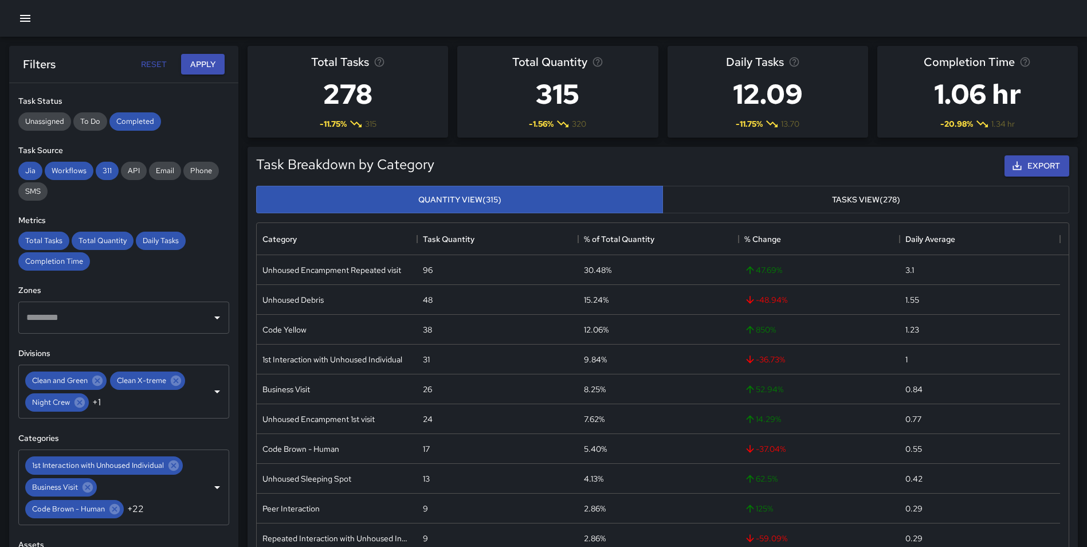
drag, startPoint x: 217, startPoint y: 262, endPoint x: 254, endPoint y: 446, distance: 187.8
click at [254, 446] on div "Category Task Quantity % of Total Quantity % Change Daily Average Unhoused Enca…" at bounding box center [663, 394] width 822 height 353
click at [203, 418] on div "Clean and Green Clean X-treme Night Crew +1 ​" at bounding box center [123, 391] width 211 height 54
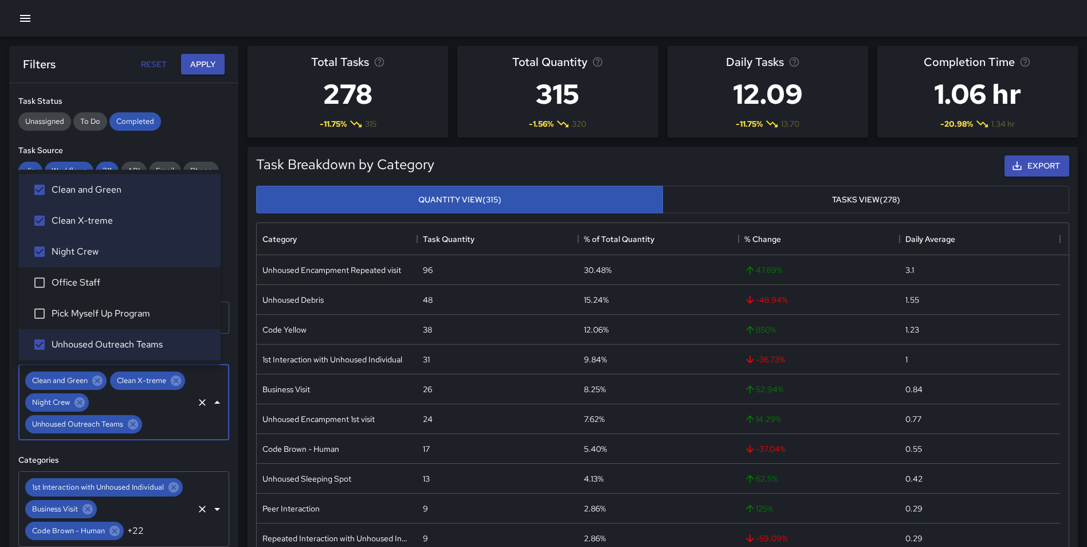
click at [175, 519] on div "1st Interaction with Unhoused Individual Business Visit Code Brown - Human +22 ​" at bounding box center [123, 509] width 211 height 76
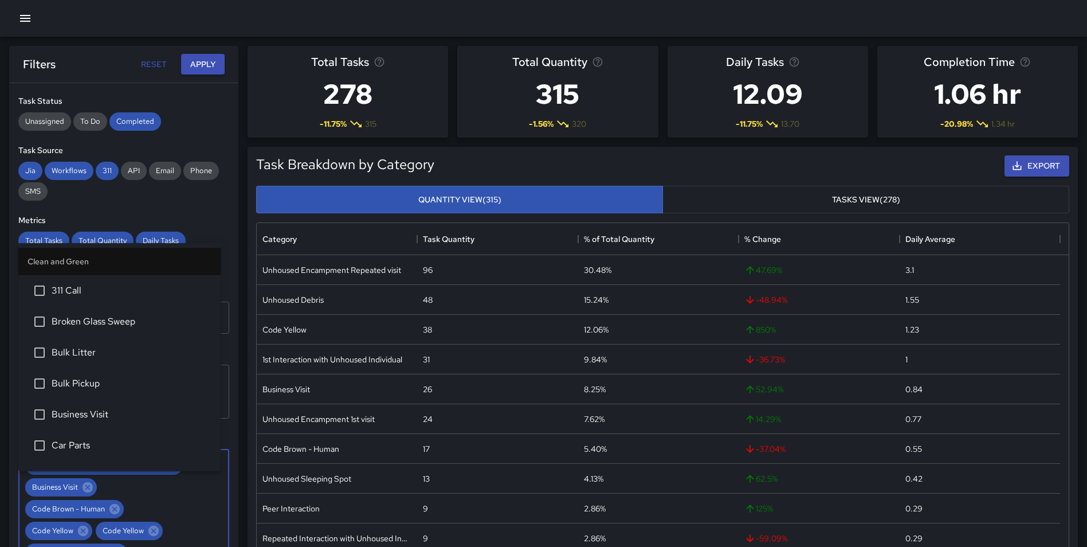
scroll to position [126, 0]
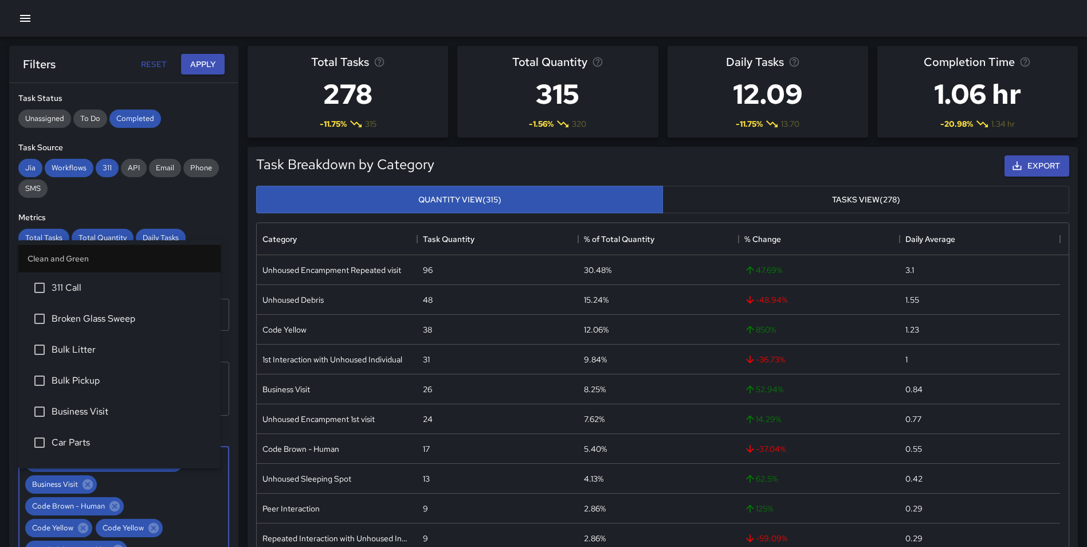
click at [223, 288] on div "**********" at bounding box center [123, 337] width 229 height 509
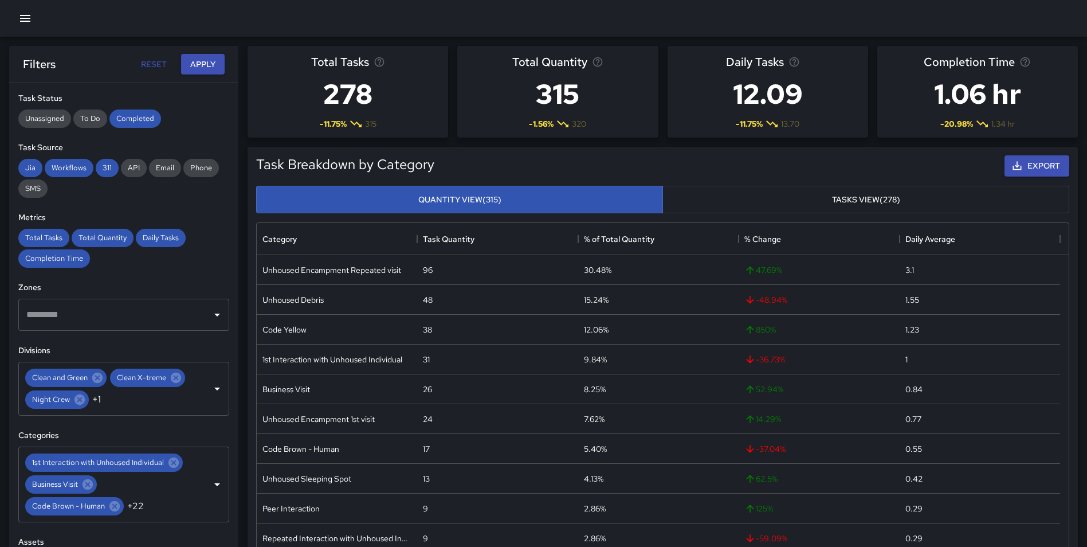
click at [197, 394] on icon "Clear" at bounding box center [202, 388] width 11 height 11
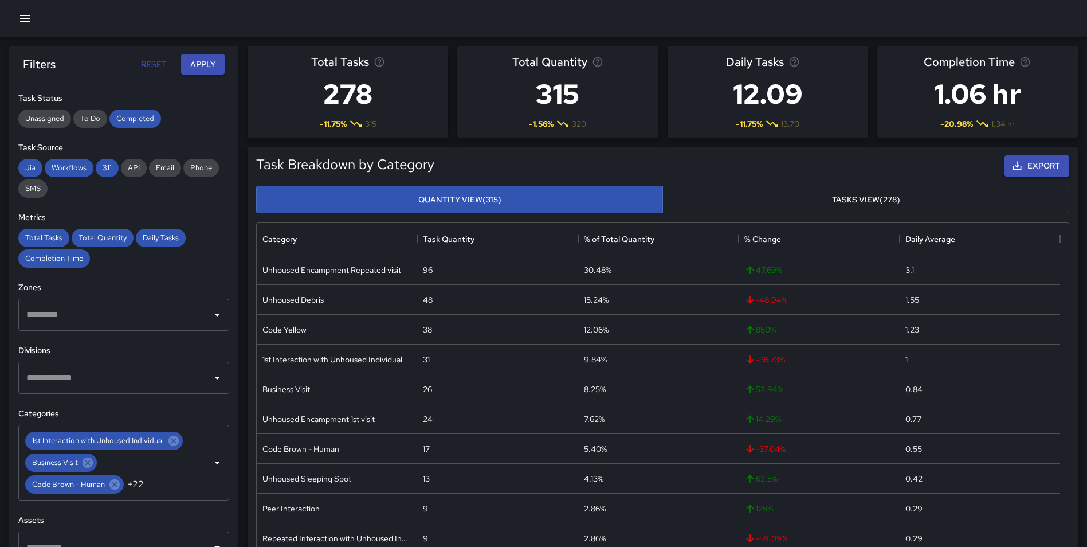
click at [92, 394] on div "**********" at bounding box center [123, 337] width 229 height 509
click at [78, 380] on input "text" at bounding box center [114, 378] width 183 height 22
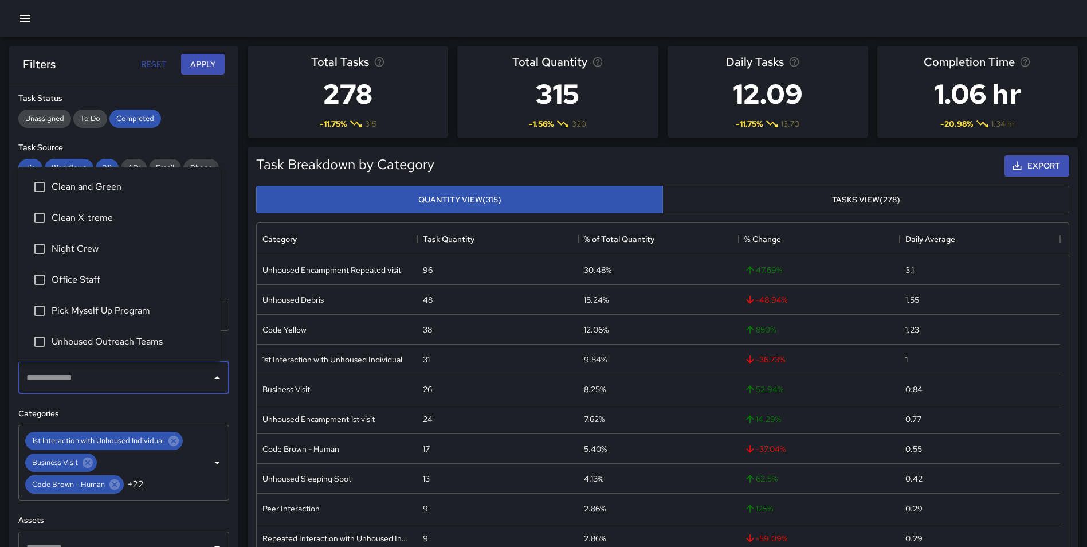
click at [87, 186] on span "Clean and Green" at bounding box center [132, 187] width 160 height 14
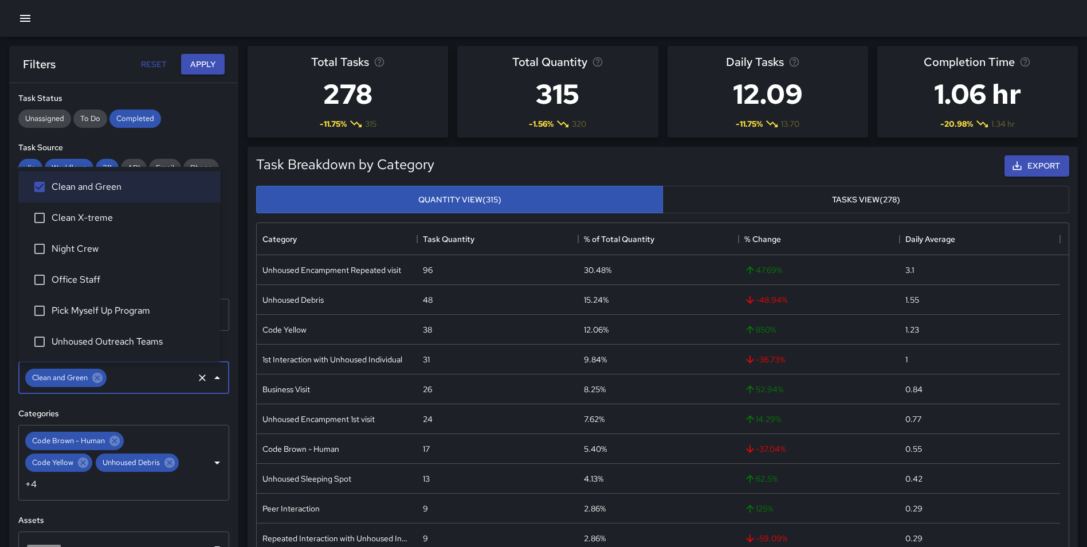
click at [217, 417] on h6 "Categories" at bounding box center [123, 413] width 211 height 13
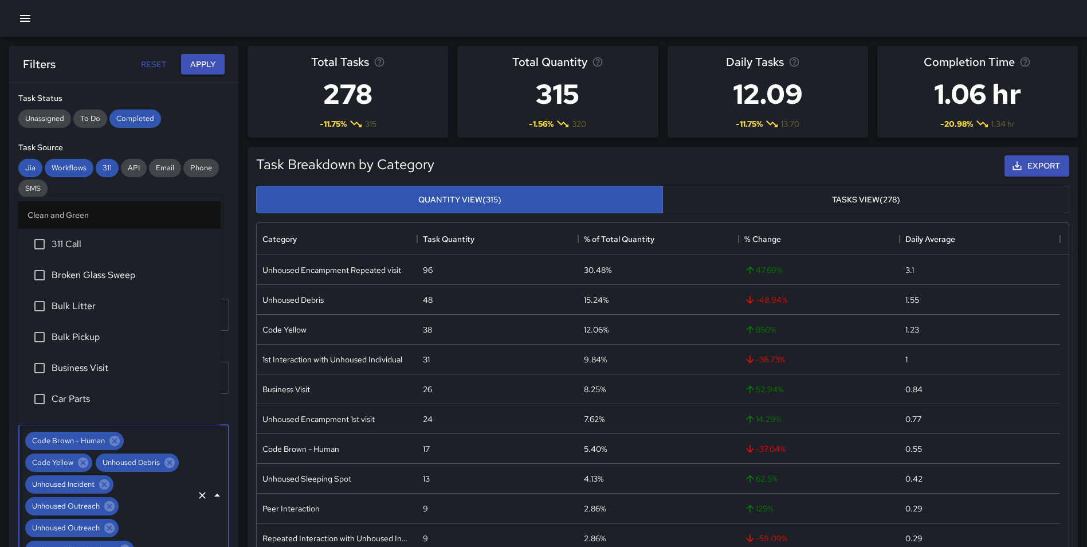
click at [176, 484] on div "Code Brown - Human Code Yellow Unhoused Debris Unhoused Incident Unhoused Outre…" at bounding box center [123, 495] width 211 height 141
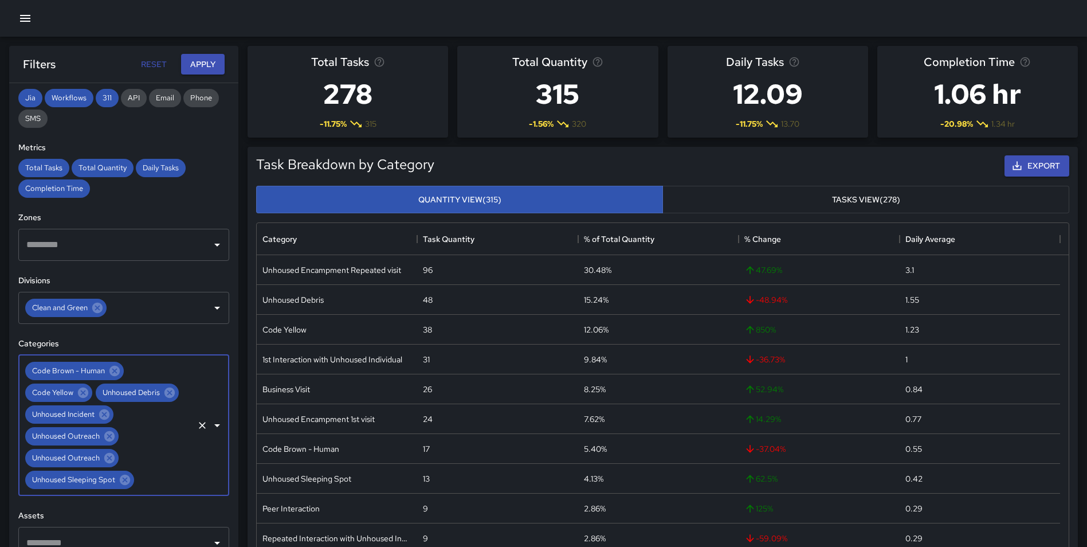
scroll to position [219, 0]
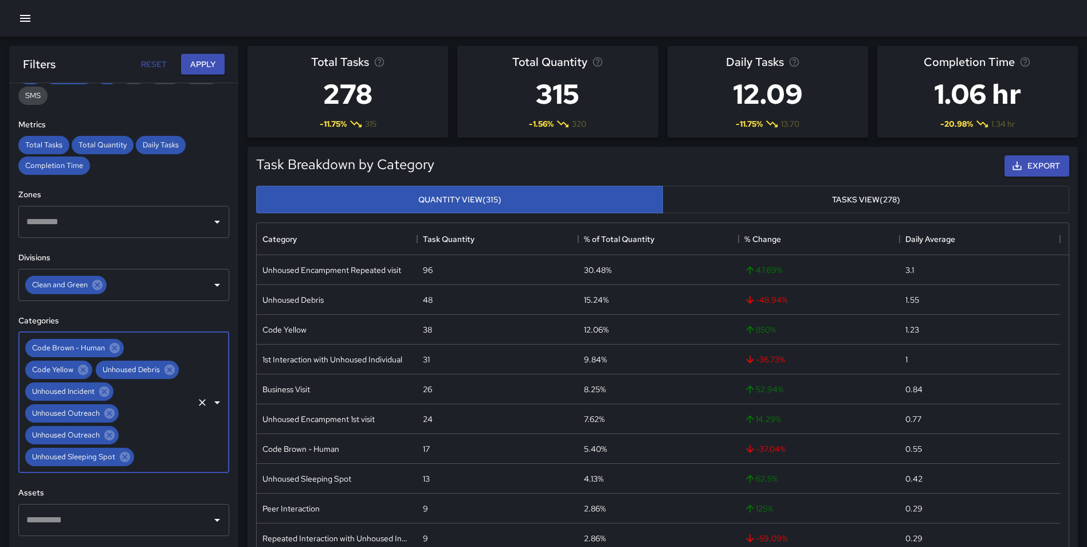
click at [153, 453] on input "text" at bounding box center [164, 457] width 56 height 22
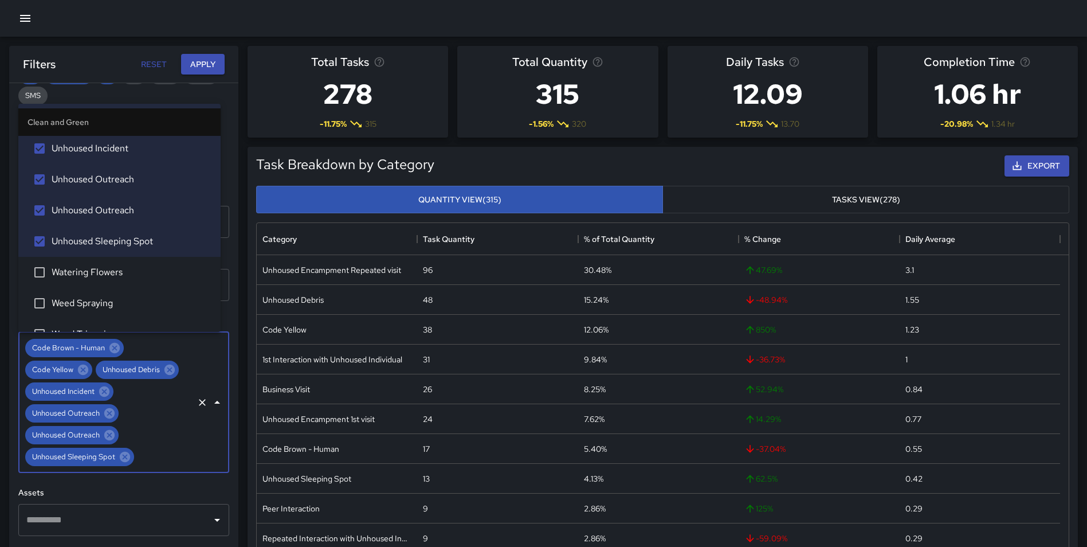
scroll to position [1758, 0]
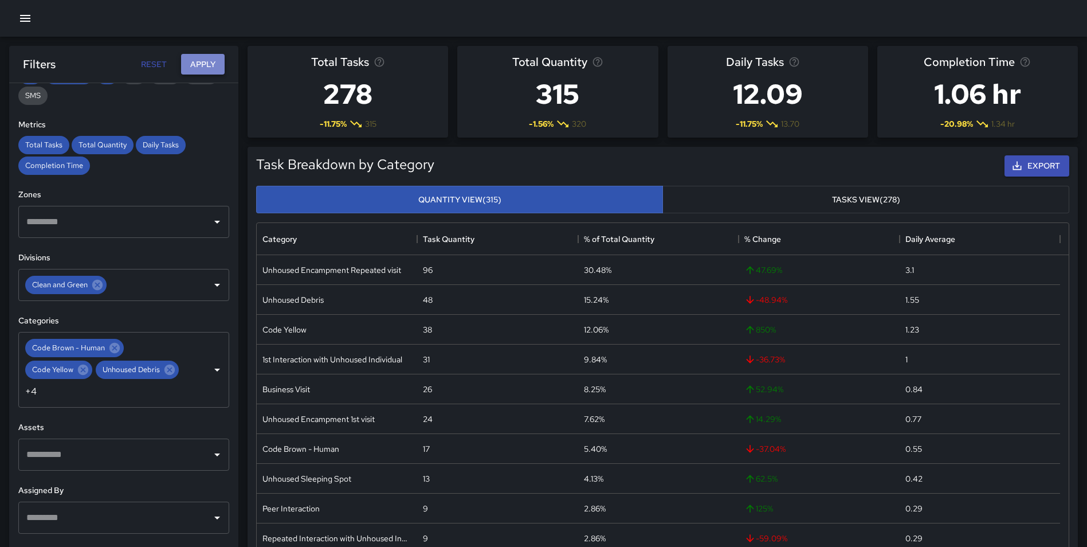
click at [208, 68] on button "Apply" at bounding box center [203, 64] width 44 height 21
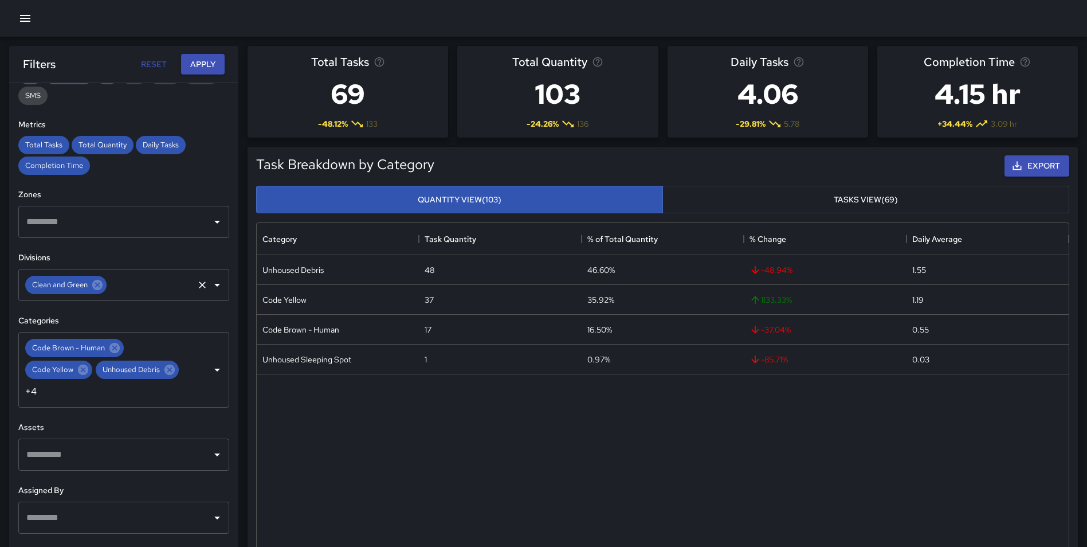
click at [147, 285] on input "text" at bounding box center [150, 285] width 84 height 22
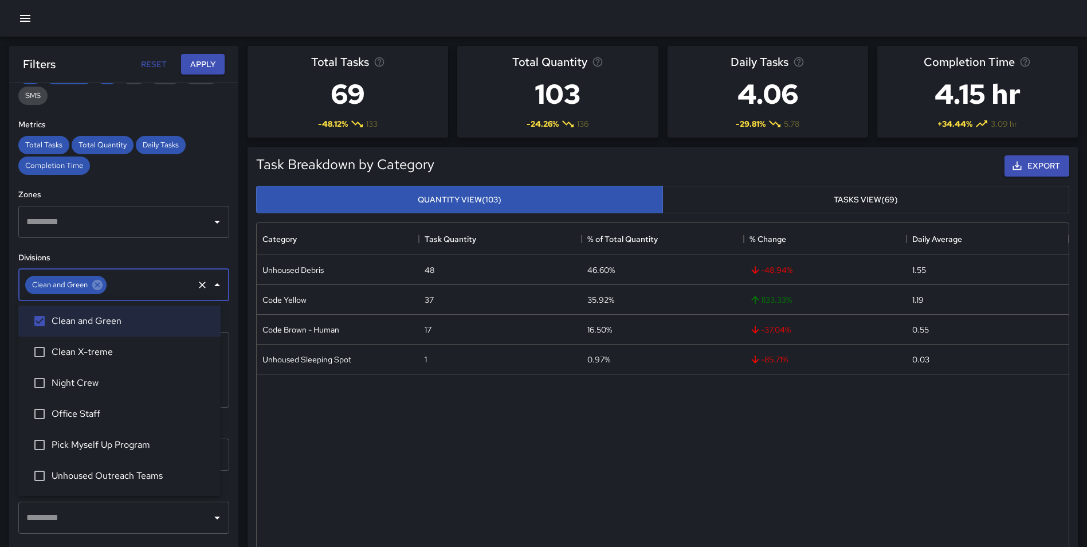
click at [123, 348] on span "Clean X-treme" at bounding box center [132, 352] width 160 height 14
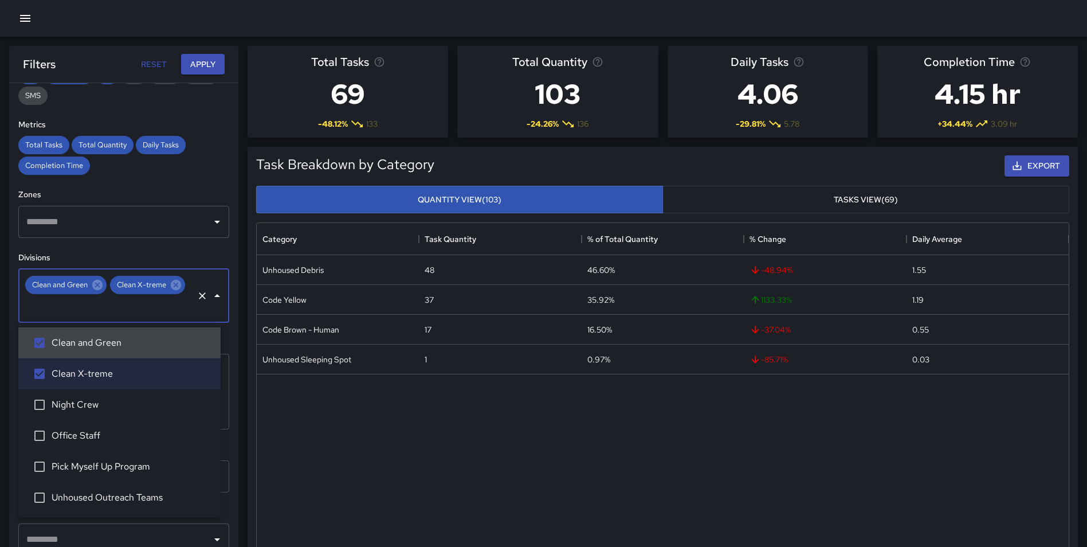
click at [100, 278] on icon at bounding box center [97, 284] width 13 height 13
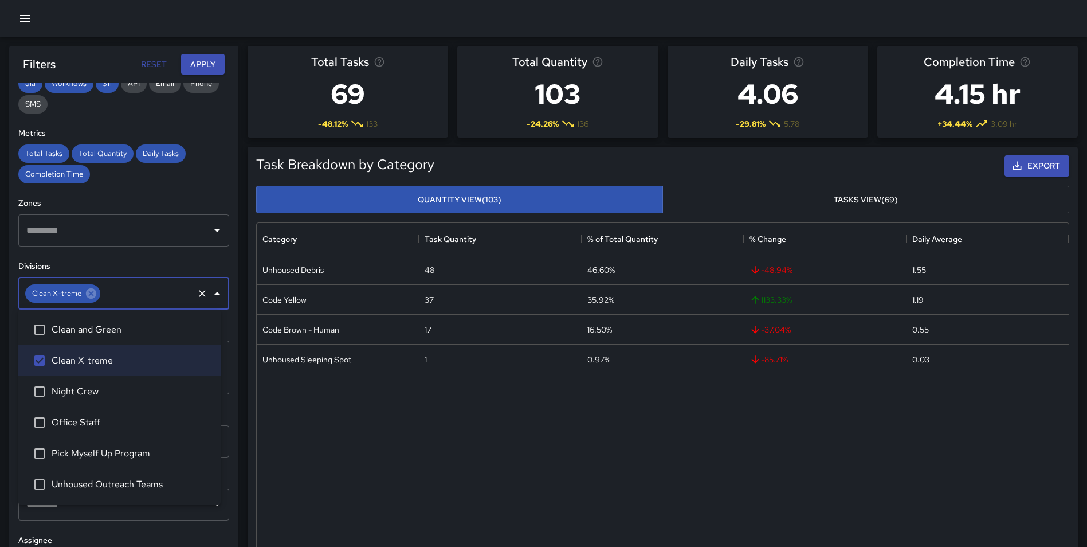
click at [206, 69] on button "Apply" at bounding box center [203, 64] width 44 height 21
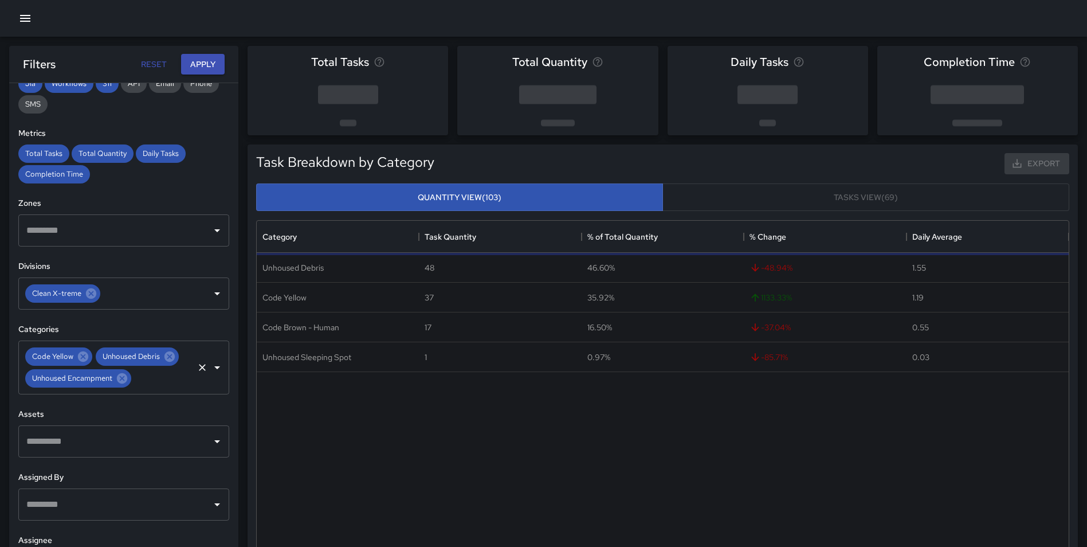
click at [184, 383] on div "Code Yellow Unhoused Debris Unhoused Encampment ​" at bounding box center [123, 367] width 211 height 54
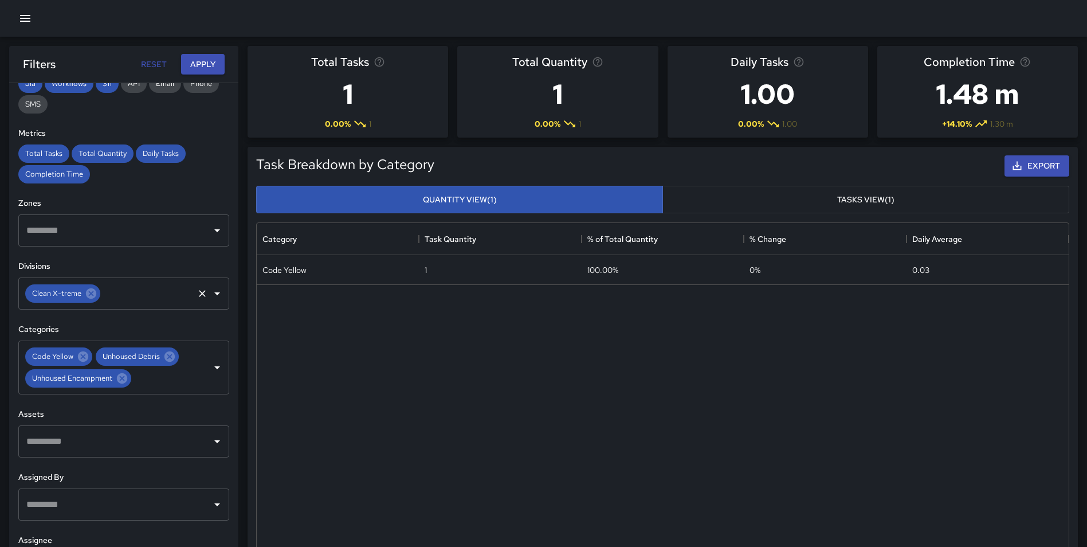
drag, startPoint x: 211, startPoint y: 65, endPoint x: 183, endPoint y: 277, distance: 214.3
click at [187, 260] on div "**********" at bounding box center [123, 319] width 229 height 547
click at [119, 295] on input "text" at bounding box center [147, 293] width 90 height 22
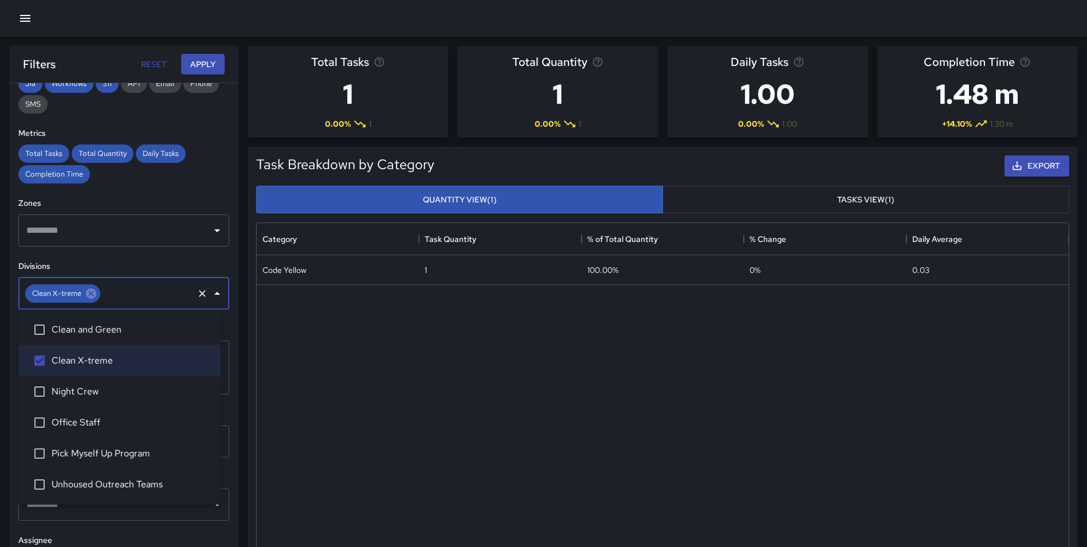
click at [105, 389] on span "Night Crew" at bounding box center [132, 391] width 160 height 14
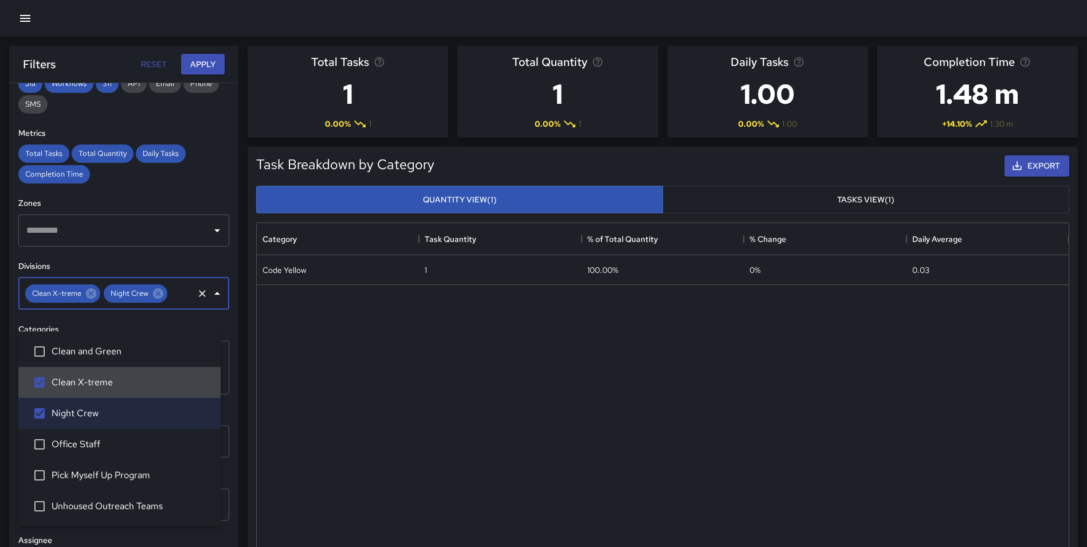
click at [98, 381] on span "Clean X-treme" at bounding box center [132, 382] width 160 height 14
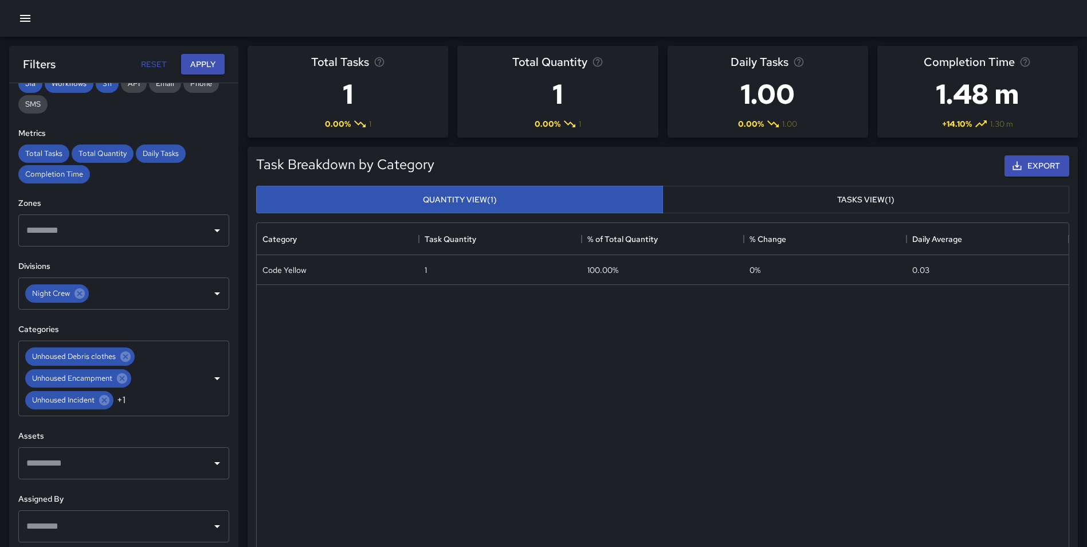
click at [225, 344] on div "**********" at bounding box center [123, 337] width 229 height 509
click at [164, 383] on div "Unhoused Debris clothes Unhoused Encampment Unhoused Incident +1 ​" at bounding box center [123, 378] width 211 height 76
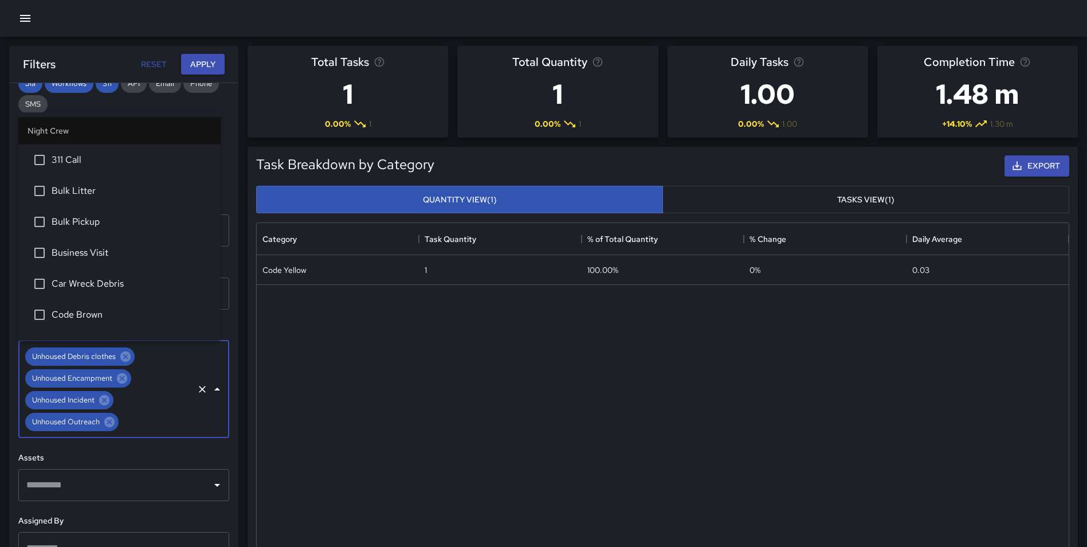
scroll to position [701, 0]
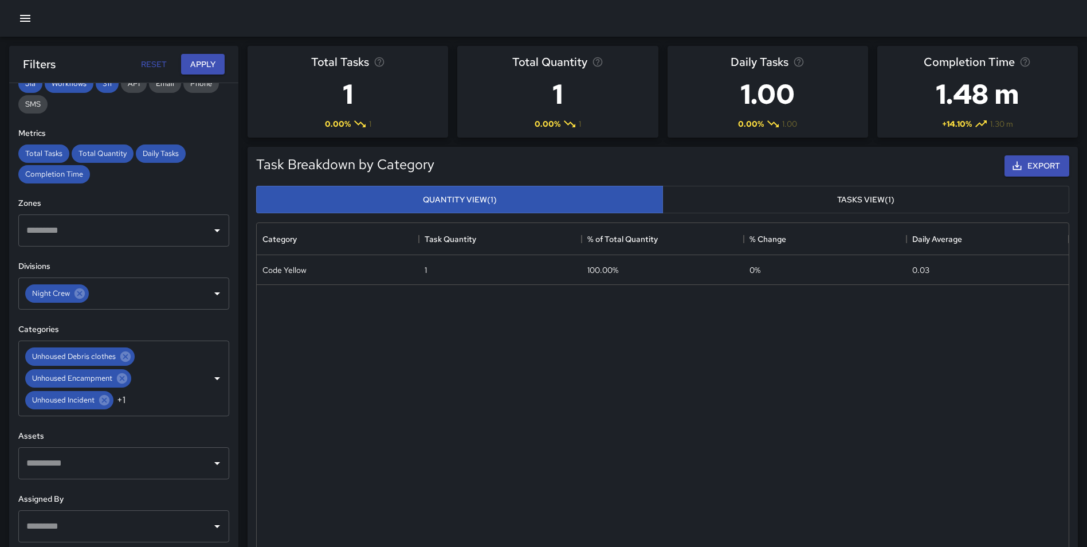
drag, startPoint x: 221, startPoint y: 270, endPoint x: 221, endPoint y: 287, distance: 16.6
click at [221, 287] on div "**********" at bounding box center [123, 337] width 229 height 509
click at [168, 383] on div "Unhoused Debris clothes Unhoused Encampment Unhoused Incident +1 ​" at bounding box center [123, 378] width 211 height 76
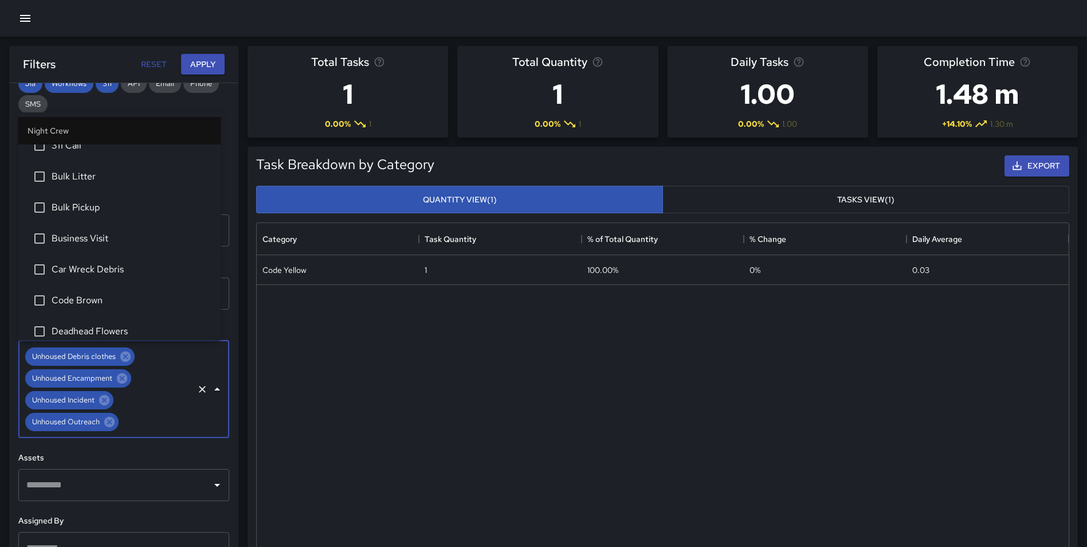
scroll to position [0, 0]
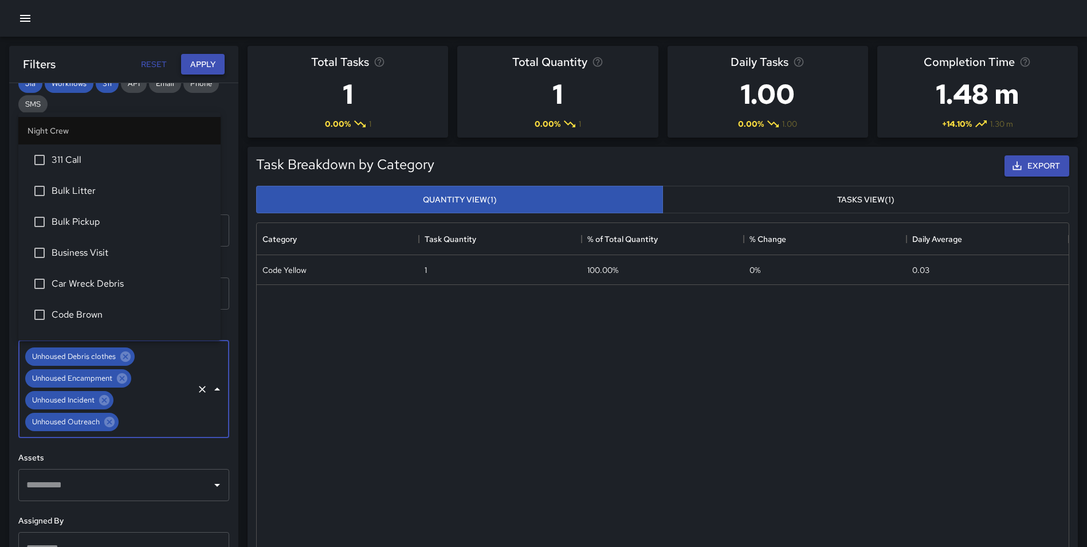
click at [205, 61] on button "Apply" at bounding box center [203, 64] width 44 height 21
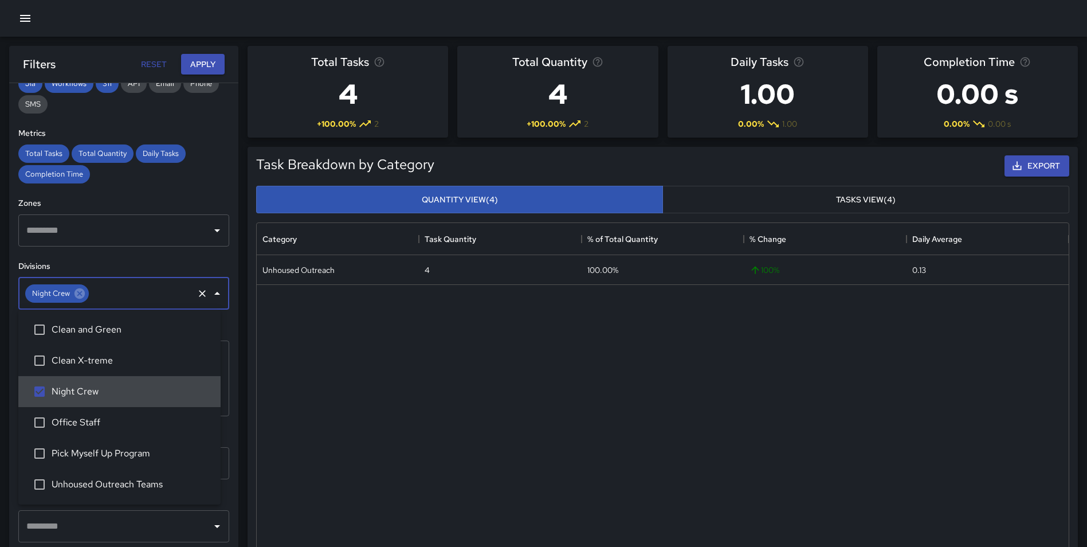
click at [121, 292] on input "text" at bounding box center [141, 293] width 101 height 22
drag, startPoint x: 121, startPoint y: 478, endPoint x: 124, endPoint y: 454, distance: 24.2
click at [121, 479] on span "Unhoused Outreach Teams" at bounding box center [132, 484] width 160 height 14
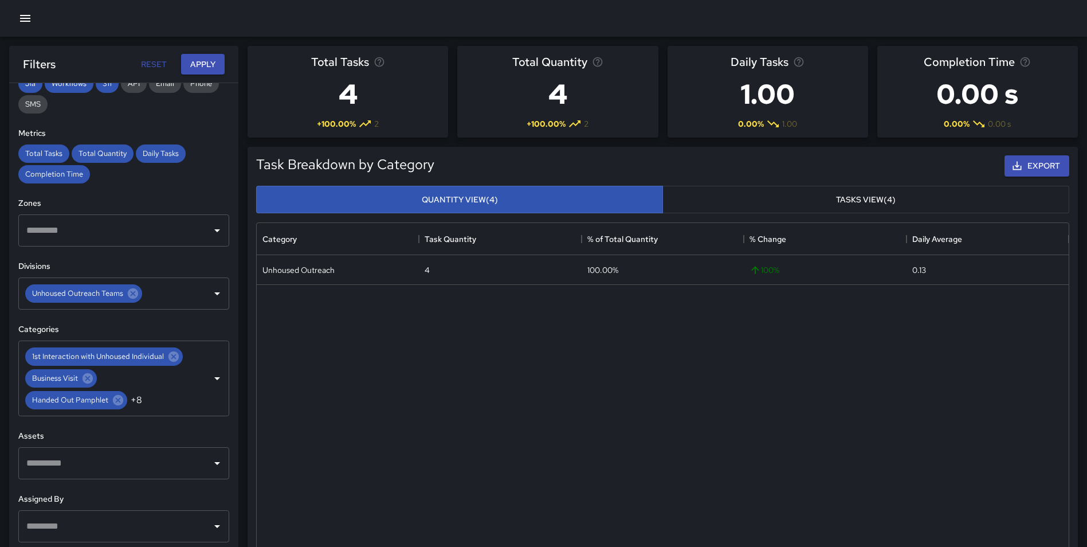
drag, startPoint x: 211, startPoint y: 68, endPoint x: 199, endPoint y: 433, distance: 365.2
click at [199, 422] on div "**********" at bounding box center [123, 319] width 229 height 547
click at [165, 402] on div "1st Interaction with Unhoused Individual Business Visit Handed Out Pamphlet +8 ​" at bounding box center [123, 378] width 211 height 76
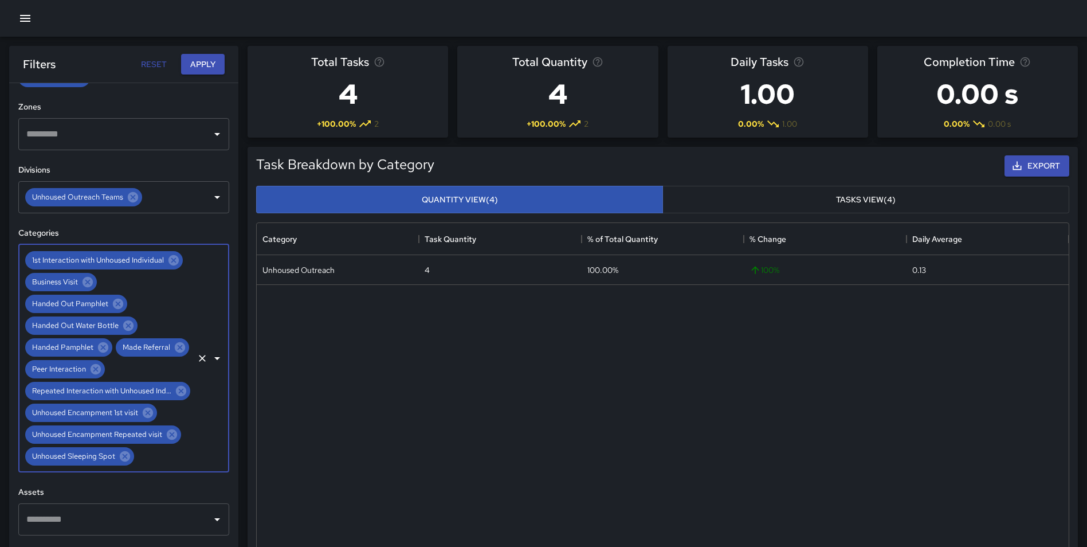
scroll to position [325, 0]
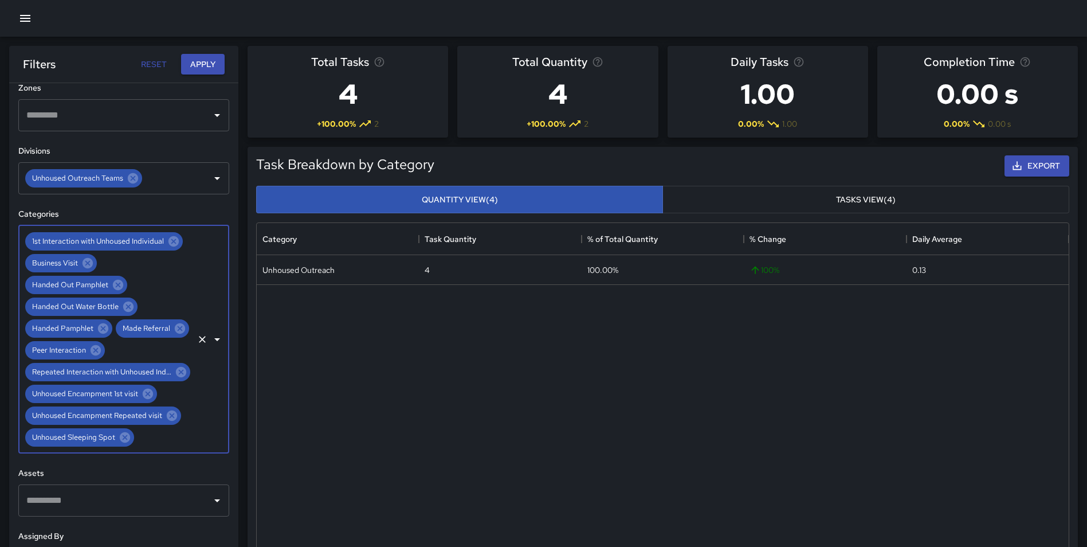
click at [152, 441] on input "text" at bounding box center [164, 437] width 56 height 22
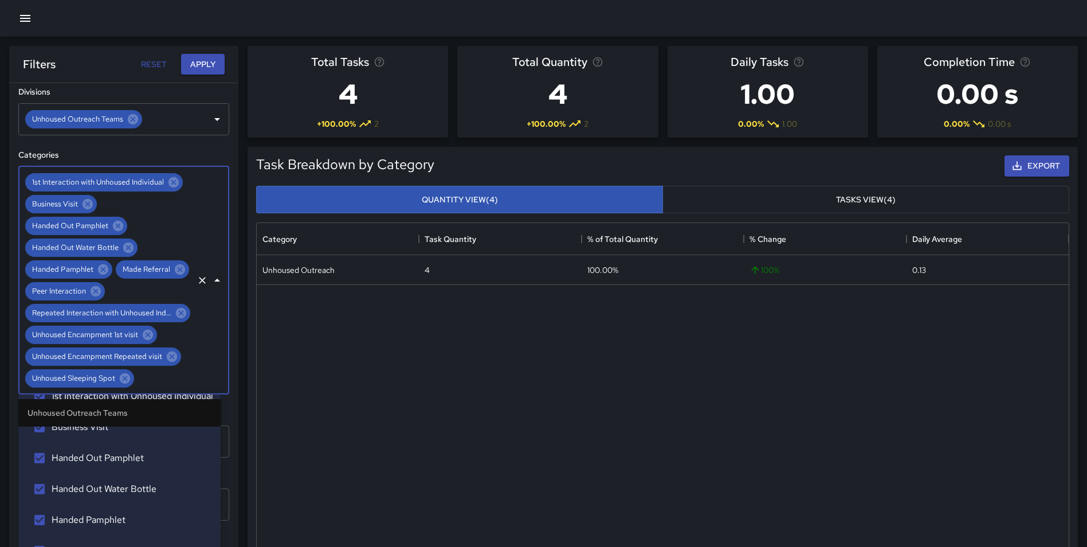
scroll to position [0, 0]
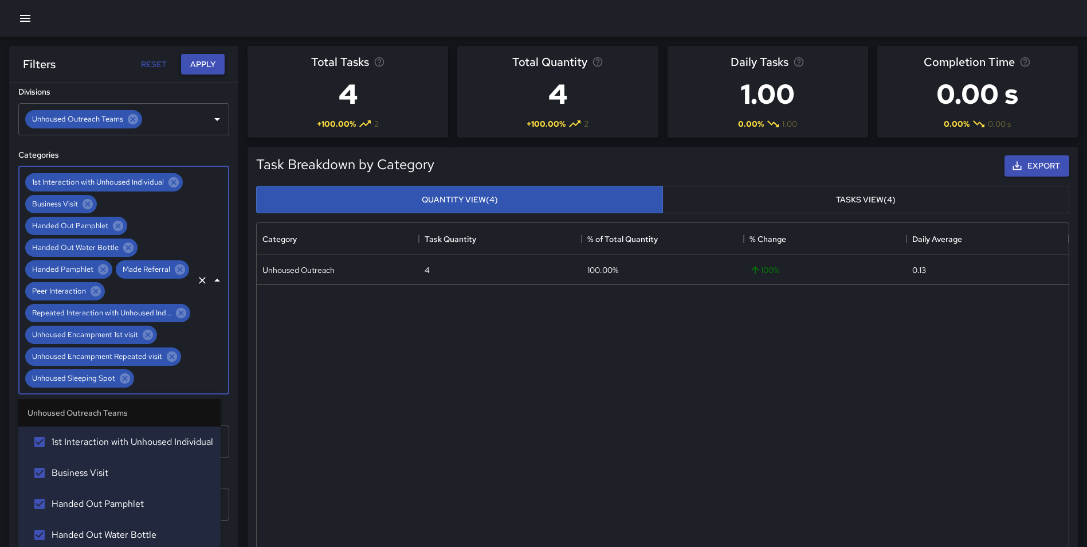
click at [201, 61] on button "Apply" at bounding box center [203, 64] width 44 height 21
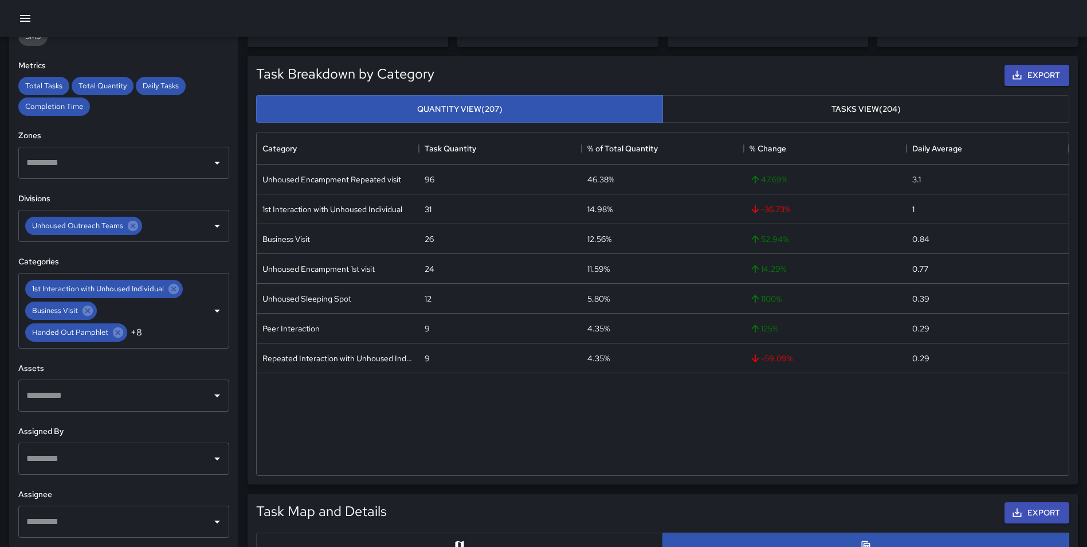
scroll to position [96, 0]
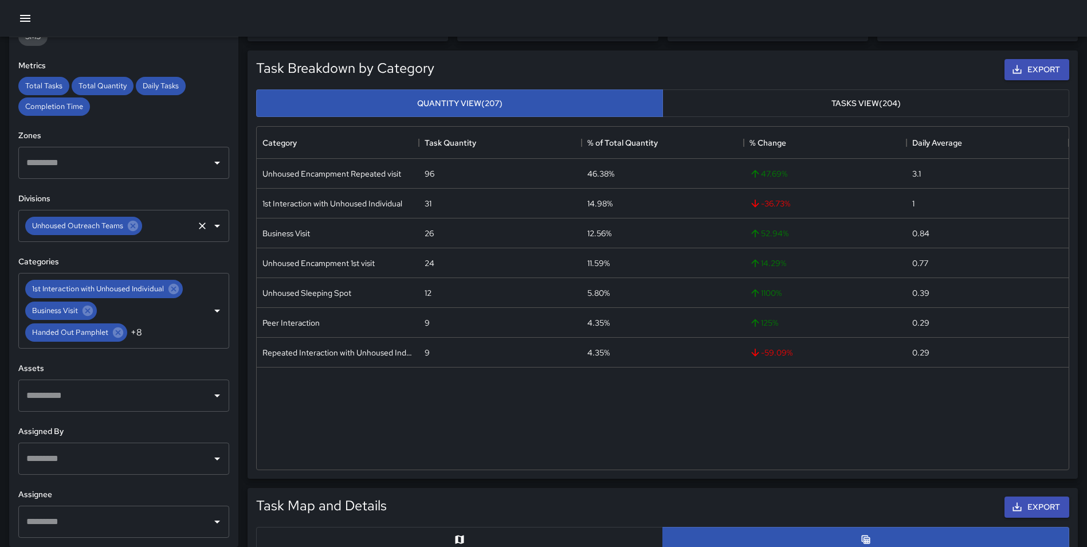
click at [151, 222] on input "text" at bounding box center [168, 226] width 48 height 22
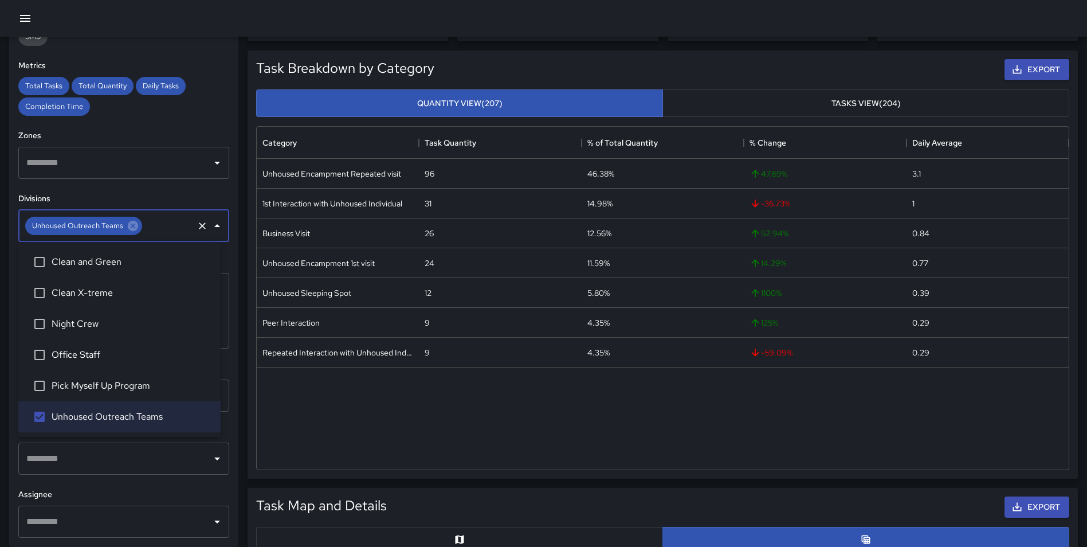
click at [113, 265] on span "Clean and Green" at bounding box center [132, 262] width 160 height 14
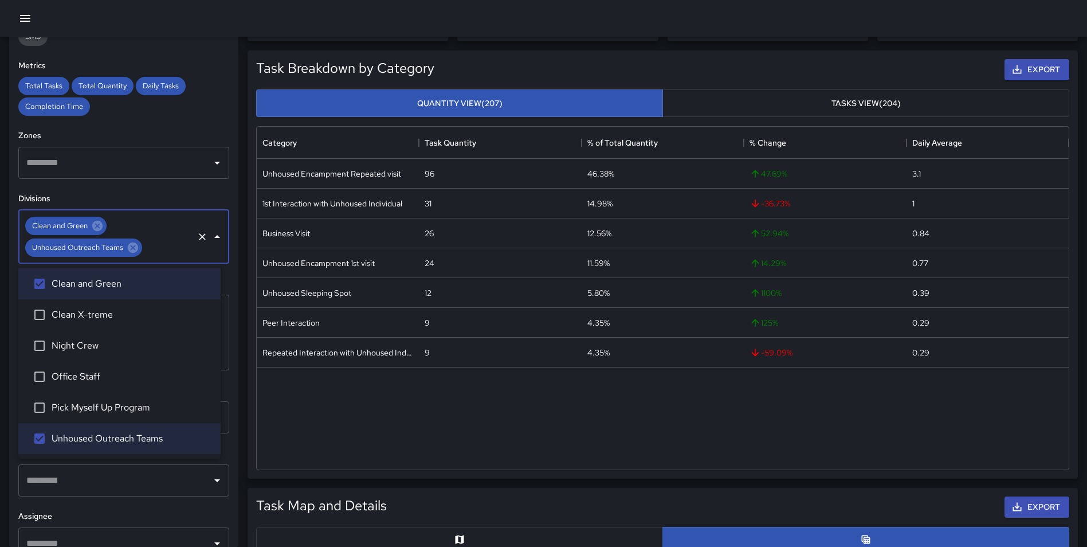
click at [101, 308] on span "Clean X-treme" at bounding box center [132, 315] width 160 height 14
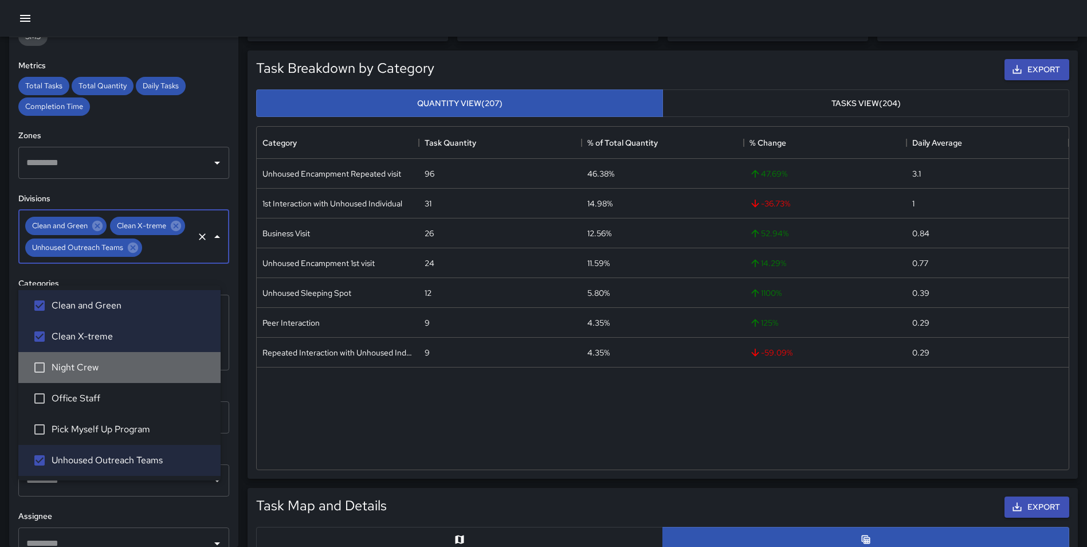
click at [95, 362] on span "Night Crew" at bounding box center [132, 367] width 160 height 14
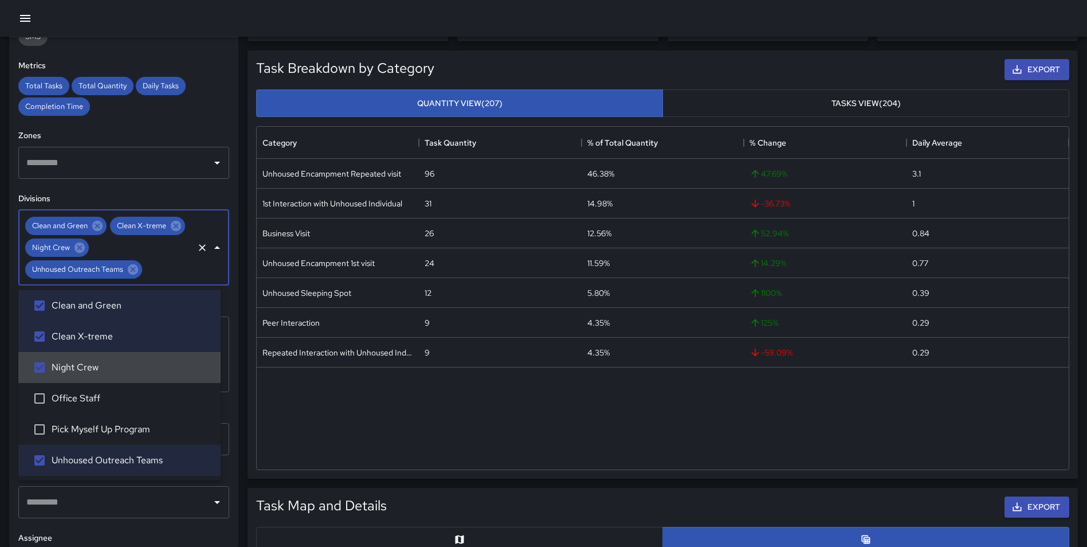
click at [227, 376] on div "**********" at bounding box center [123, 291] width 229 height 509
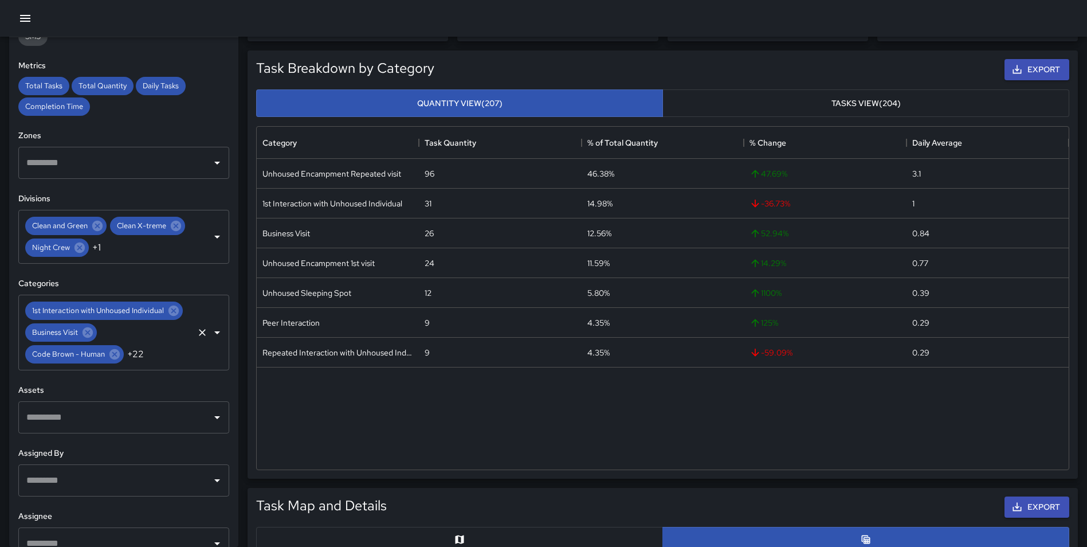
click at [179, 364] on div "1st Interaction with Unhoused Individual Business Visit Code Brown - Human +22 ​" at bounding box center [123, 333] width 211 height 76
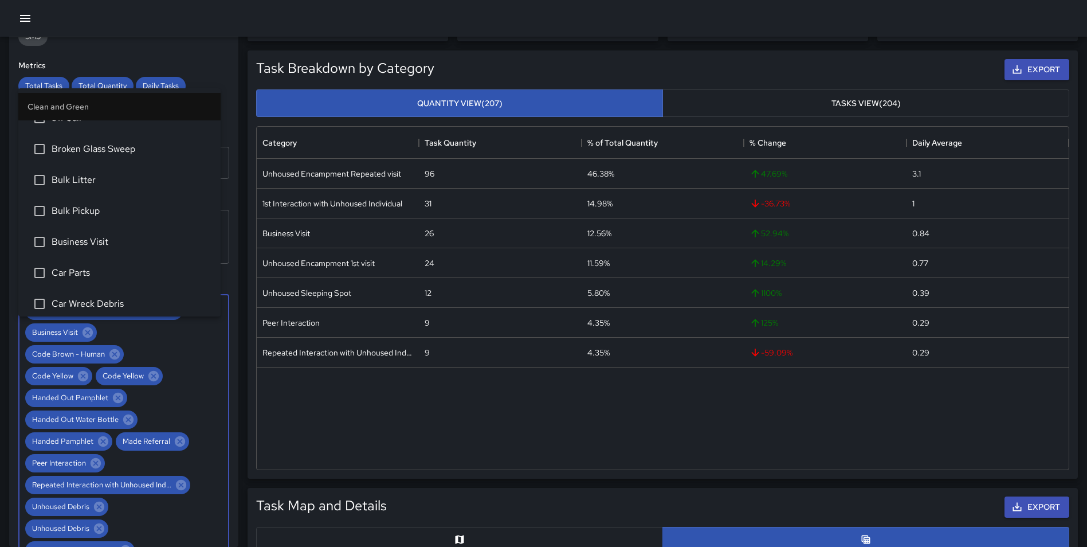
scroll to position [0, 0]
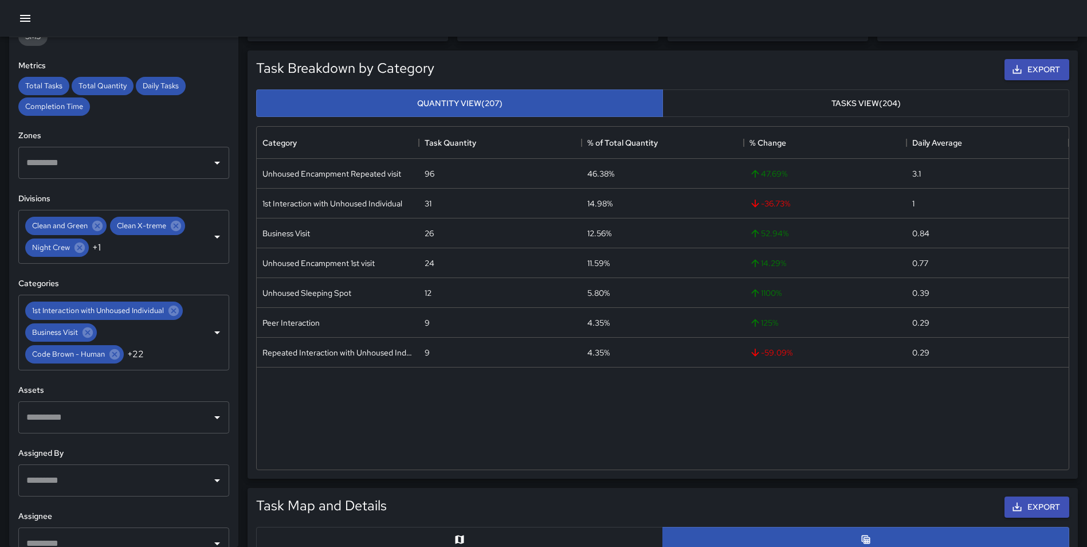
click at [218, 66] on h6 "Metrics" at bounding box center [123, 66] width 211 height 13
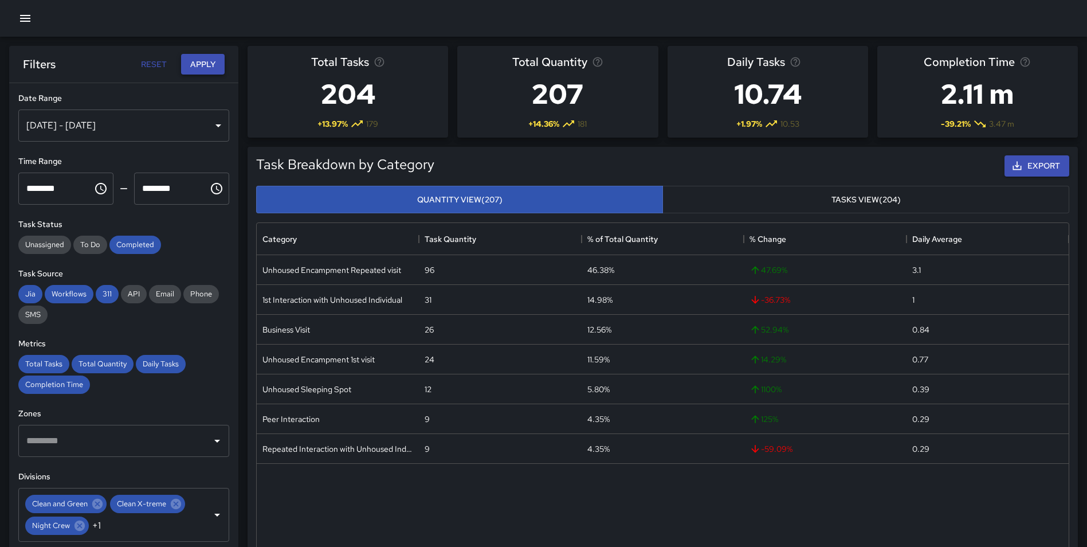
click at [214, 58] on button "Apply" at bounding box center [203, 64] width 44 height 21
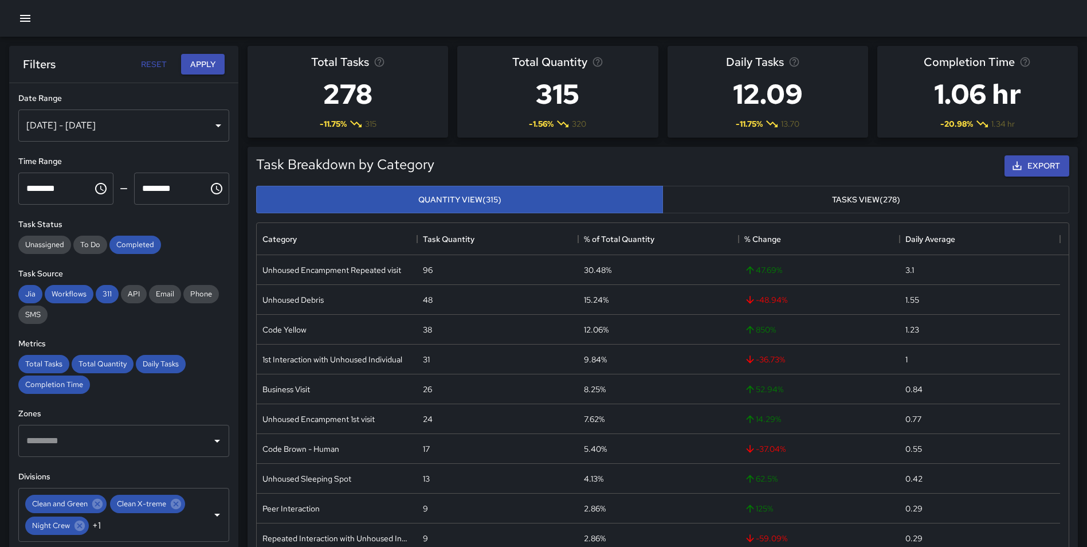
click at [152, 117] on div "[DATE] - [DATE]" at bounding box center [123, 125] width 211 height 32
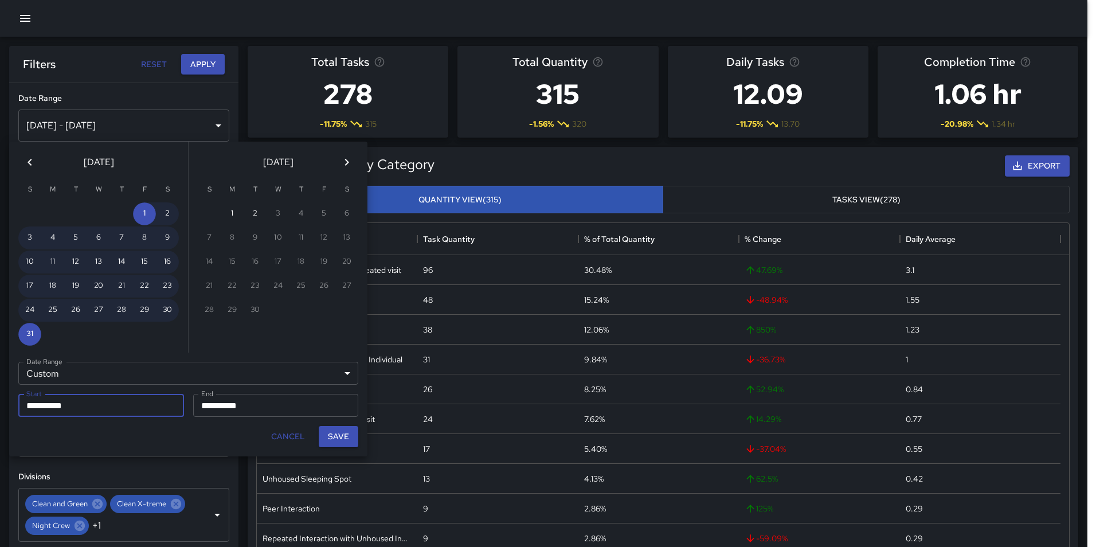
click at [33, 160] on icon "Previous month" at bounding box center [30, 162] width 14 height 14
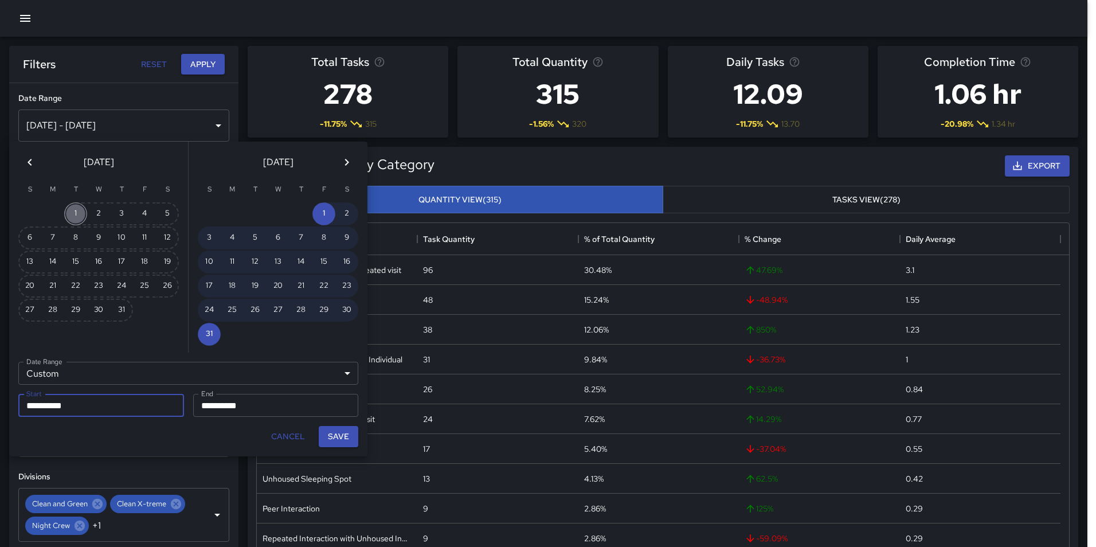
click at [68, 215] on button "1" at bounding box center [75, 213] width 23 height 23
type input "**********"
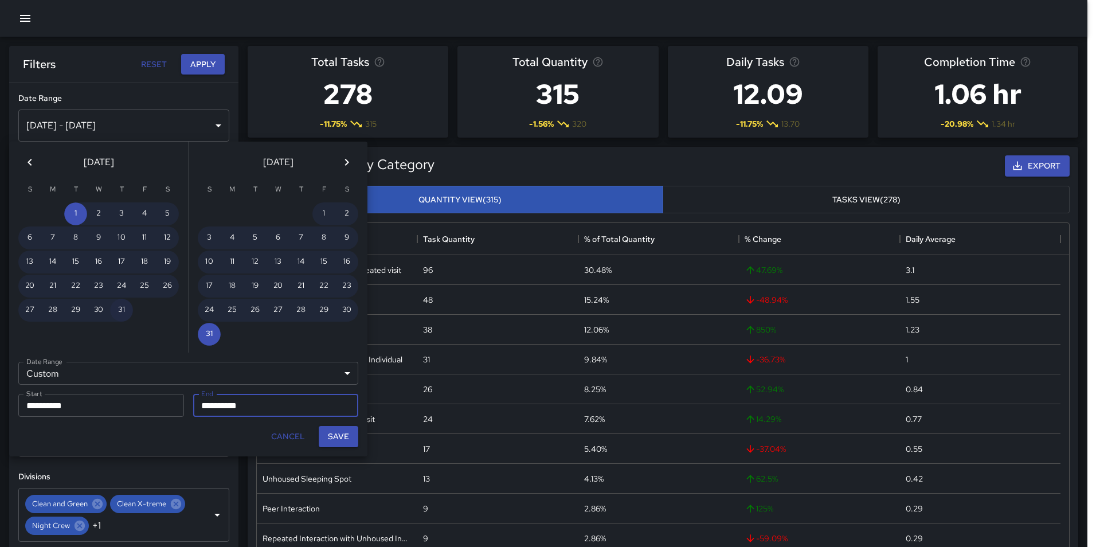
click at [119, 308] on button "31" at bounding box center [121, 310] width 23 height 23
type input "**********"
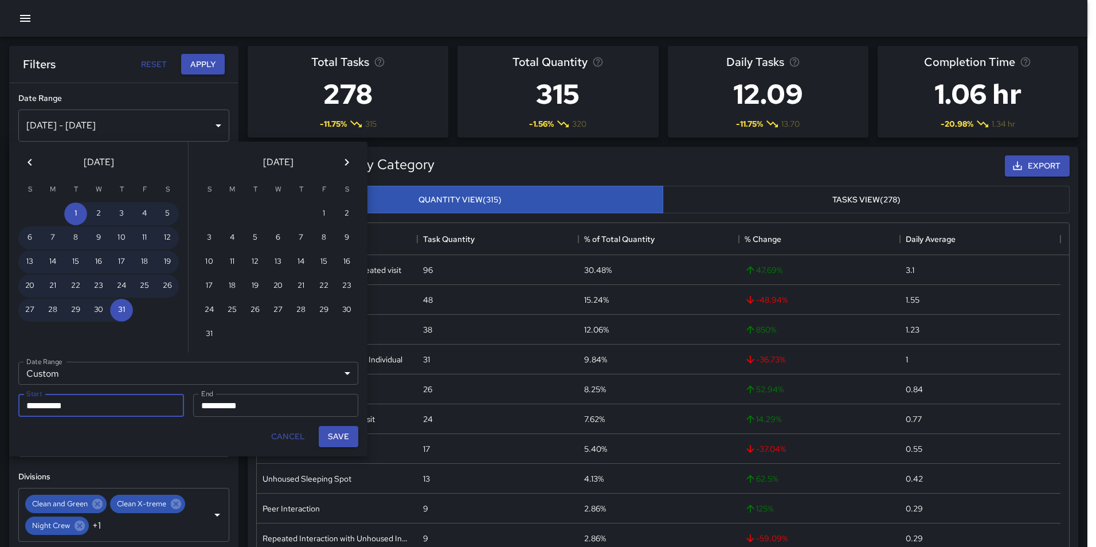
click at [344, 434] on button "Save" at bounding box center [339, 436] width 40 height 21
type input "**********"
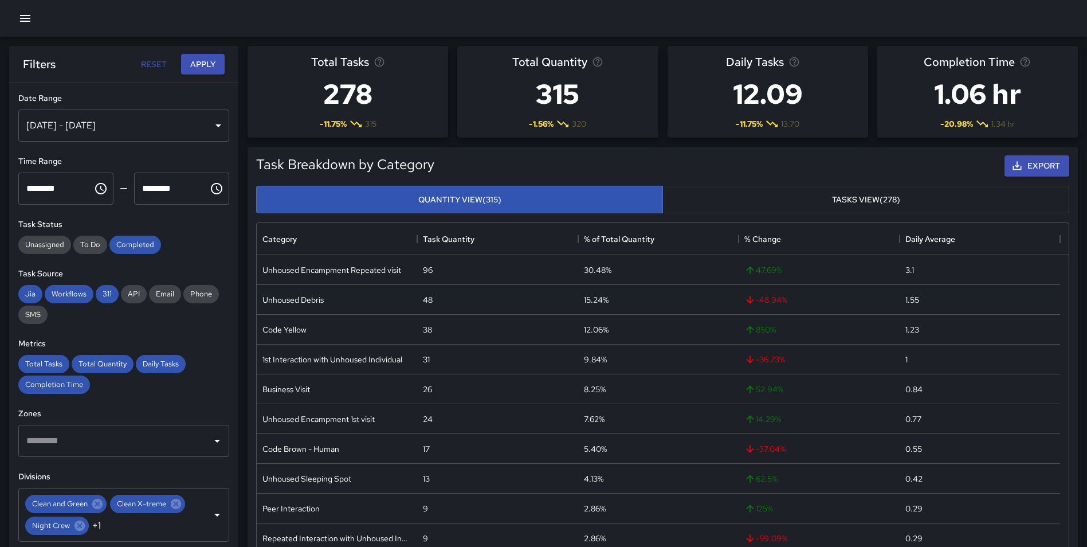
scroll to position [9, 9]
click at [199, 63] on button "Apply" at bounding box center [203, 64] width 44 height 21
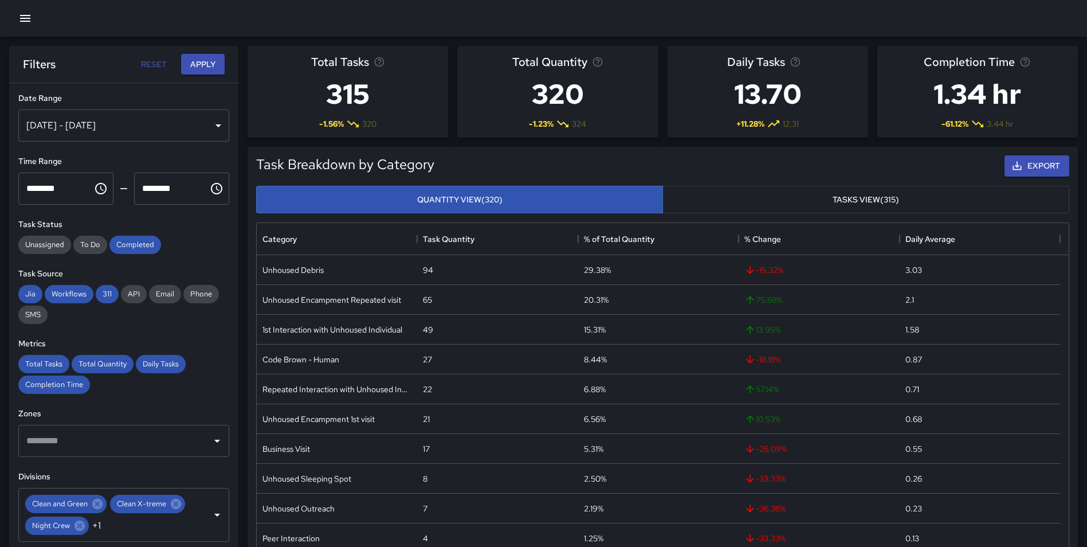
click at [140, 125] on div "[DATE] - [DATE]" at bounding box center [123, 125] width 211 height 32
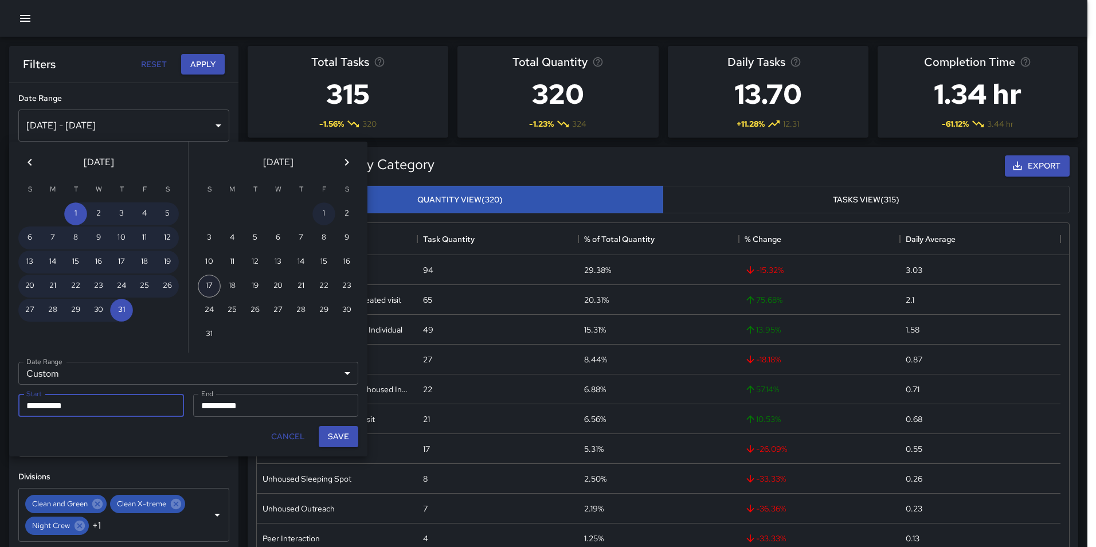
drag, startPoint x: 320, startPoint y: 211, endPoint x: 213, endPoint y: 282, distance: 128.6
click at [320, 211] on button "1" at bounding box center [323, 213] width 23 height 23
type input "**********"
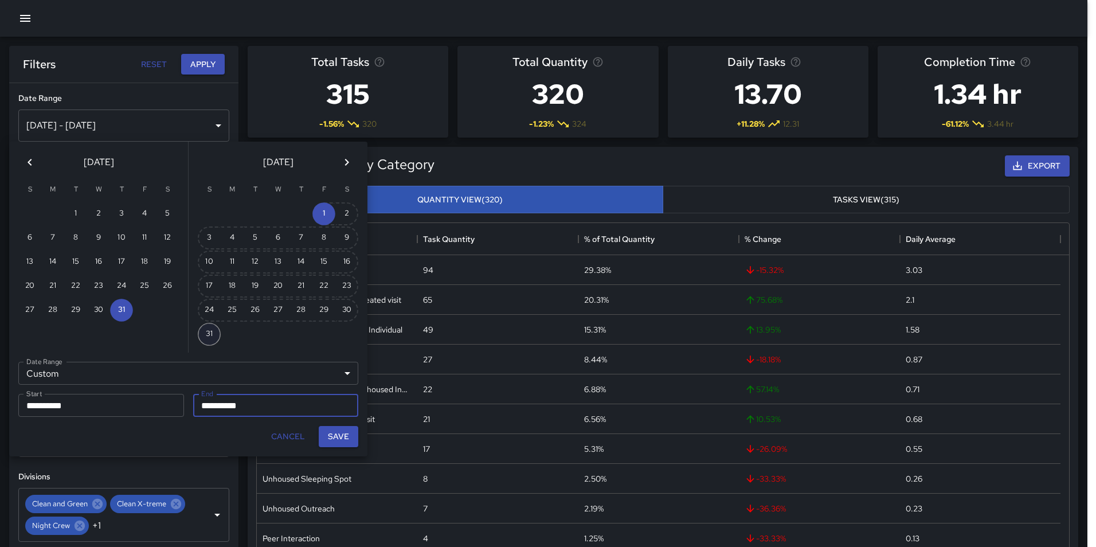
click at [207, 331] on button "31" at bounding box center [209, 334] width 23 height 23
type input "**********"
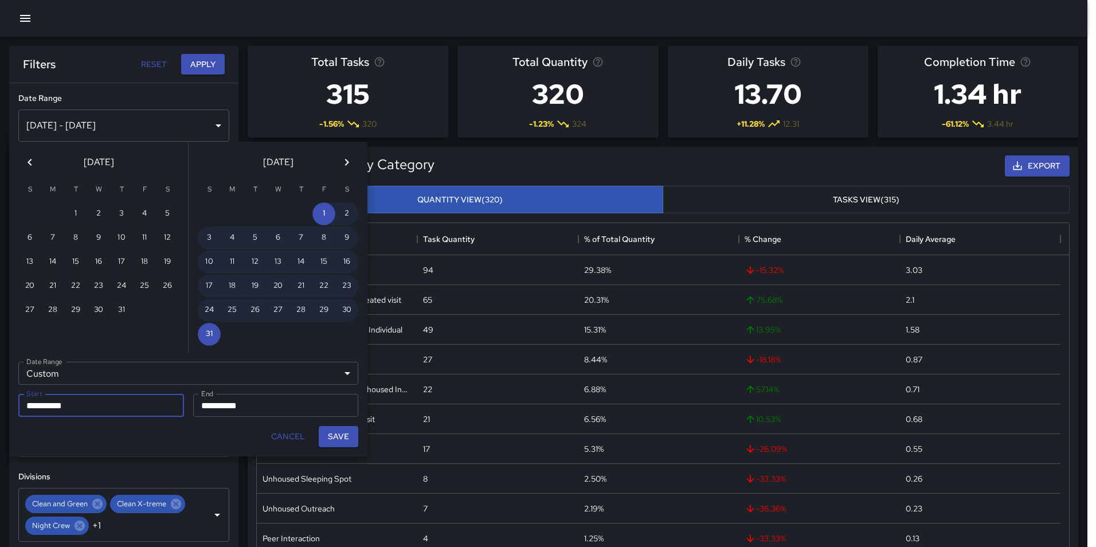
click at [347, 434] on button "Save" at bounding box center [339, 436] width 40 height 21
type input "**********"
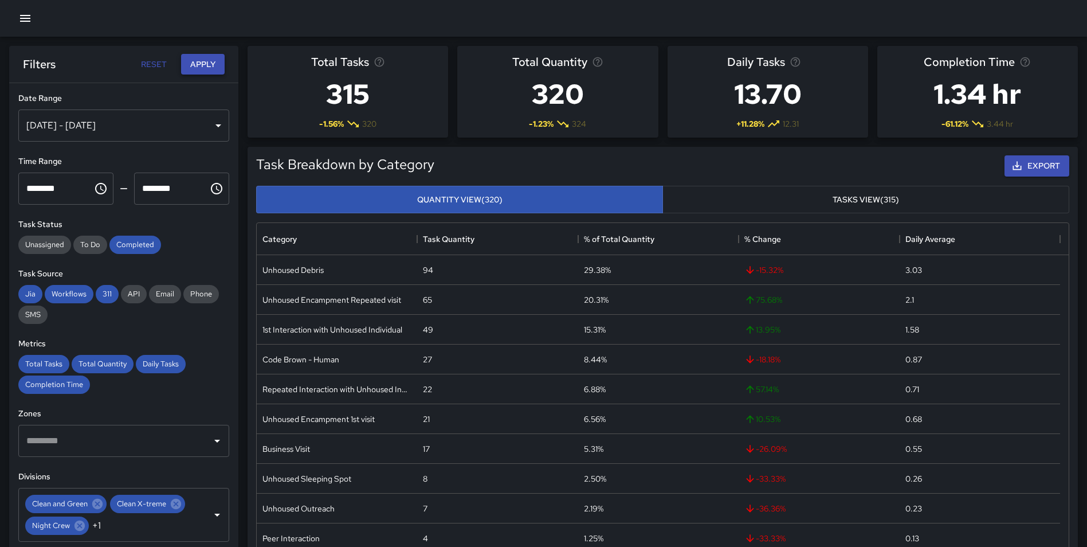
click at [206, 65] on button "Apply" at bounding box center [203, 64] width 44 height 21
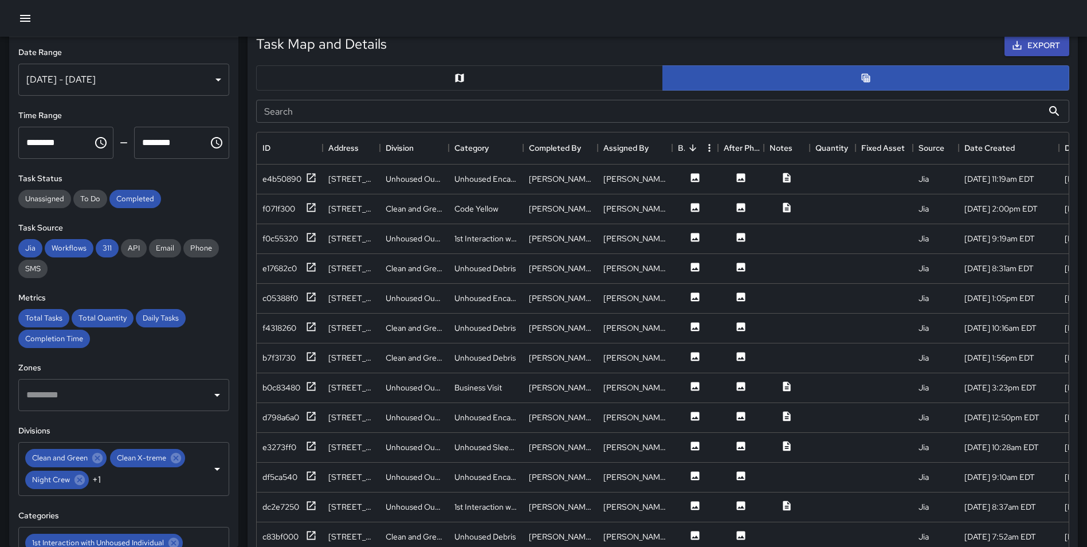
scroll to position [525, 0]
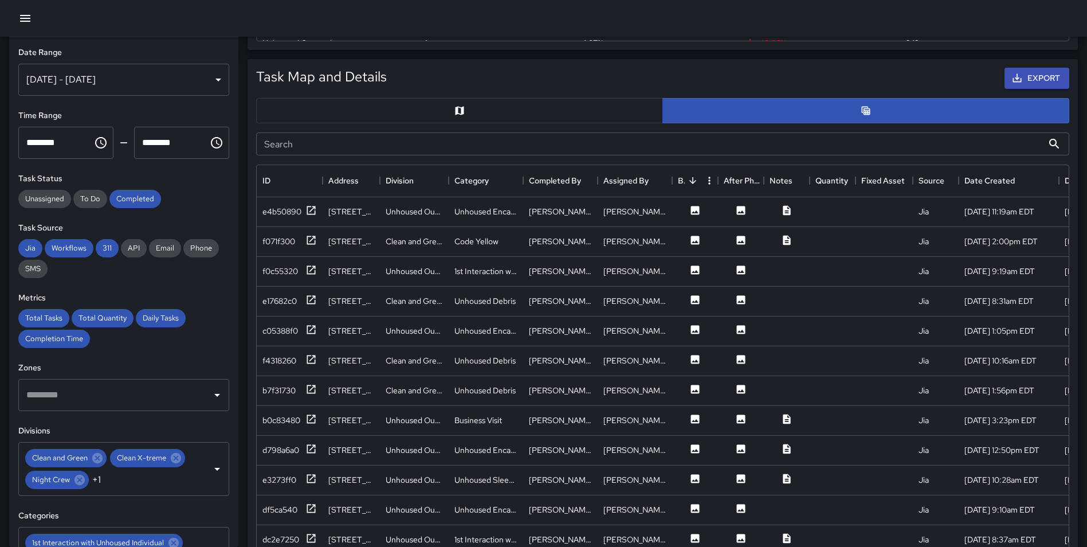
click at [466, 115] on button "button" at bounding box center [459, 110] width 407 height 25
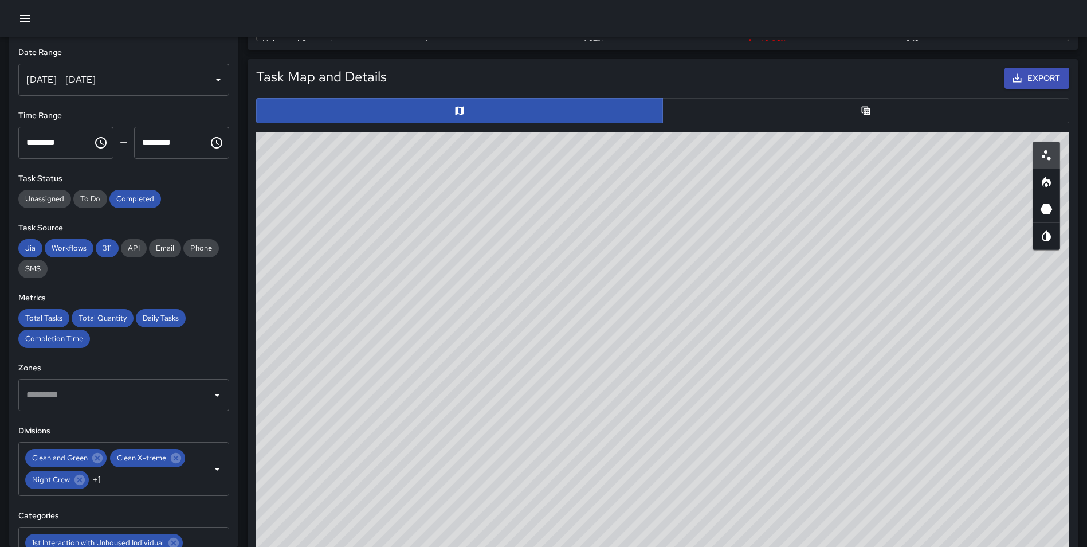
click at [1048, 185] on icon "Heatmap" at bounding box center [1046, 182] width 14 height 14
type button "heatmap"
drag, startPoint x: 694, startPoint y: 421, endPoint x: 677, endPoint y: 543, distance: 123.2
click at [677, 543] on div "© Mapbox © OpenStreetMap Improve this map" at bounding box center [662, 361] width 813 height 458
drag, startPoint x: 720, startPoint y: 418, endPoint x: 719, endPoint y: 482, distance: 64.8
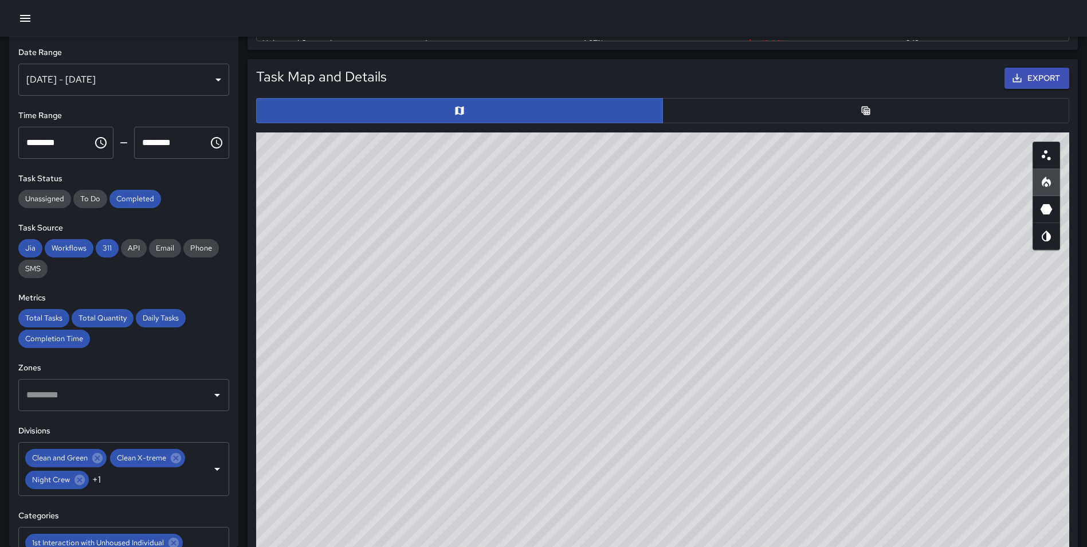
click at [719, 482] on div "© Mapbox © OpenStreetMap Improve this map" at bounding box center [662, 361] width 813 height 458
drag, startPoint x: 746, startPoint y: 337, endPoint x: 877, endPoint y: 316, distance: 132.3
click at [733, 355] on div "© Mapbox © OpenStreetMap Improve this map" at bounding box center [662, 361] width 813 height 458
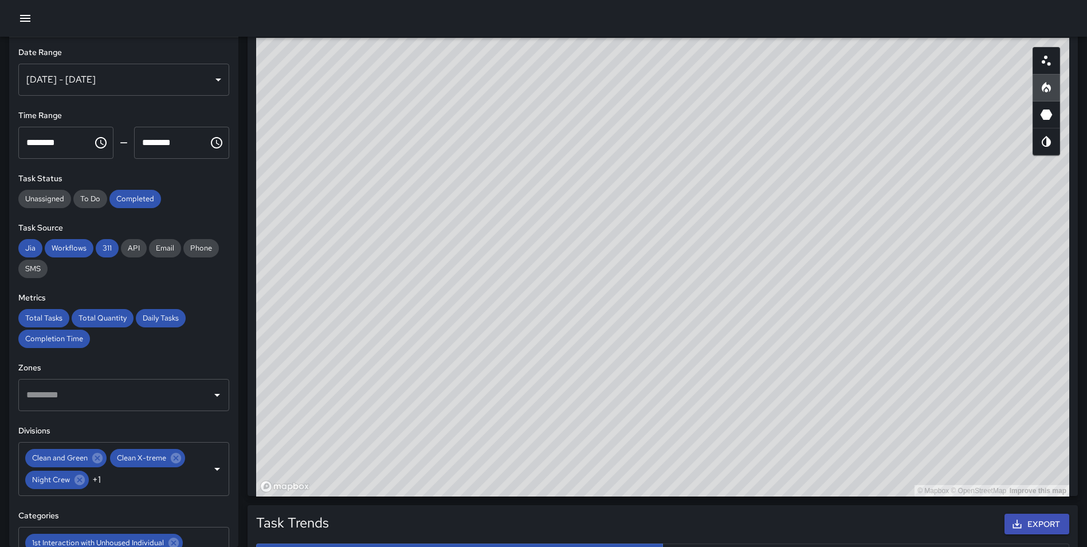
scroll to position [610, 0]
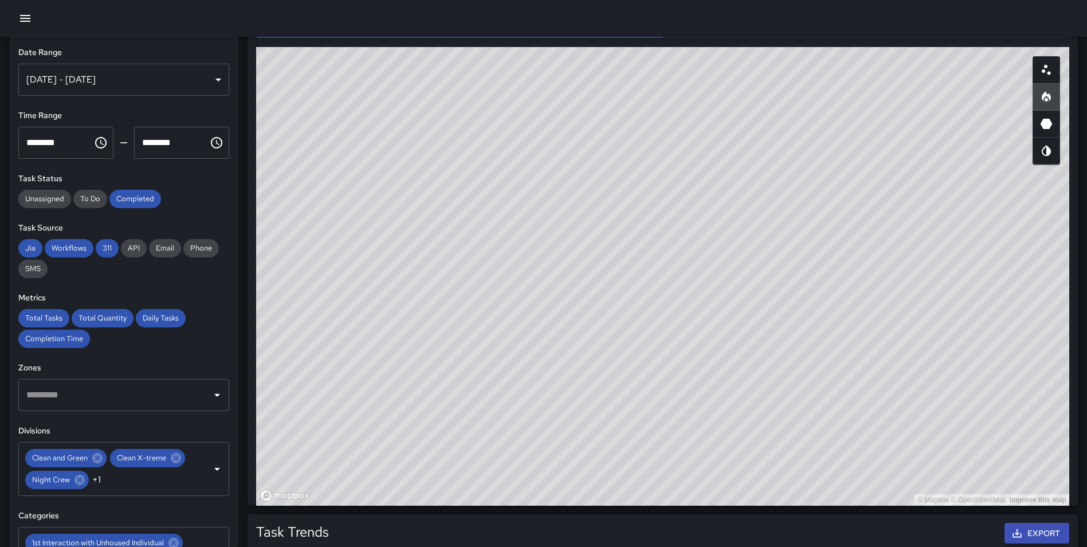
drag, startPoint x: 812, startPoint y: 254, endPoint x: 805, endPoint y: 252, distance: 7.8
click at [805, 252] on div "© Mapbox © OpenStreetMap Improve this map" at bounding box center [662, 276] width 813 height 458
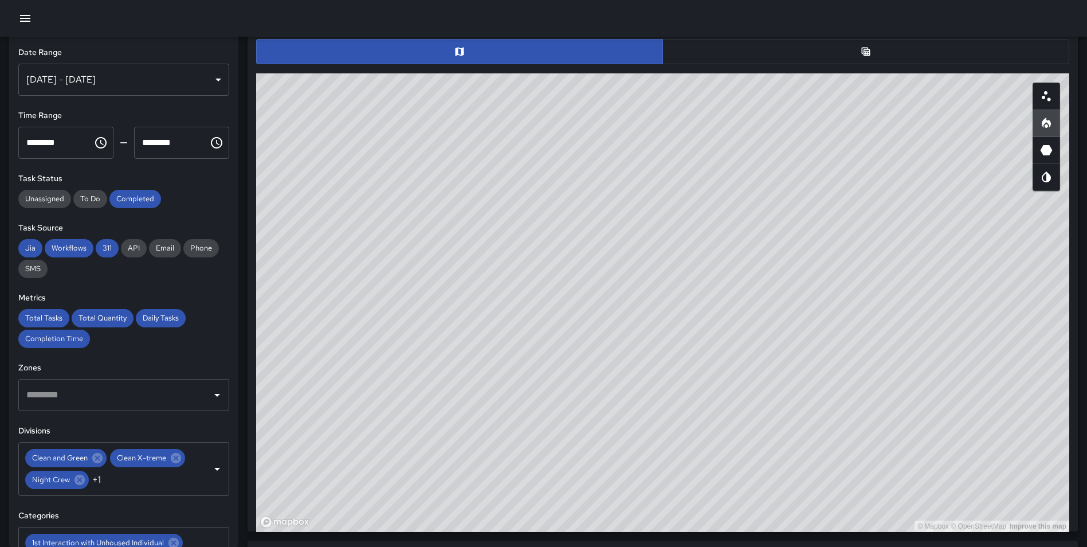
scroll to position [598, 0]
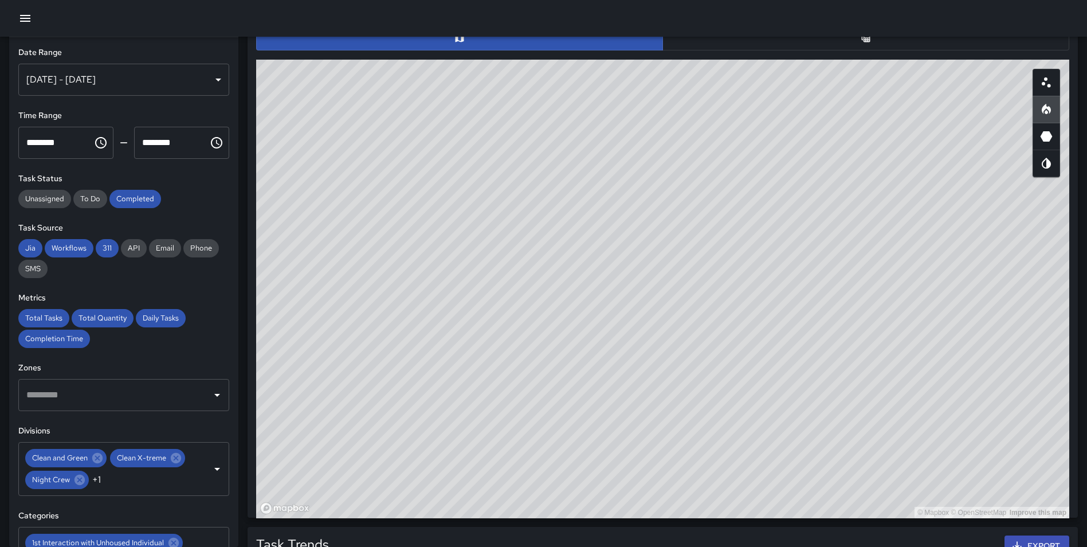
drag, startPoint x: 755, startPoint y: 460, endPoint x: 754, endPoint y: 483, distance: 22.9
click at [754, 483] on div "© Mapbox © OpenStreetMap Improve this map" at bounding box center [662, 289] width 813 height 458
click at [199, 472] on icon "Clear" at bounding box center [202, 468] width 7 height 7
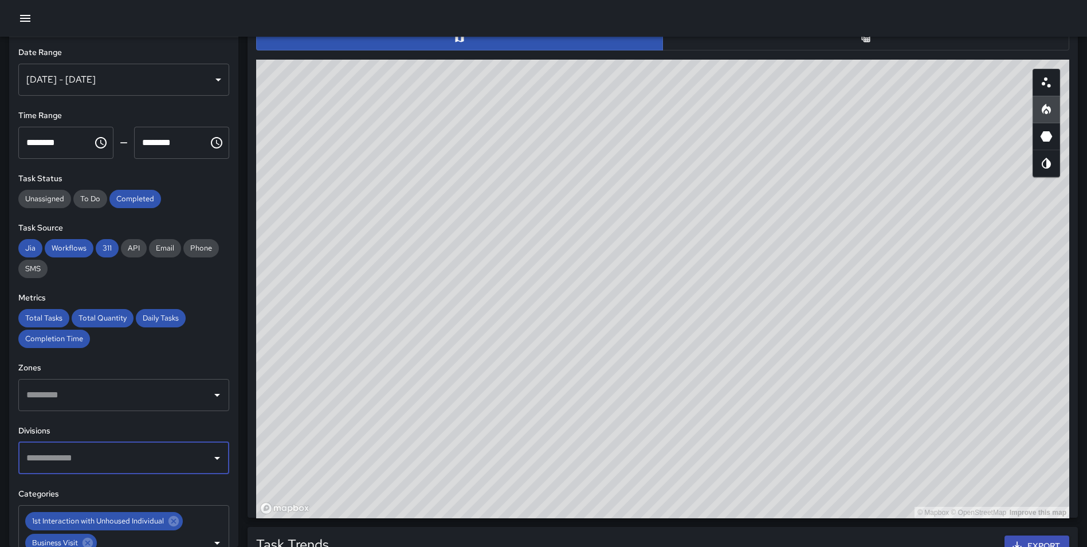
click at [79, 456] on input "text" at bounding box center [114, 458] width 183 height 22
type input "********"
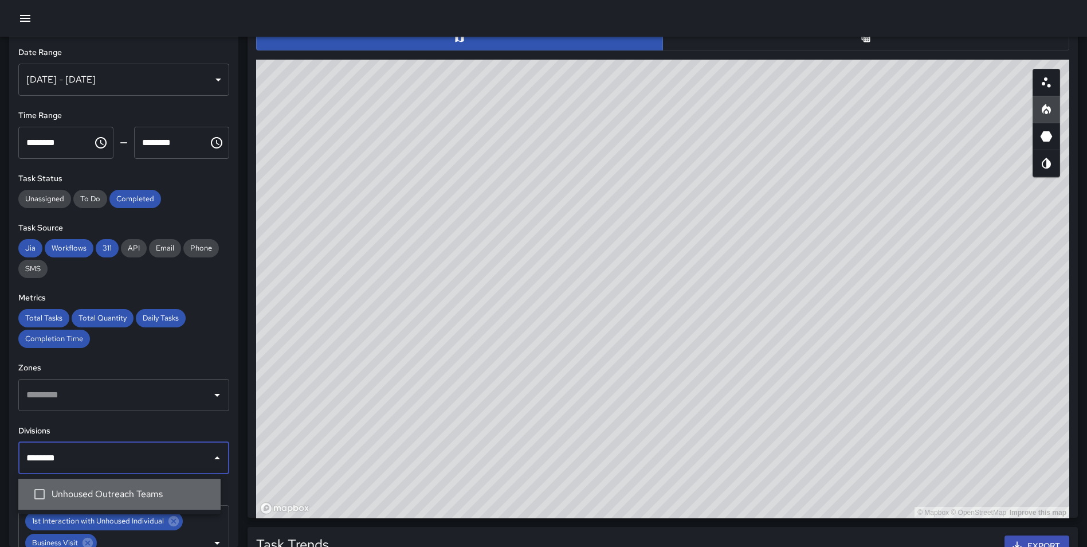
click at [126, 497] on span "Unhoused Outreach Teams" at bounding box center [132, 494] width 160 height 14
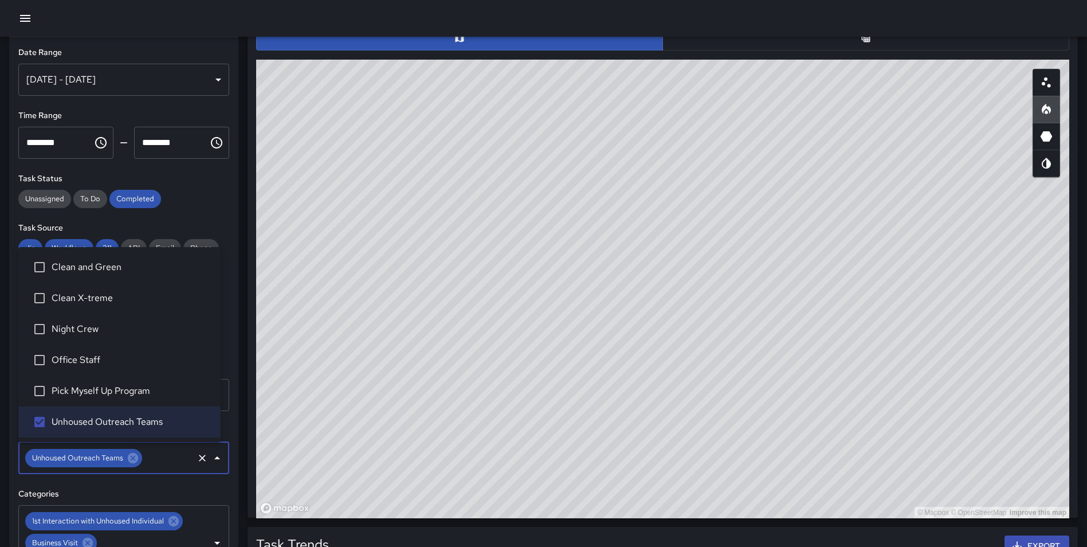
click at [225, 360] on div "**********" at bounding box center [123, 291] width 229 height 509
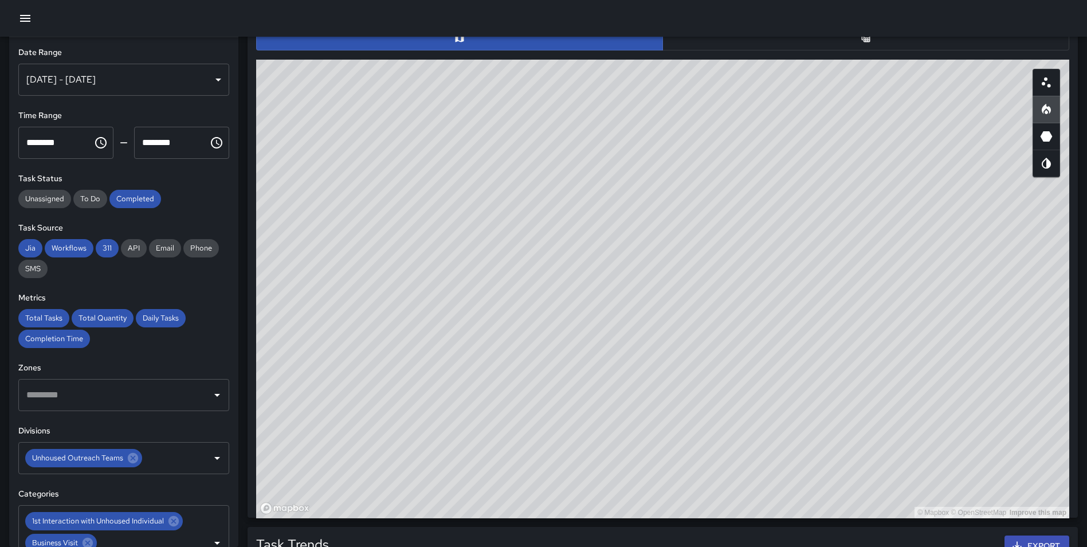
scroll to position [0, 0]
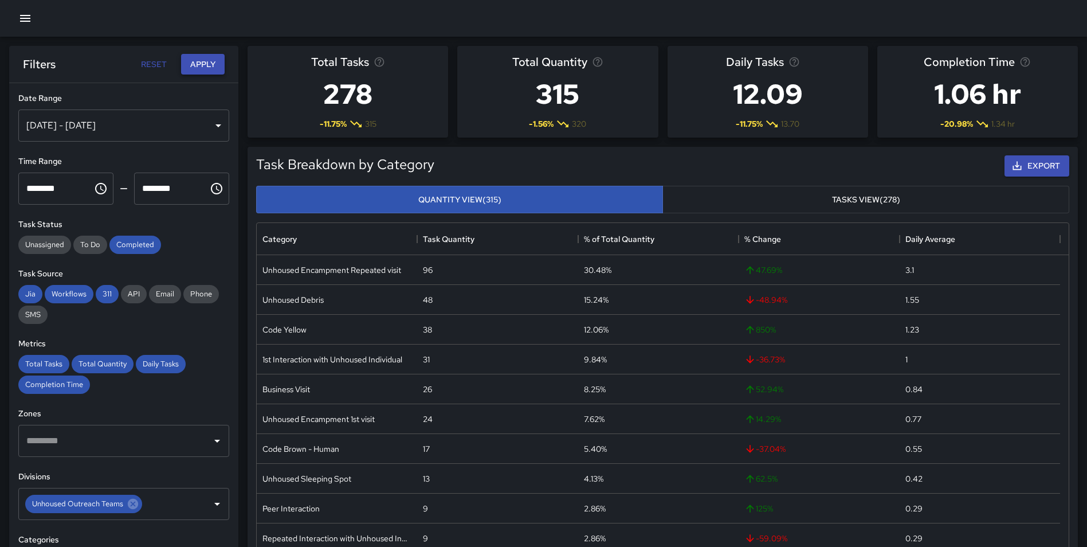
click at [205, 65] on button "Apply" at bounding box center [203, 64] width 44 height 21
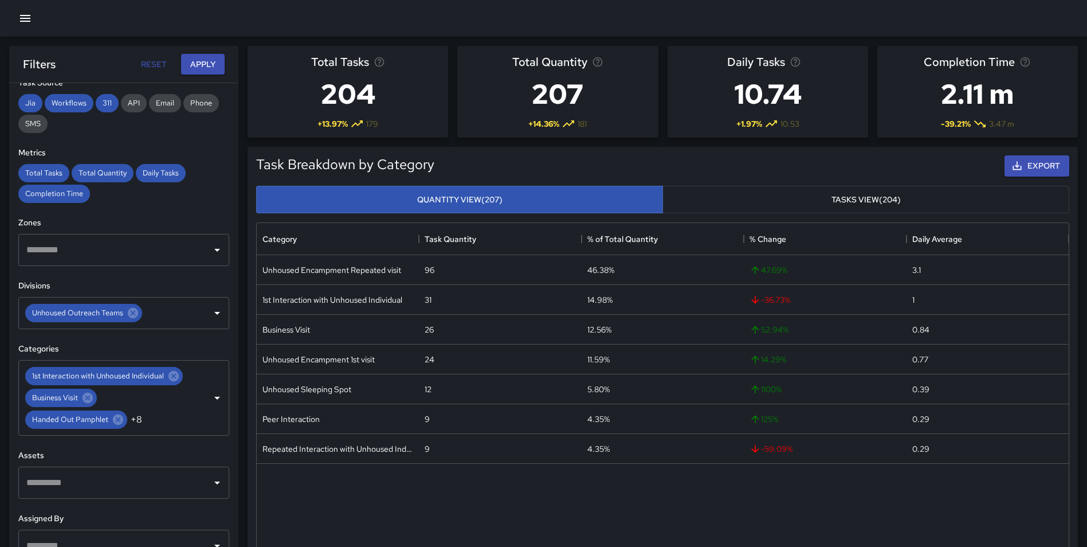
scroll to position [232, 0]
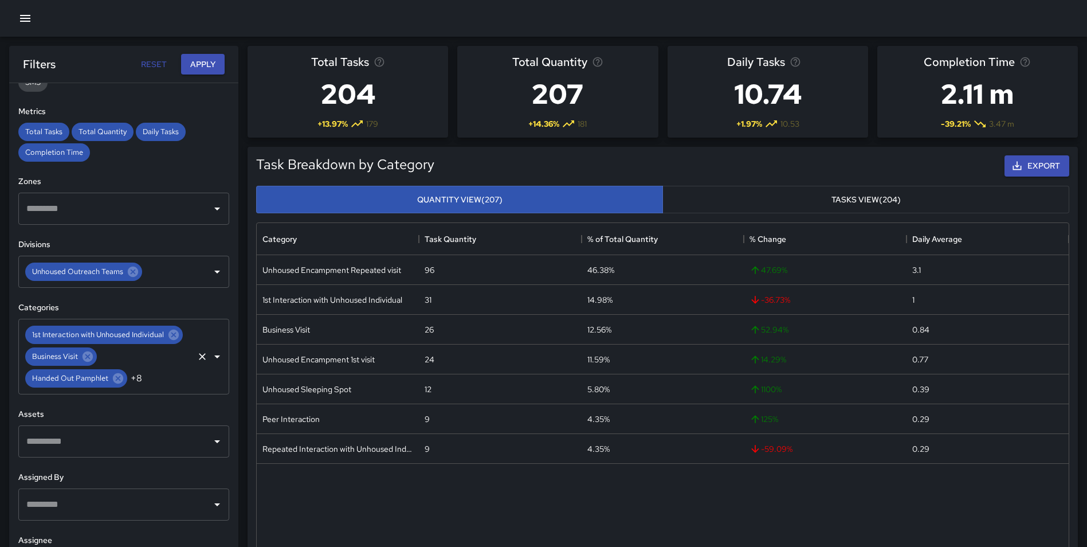
click at [175, 368] on div "1st Interaction with Unhoused Individual Business Visit Handed Out Pamphlet +8 ​" at bounding box center [123, 357] width 211 height 76
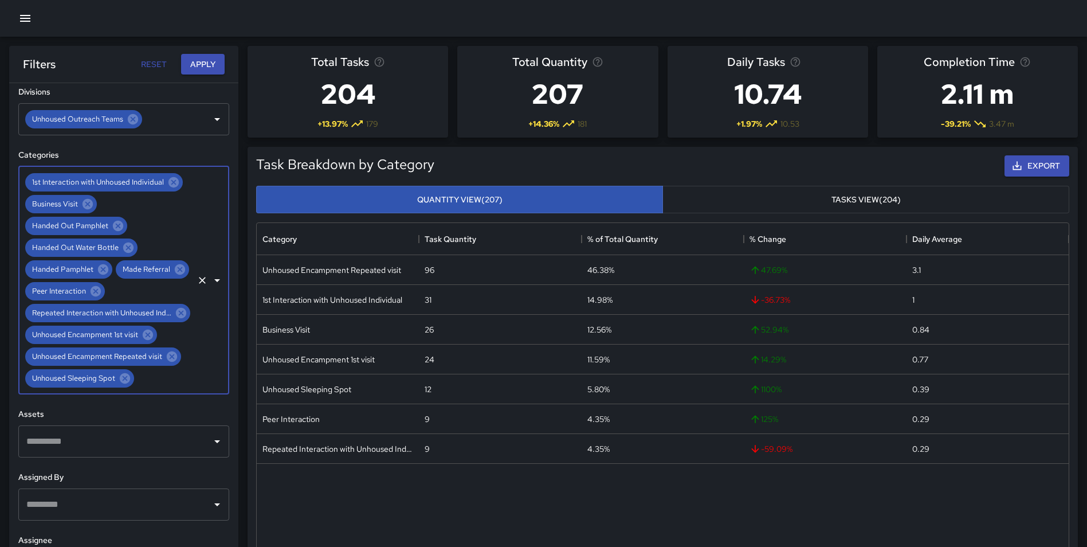
drag, startPoint x: 193, startPoint y: 274, endPoint x: 195, endPoint y: 281, distance: 6.7
click at [197, 281] on icon "Clear" at bounding box center [202, 279] width 11 height 11
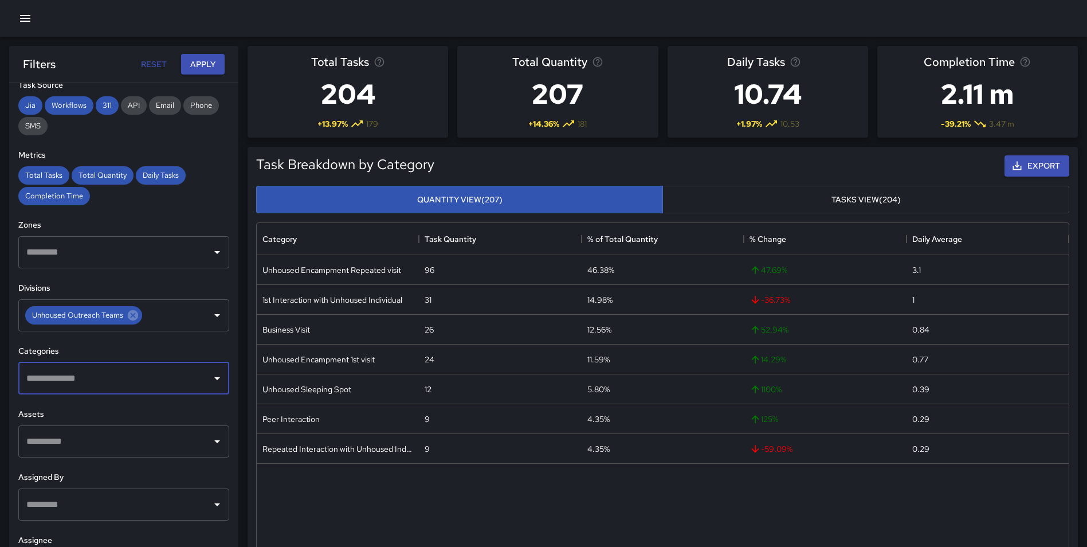
scroll to position [189, 0]
click at [198, 61] on button "Apply" at bounding box center [203, 64] width 44 height 21
click at [1040, 164] on button "Export" at bounding box center [1036, 165] width 65 height 21
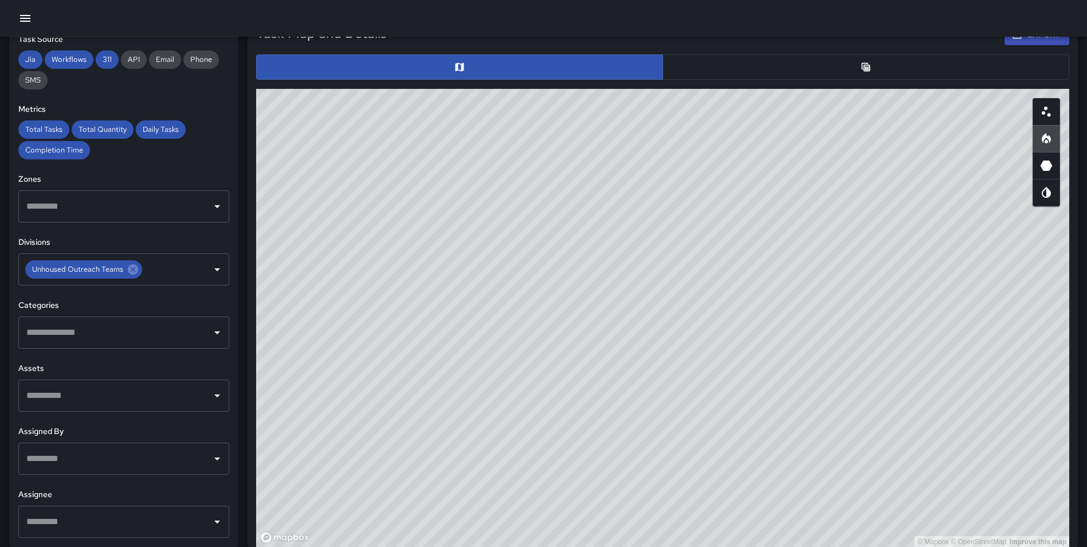
scroll to position [584, 0]
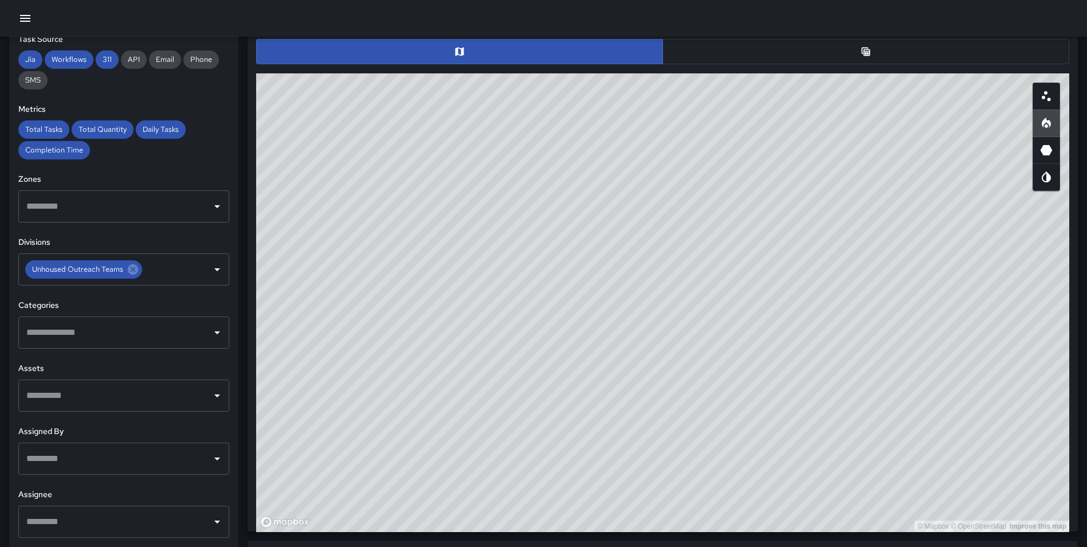
drag, startPoint x: 658, startPoint y: 458, endPoint x: 664, endPoint y: 485, distance: 27.0
click at [664, 485] on div "© Mapbox © OpenStreetMap Improve this map" at bounding box center [662, 302] width 813 height 458
drag, startPoint x: 717, startPoint y: 417, endPoint x: 720, endPoint y: 427, distance: 11.1
click at [720, 427] on div "© Mapbox © OpenStreetMap Improve this map" at bounding box center [662, 302] width 813 height 458
